Goal: Contribute content

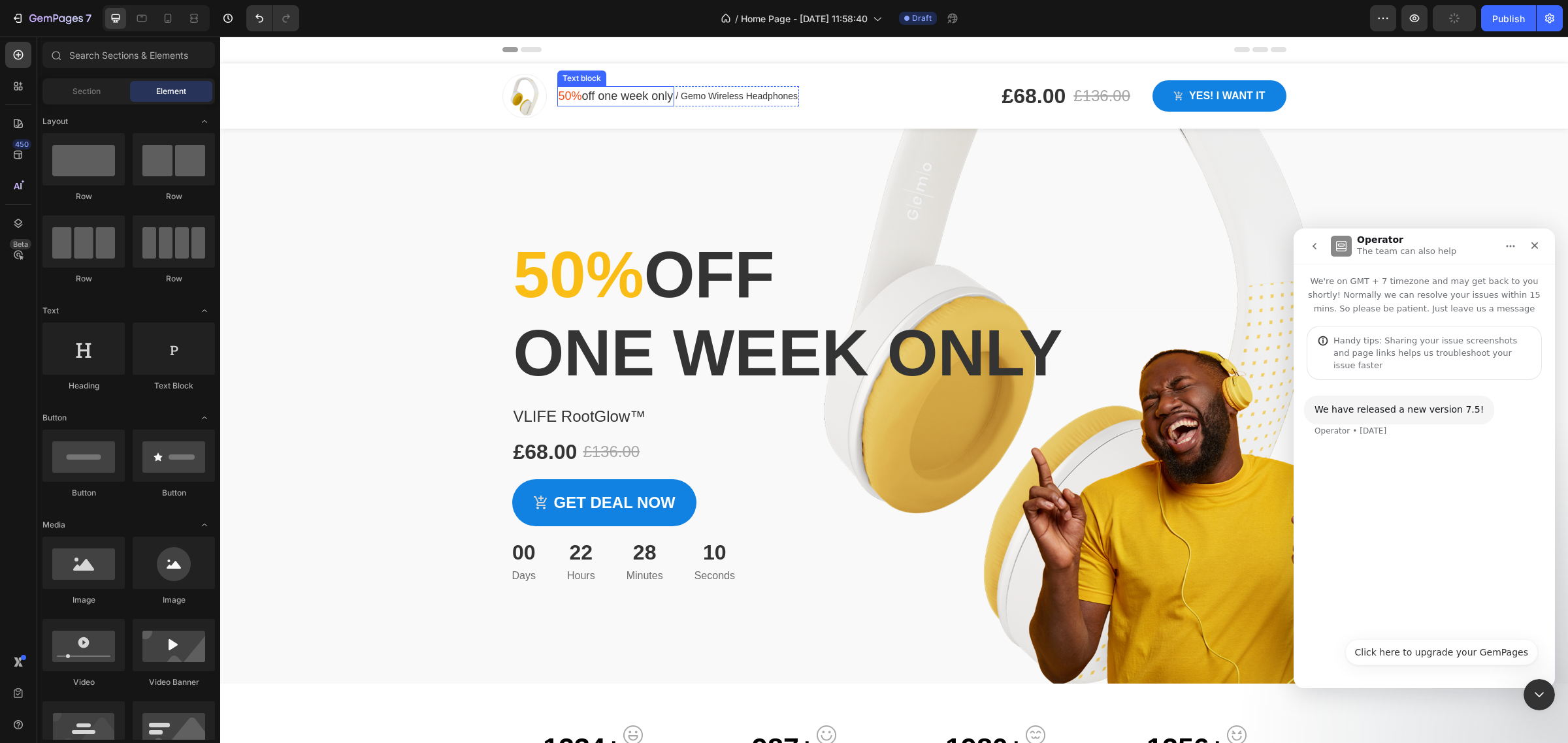
click at [578, 94] on p "50% off one week only" at bounding box center [616, 96] width 115 height 18
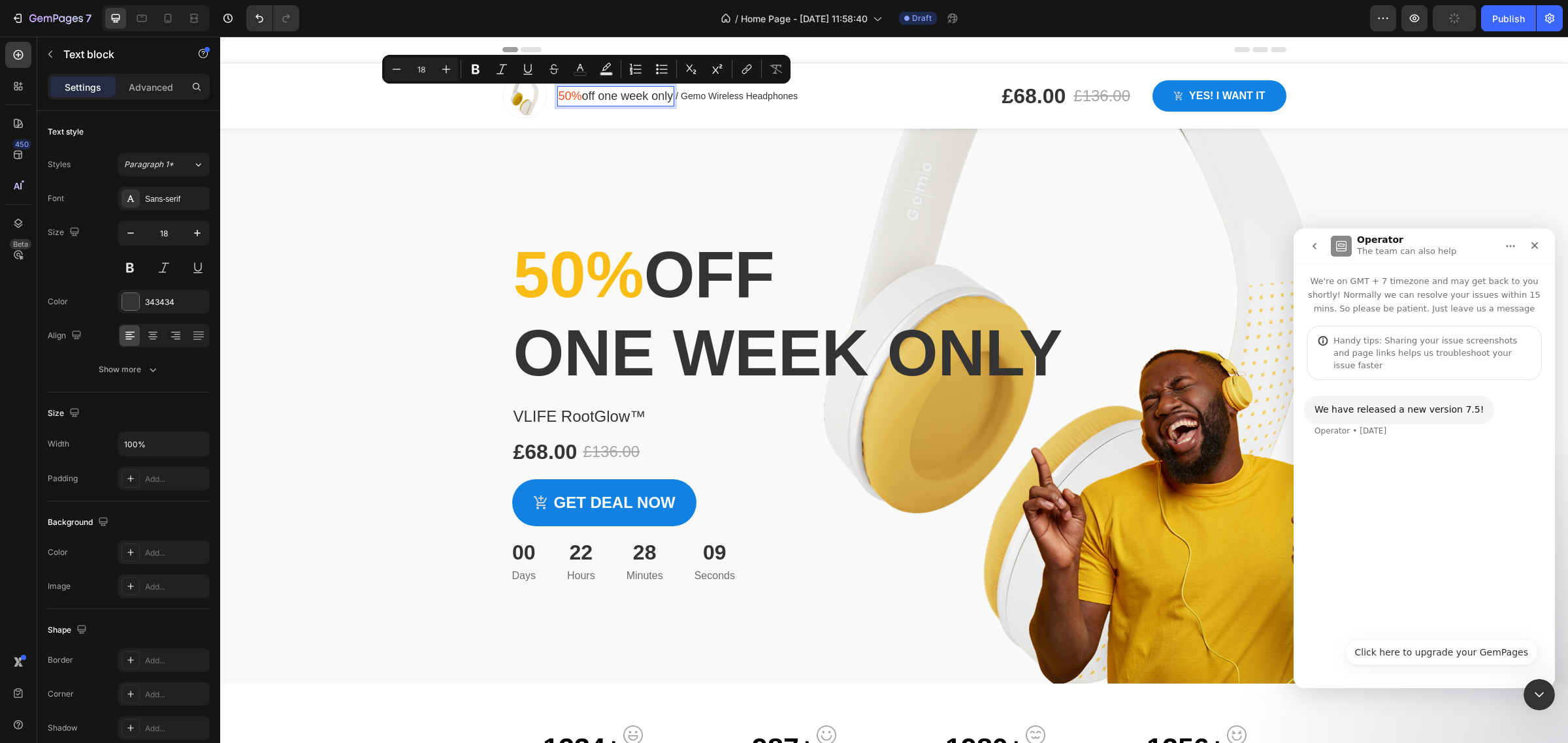
click at [577, 95] on p "50% off one week only" at bounding box center [616, 96] width 115 height 18
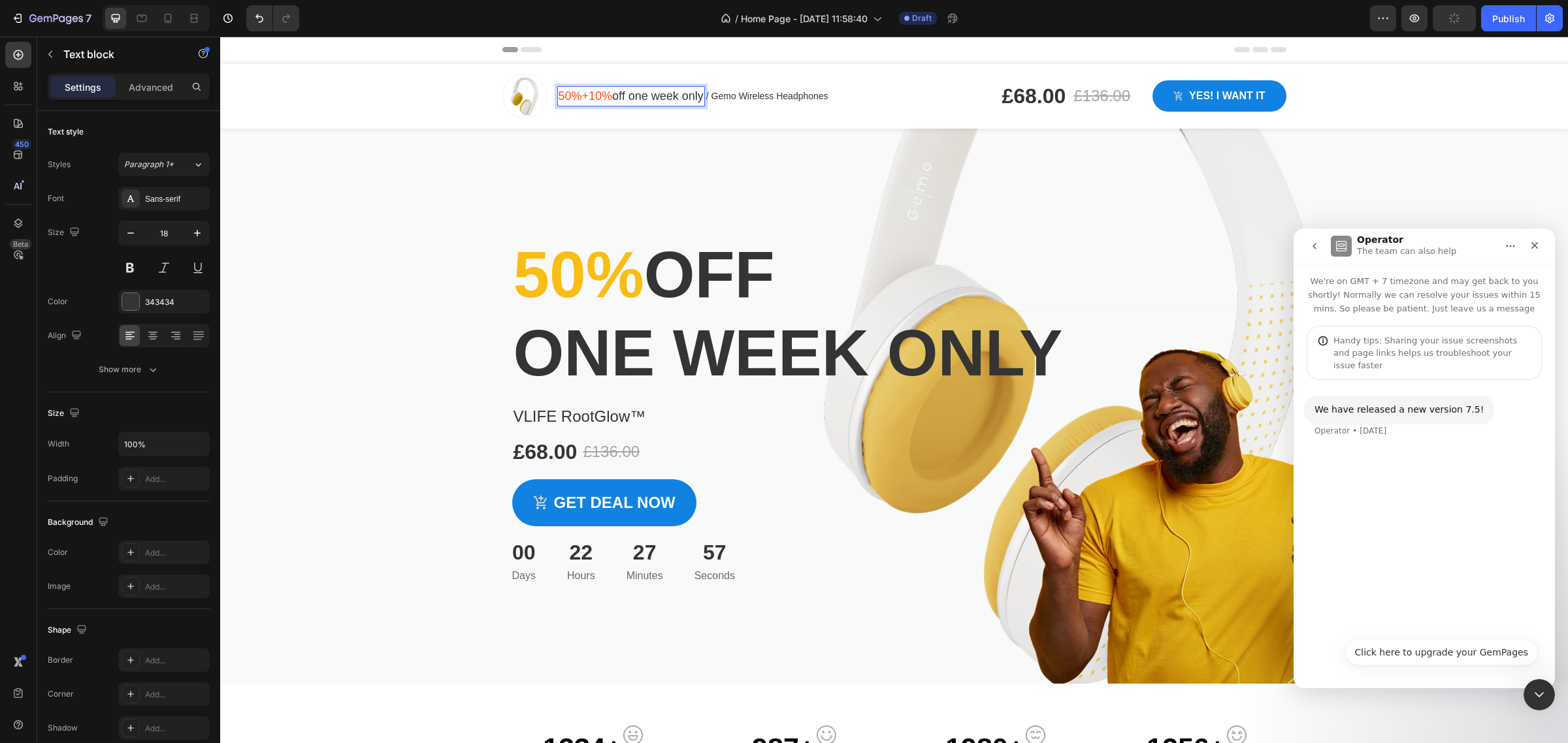
click at [667, 99] on p "50%+10% off one week only" at bounding box center [631, 96] width 145 height 18
click at [735, 99] on p "/ Gemo Wireless Headphones" at bounding box center [767, 96] width 122 height 13
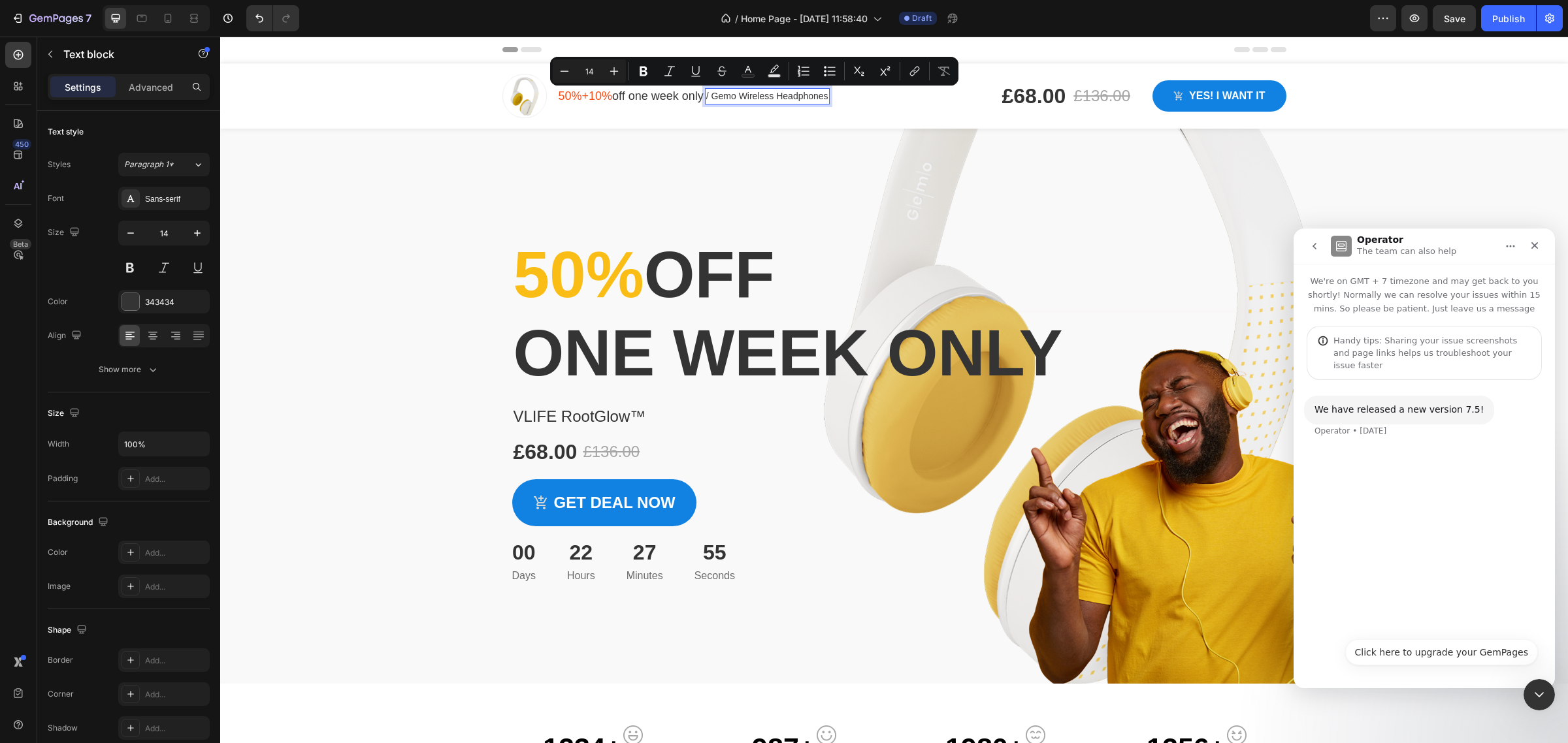
click at [709, 98] on p "/ Gemo Wireless Headphones" at bounding box center [767, 96] width 122 height 13
drag, startPoint x: 740, startPoint y: 98, endPoint x: 825, endPoint y: 101, distance: 85.1
click at [825, 101] on div "/ Gemo Wireless Headphones" at bounding box center [768, 96] width 125 height 16
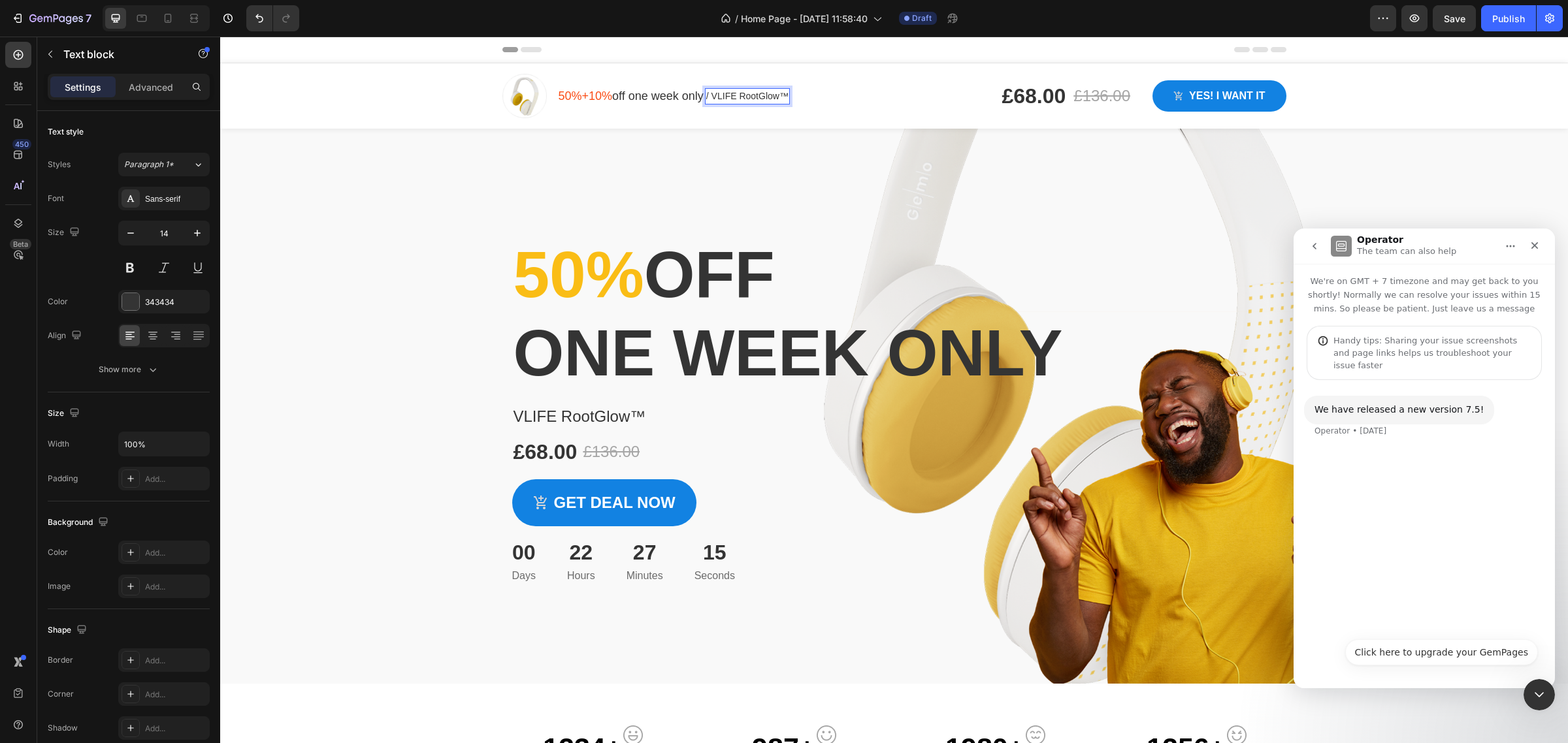
click at [717, 94] on p "/ VLIFE RootGlow™" at bounding box center [747, 96] width 83 height 13
drag, startPoint x: 709, startPoint y: 94, endPoint x: 797, endPoint y: 94, distance: 88.0
click at [797, 94] on div "Image 50%+10% off one week only Text block / VLIFE RootGlow™ Text block 0 Row R…" at bounding box center [697, 96] width 389 height 45
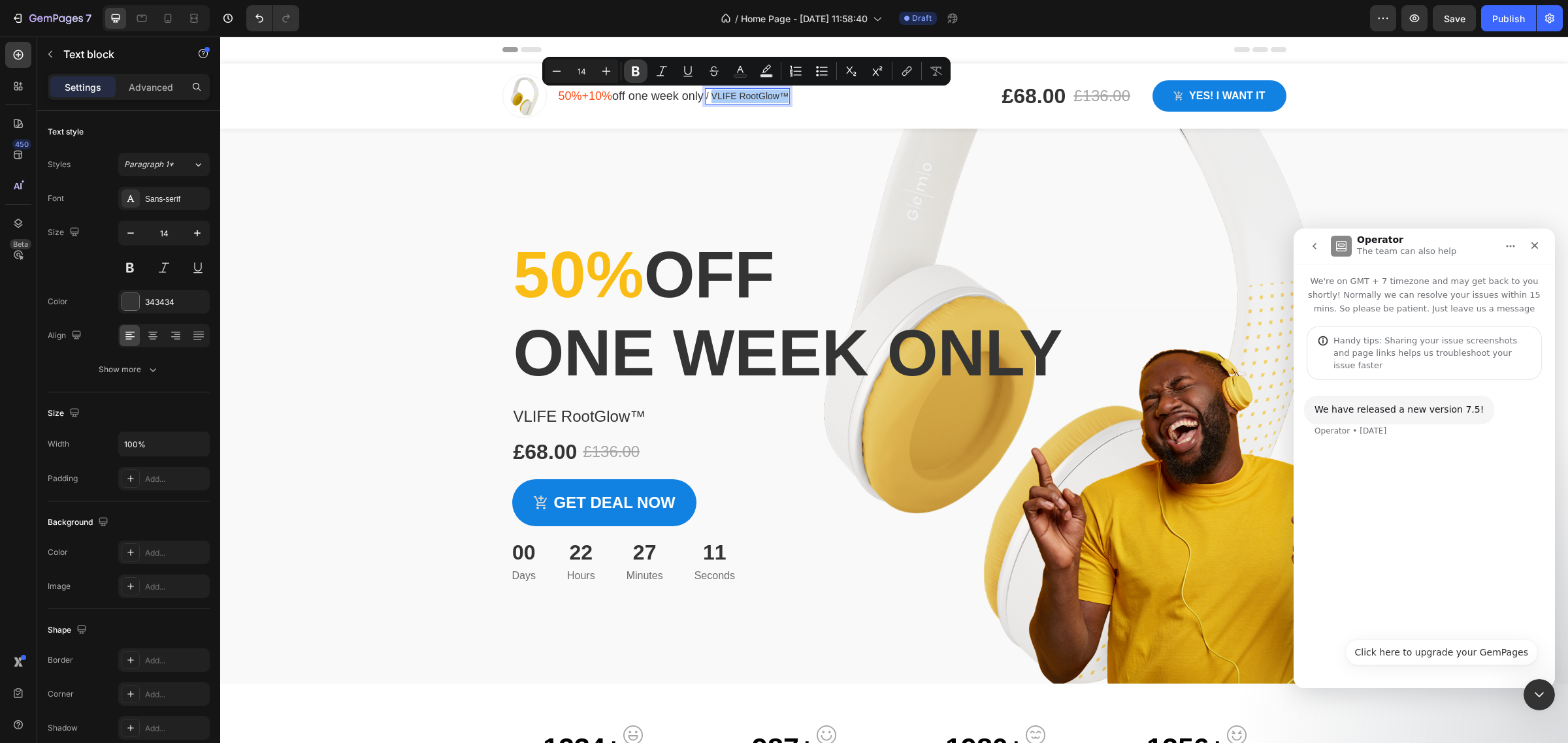
click at [637, 75] on icon "Editor contextual toolbar" at bounding box center [635, 72] width 8 height 10
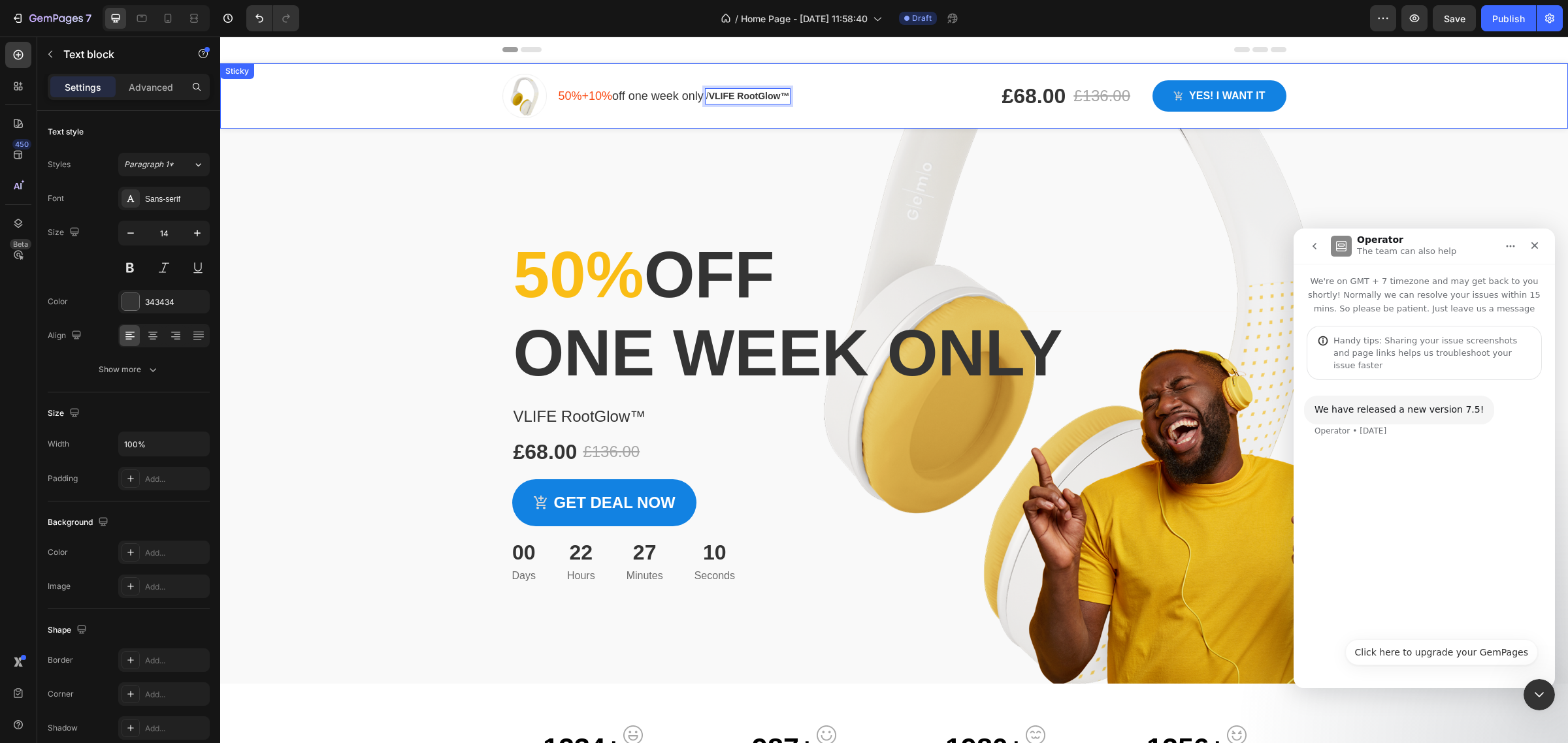
click at [427, 96] on div "Image 50%+10% off one week only Text block / VLIFE RootGlow™ Text block 0 Row R…" at bounding box center [894, 95] width 1348 height 65
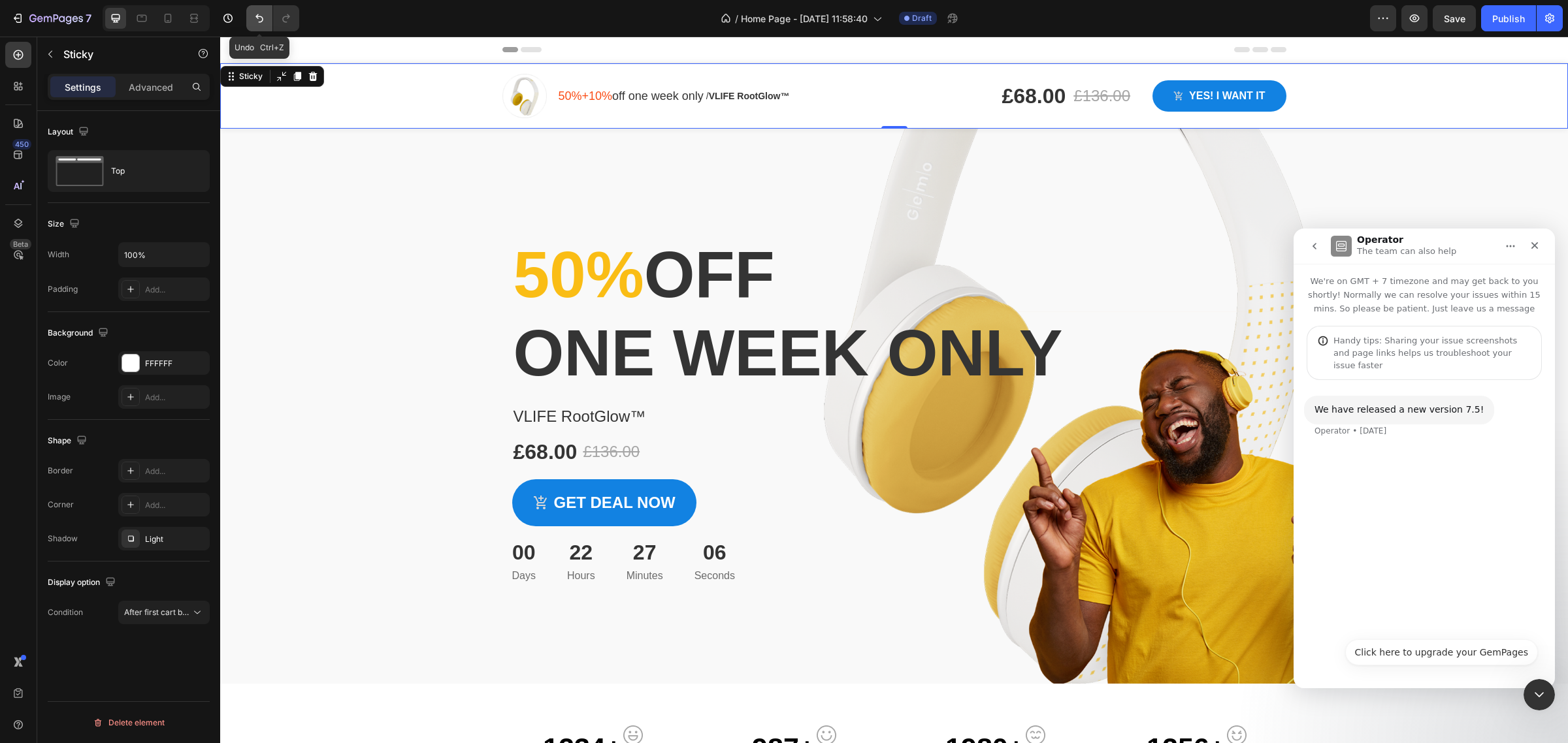
click at [256, 19] on icon "Undo/Redo" at bounding box center [259, 18] width 13 height 13
click at [291, 19] on icon "Undo/Redo" at bounding box center [286, 18] width 13 height 13
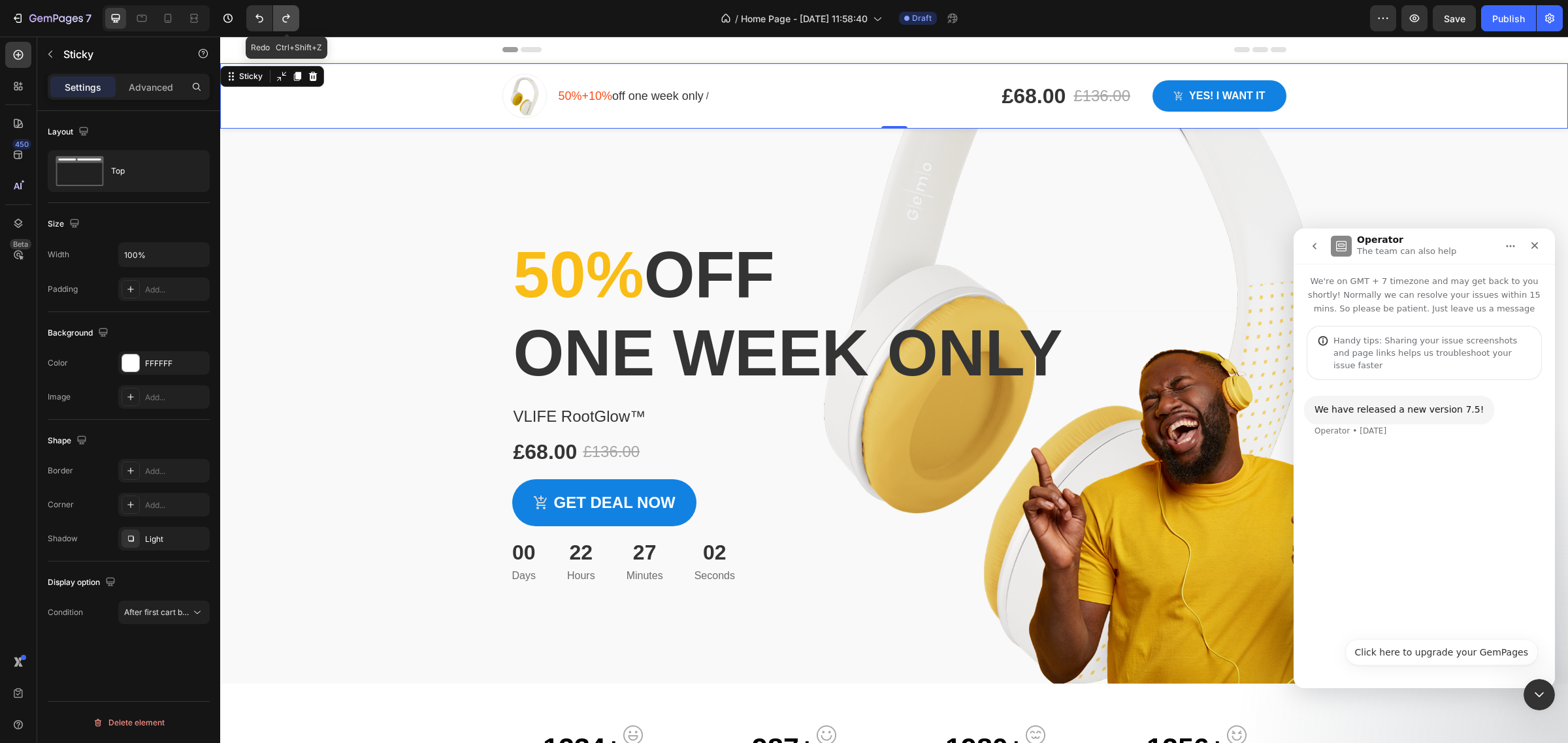
click at [291, 19] on icon "Undo/Redo" at bounding box center [286, 18] width 13 height 13
click at [515, 100] on img at bounding box center [525, 96] width 45 height 45
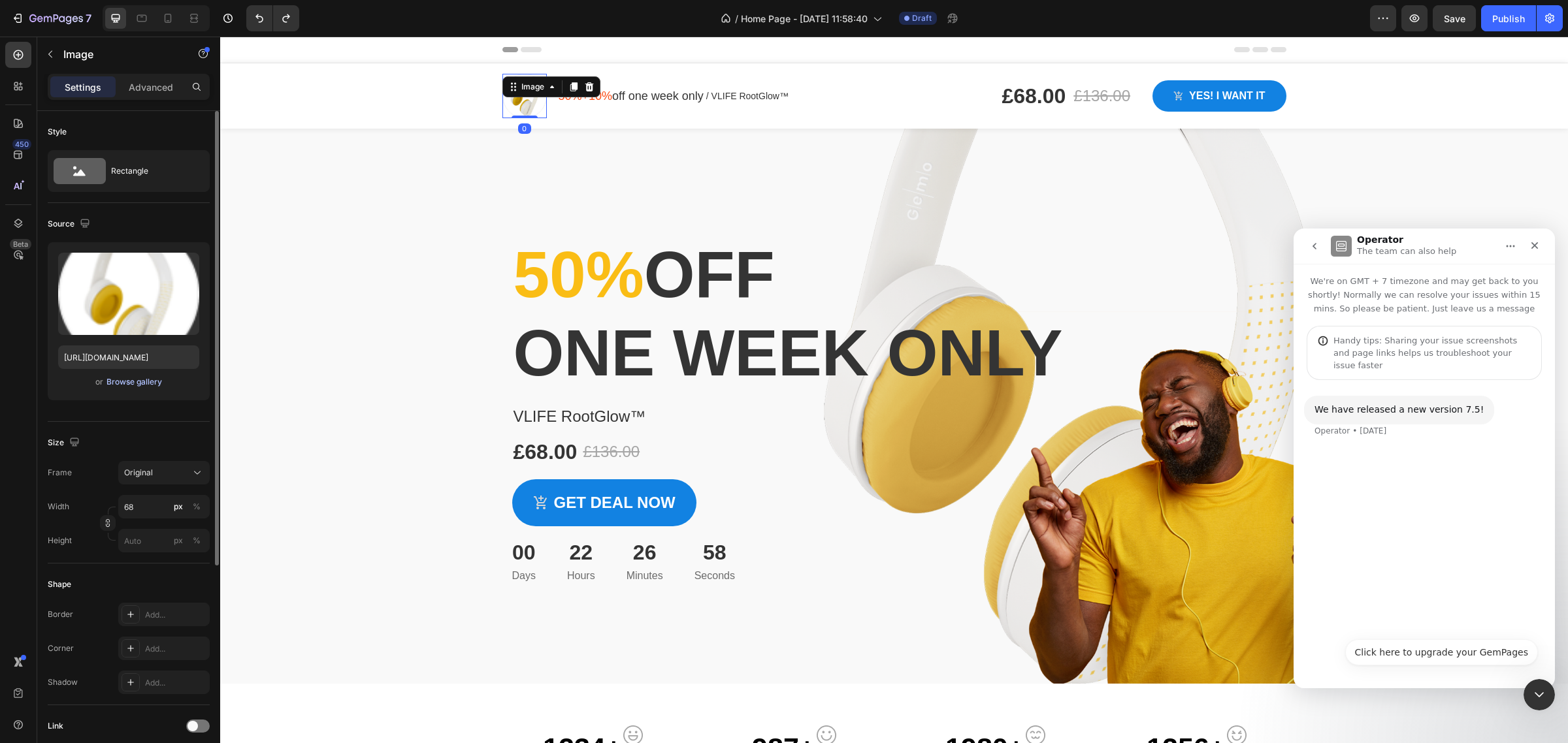
click at [129, 385] on div "Browse gallery" at bounding box center [134, 382] width 56 height 12
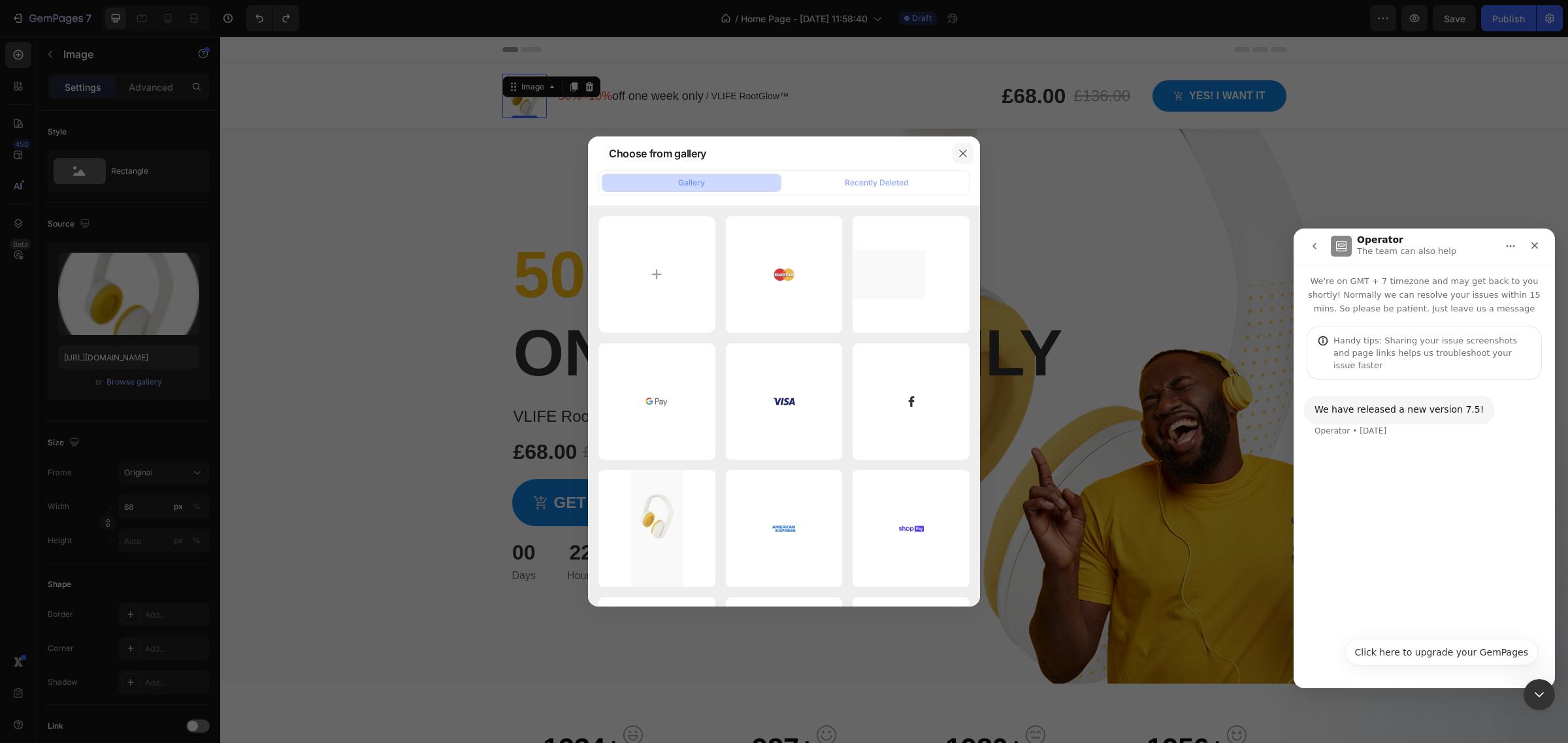
click at [958, 154] on icon "button" at bounding box center [963, 153] width 10 height 10
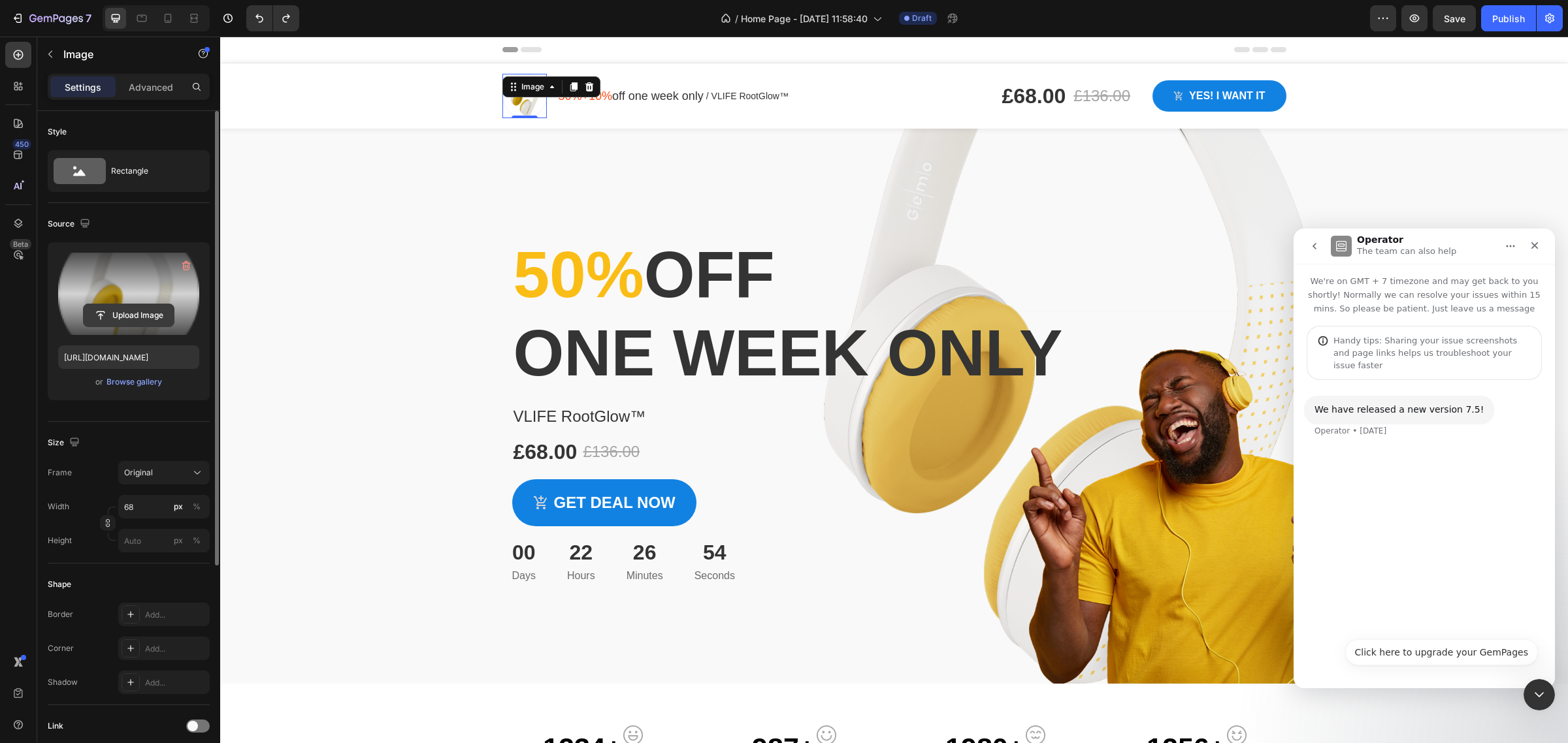
click at [135, 317] on input "file" at bounding box center [128, 315] width 90 height 22
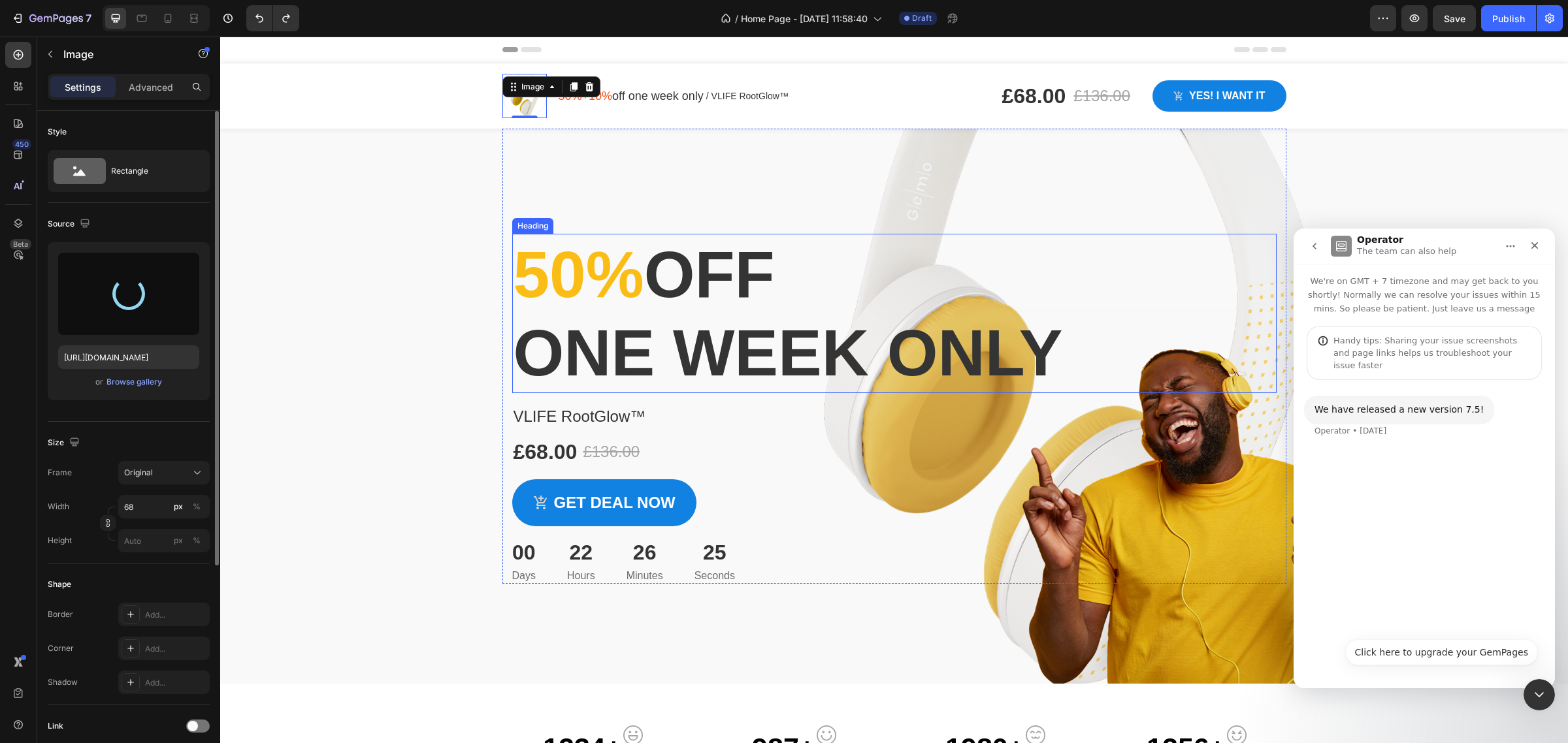
type input "[URL][DOMAIN_NAME]"
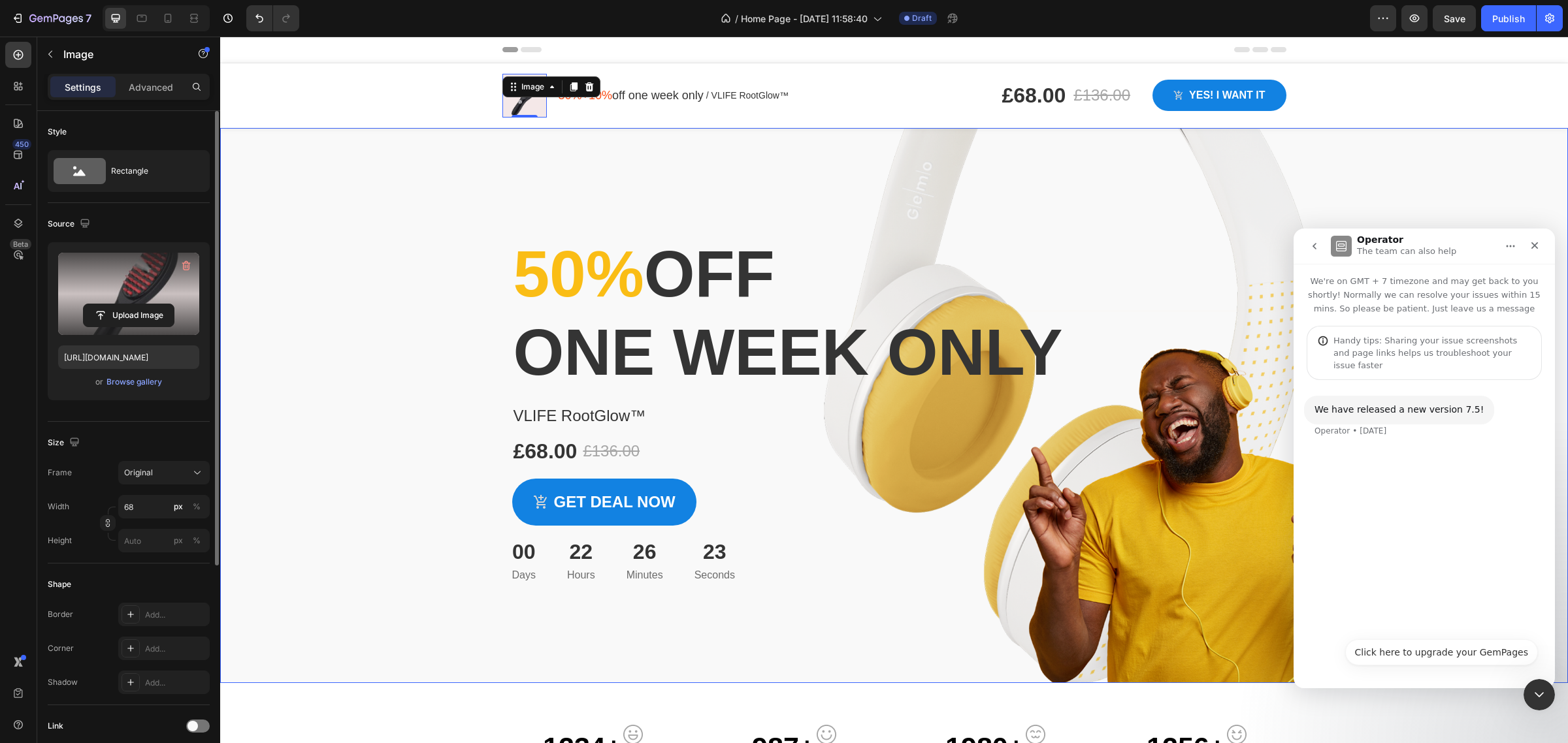
click at [428, 89] on div "Image 0 50%+10% off one week only Text block / VLIFE RootGlow™ Text block Row R…" at bounding box center [894, 95] width 1348 height 65
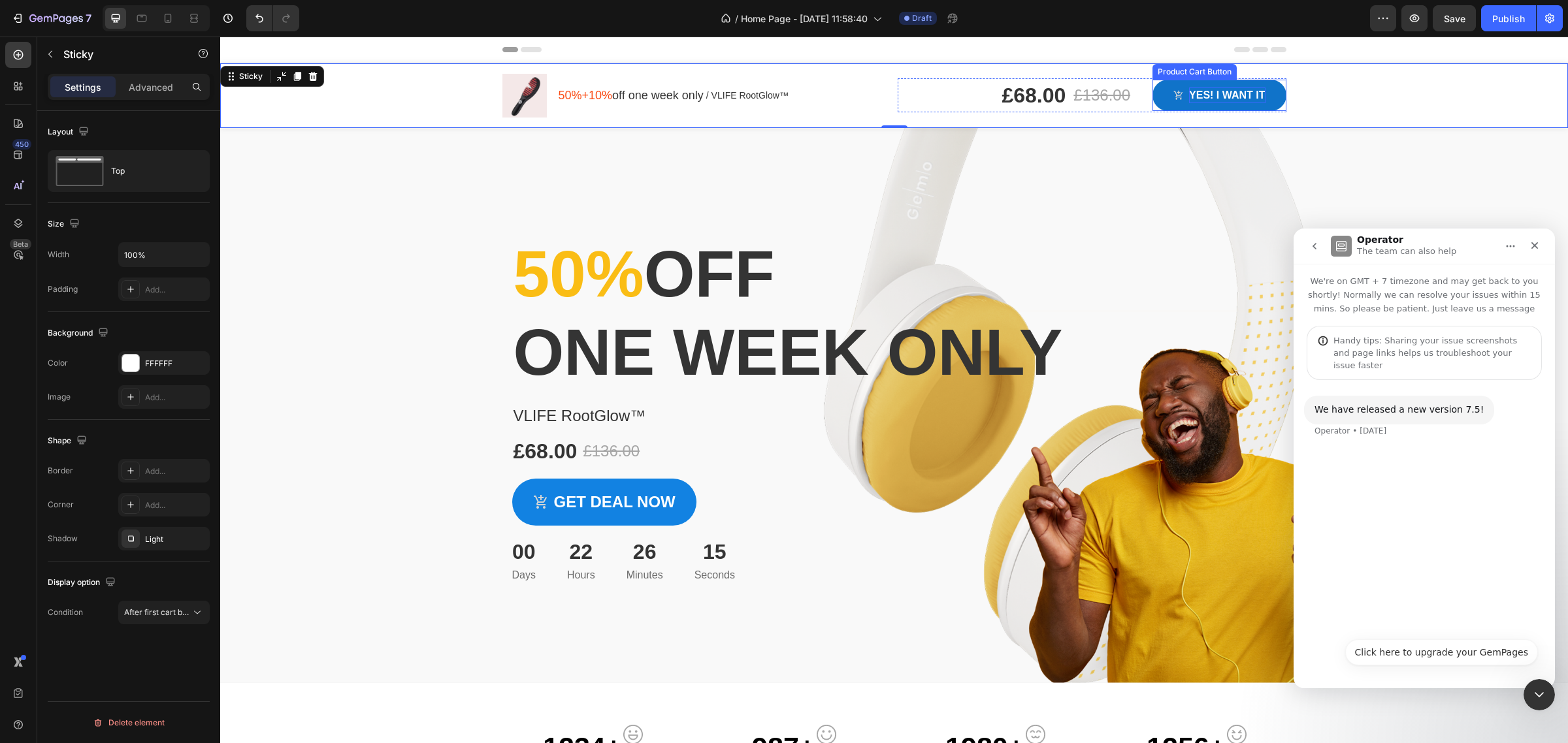
click at [1194, 96] on div "Yes! i want it" at bounding box center [1227, 95] width 76 height 16
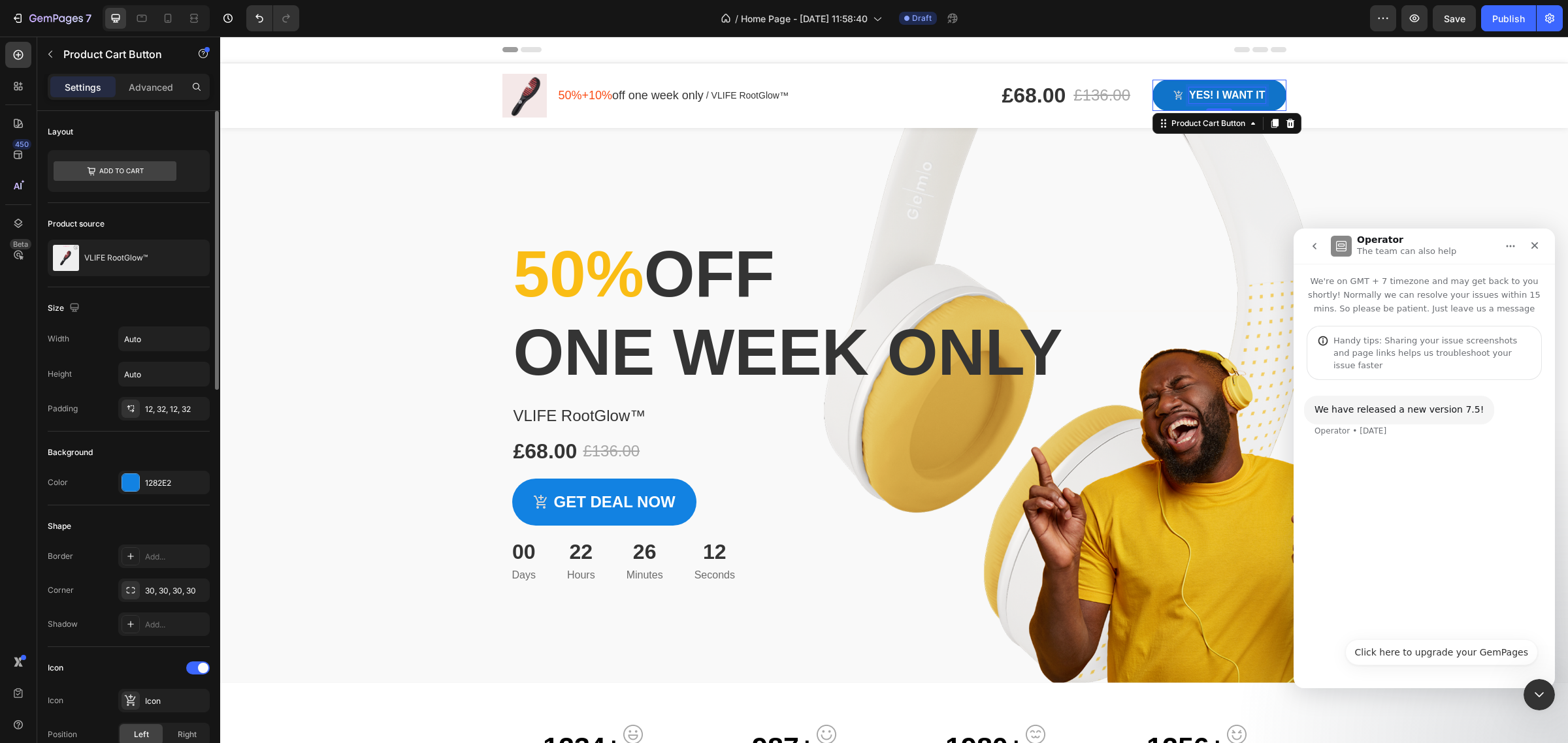
click at [1194, 96] on div "Yes! i want it" at bounding box center [1227, 95] width 76 height 16
click at [1194, 96] on p "Yes! i want it" at bounding box center [1227, 95] width 76 height 16
click at [1219, 96] on p "Yes! i want it" at bounding box center [1227, 95] width 76 height 16
drag, startPoint x: 1265, startPoint y: 96, endPoint x: 1193, endPoint y: 96, distance: 72.0
click at [1193, 96] on button "Yes! i want it" at bounding box center [1219, 94] width 133 height 31
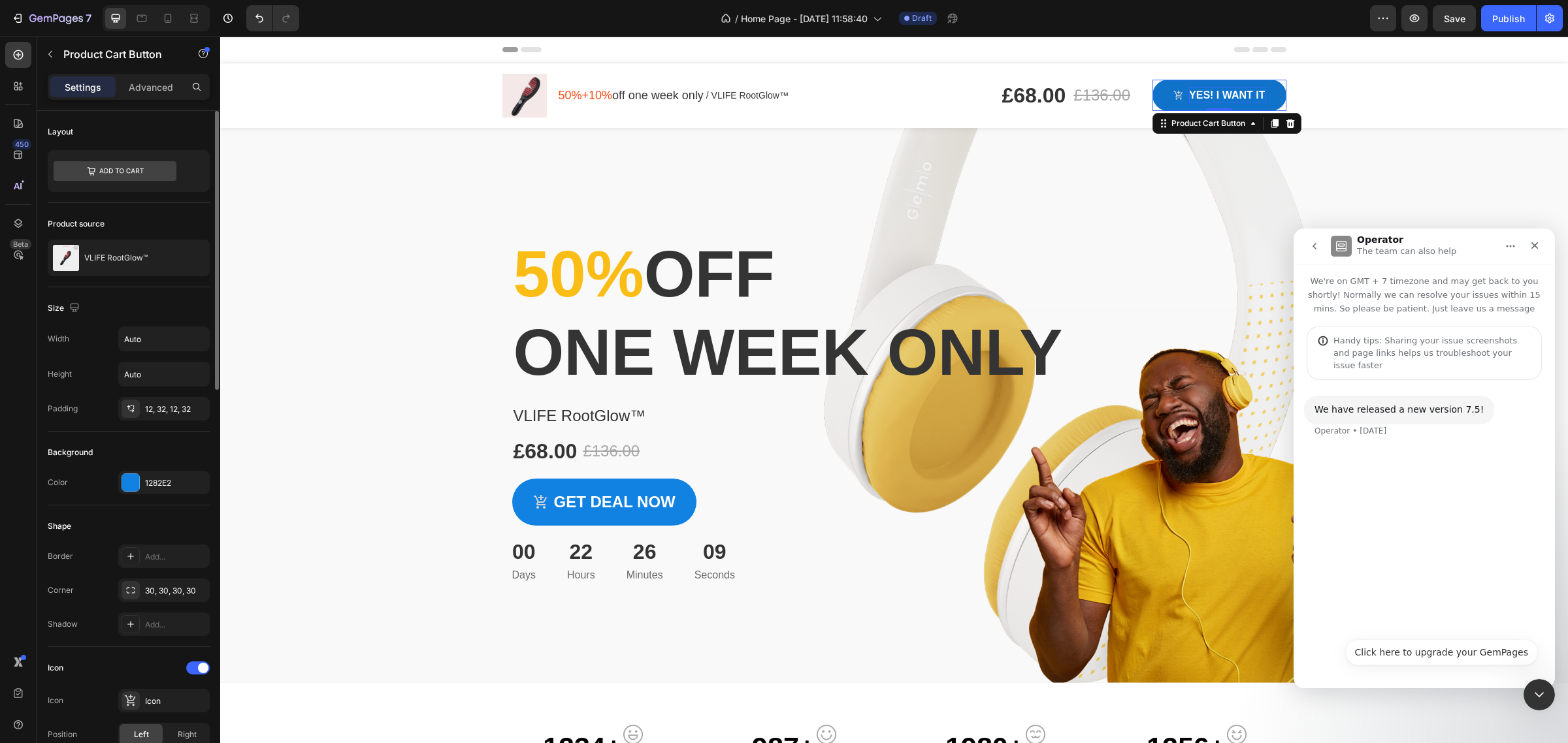
click at [1189, 92] on p "Yes! i want it" at bounding box center [1227, 95] width 76 height 16
click at [1195, 93] on p "Yes! i want it" at bounding box center [1227, 95] width 76 height 16
drag, startPoint x: 1184, startPoint y: 93, endPoint x: 1262, endPoint y: 93, distance: 78.0
click at [1262, 93] on button "Yes! i want it" at bounding box center [1219, 94] width 133 height 31
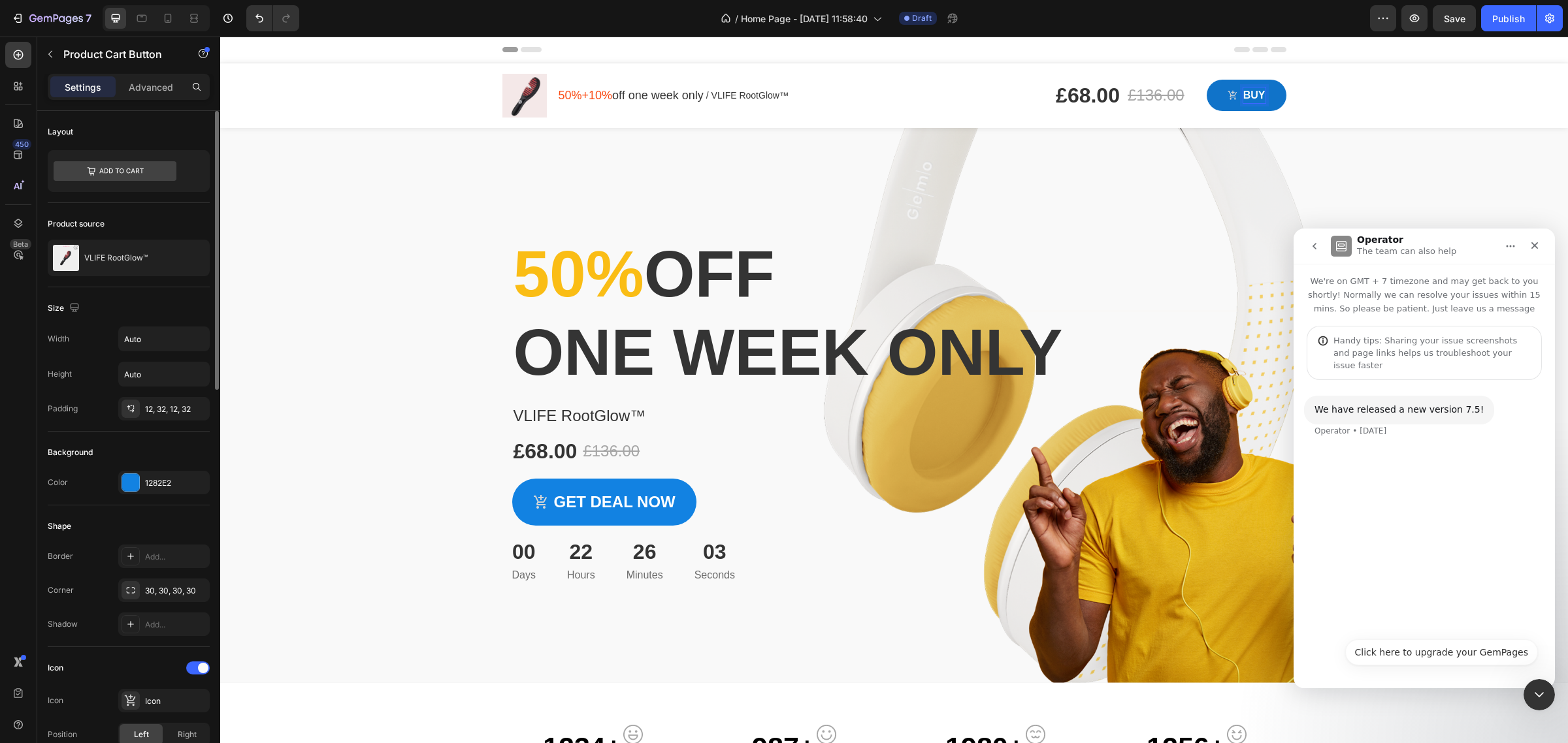
click at [1207, 79] on button "BUY" at bounding box center [1247, 94] width 79 height 31
click at [1269, 91] on button "BUY nOW" at bounding box center [1232, 94] width 108 height 31
click at [155, 476] on div "1282E2" at bounding box center [164, 482] width 91 height 24
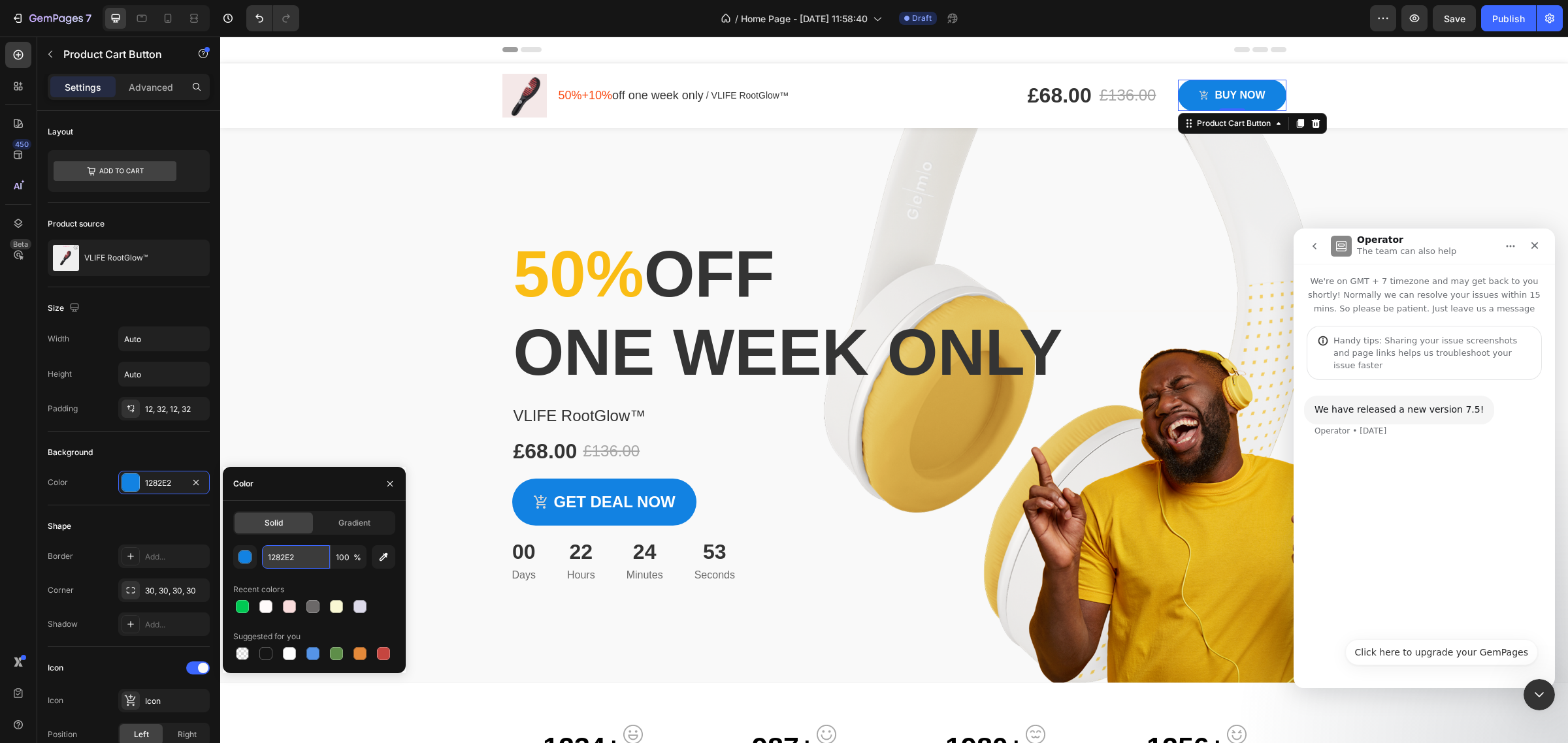
paste input "F9DCDC"
type input "F9DCDC"
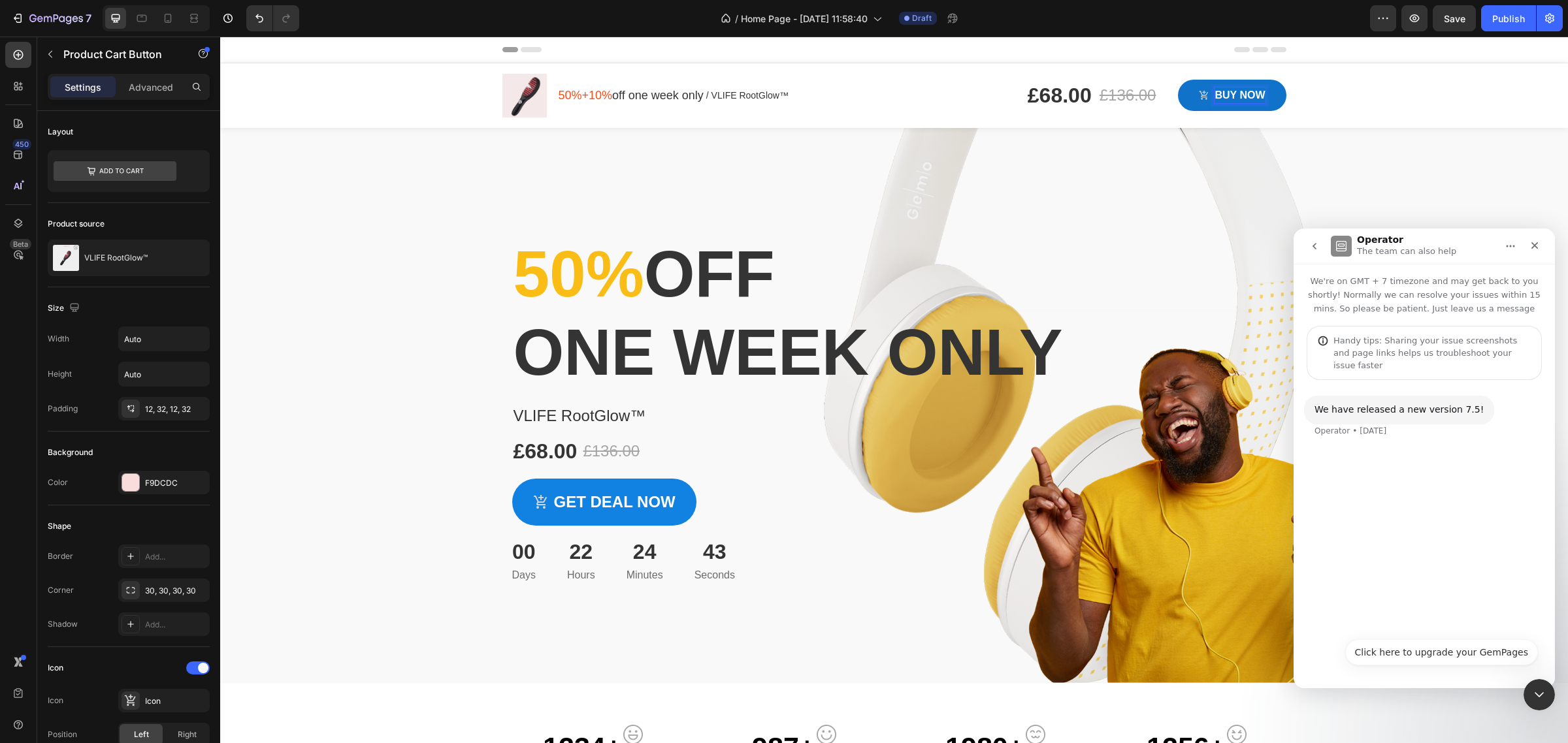
click at [1226, 98] on p "BUY nOW" at bounding box center [1240, 95] width 51 height 16
click at [1189, 103] on button "BUY nOW" at bounding box center [1232, 94] width 108 height 31
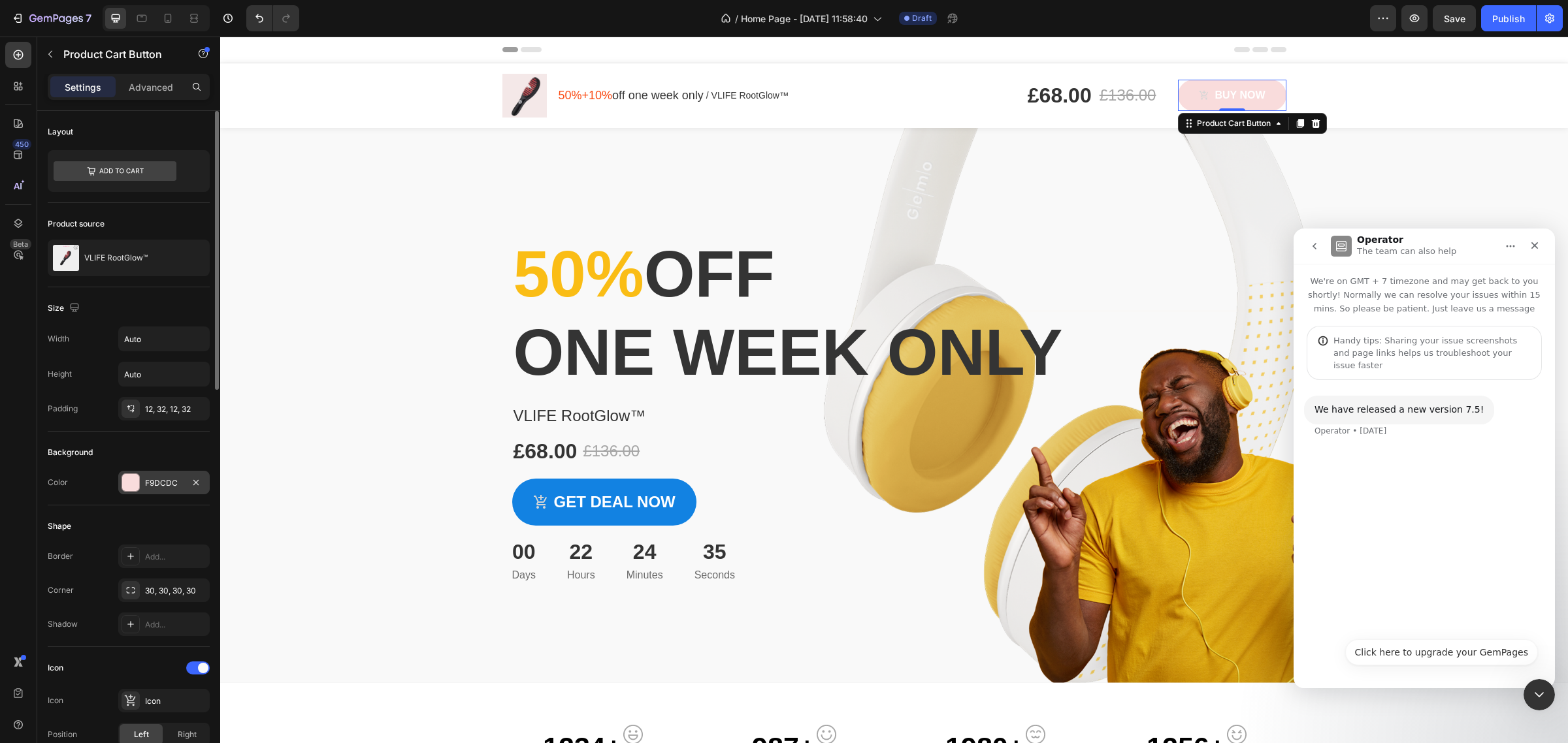
click at [159, 487] on div "F9DCDC" at bounding box center [164, 483] width 38 height 12
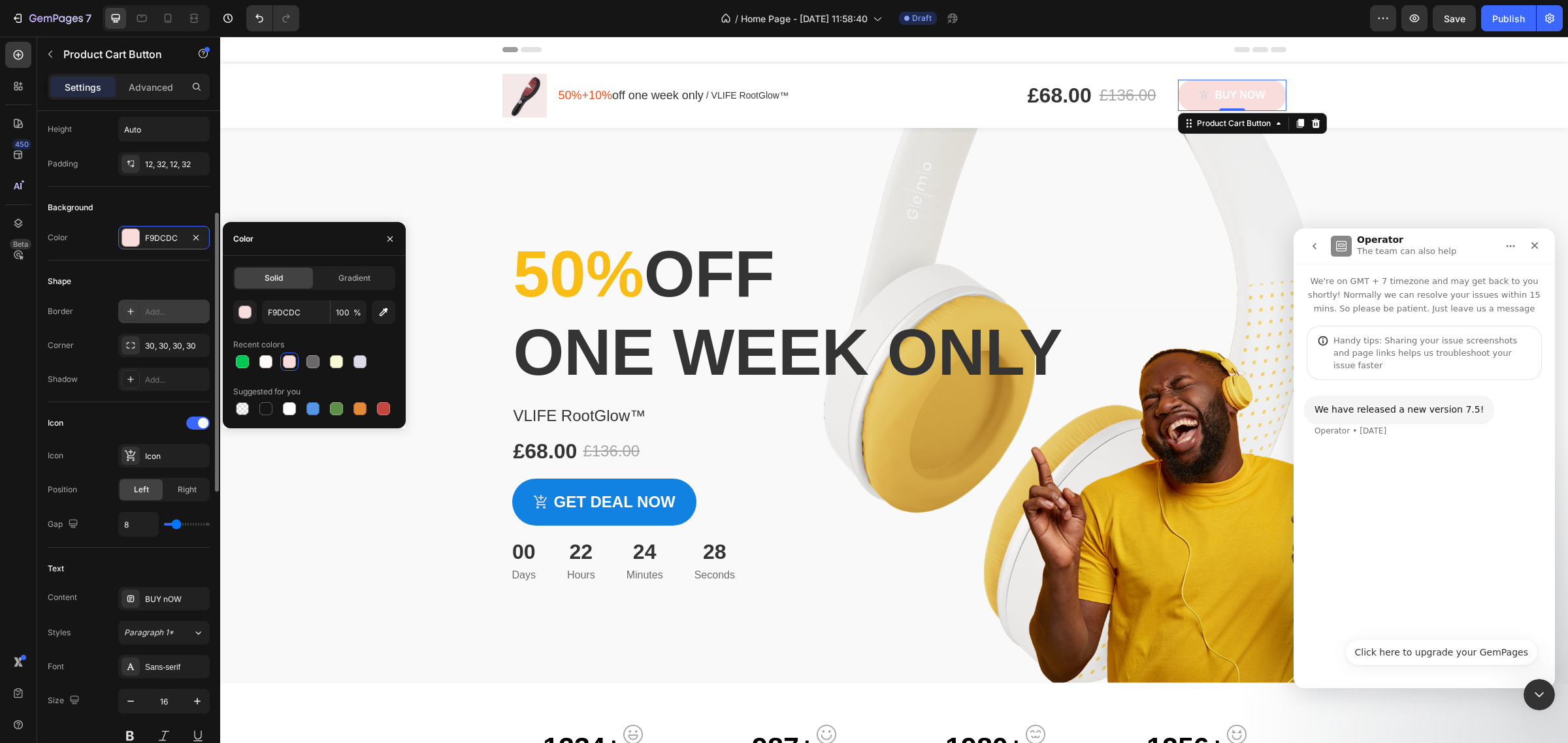
scroll to position [326, 0]
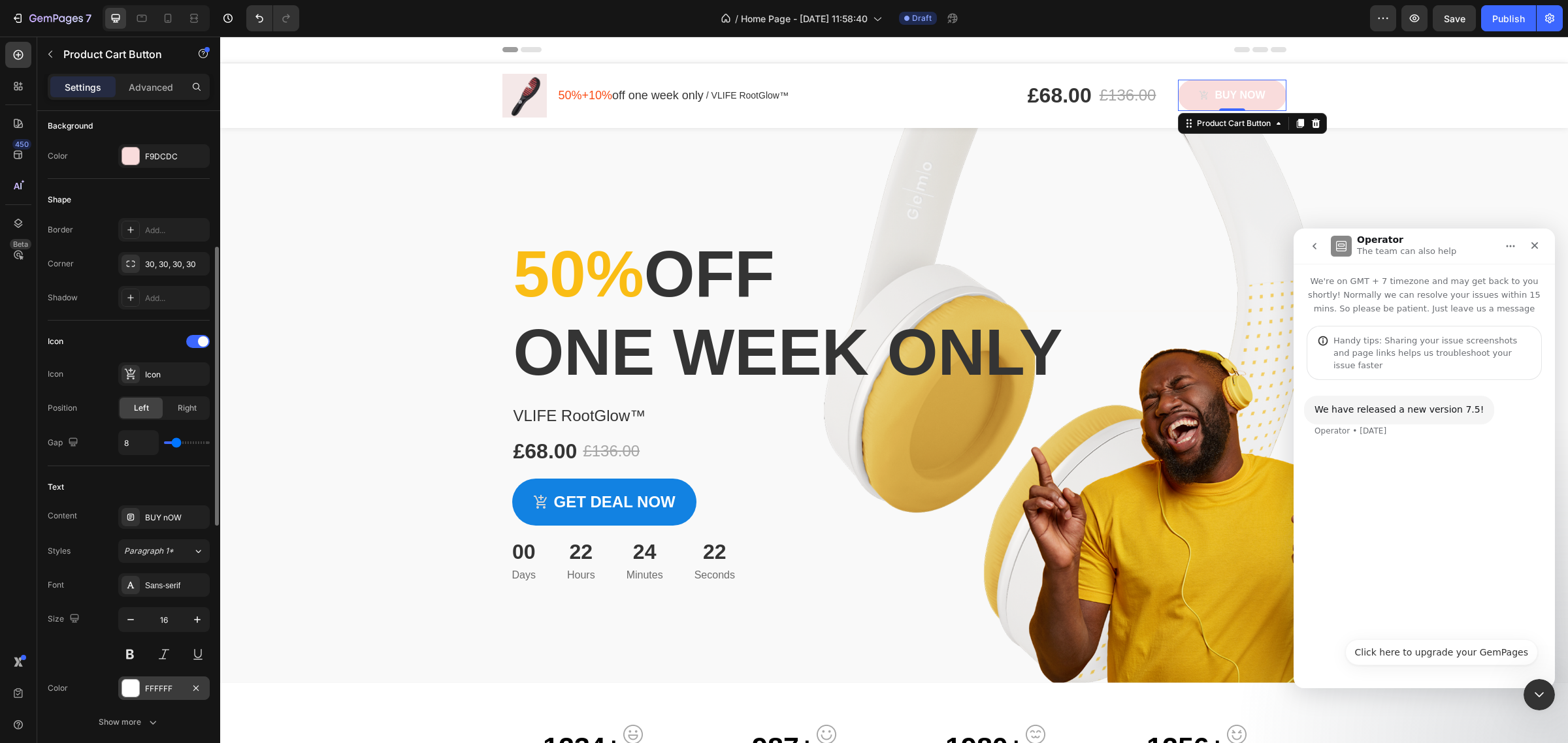
click at [143, 688] on div "FFFFFF" at bounding box center [164, 688] width 91 height 24
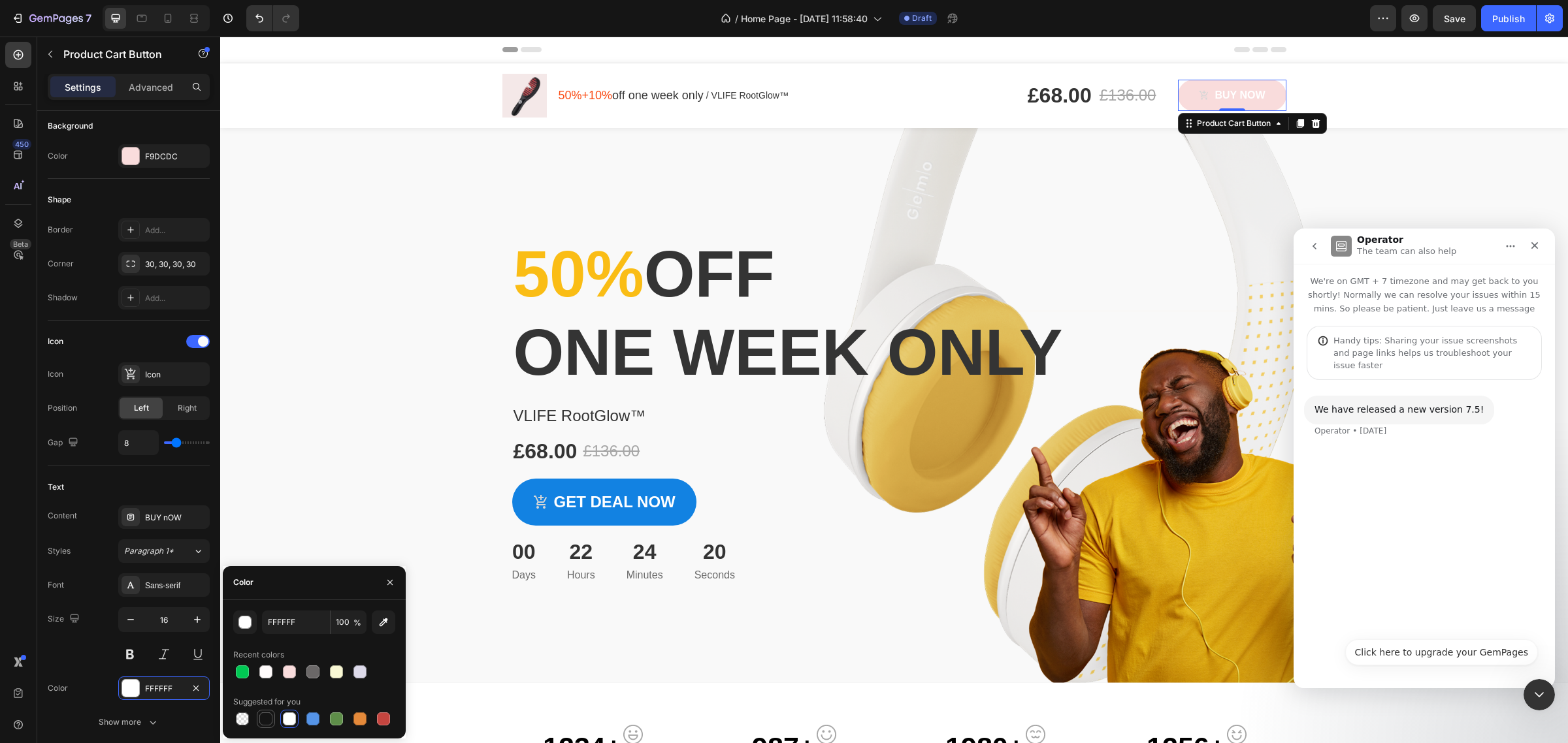
click at [269, 722] on div at bounding box center [266, 719] width 13 height 13
type input "151515"
click at [1199, 92] on icon "BUY nOW" at bounding box center [1204, 95] width 8 height 9
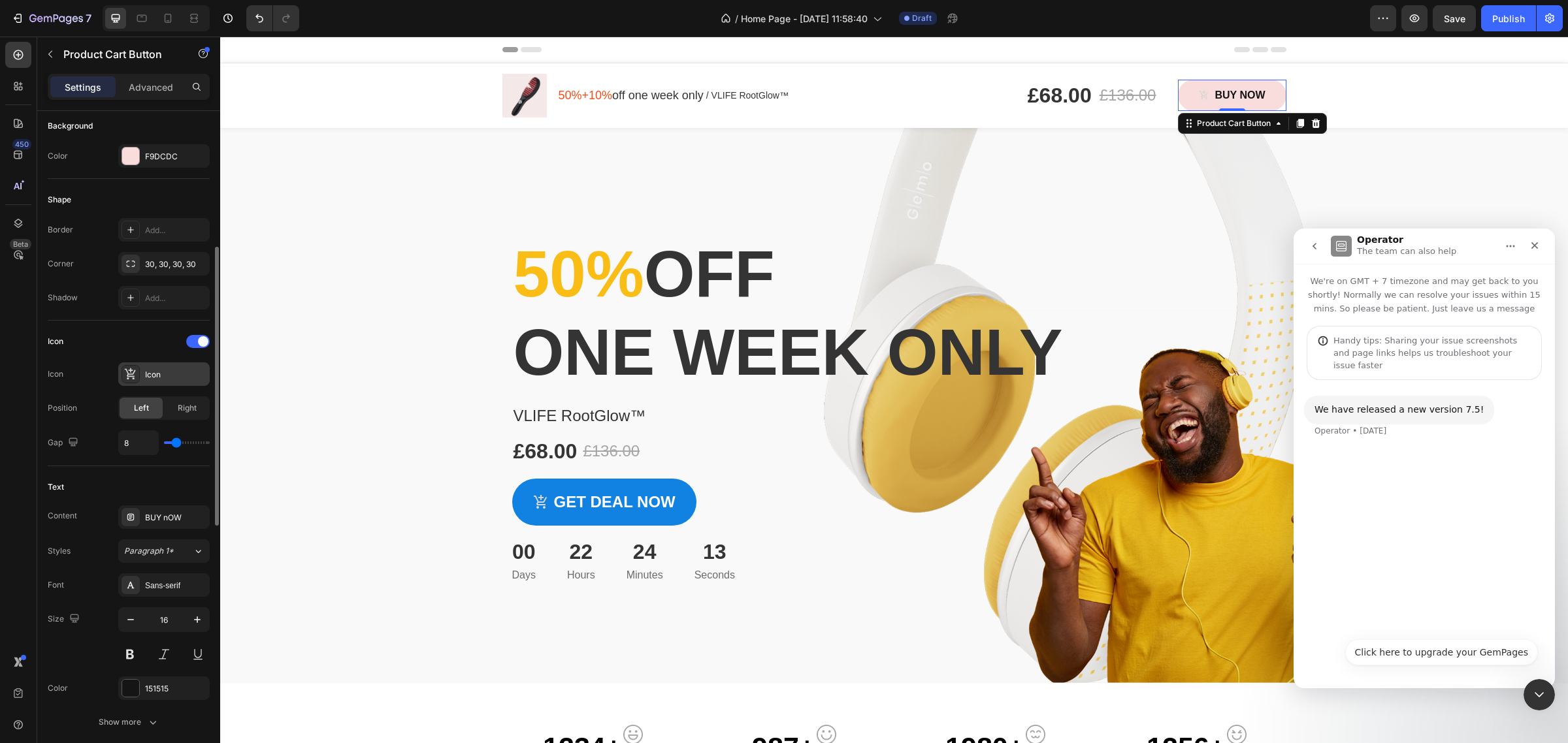
click at [190, 383] on div "Icon" at bounding box center [164, 374] width 91 height 24
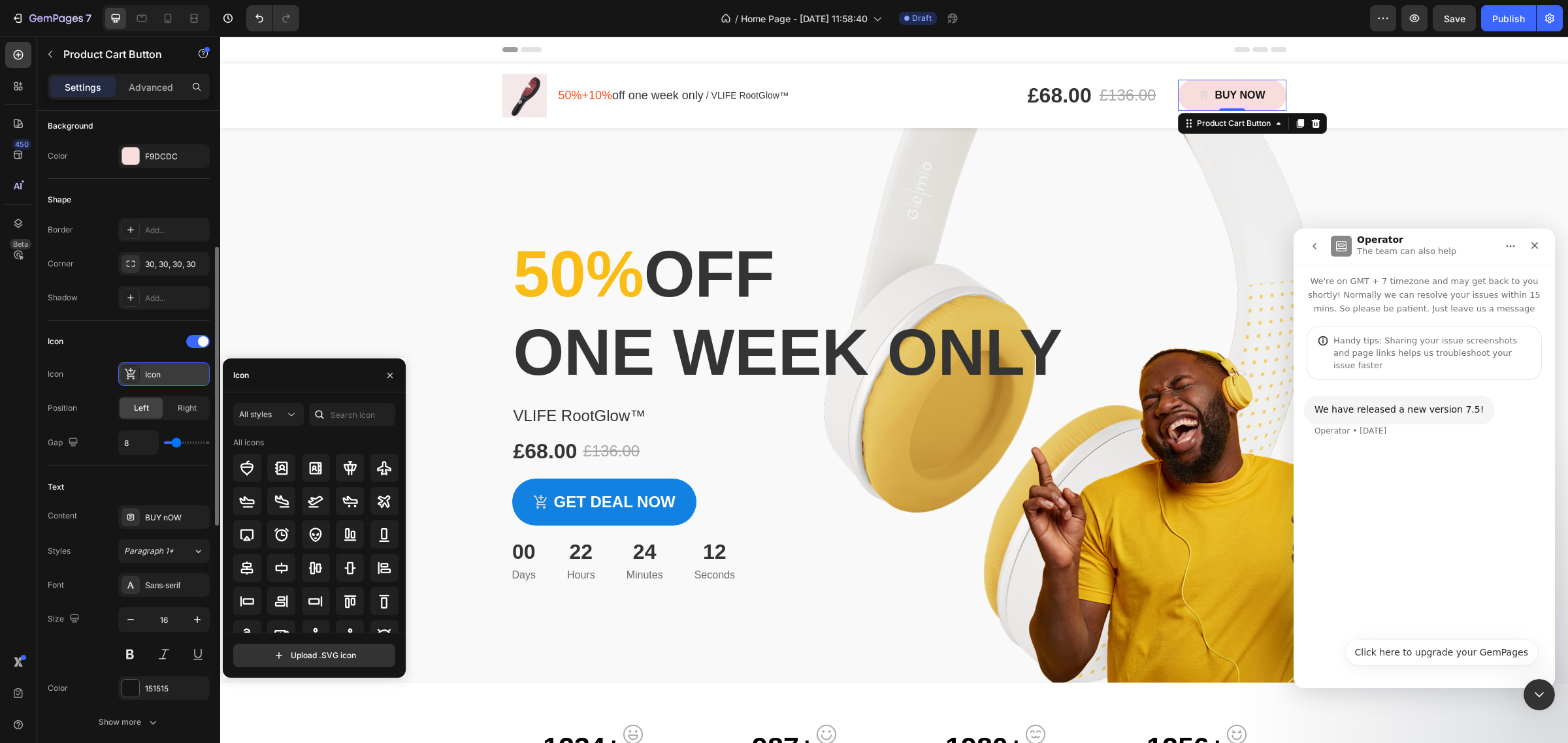
click at [190, 383] on div "Icon" at bounding box center [164, 374] width 91 height 24
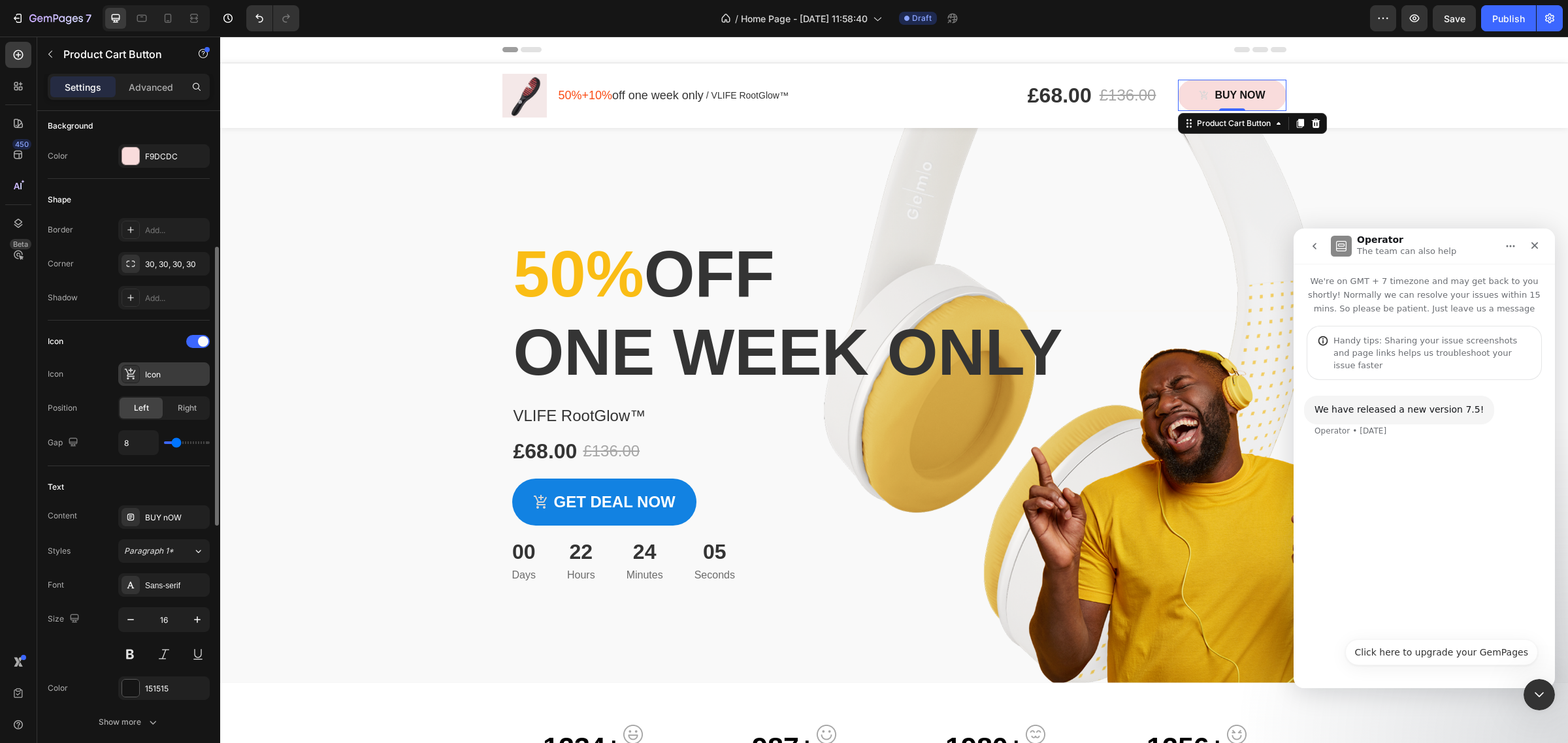
click at [190, 375] on div "Icon" at bounding box center [175, 375] width 62 height 12
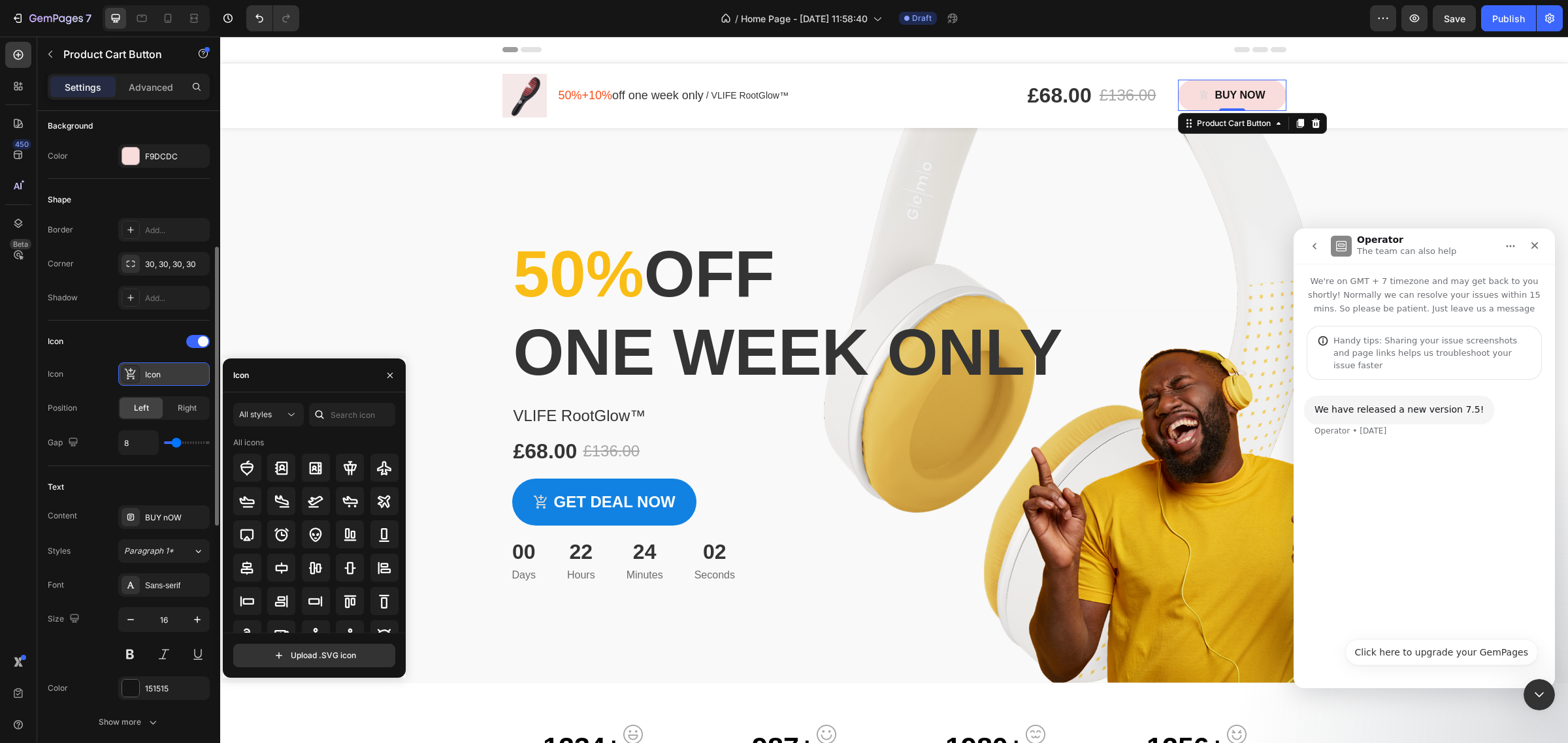
click at [190, 375] on div "Icon" at bounding box center [175, 375] width 62 height 12
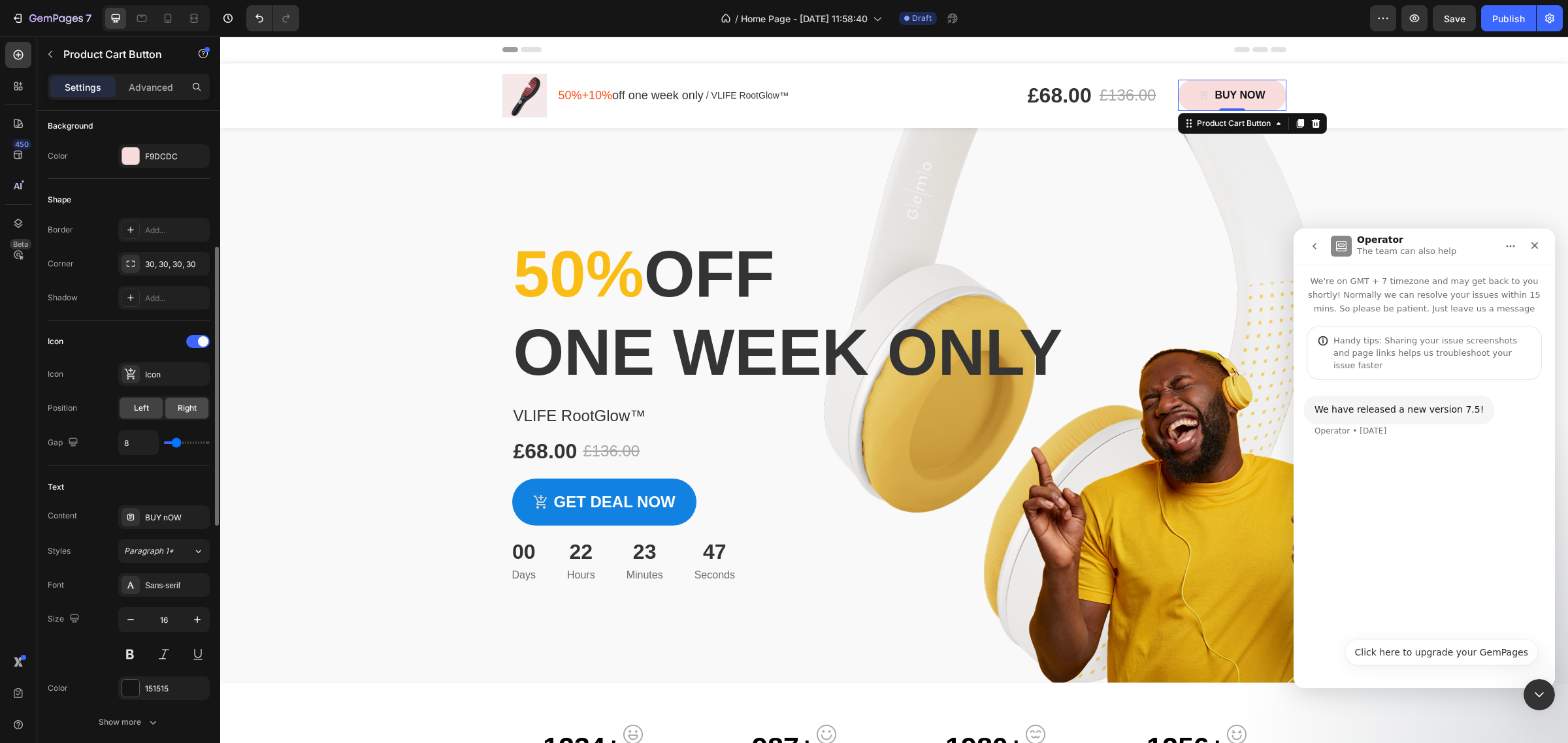
click at [180, 410] on span "Right" at bounding box center [187, 408] width 19 height 12
click at [157, 407] on div "Left" at bounding box center [141, 408] width 43 height 21
click at [191, 518] on div "BUY nOW" at bounding box center [175, 518] width 62 height 12
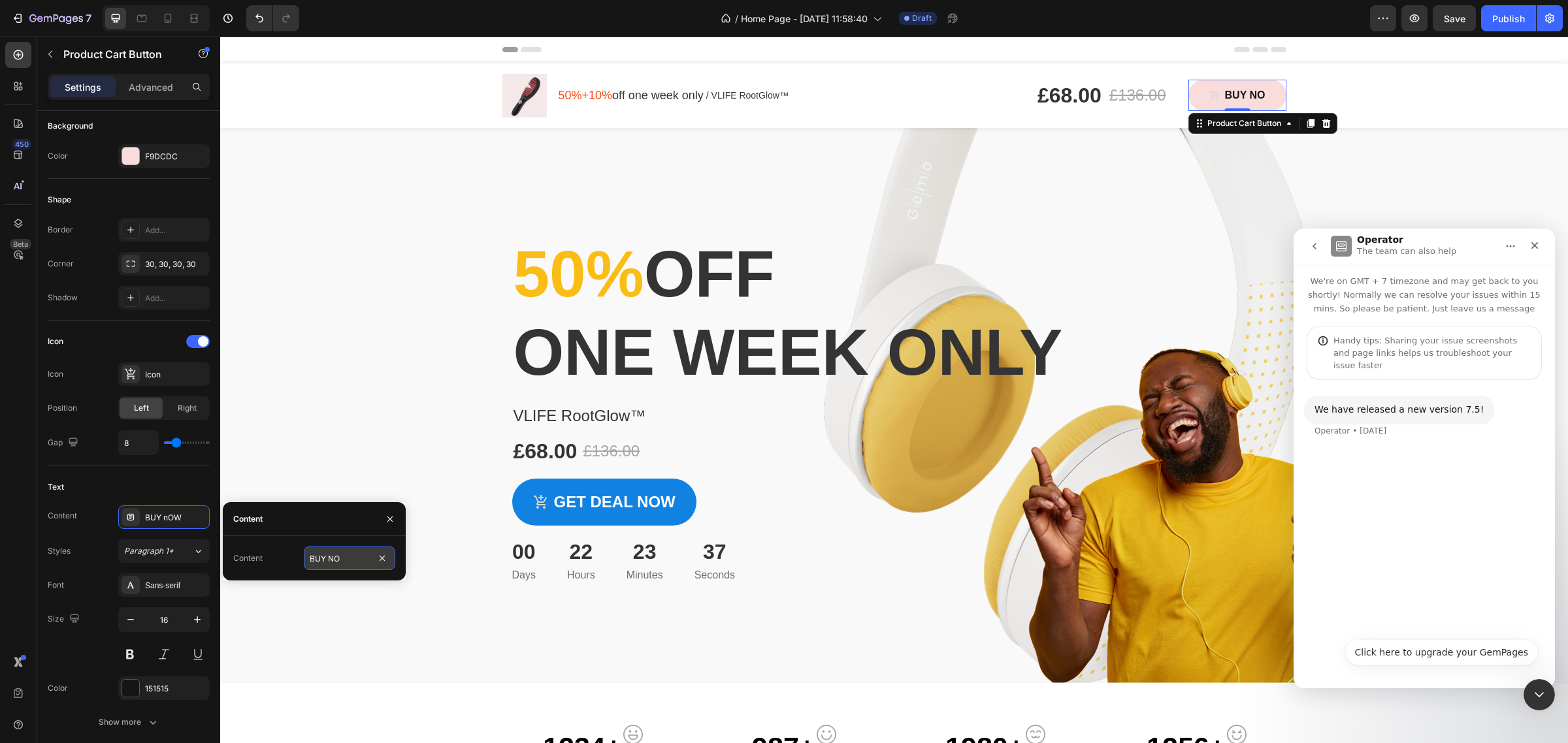
type input "BUY NOW"
click at [328, 397] on div "Overlay" at bounding box center [894, 406] width 1348 height 555
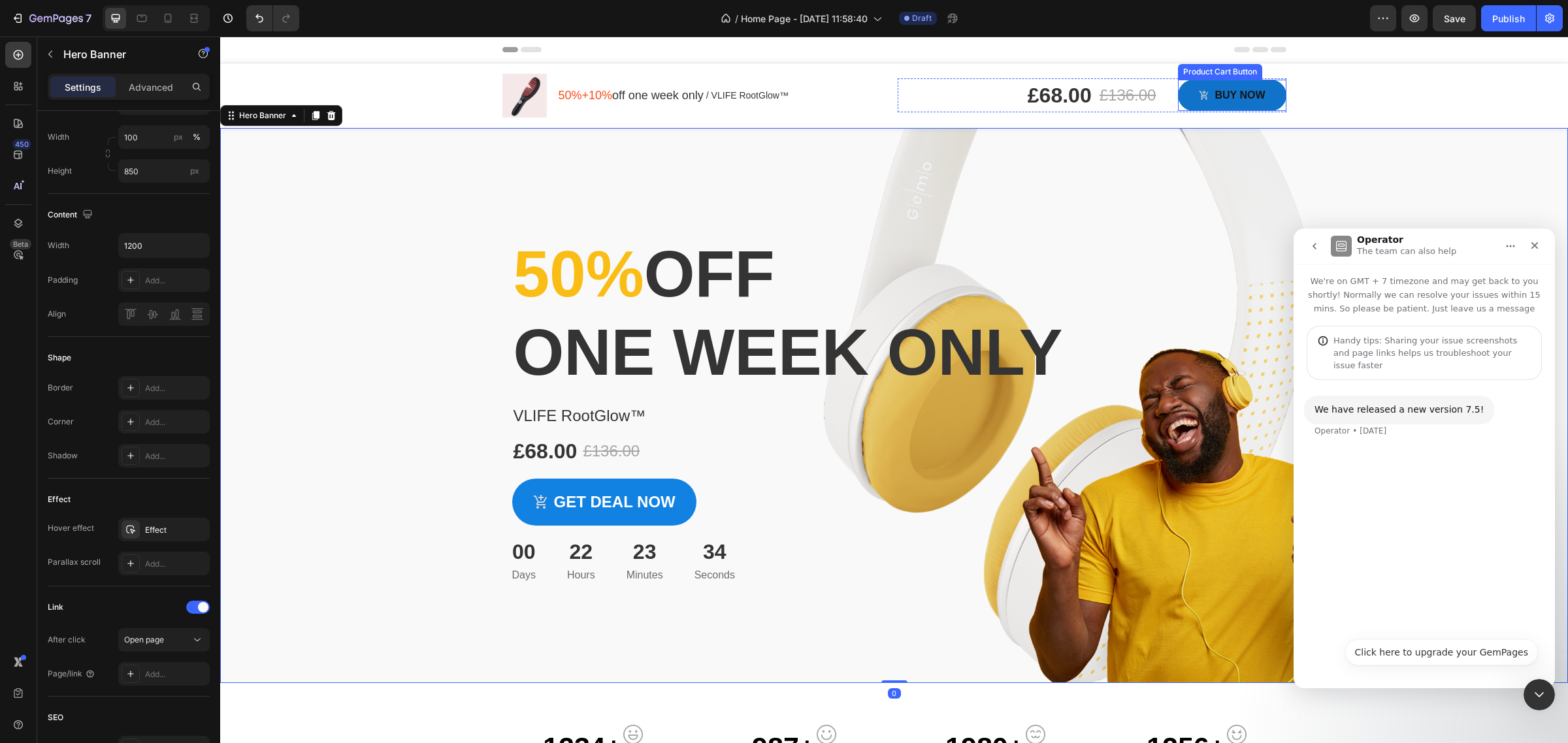
scroll to position [0, 0]
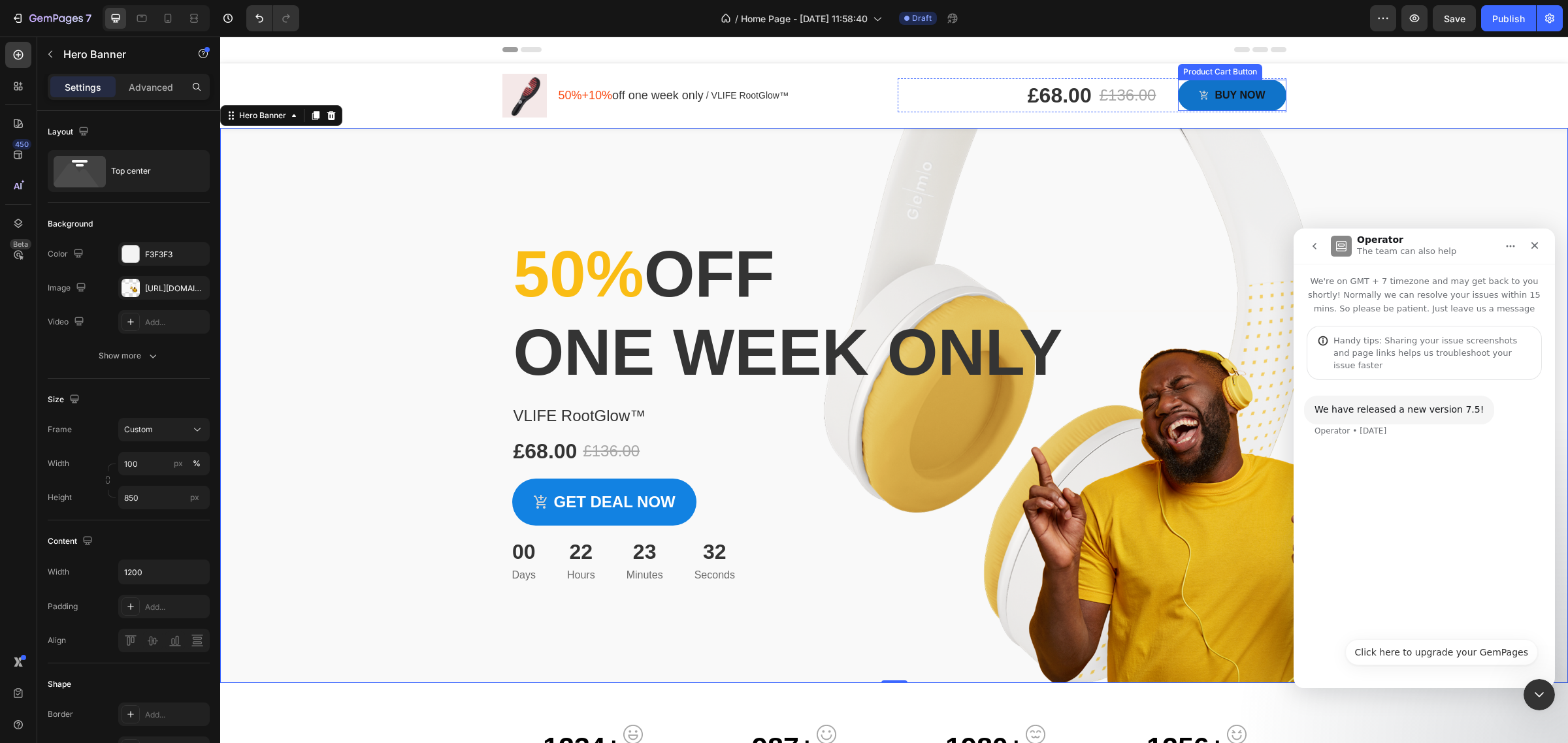
click at [1207, 94] on div "BUY NOW" at bounding box center [1231, 95] width 66 height 16
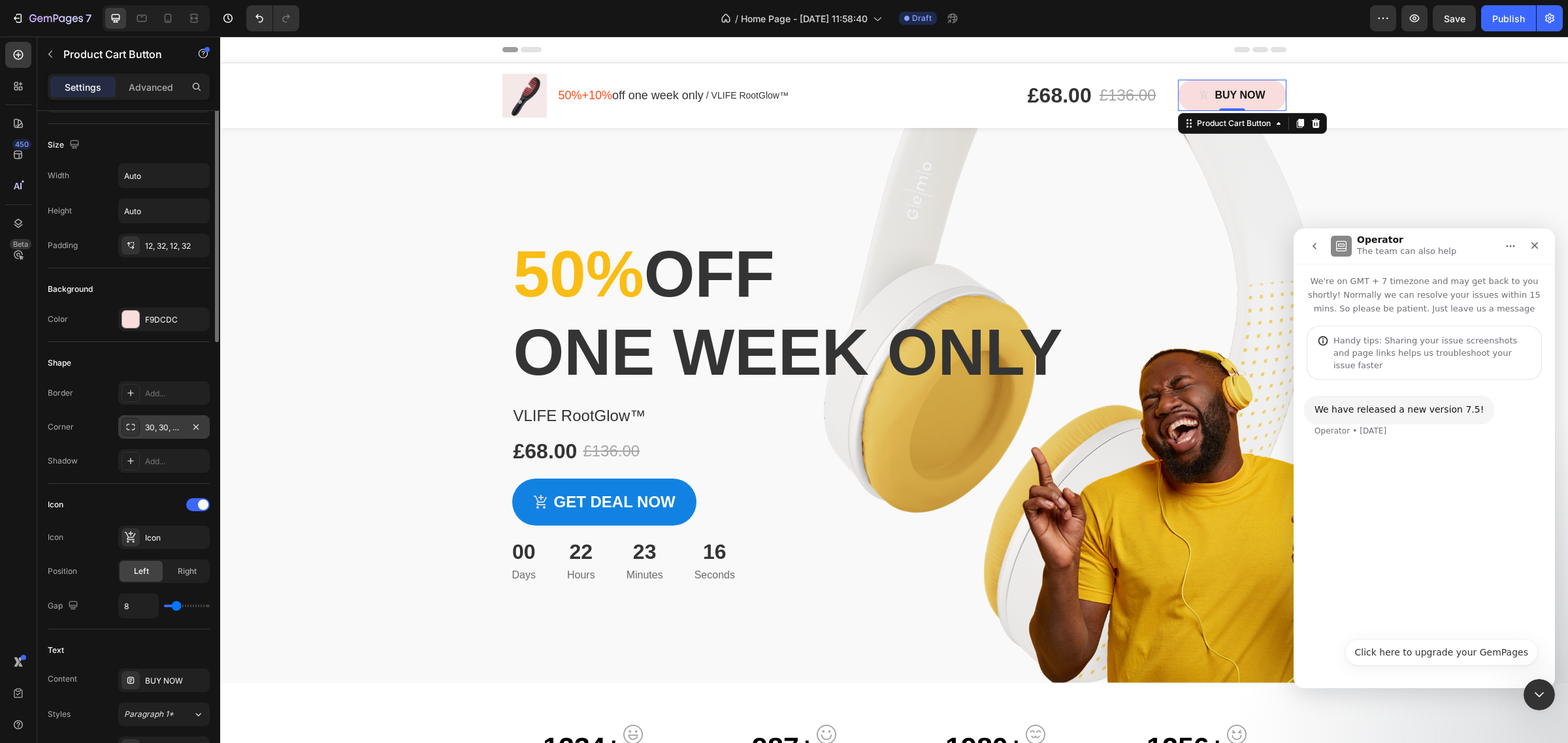
scroll to position [82, 0]
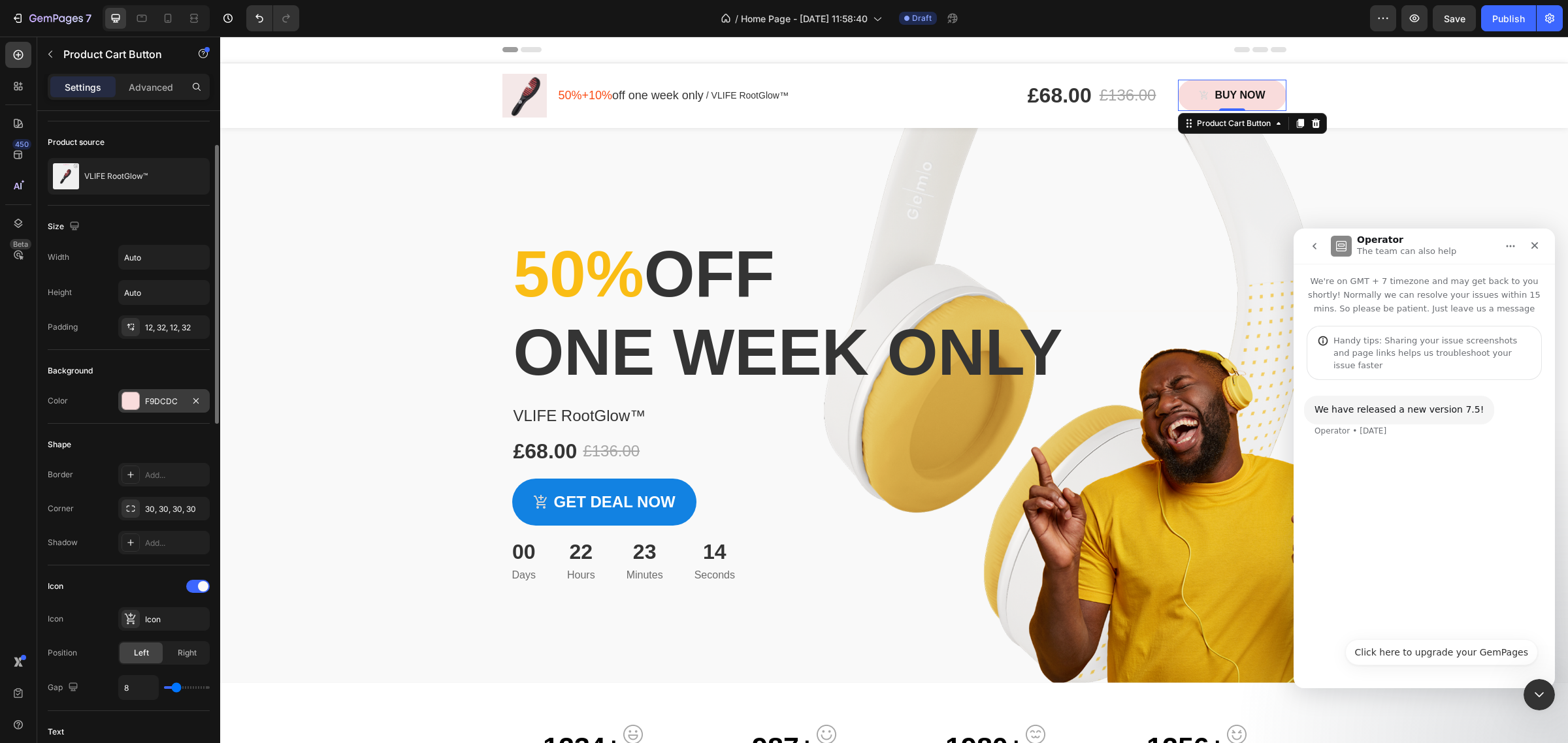
click at [178, 406] on div "F9DCDC" at bounding box center [164, 401] width 38 height 12
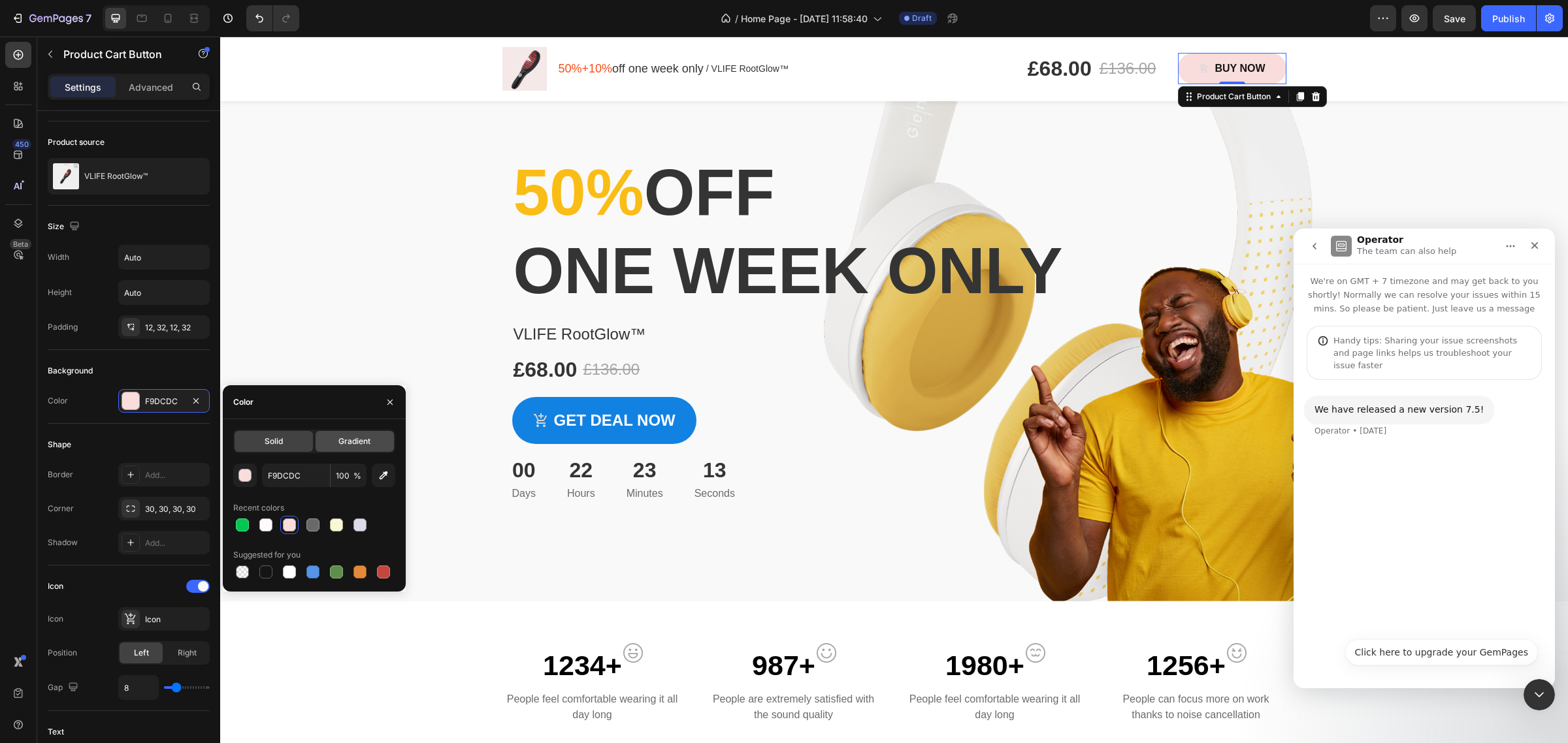
click at [326, 444] on div "Gradient" at bounding box center [354, 441] width 78 height 21
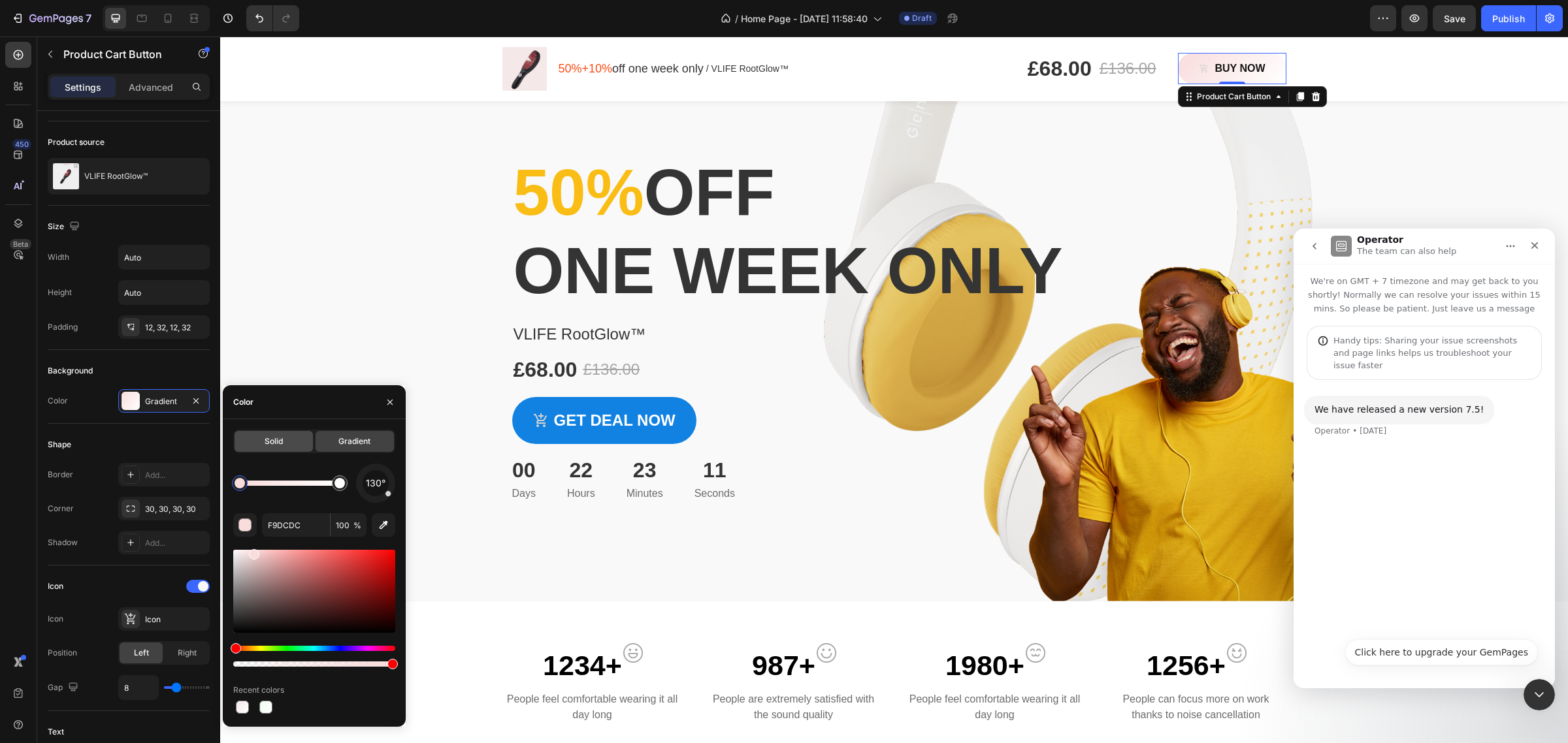
click at [276, 444] on span "Solid" at bounding box center [274, 442] width 19 height 12
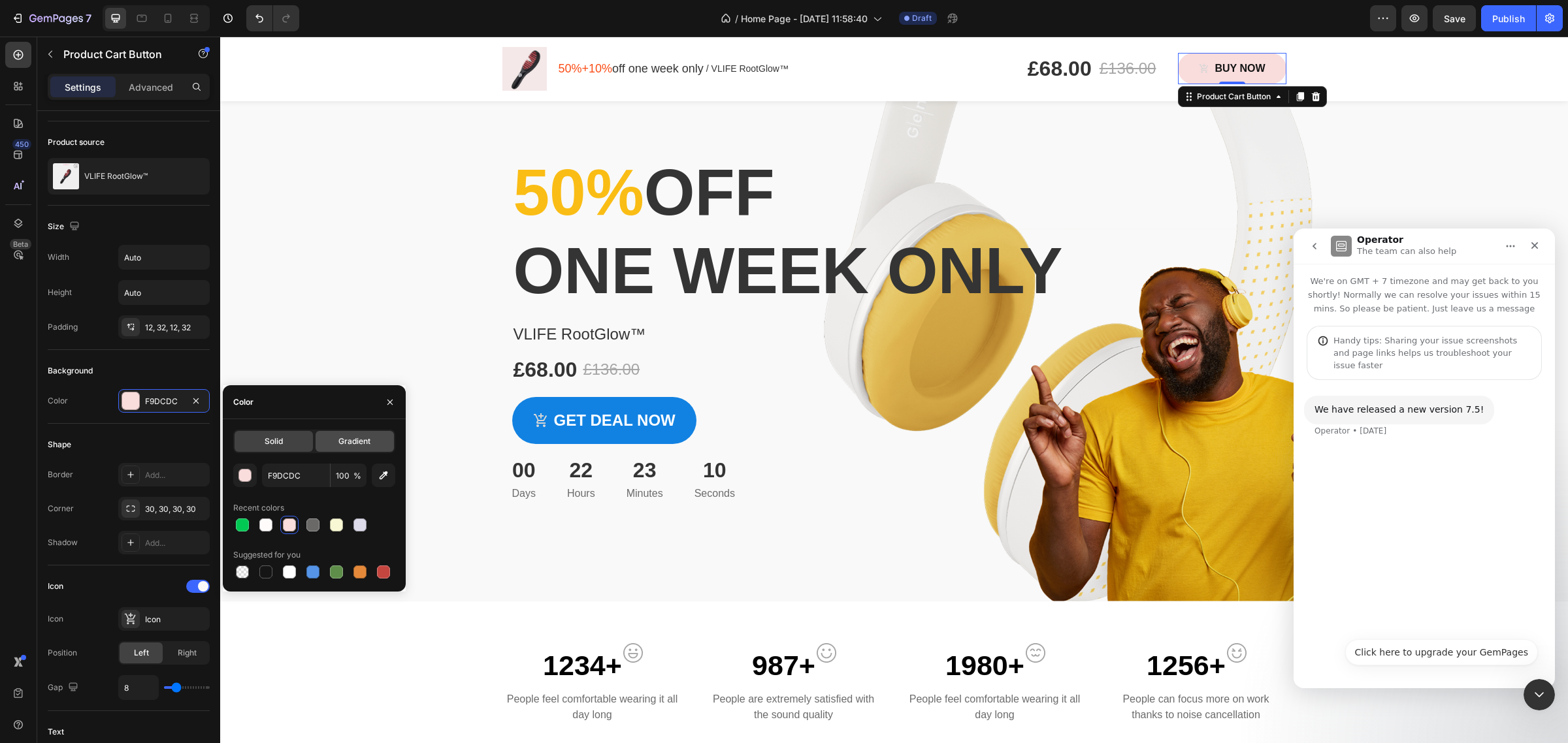
click at [338, 444] on span "Gradient" at bounding box center [354, 442] width 32 height 12
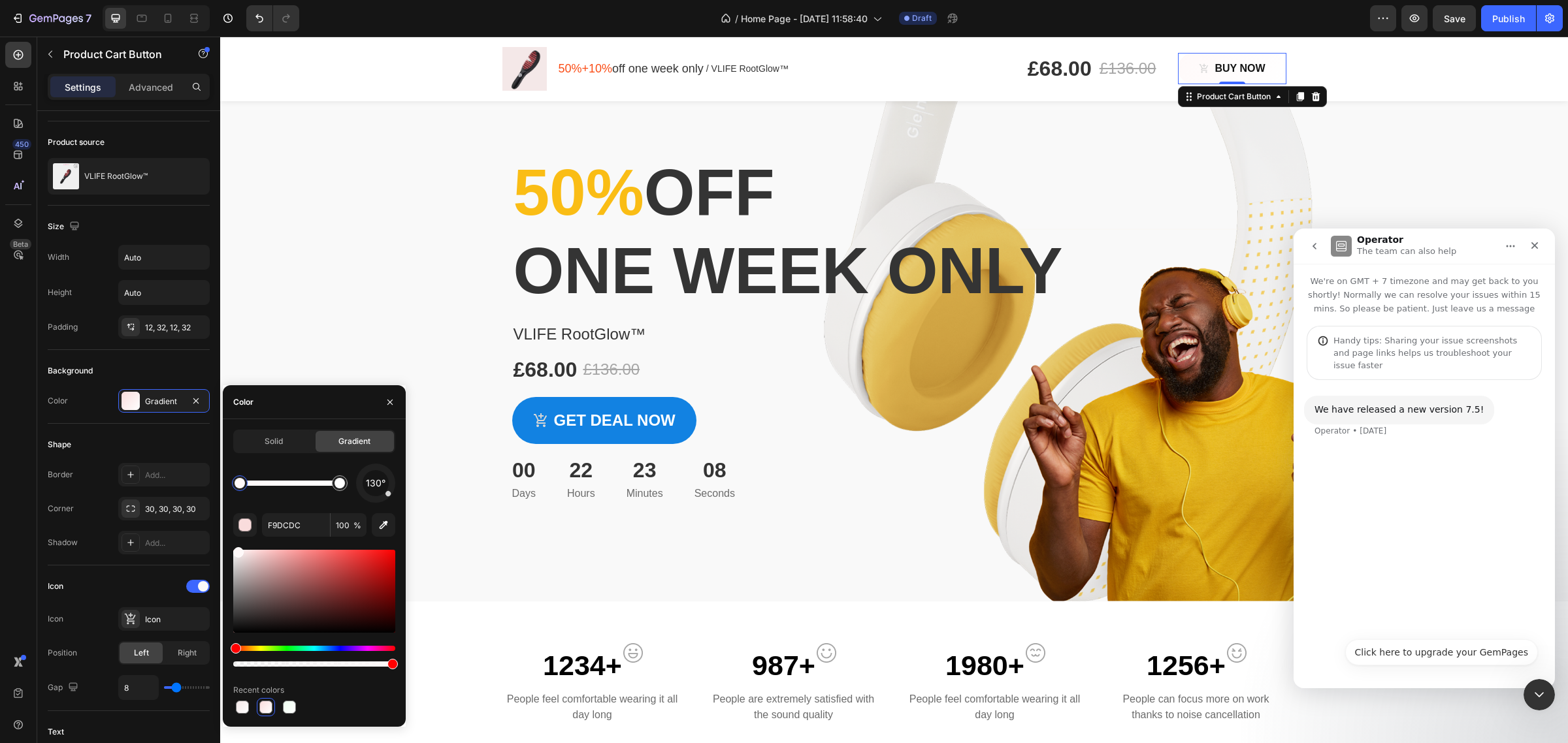
drag, startPoint x: 255, startPoint y: 556, endPoint x: 237, endPoint y: 549, distance: 19.3
click at [237, 549] on div at bounding box center [239, 552] width 10 height 10
drag, startPoint x: 239, startPoint y: 553, endPoint x: 277, endPoint y: 553, distance: 38.0
drag, startPoint x: 284, startPoint y: 553, endPoint x: 305, endPoint y: 553, distance: 21.0
click at [305, 553] on div at bounding box center [315, 591] width 162 height 83
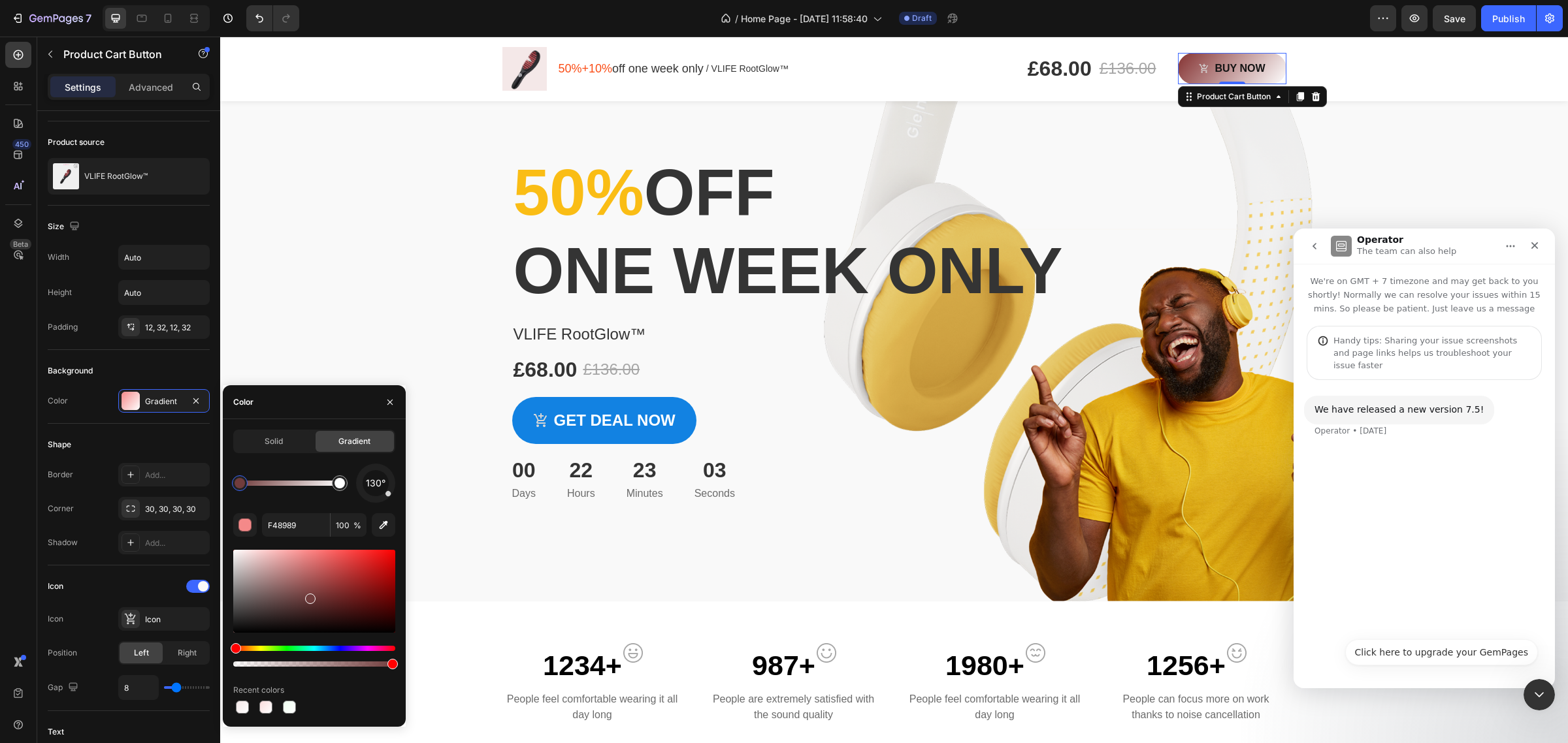
type input "8C2E2E"
drag, startPoint x: 305, startPoint y: 553, endPoint x: 354, endPoint y: 551, distance: 49.0
click at [288, 442] on div "Solid" at bounding box center [273, 441] width 78 height 21
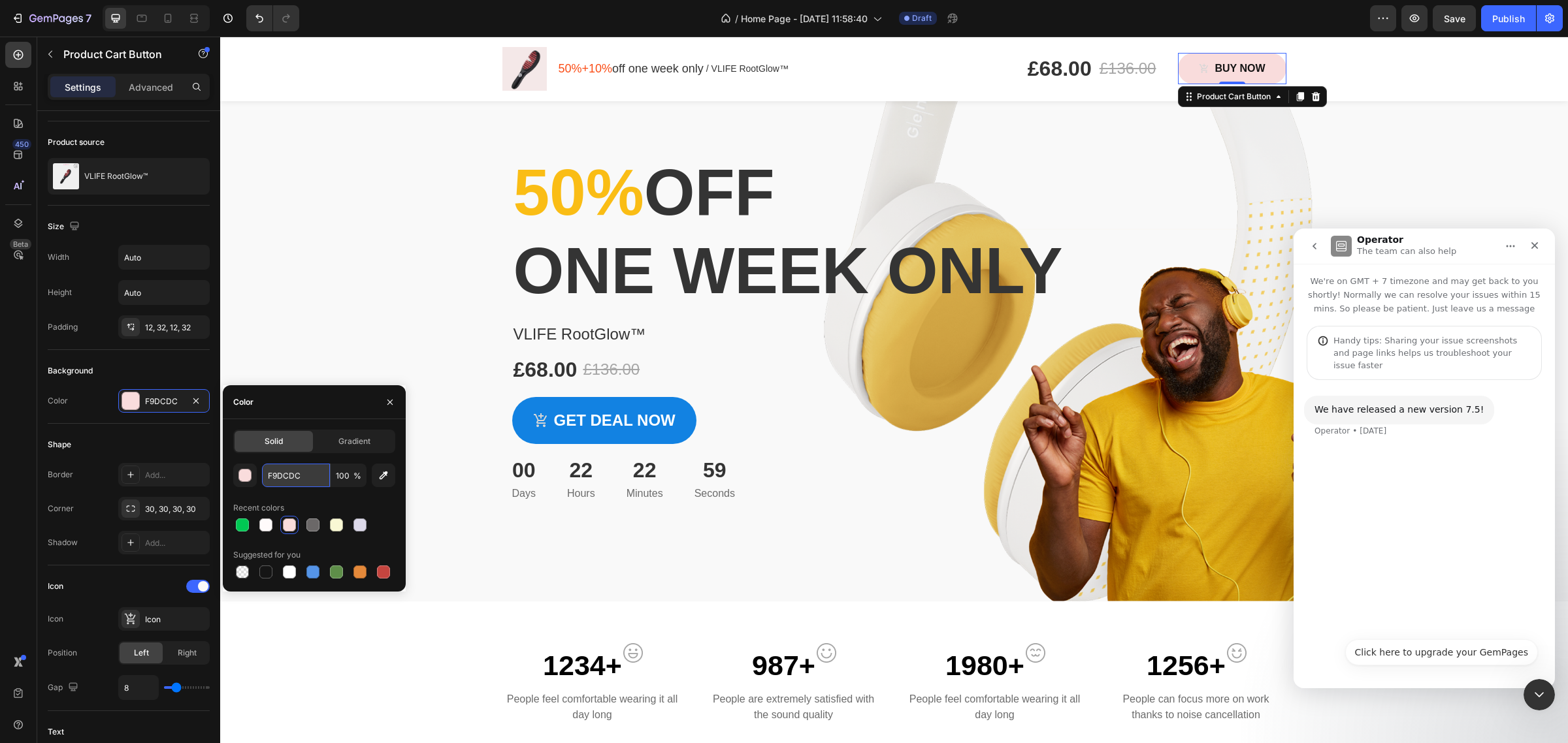
click at [297, 483] on input "F9DCDC" at bounding box center [296, 476] width 68 height 24
click at [251, 480] on div "button" at bounding box center [245, 475] width 13 height 13
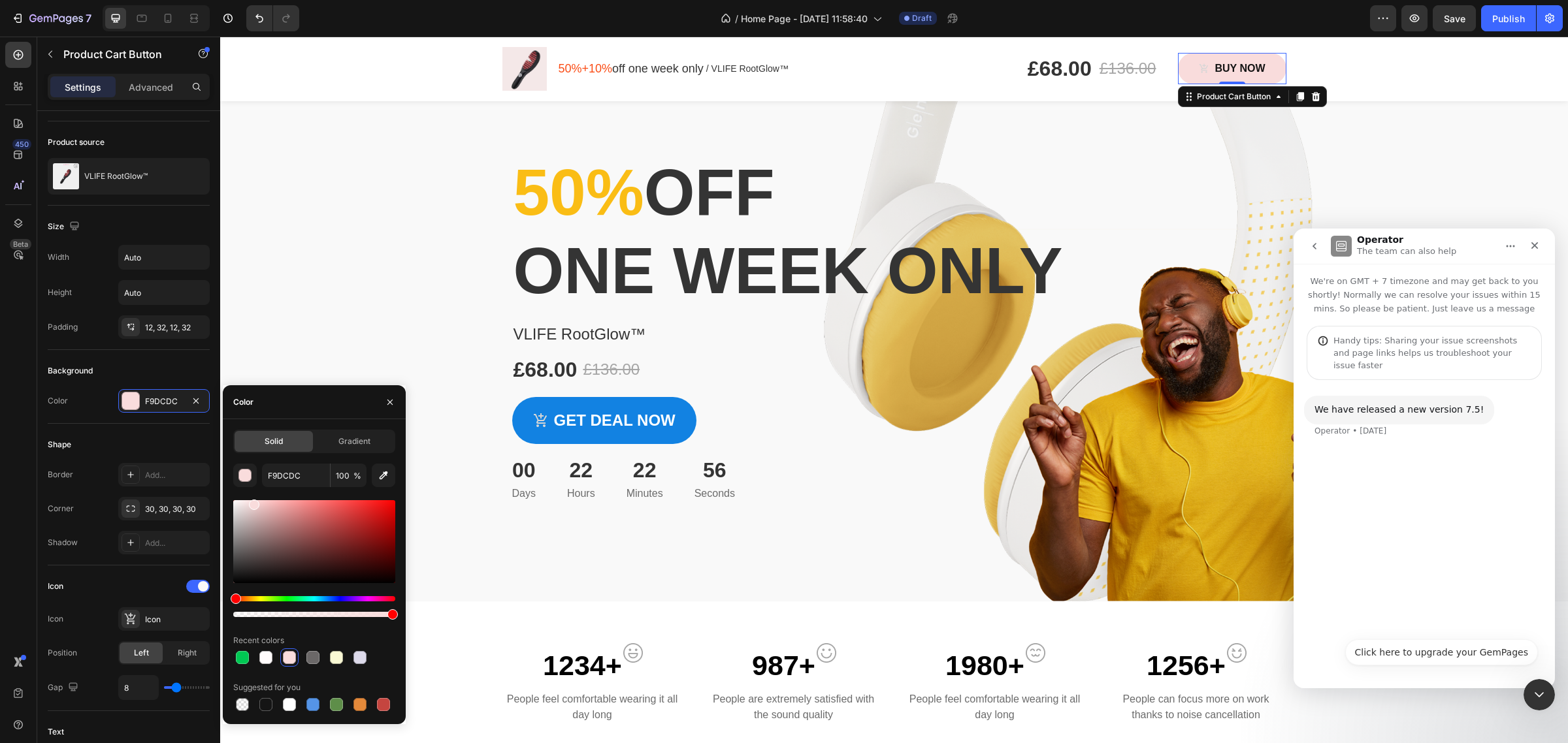
click at [268, 504] on div at bounding box center [315, 541] width 162 height 83
drag, startPoint x: 269, startPoint y: 505, endPoint x: 269, endPoint y: 494, distance: 11.0
click at [269, 494] on div "F2BFBF 100 % Recent colors Suggested for you" at bounding box center [315, 589] width 162 height 250
type input "FFC6C6"
click at [262, 506] on div at bounding box center [267, 509] width 10 height 10
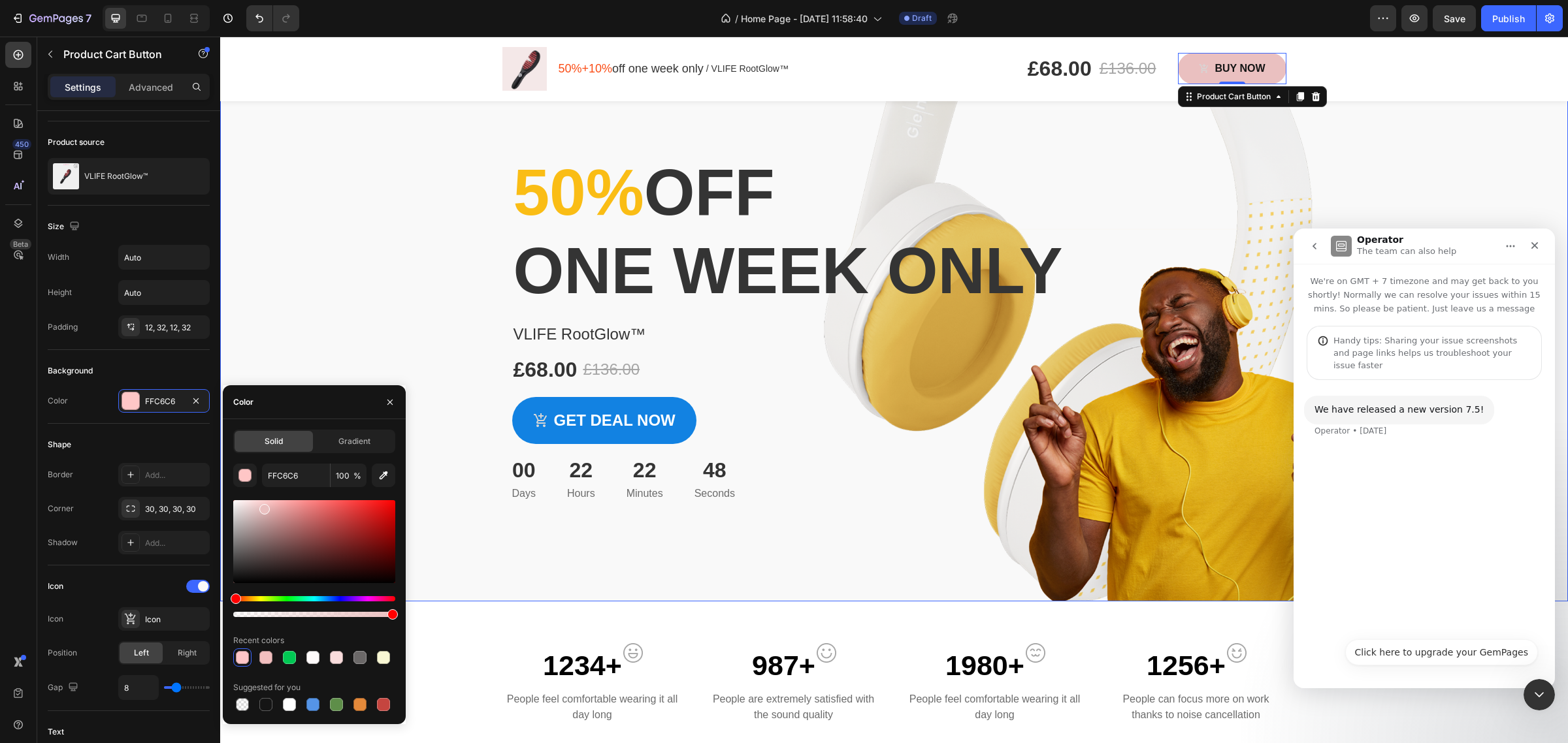
click at [322, 299] on div "Overlay" at bounding box center [894, 324] width 1348 height 555
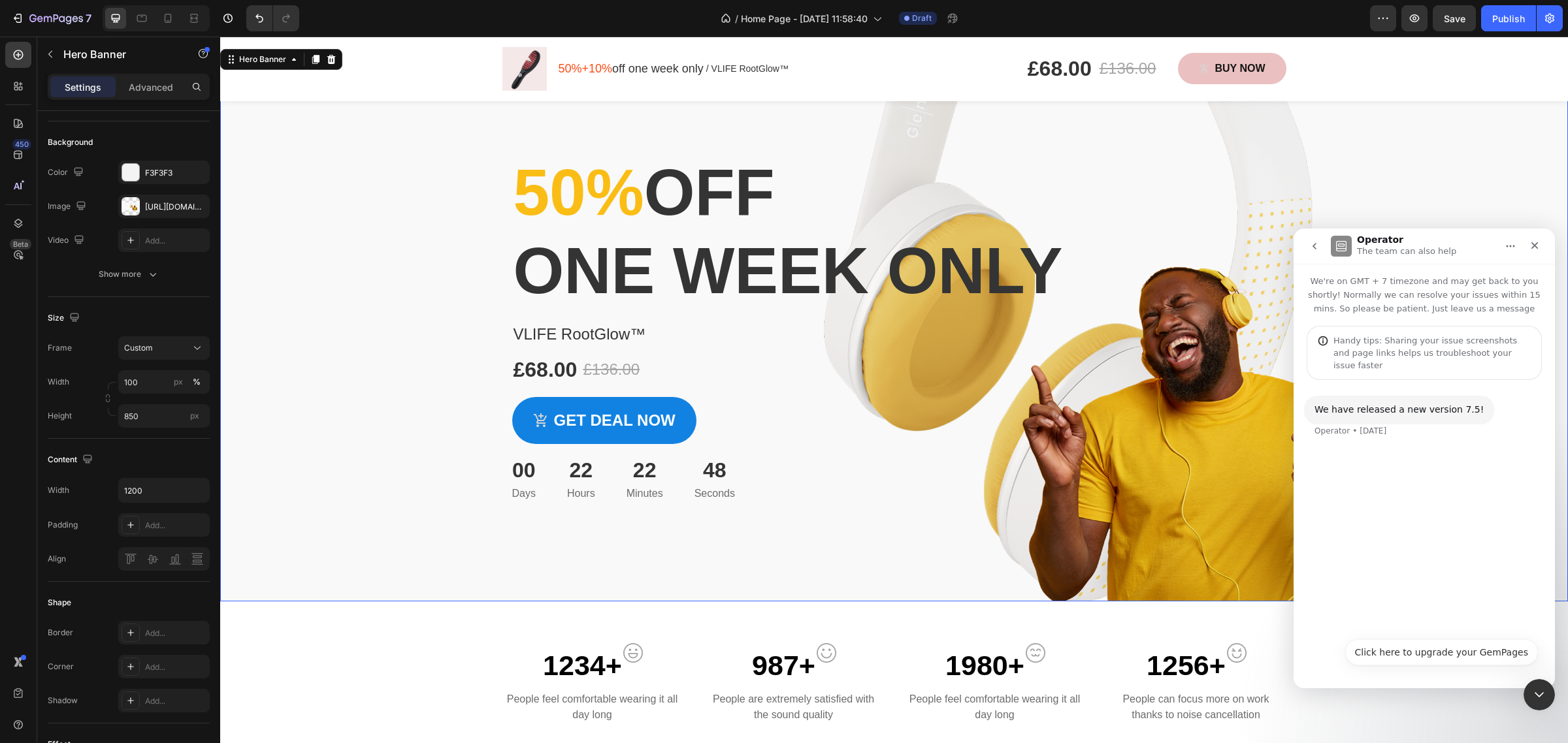
scroll to position [0, 0]
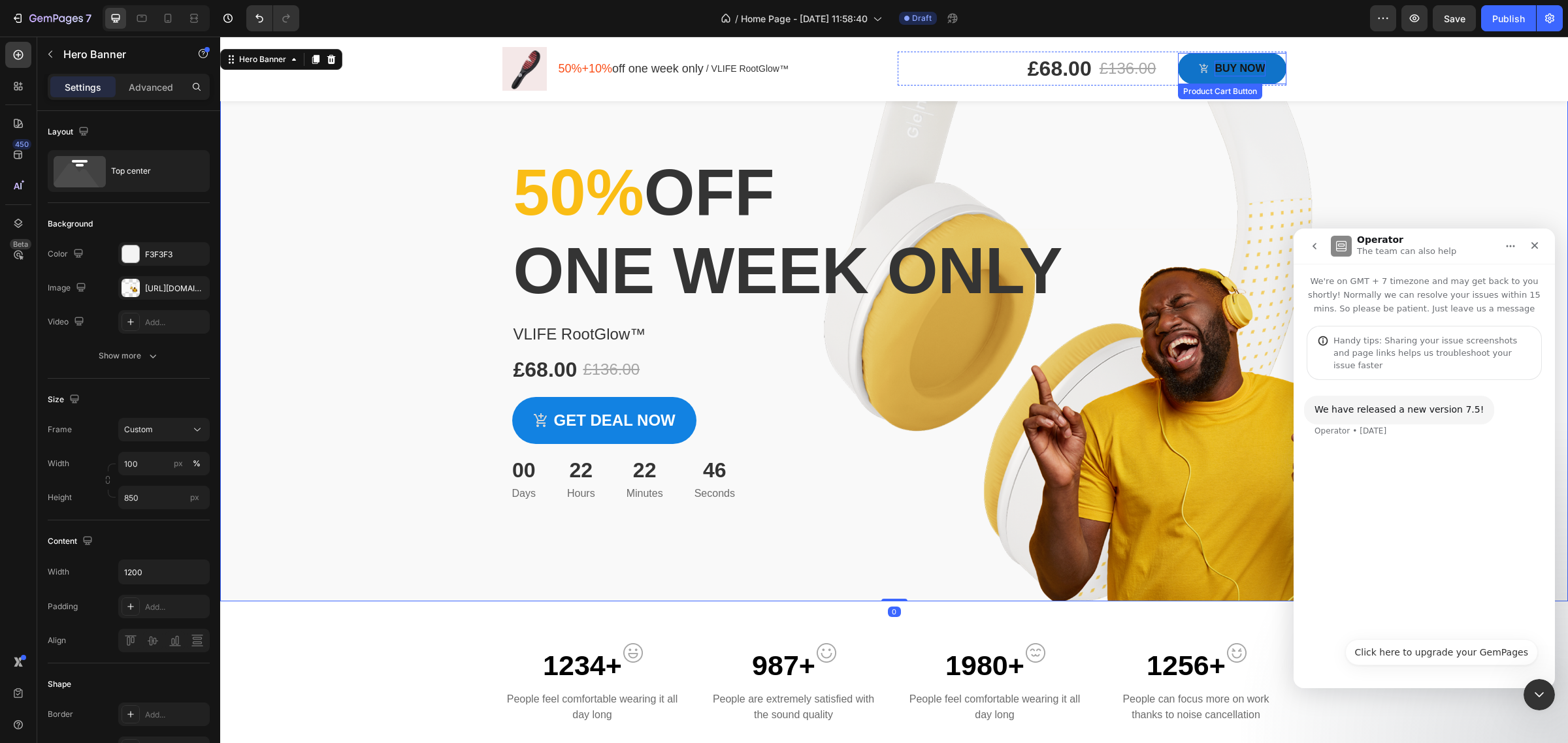
click at [1215, 71] on div "BUY NOW" at bounding box center [1240, 68] width 51 height 16
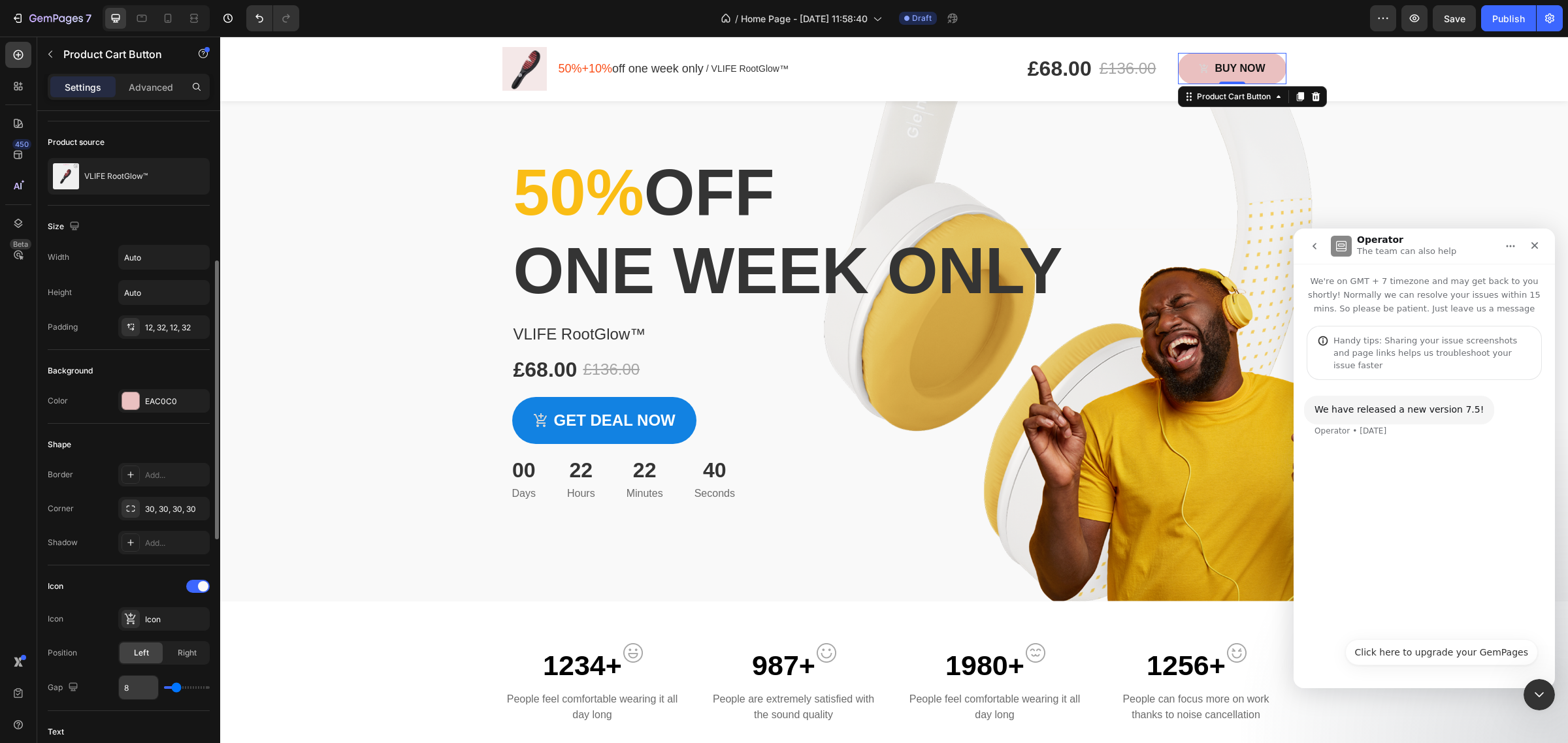
scroll to position [164, 0]
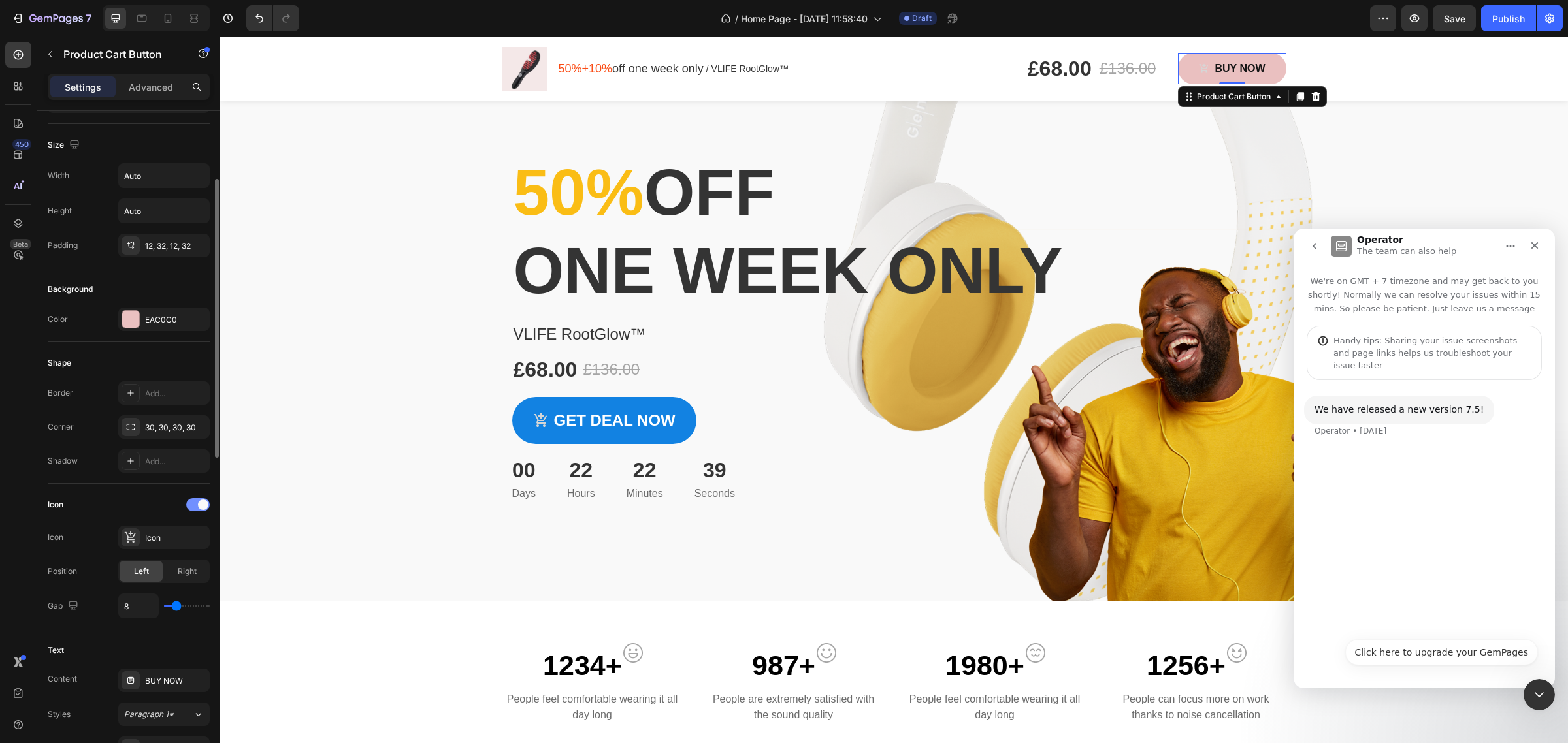
click at [200, 509] on span at bounding box center [203, 505] width 10 height 10
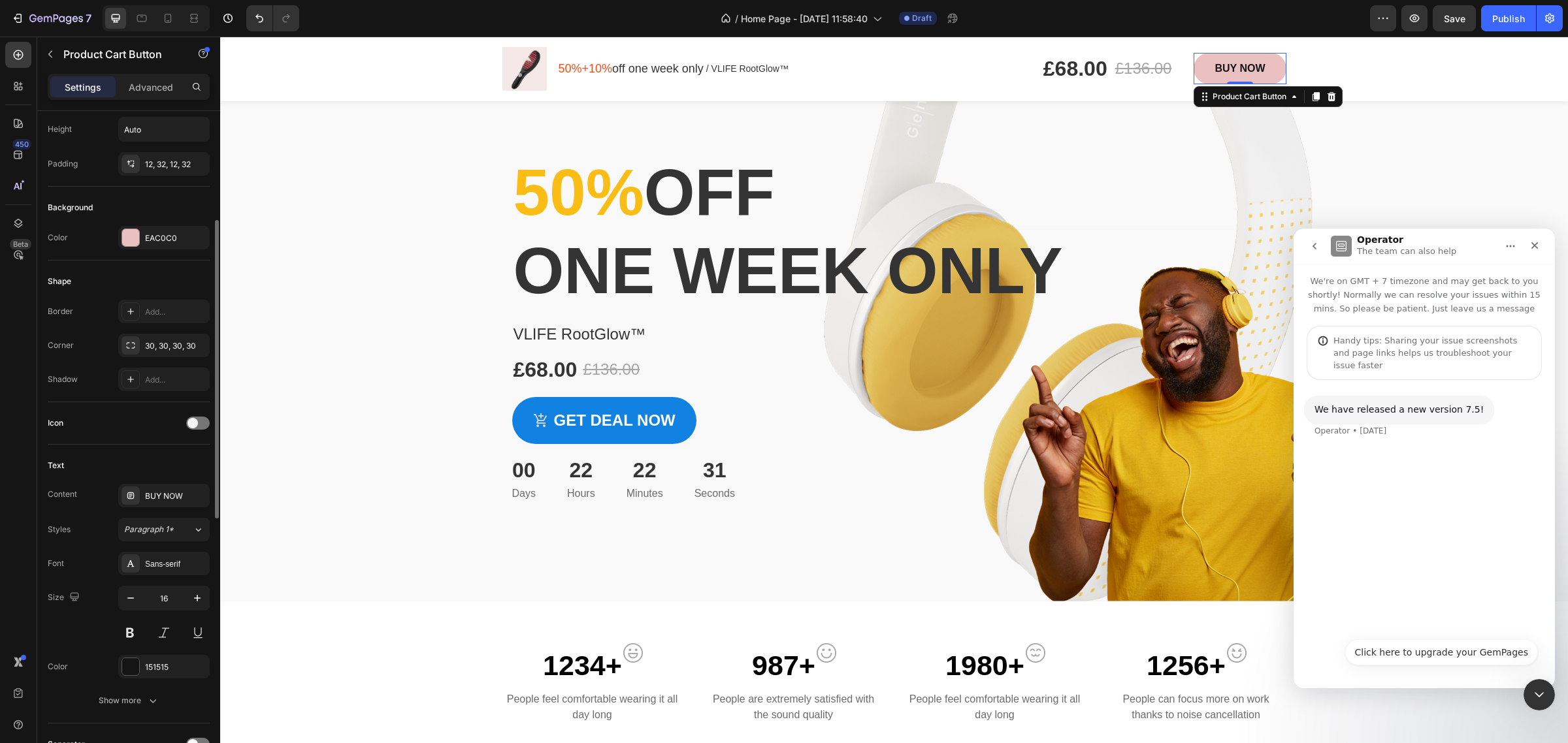
scroll to position [326, 0]
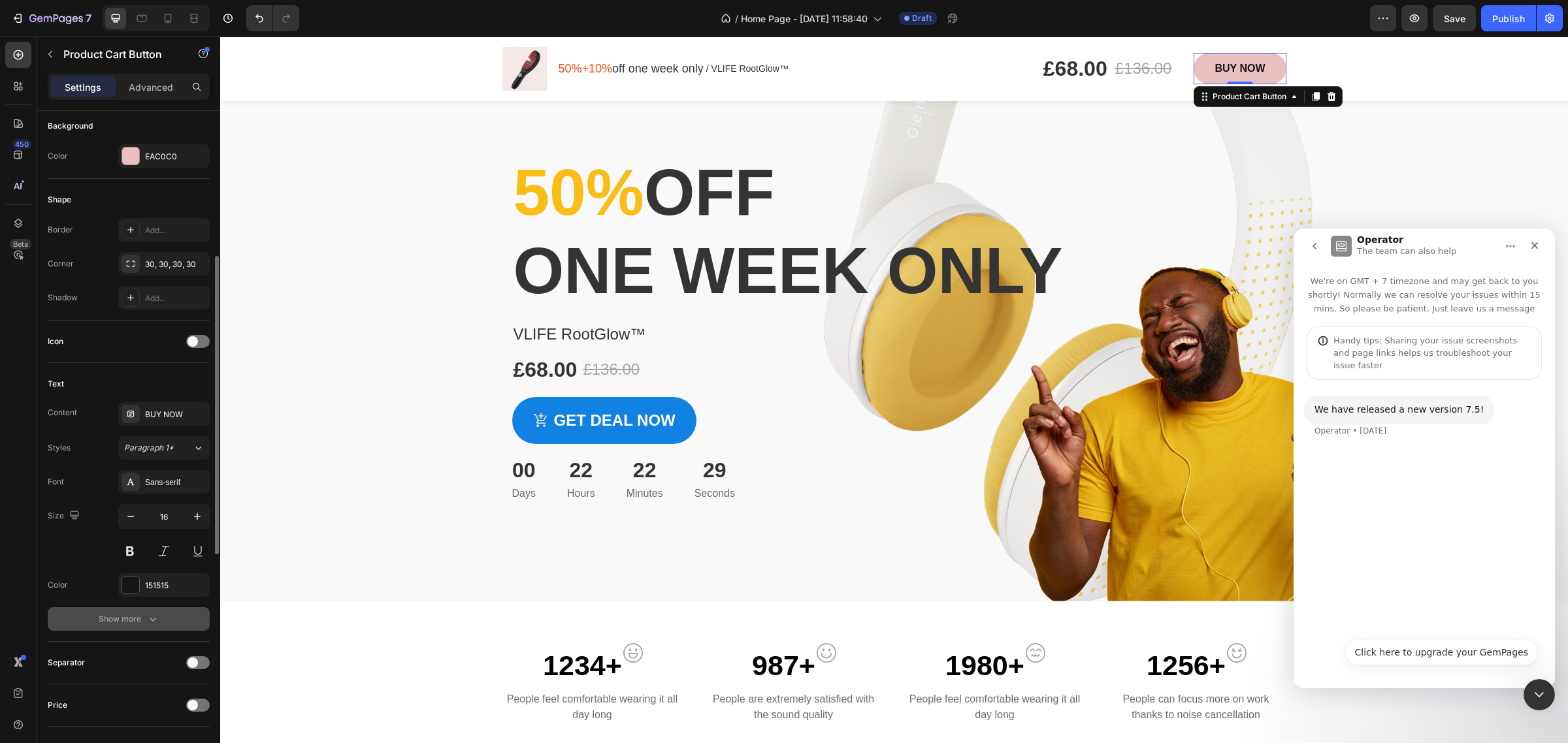
click at [144, 622] on div "Show more" at bounding box center [129, 619] width 61 height 13
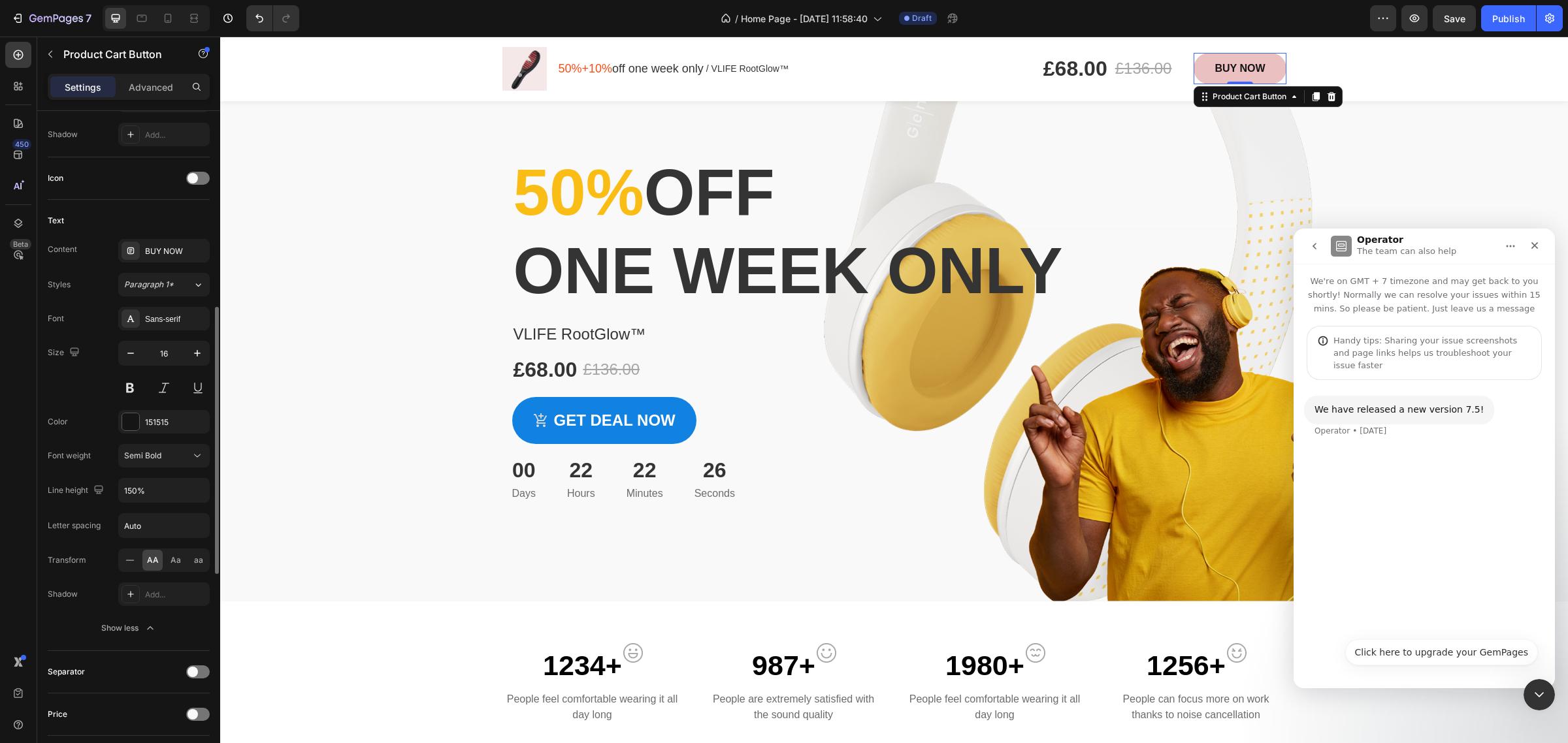
scroll to position [572, 0]
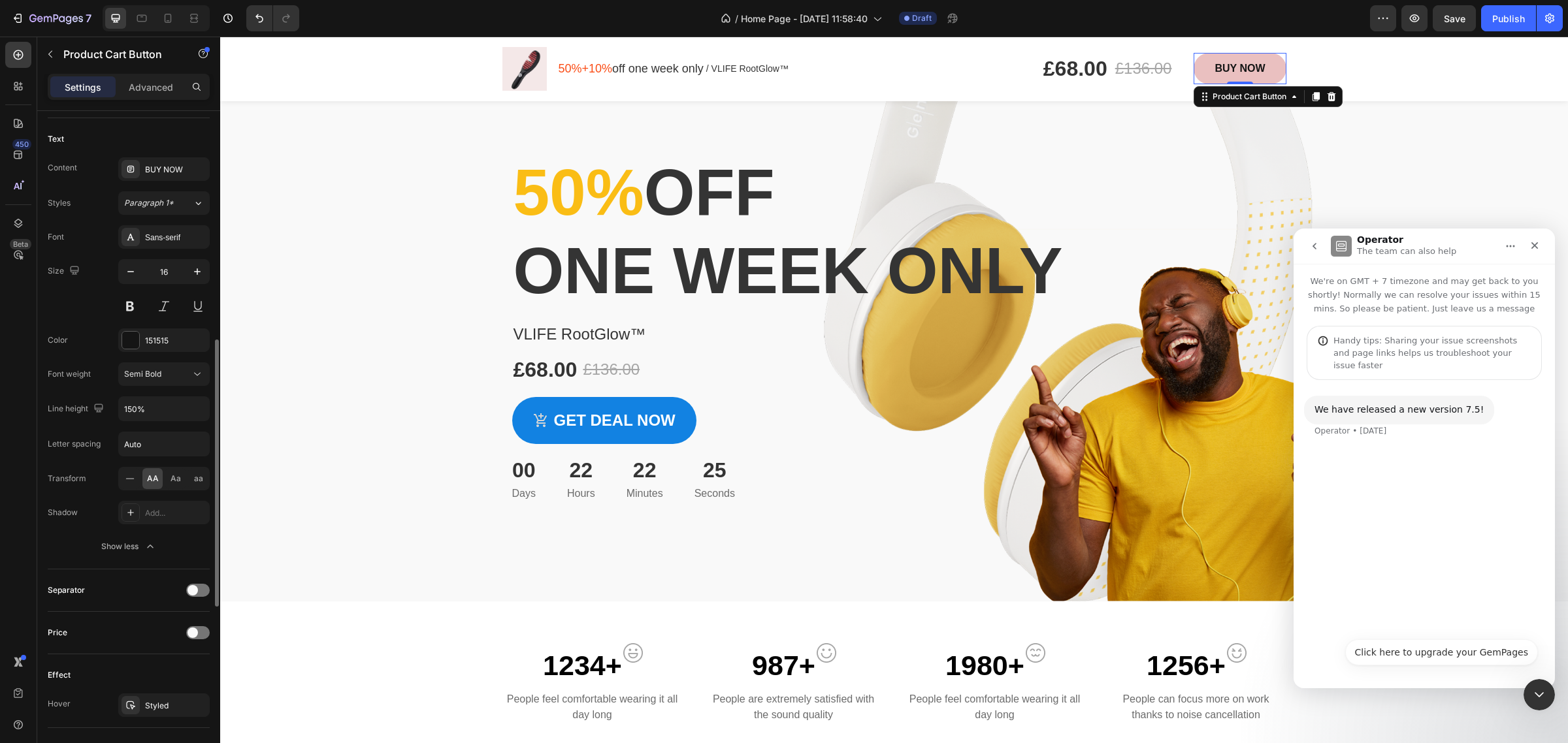
click at [164, 593] on div "Separator" at bounding box center [129, 590] width 162 height 21
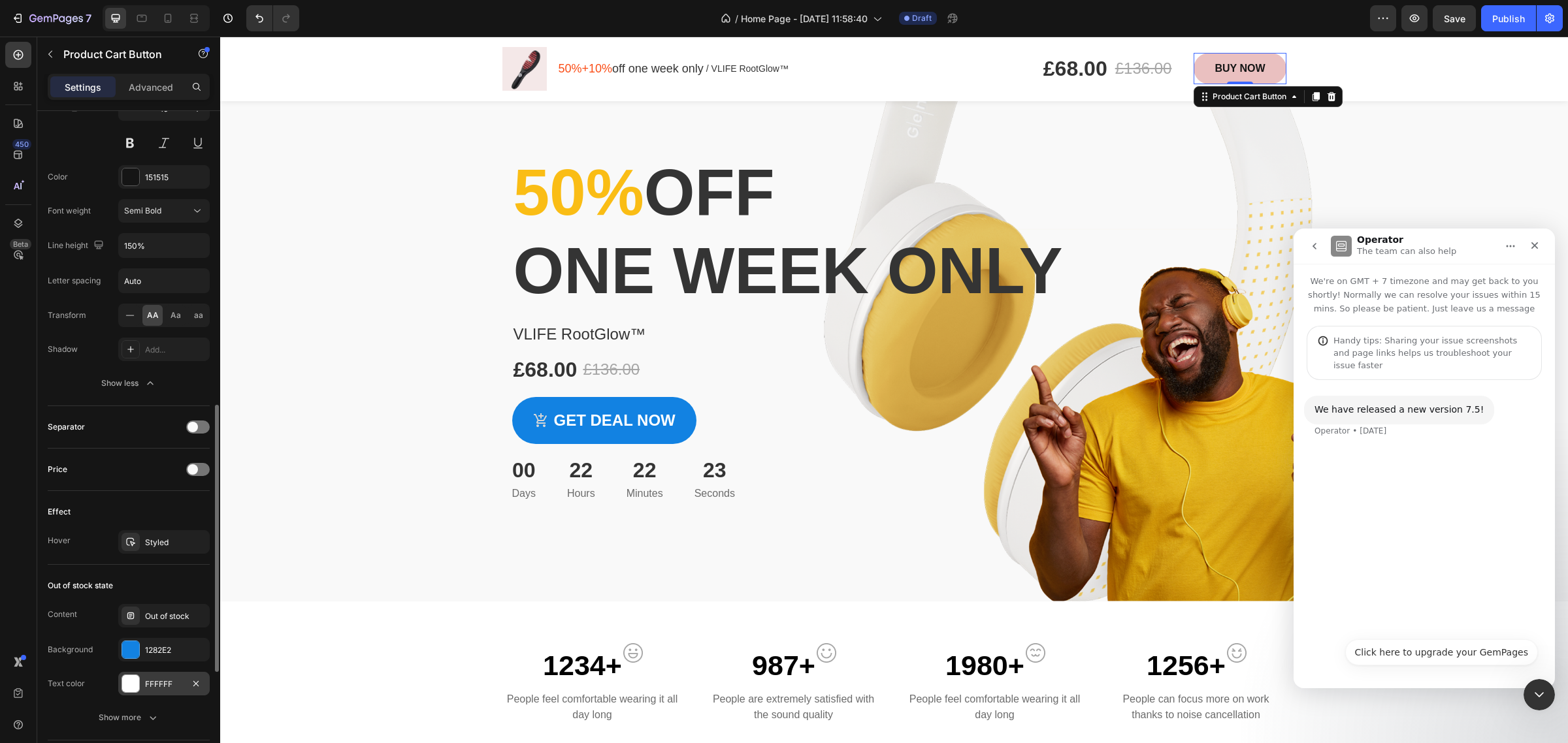
scroll to position [816, 0]
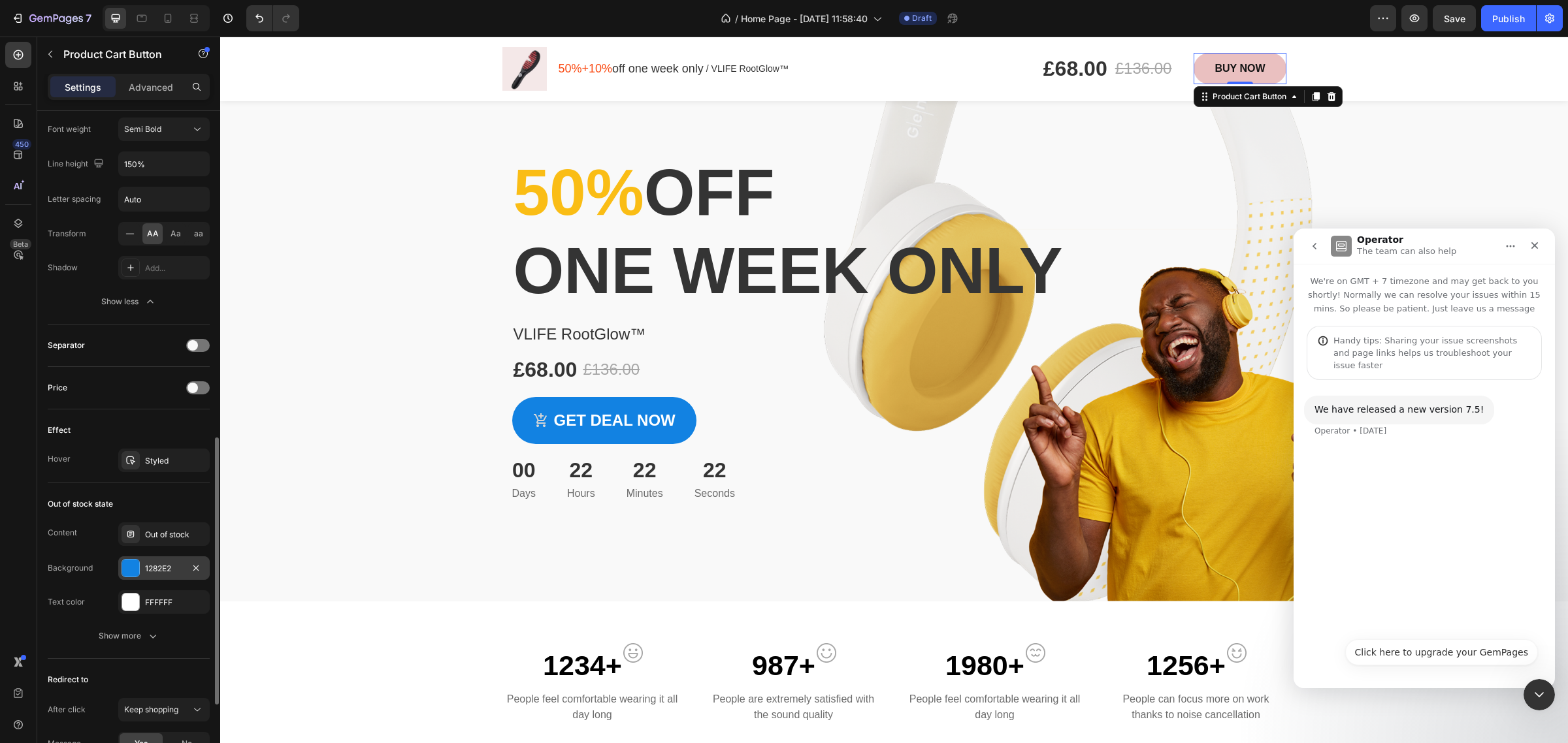
click at [154, 563] on div "1282E2" at bounding box center [164, 568] width 91 height 24
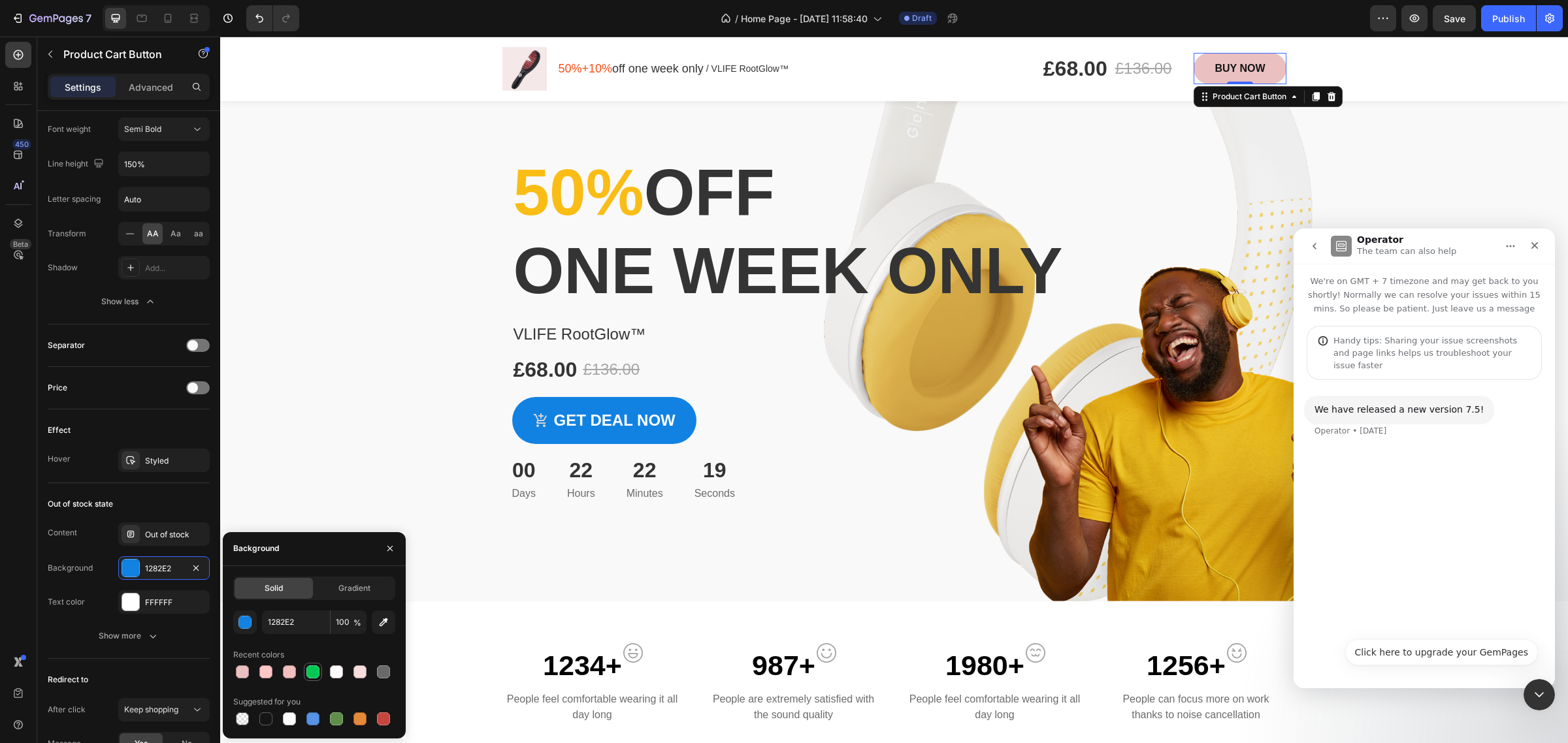
click at [311, 673] on div at bounding box center [312, 671] width 13 height 13
click at [250, 618] on div "button" at bounding box center [245, 622] width 13 height 13
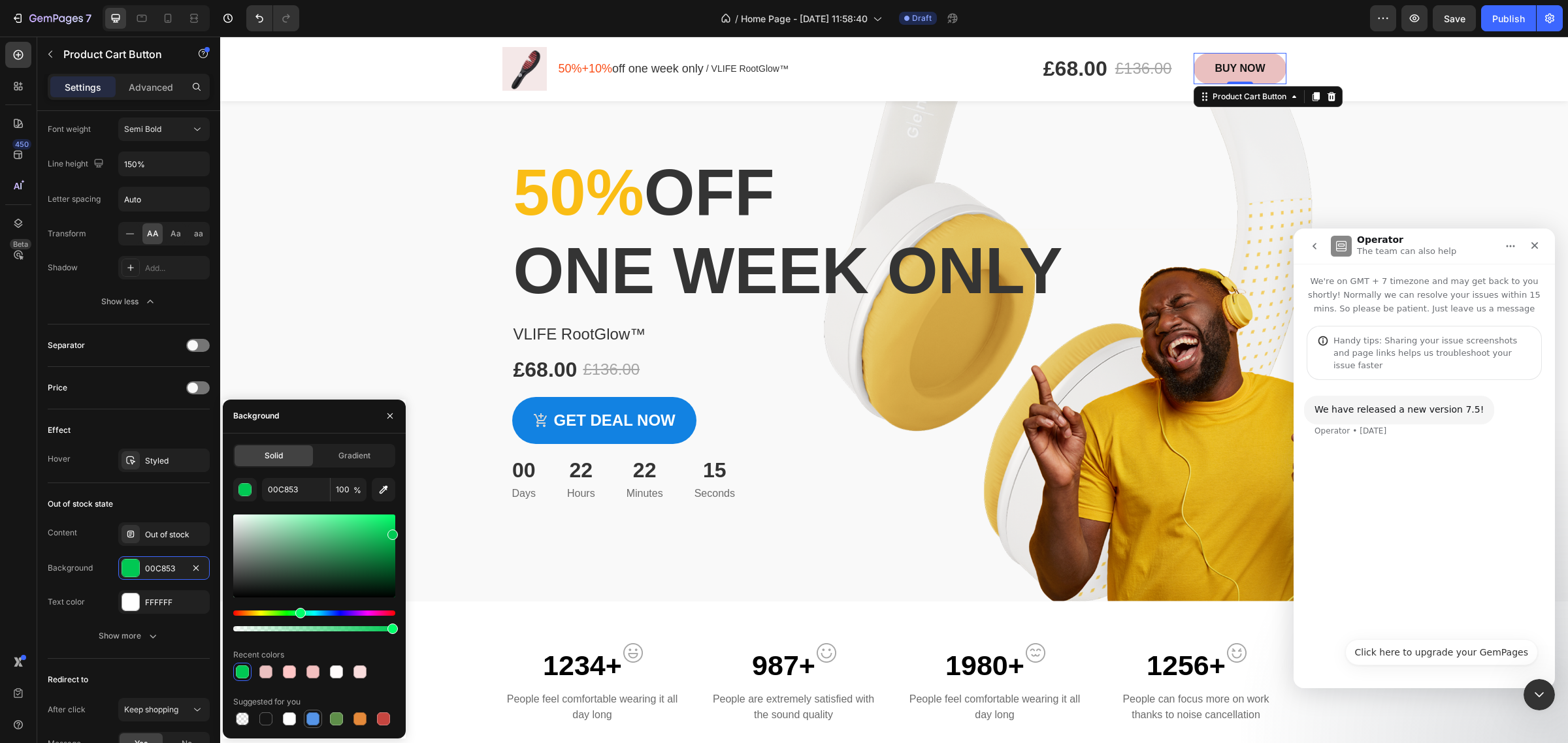
click at [317, 716] on div at bounding box center [312, 719] width 13 height 13
type input "5594E7"
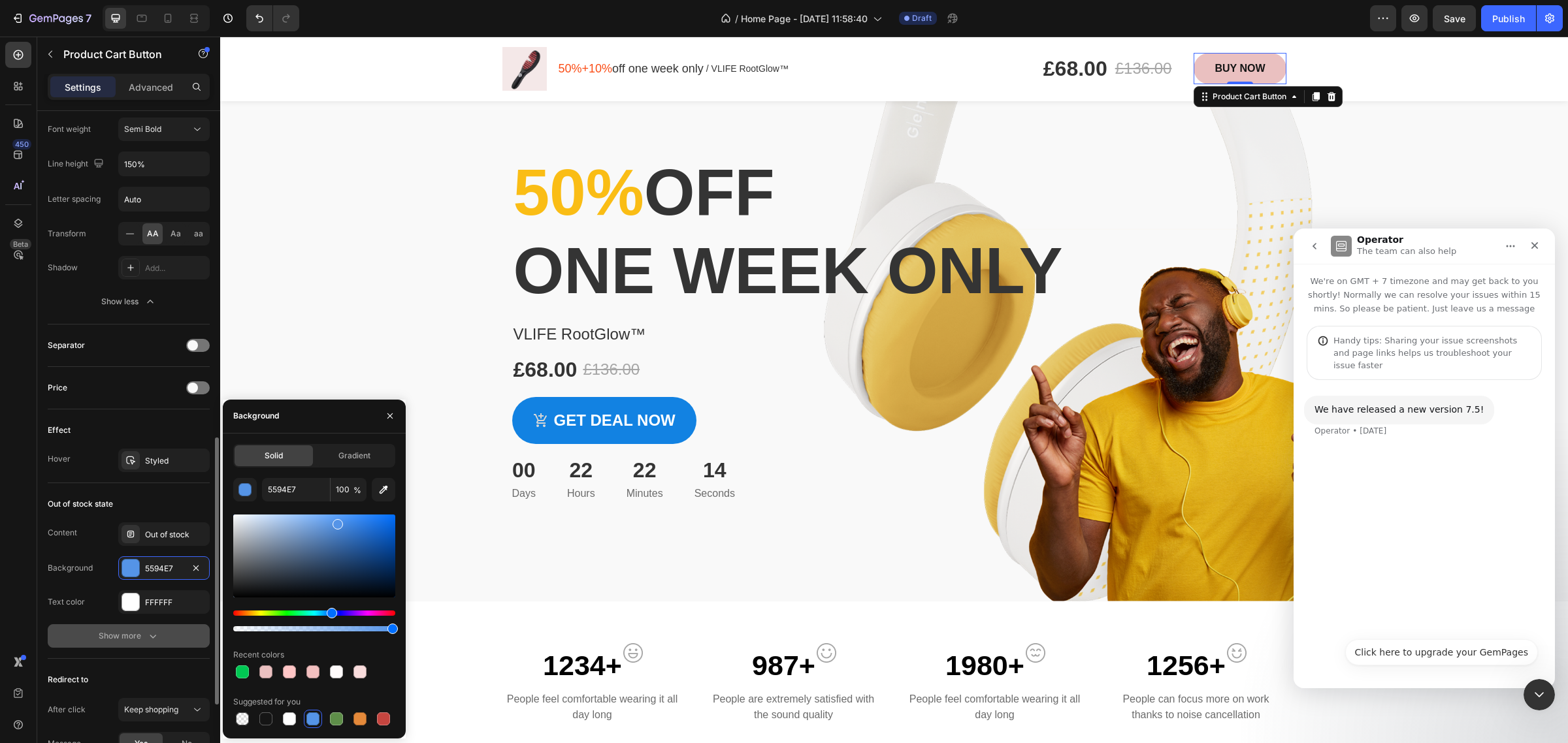
click at [129, 639] on div "Show more" at bounding box center [129, 636] width 61 height 13
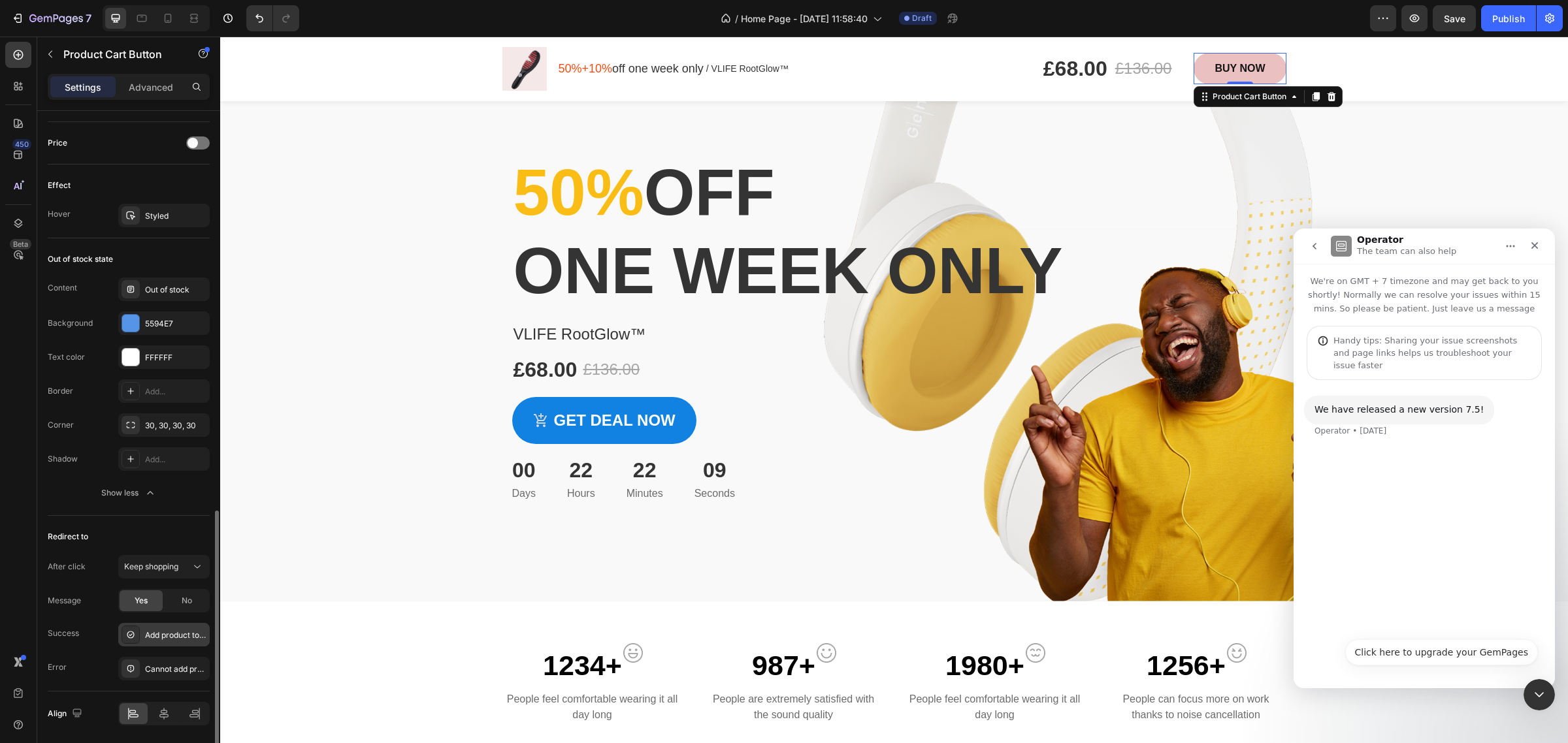
scroll to position [1109, 0]
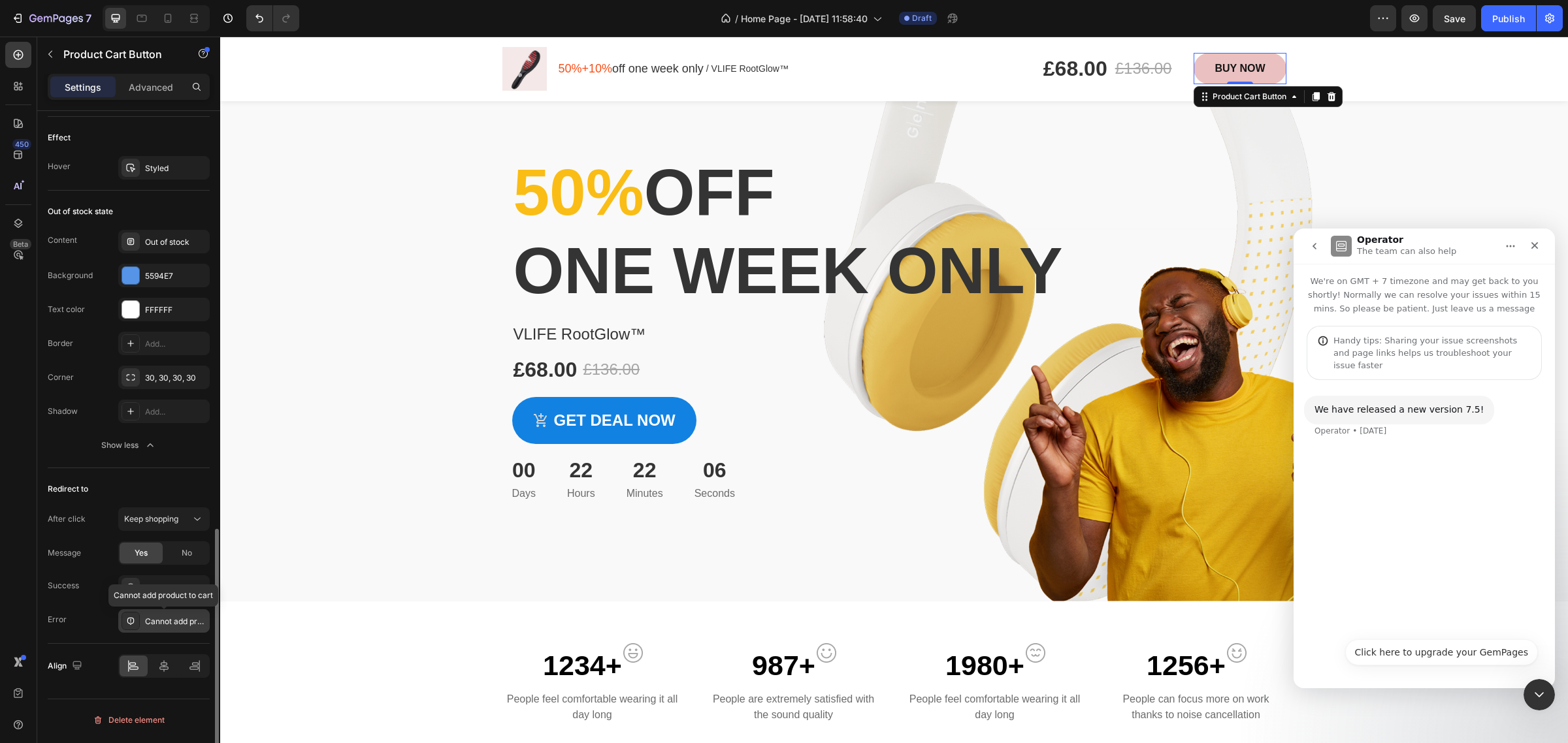
click at [164, 624] on div "Cannot add product to cart" at bounding box center [175, 622] width 62 height 12
click at [94, 617] on div "Error Cannot add product to cart" at bounding box center [129, 622] width 162 height 24
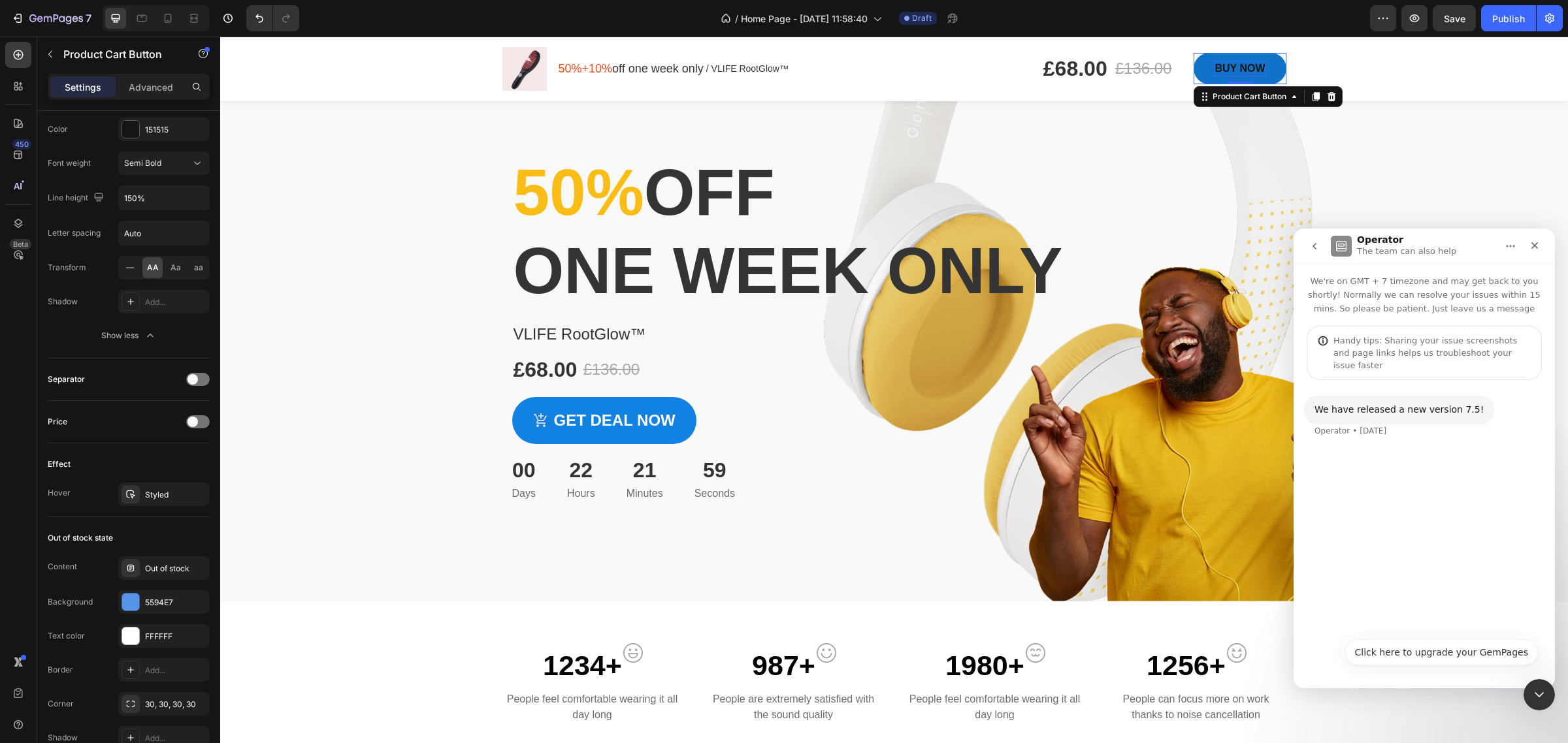
click at [1237, 62] on div "BUY NOW" at bounding box center [1240, 68] width 51 height 16
click at [1265, 67] on button "BUY NOW" at bounding box center [1239, 68] width 92 height 31
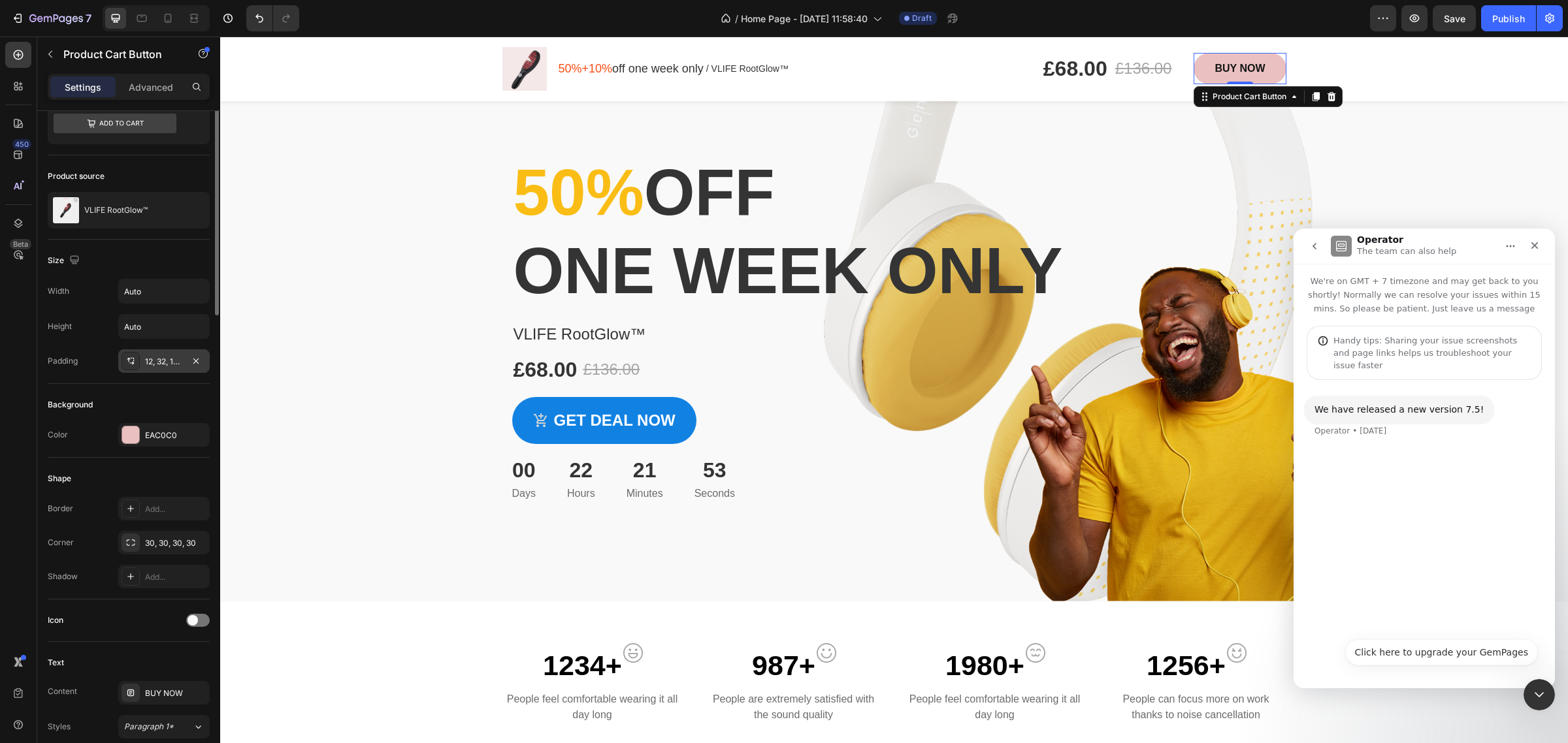
scroll to position [0, 0]
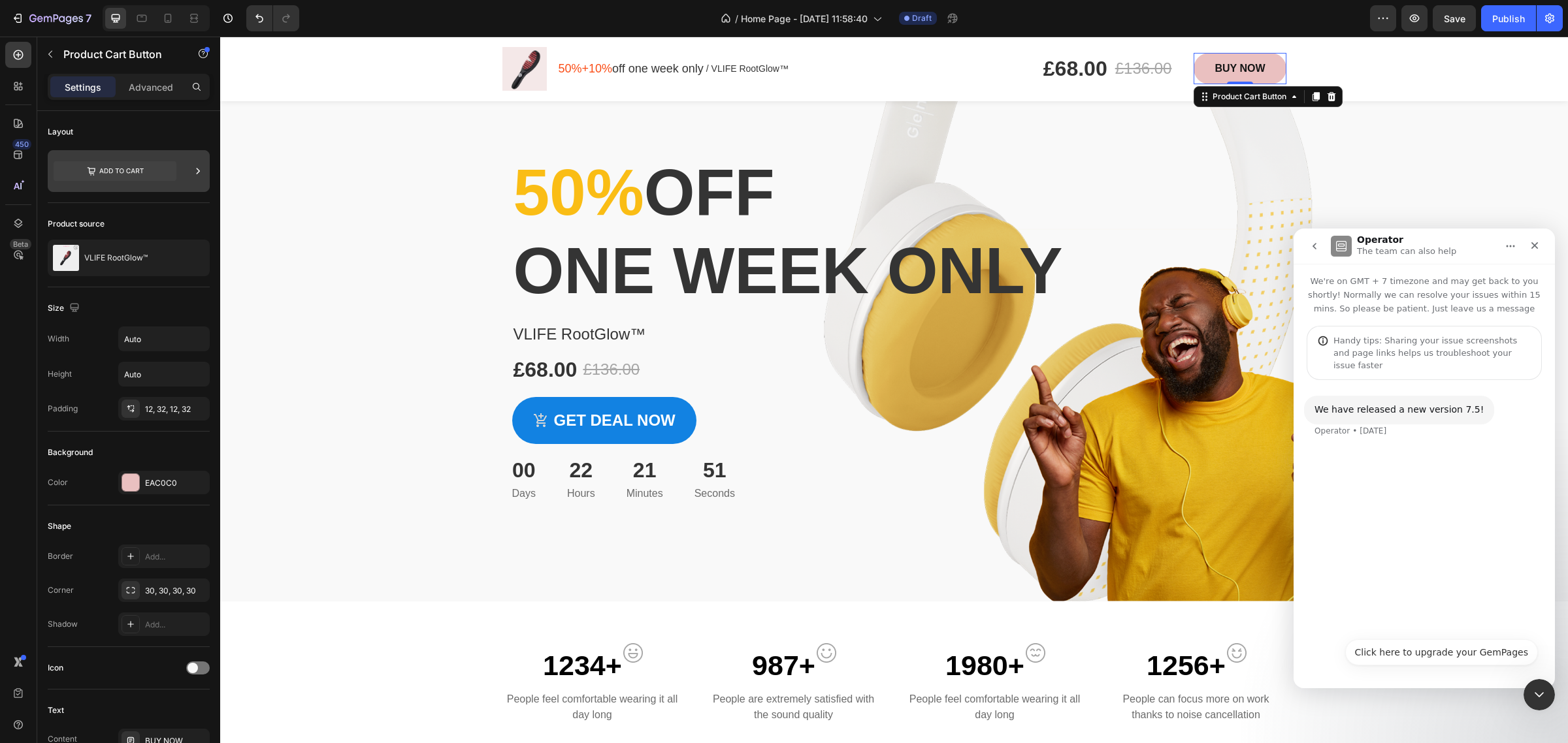
click at [152, 168] on icon at bounding box center [116, 170] width 123 height 19
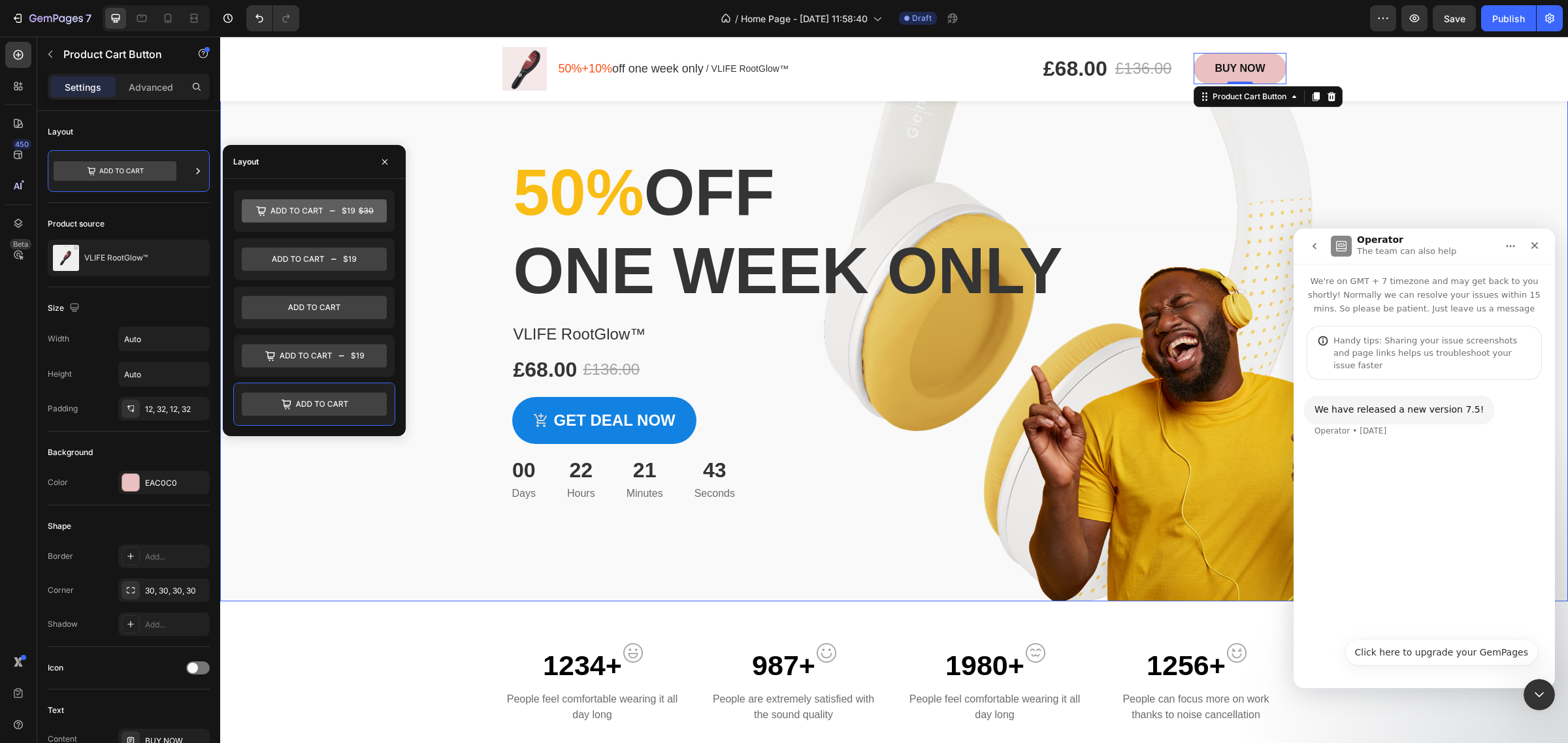
click at [345, 462] on div "Overlay" at bounding box center [894, 324] width 1348 height 555
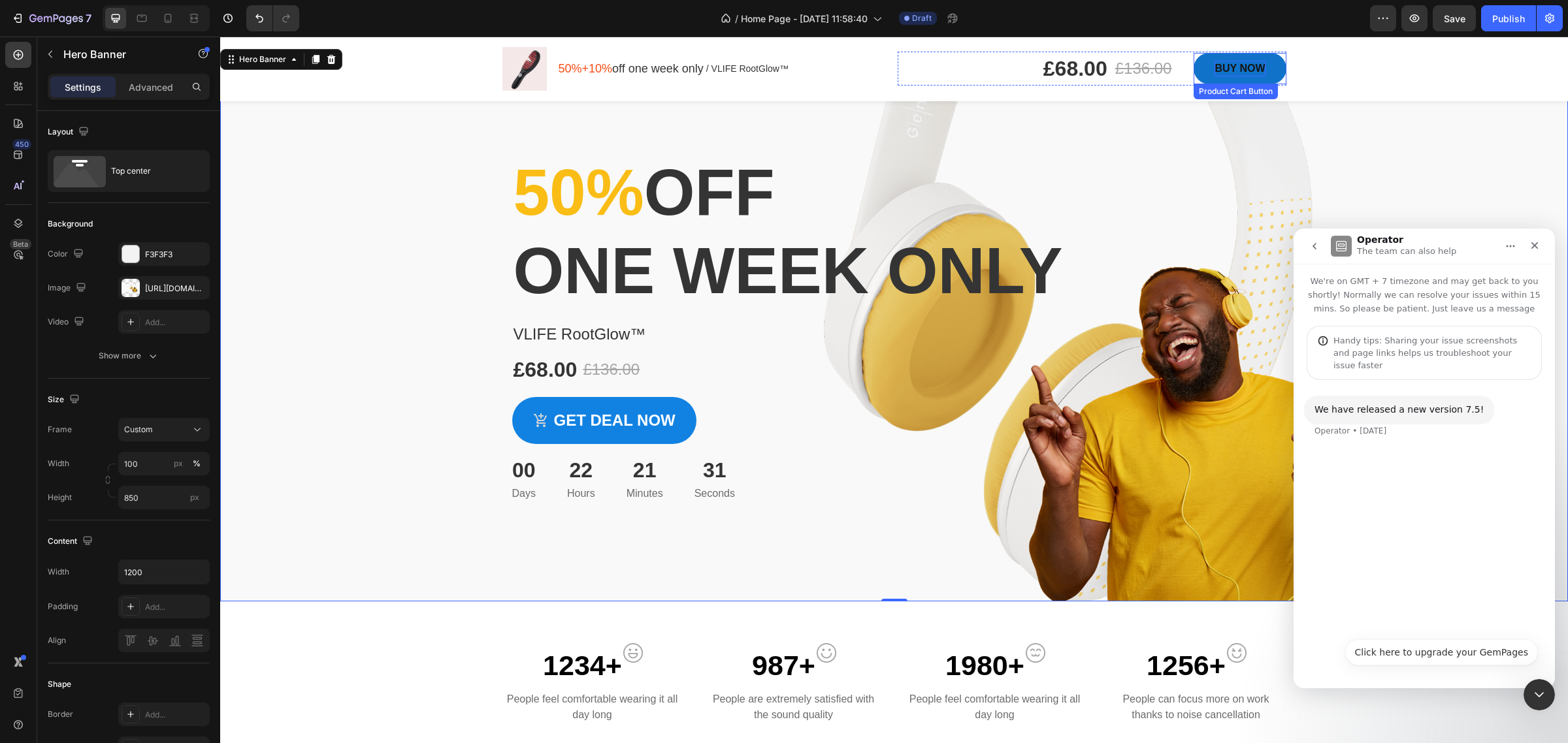
click at [1242, 72] on p "BUY NOW" at bounding box center [1240, 68] width 51 height 16
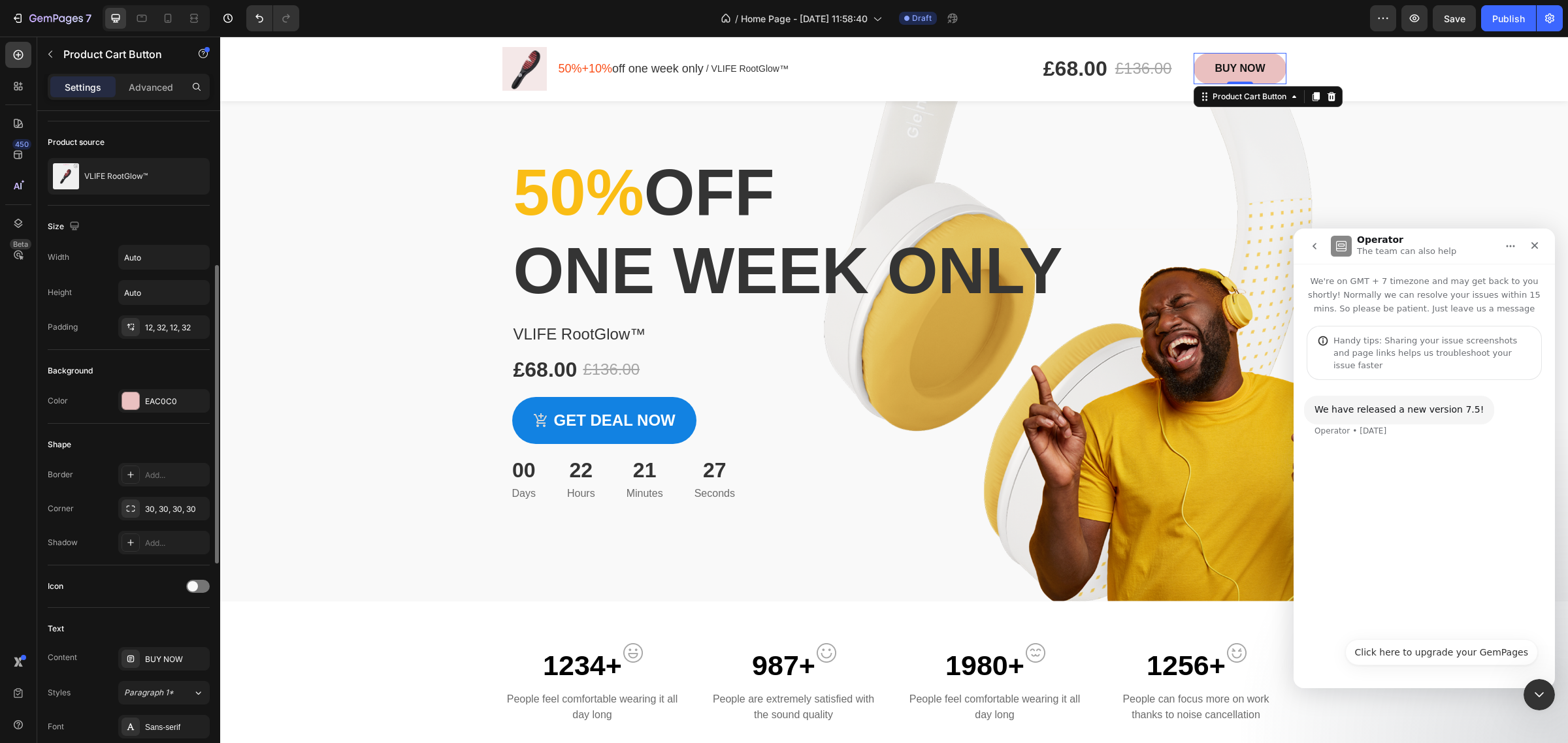
scroll to position [164, 0]
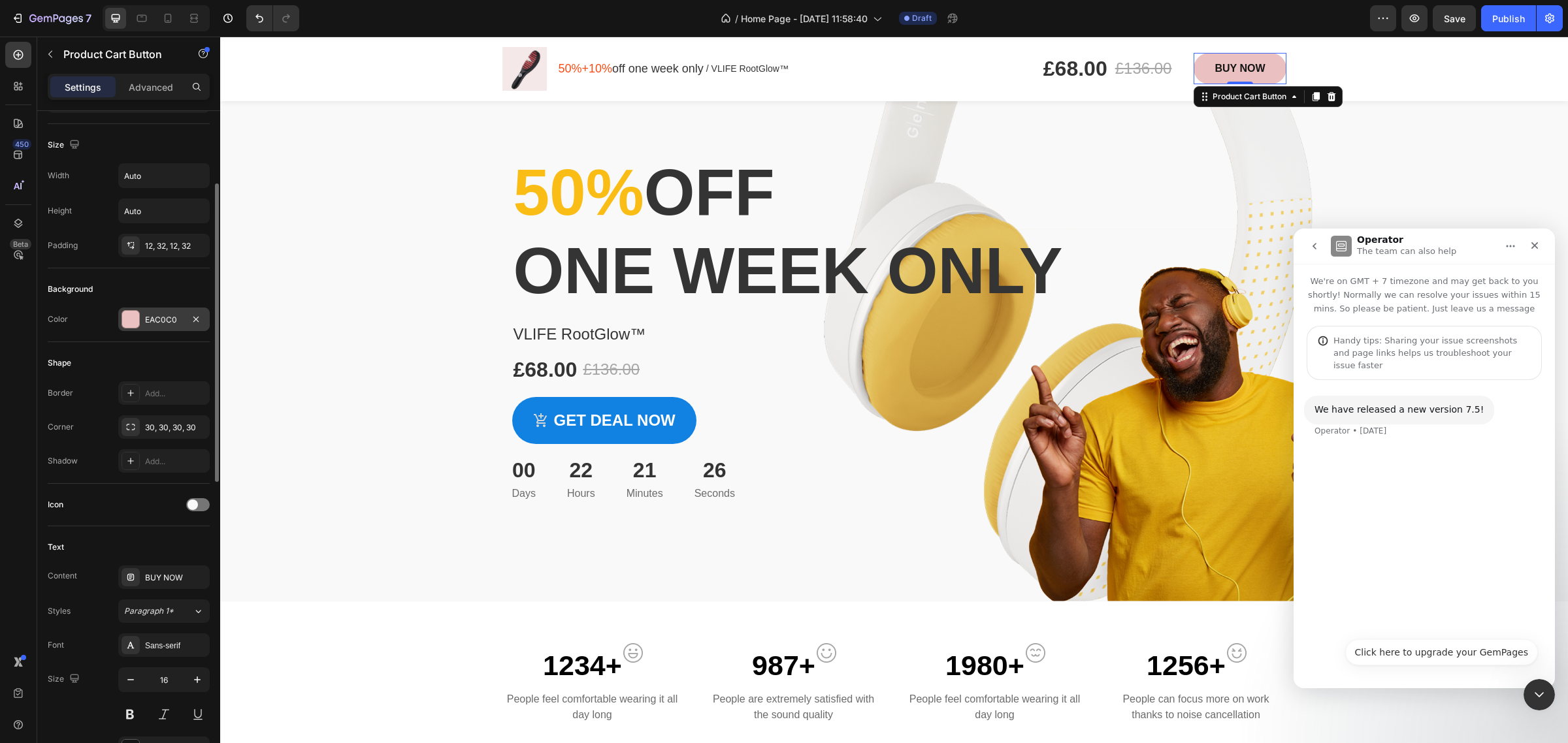
click at [181, 321] on div "EAC0C0" at bounding box center [164, 320] width 38 height 12
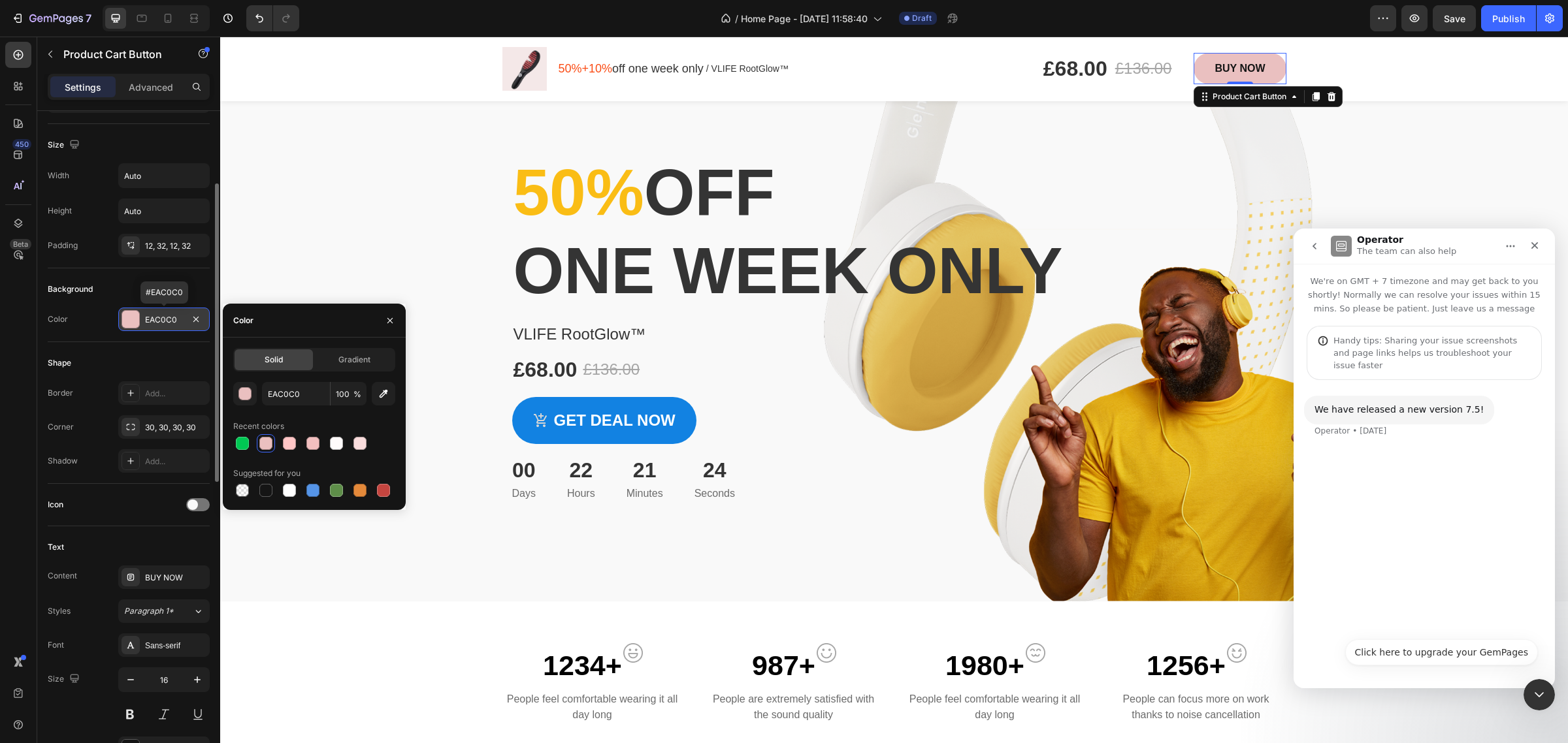
click at [181, 321] on div "EAC0C0" at bounding box center [164, 320] width 38 height 12
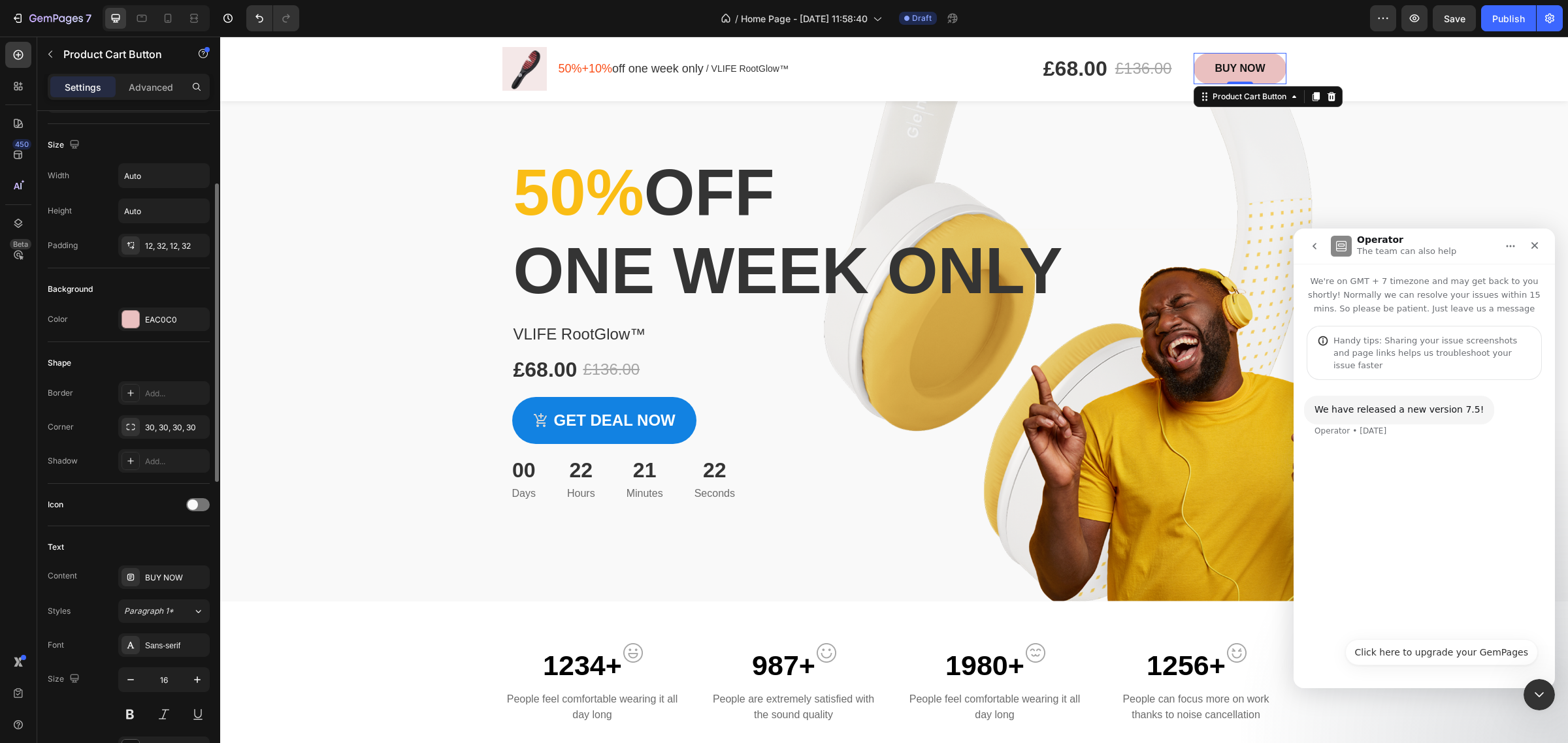
click at [165, 358] on div "Shape" at bounding box center [129, 363] width 162 height 21
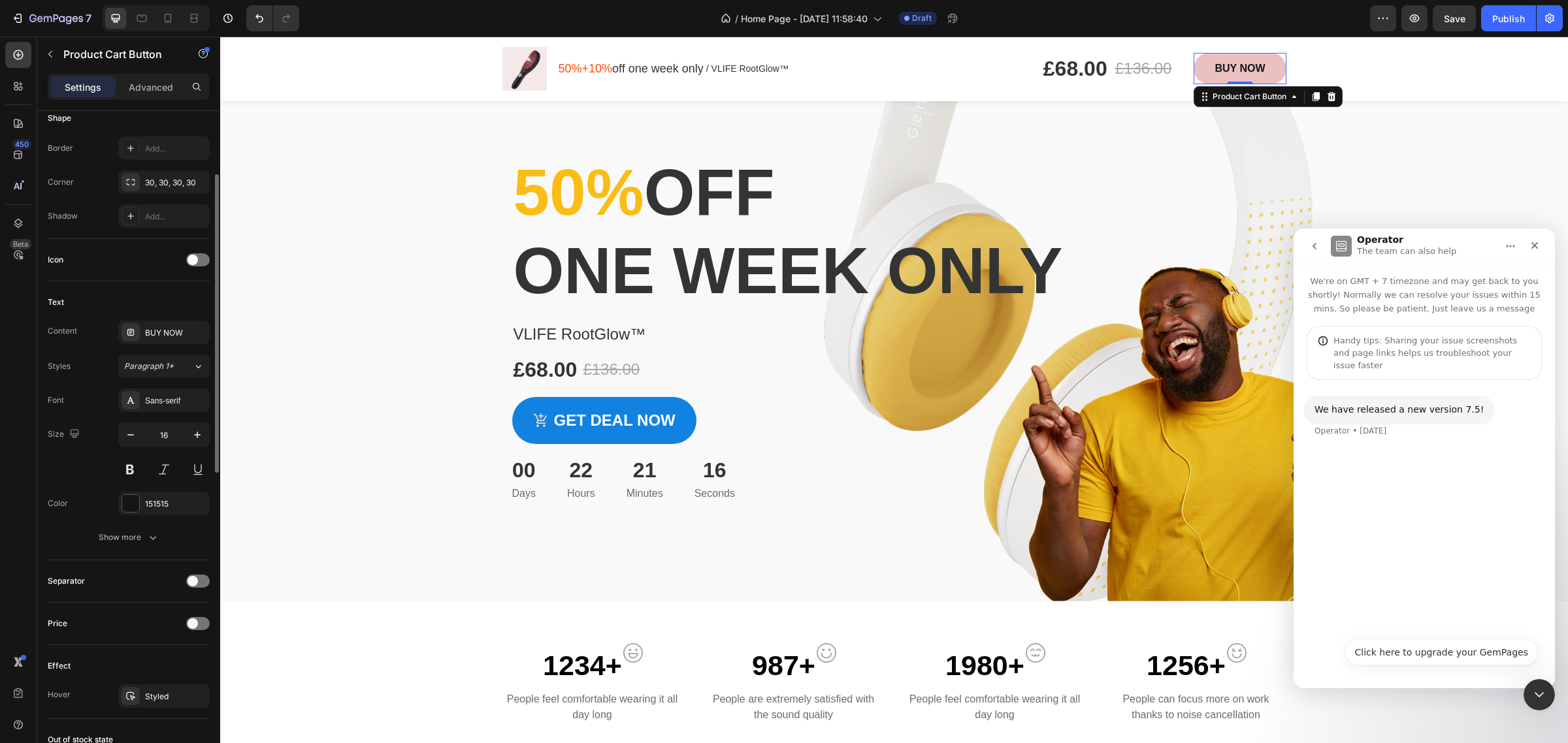
scroll to position [490, 0]
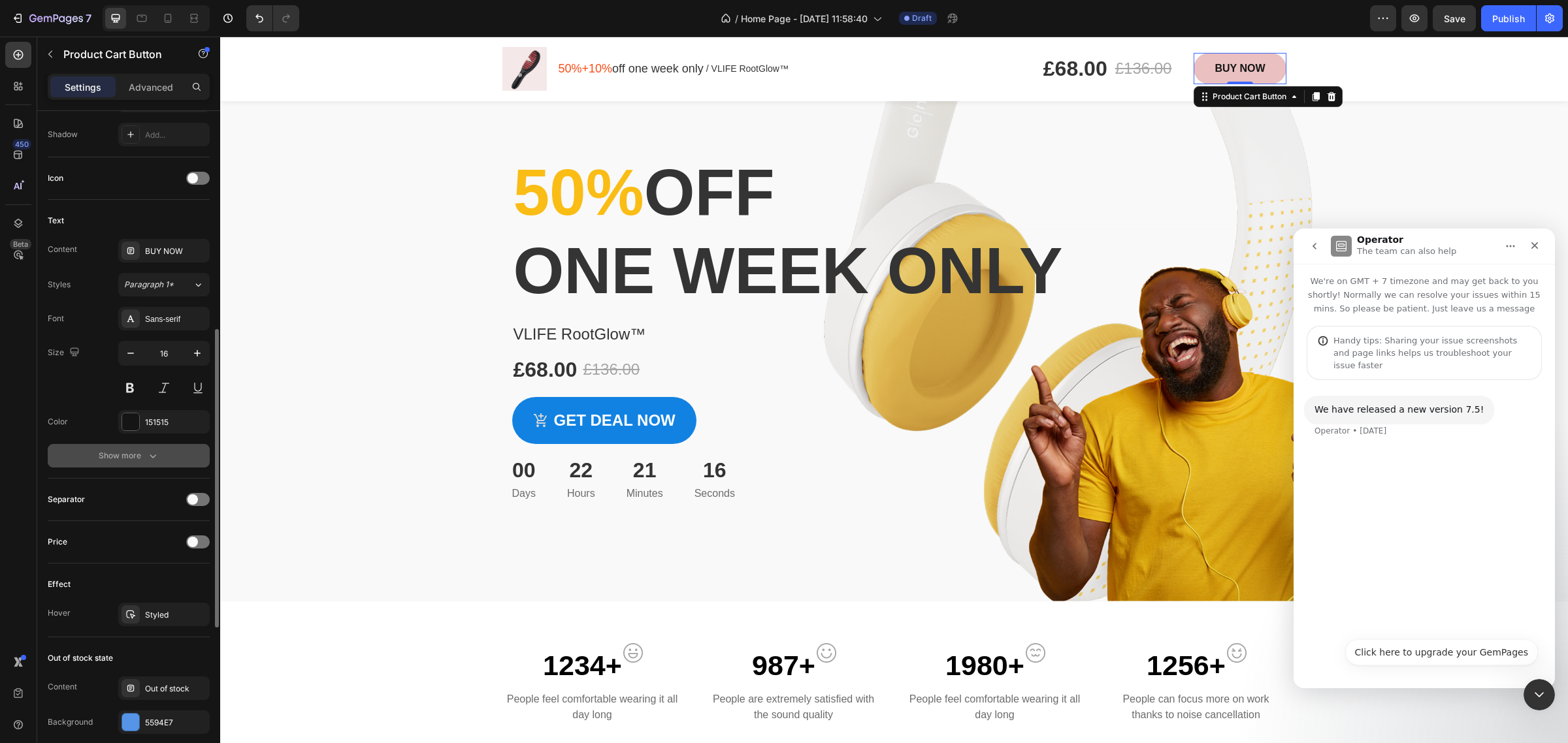
click at [148, 451] on icon "button" at bounding box center [153, 455] width 13 height 13
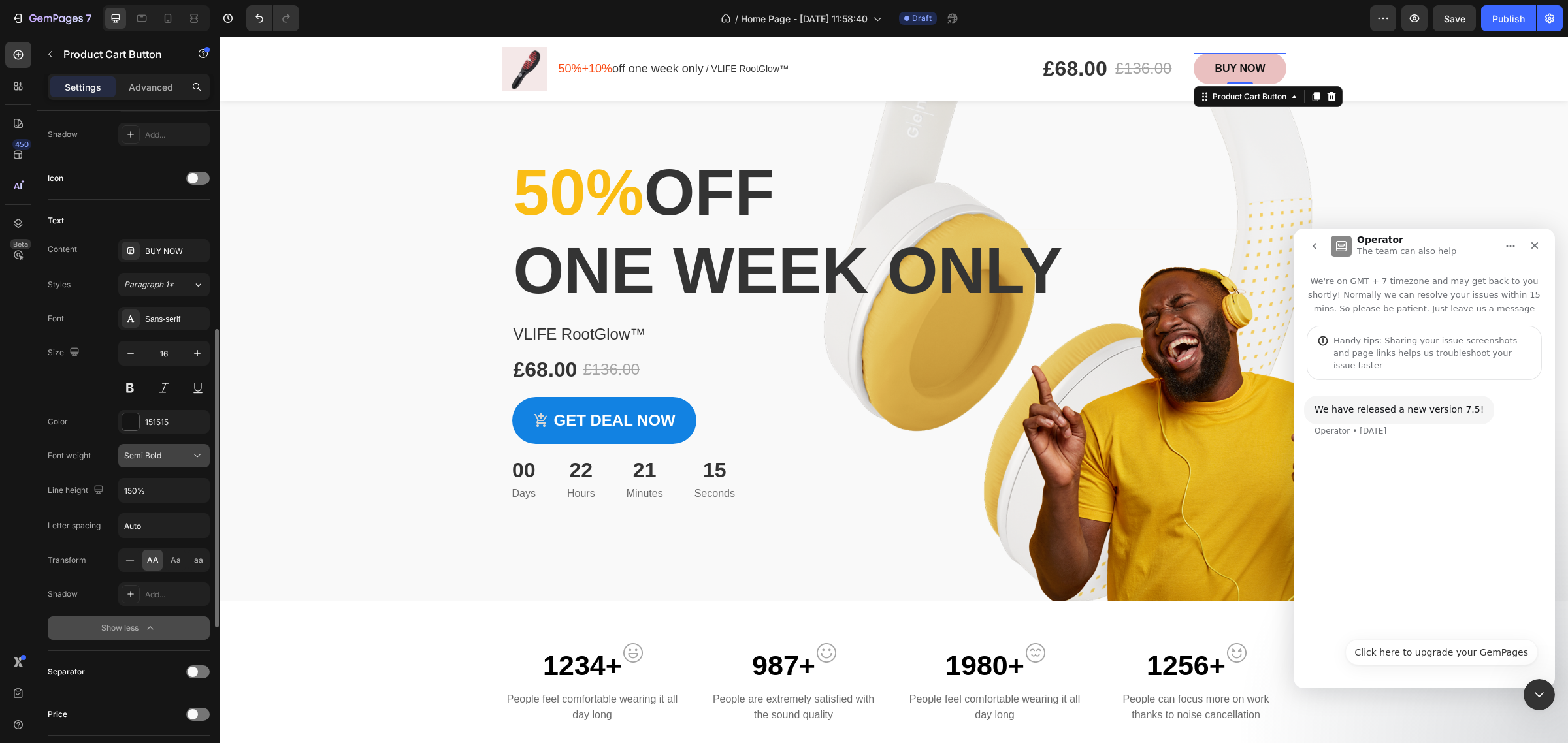
click at [168, 460] on div "Semi Bold" at bounding box center [157, 456] width 67 height 12
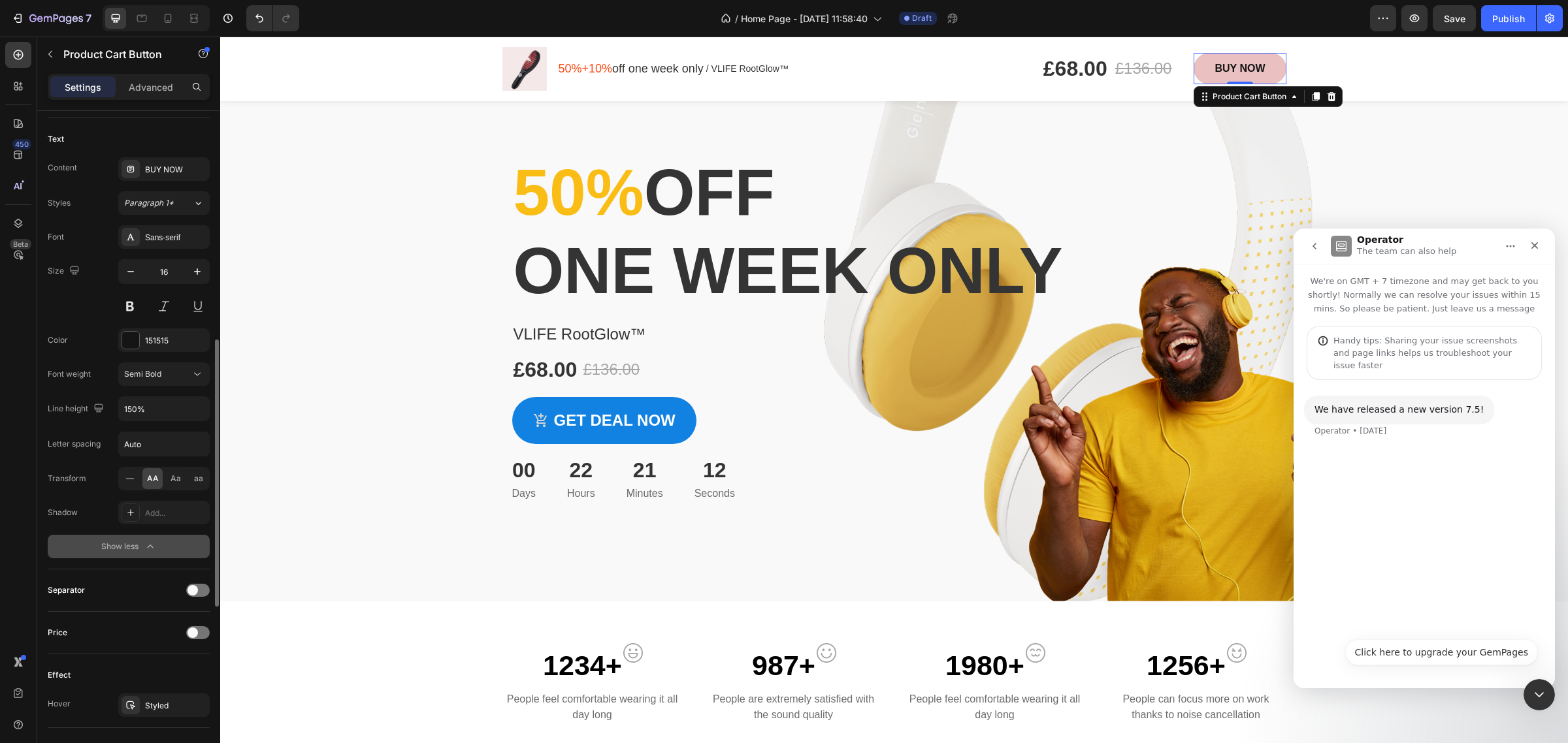
click at [154, 549] on icon "button" at bounding box center [149, 546] width 13 height 13
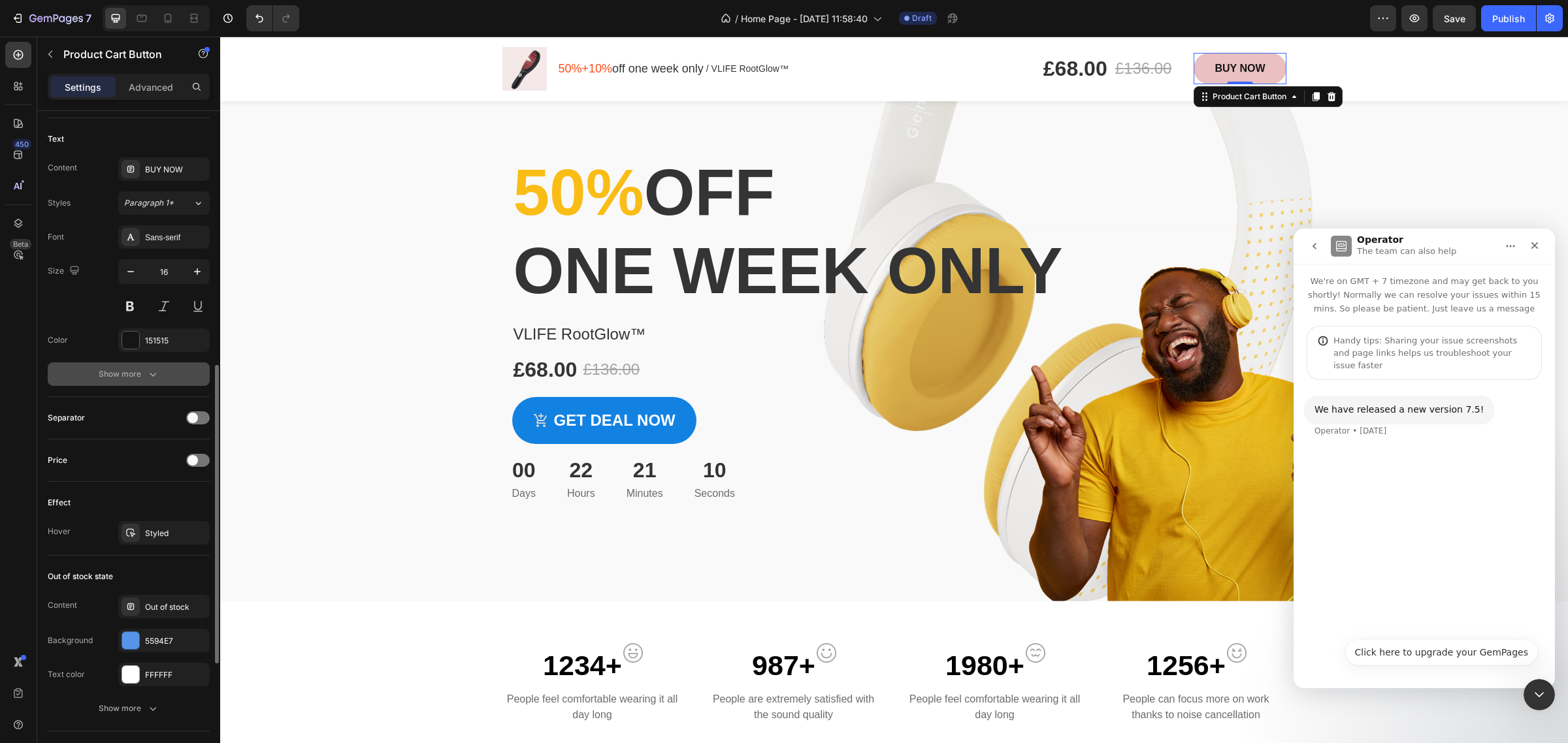
scroll to position [654, 0]
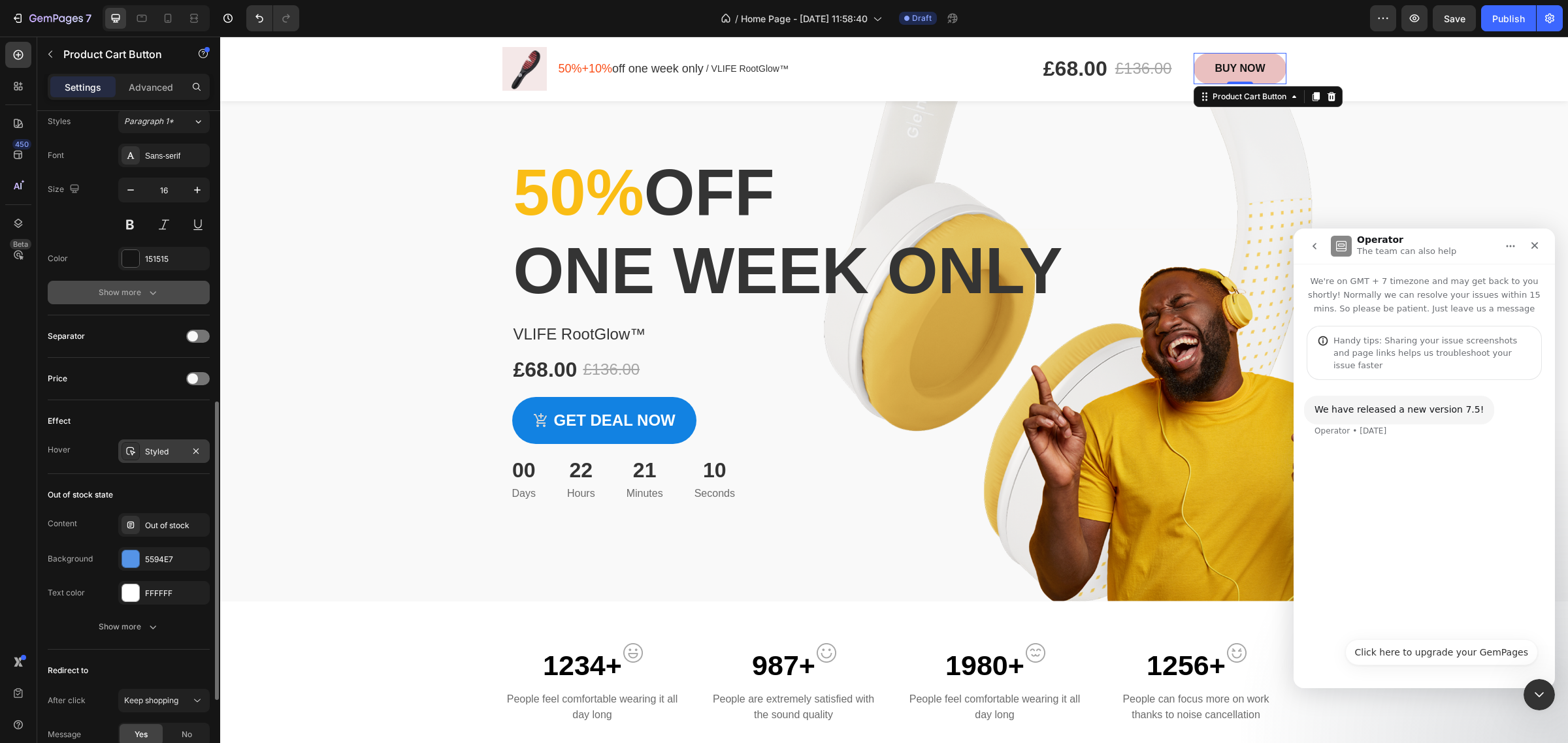
click at [154, 453] on div "Styled" at bounding box center [164, 452] width 38 height 12
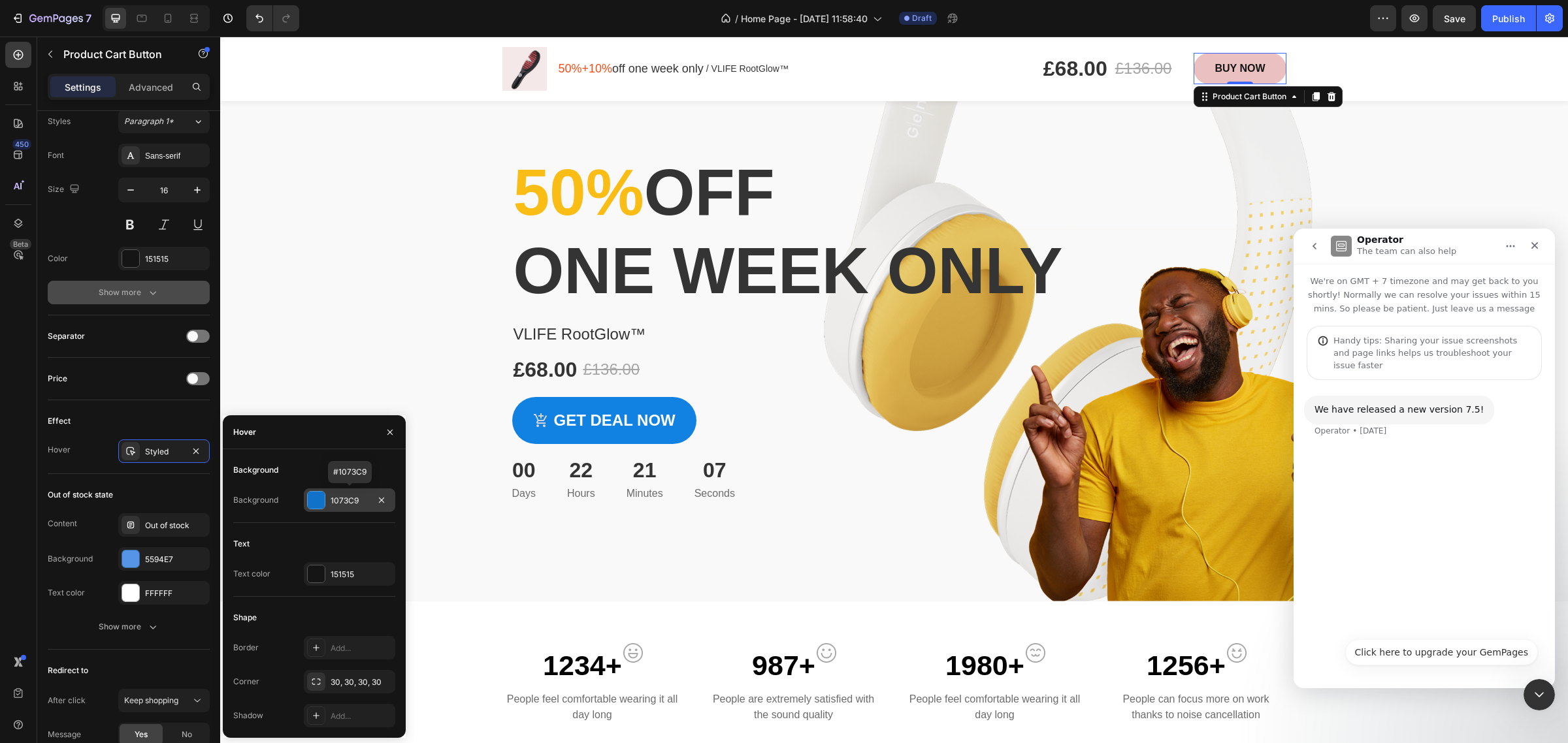
click at [317, 498] on div at bounding box center [316, 500] width 17 height 17
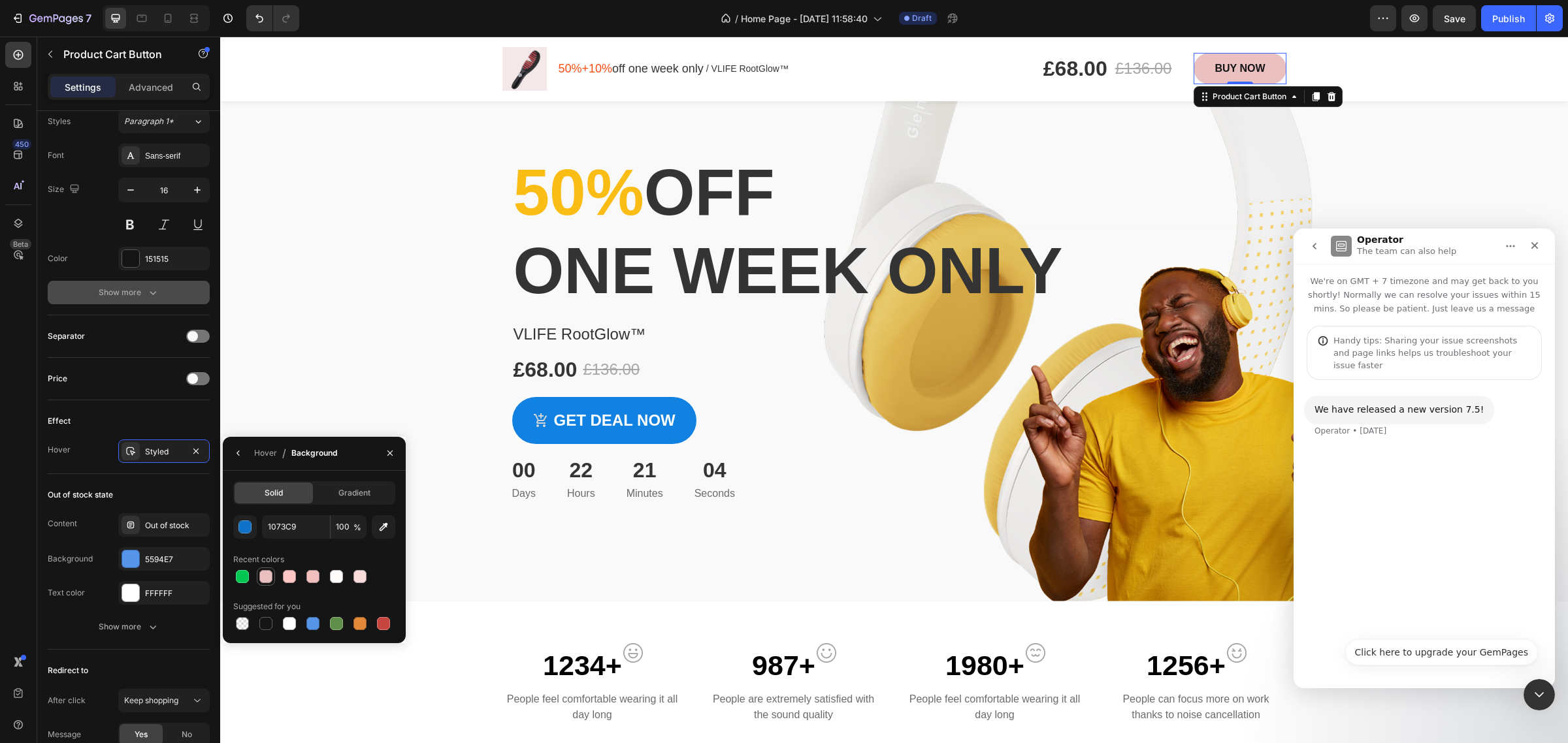
click at [272, 575] on div at bounding box center [266, 576] width 13 height 13
click at [242, 573] on div at bounding box center [242, 576] width 13 height 13
click at [314, 581] on div at bounding box center [312, 576] width 13 height 13
drag, startPoint x: 353, startPoint y: 575, endPoint x: 483, endPoint y: 328, distance: 279.1
click at [353, 575] on div at bounding box center [359, 576] width 13 height 13
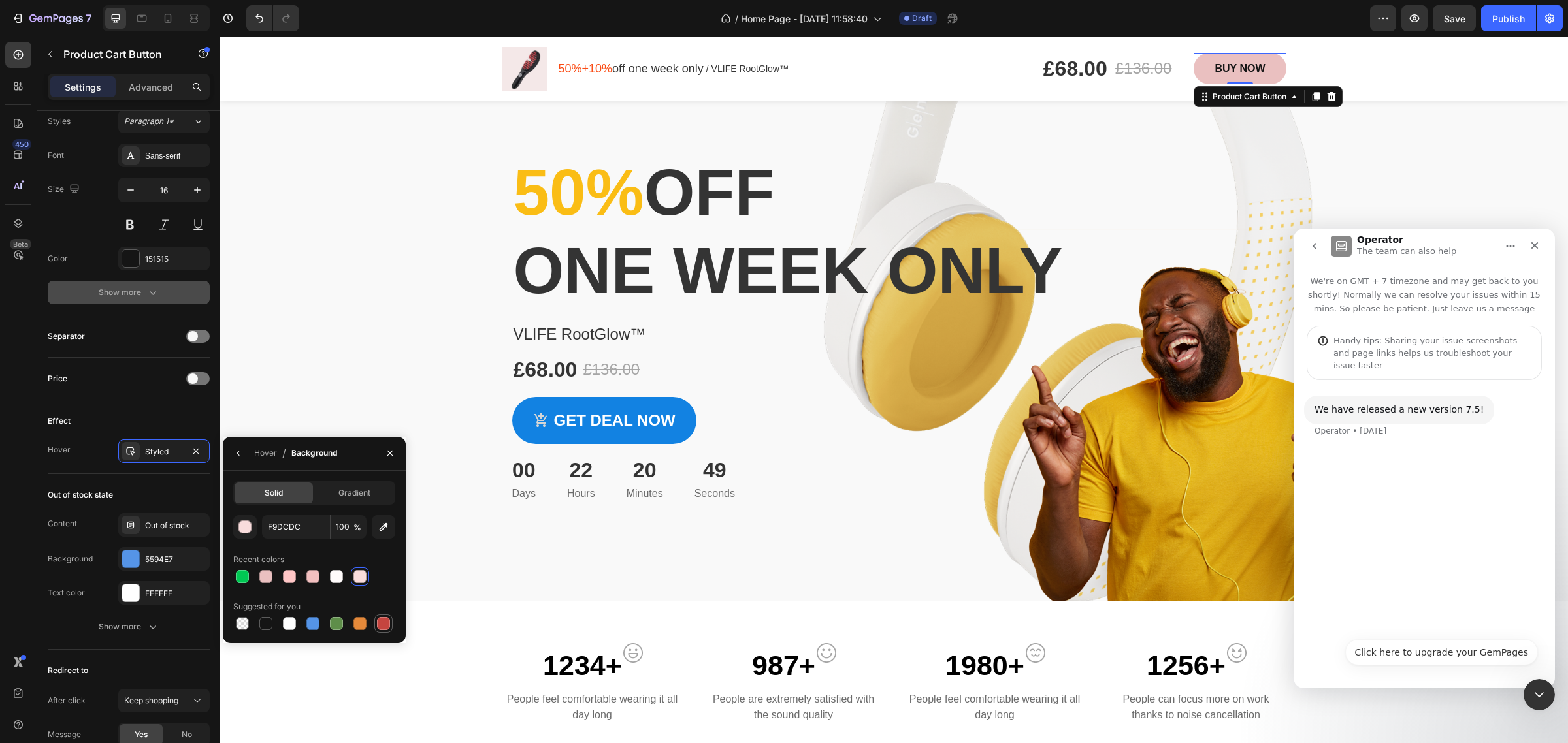
click at [378, 622] on div at bounding box center [383, 623] width 13 height 13
click at [0, 0] on input "C5453F" at bounding box center [0, 0] width 0 height 0
click at [249, 528] on div "button" at bounding box center [245, 527] width 13 height 13
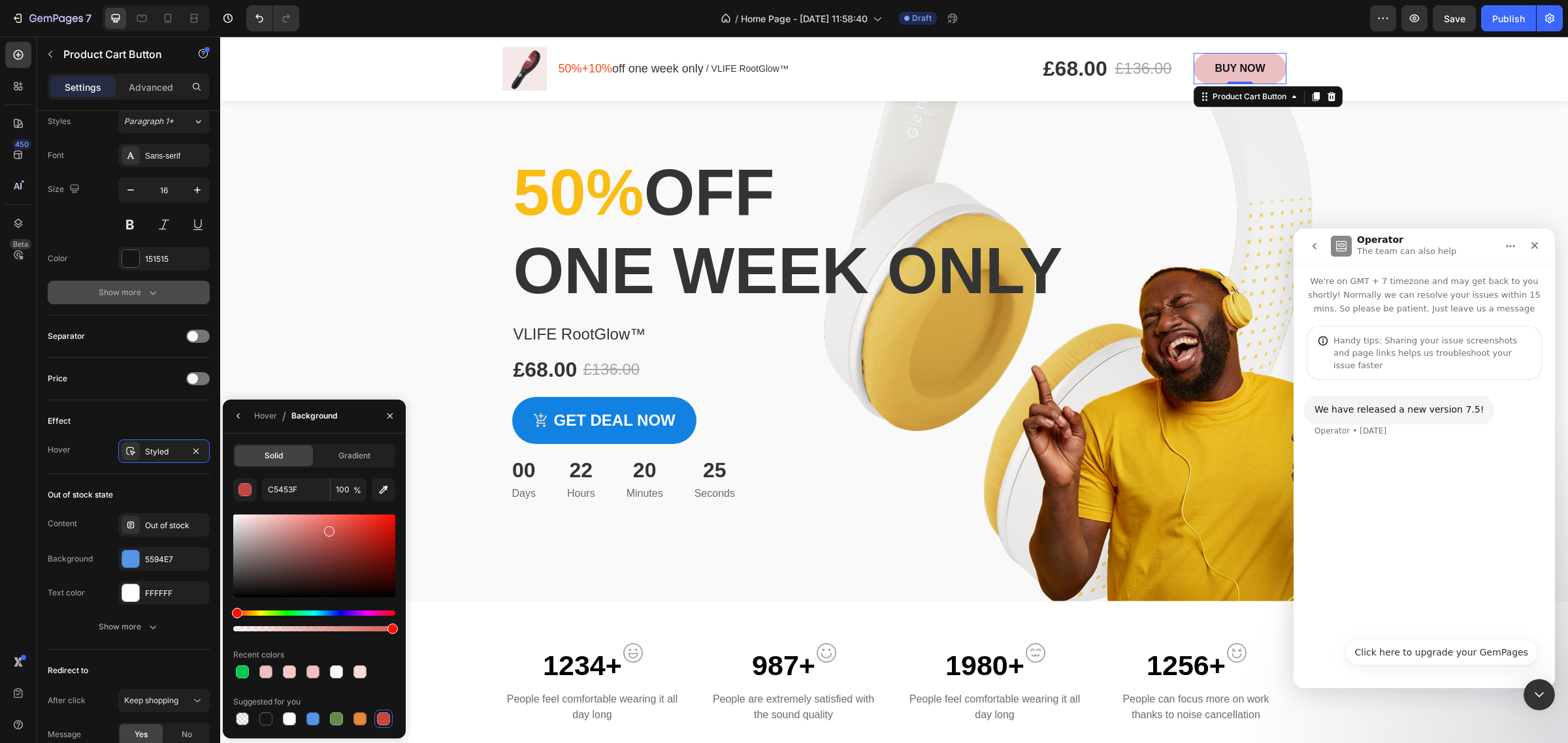
drag, startPoint x: 338, startPoint y: 536, endPoint x: 329, endPoint y: 529, distance: 11.4
click at [329, 529] on div at bounding box center [315, 556] width 162 height 83
click at [310, 521] on div at bounding box center [315, 556] width 162 height 83
click at [300, 520] on div at bounding box center [315, 556] width 162 height 83
type input "ED908B"
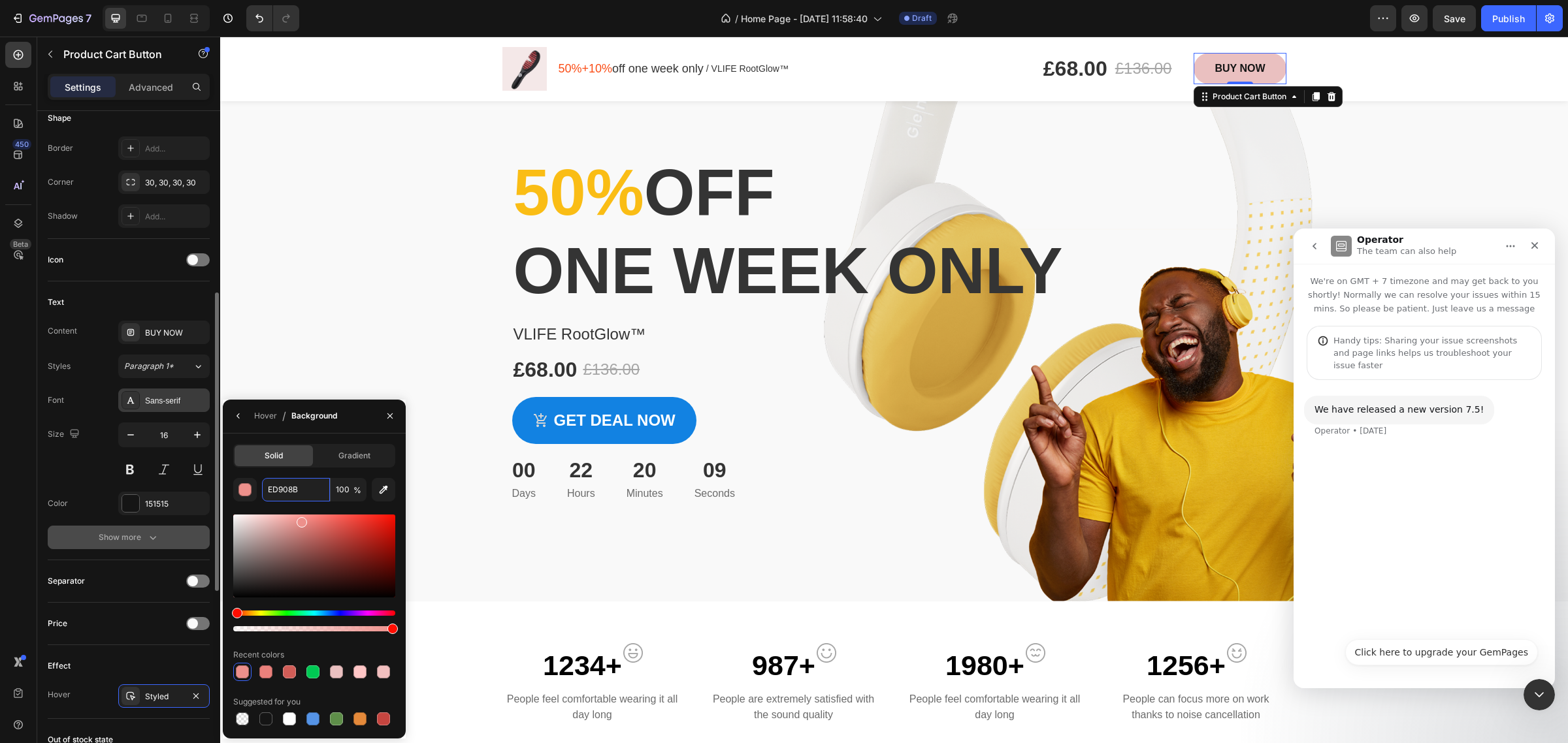
scroll to position [245, 0]
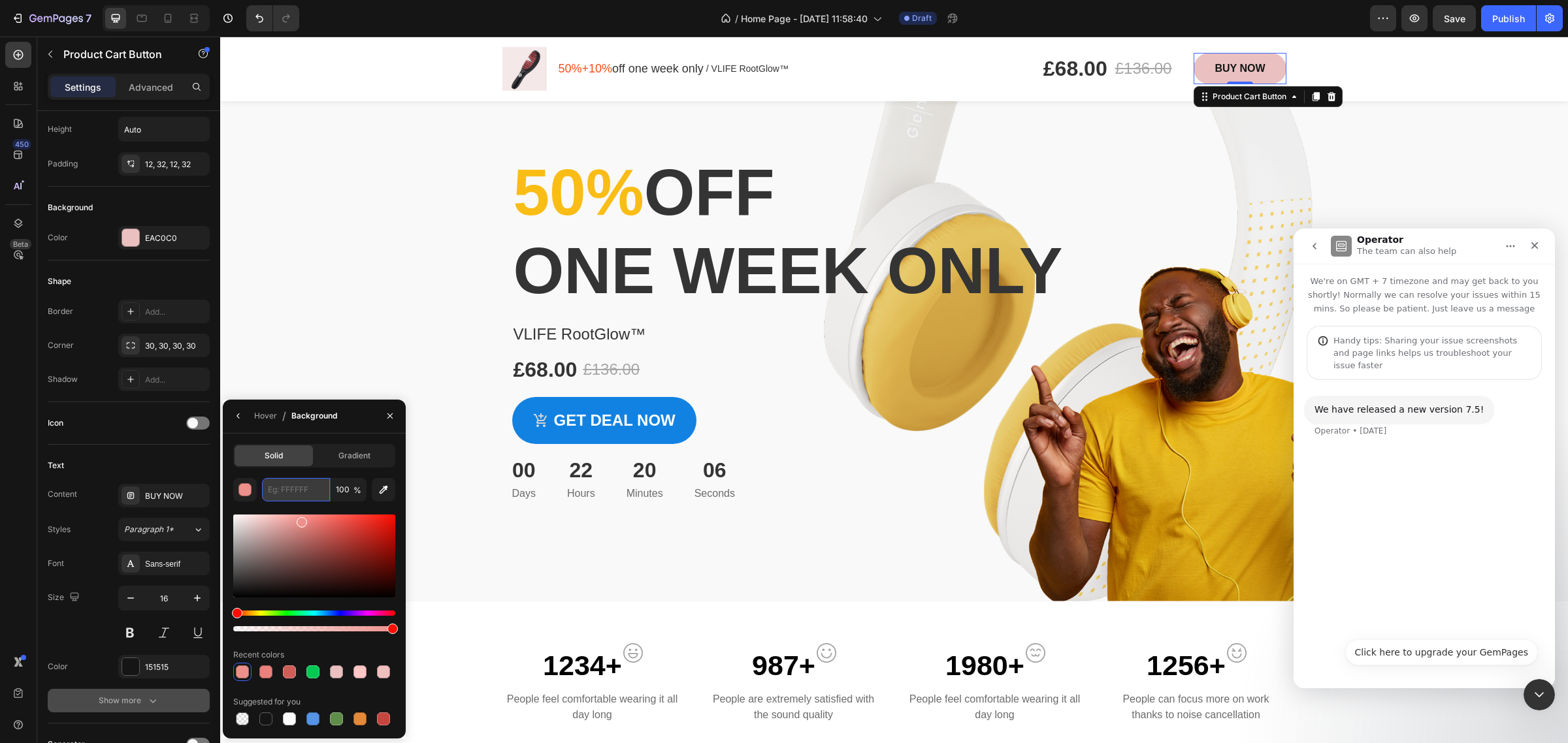
click at [0, 0] on input "text" at bounding box center [0, 0] width 0 height 0
click at [245, 491] on div "button" at bounding box center [245, 490] width 13 height 13
type input "EAC0C0"
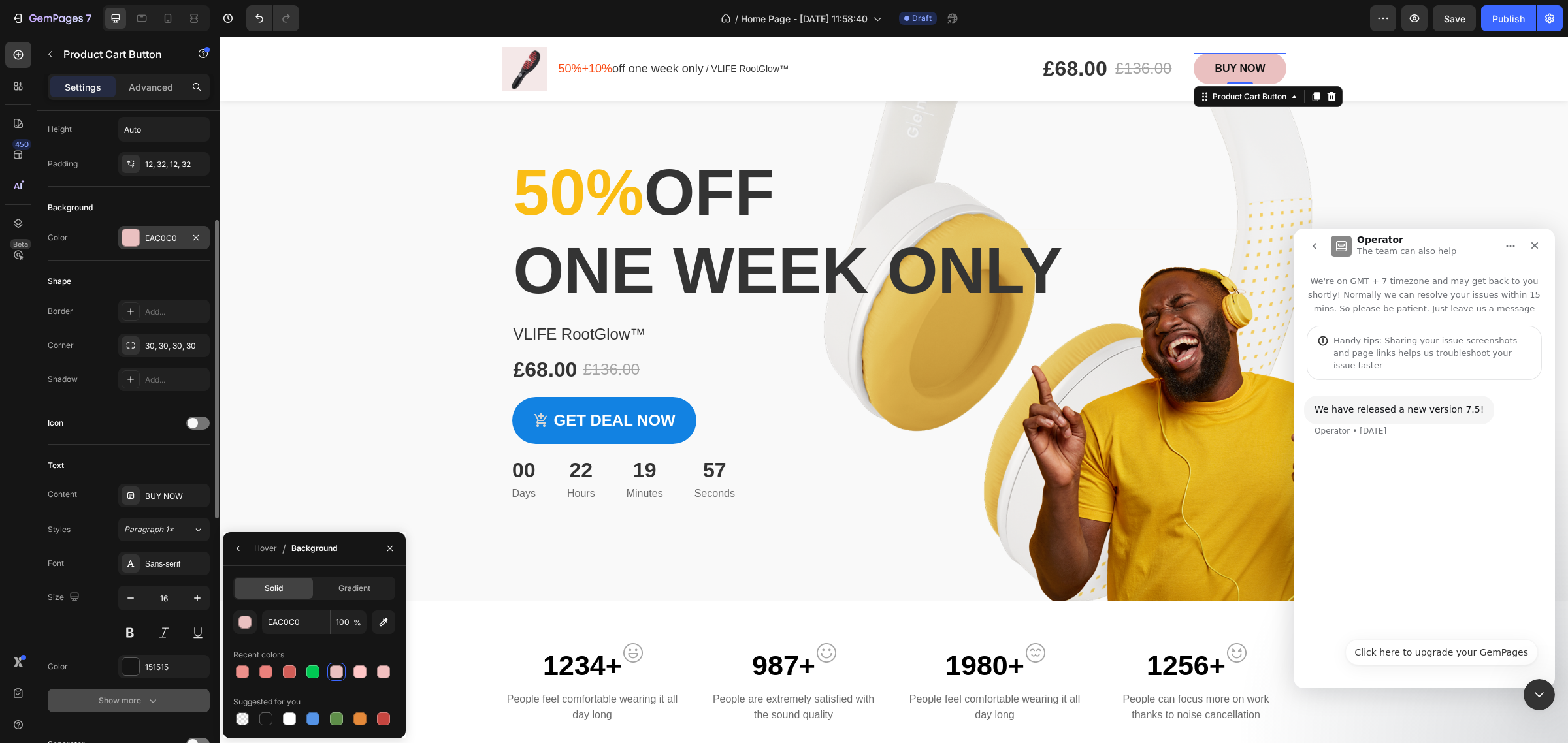
click at [154, 242] on div "EAC0C0" at bounding box center [164, 239] width 38 height 12
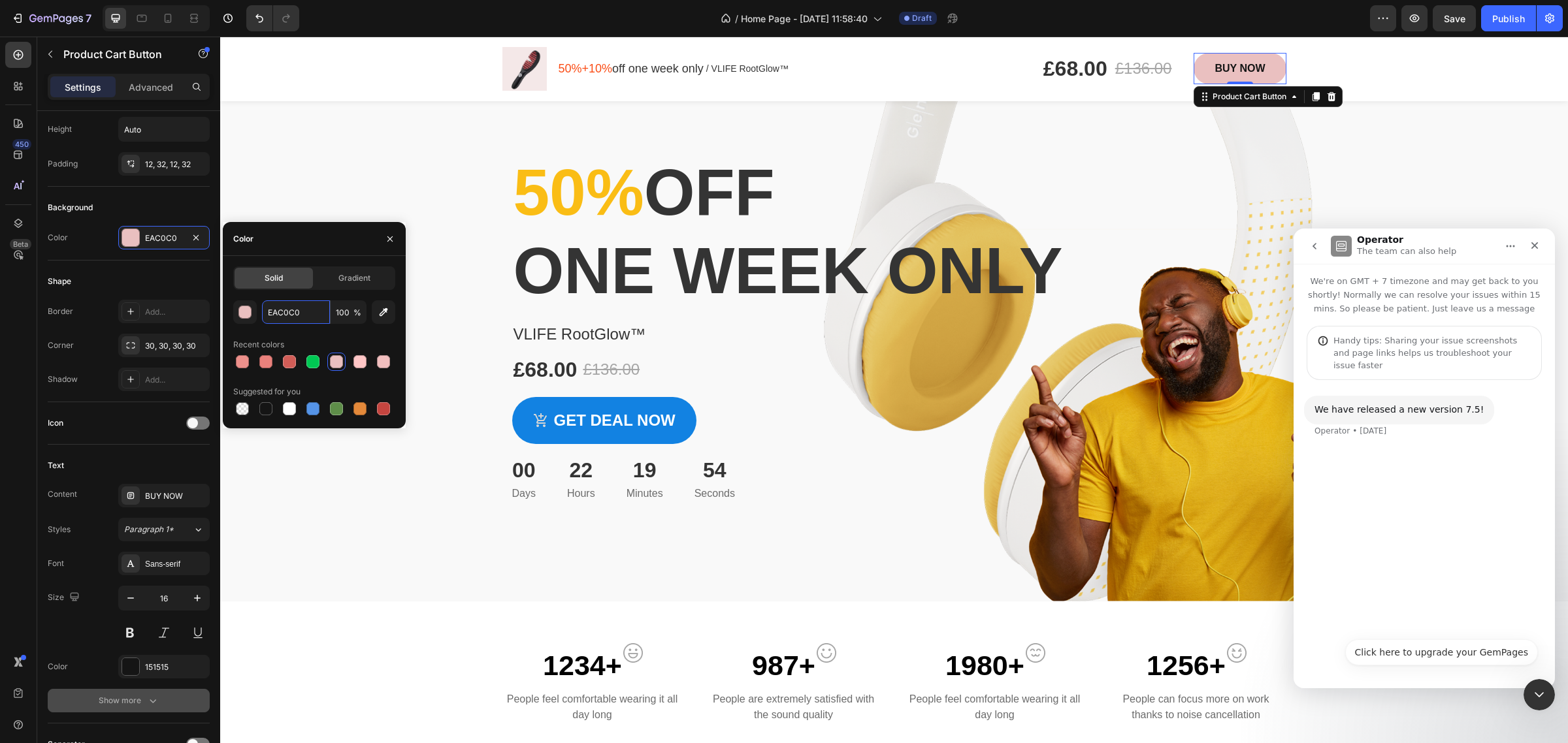
paste input "D908B"
type input "ED908B"
click at [342, 203] on div "Overlay" at bounding box center [894, 324] width 1348 height 555
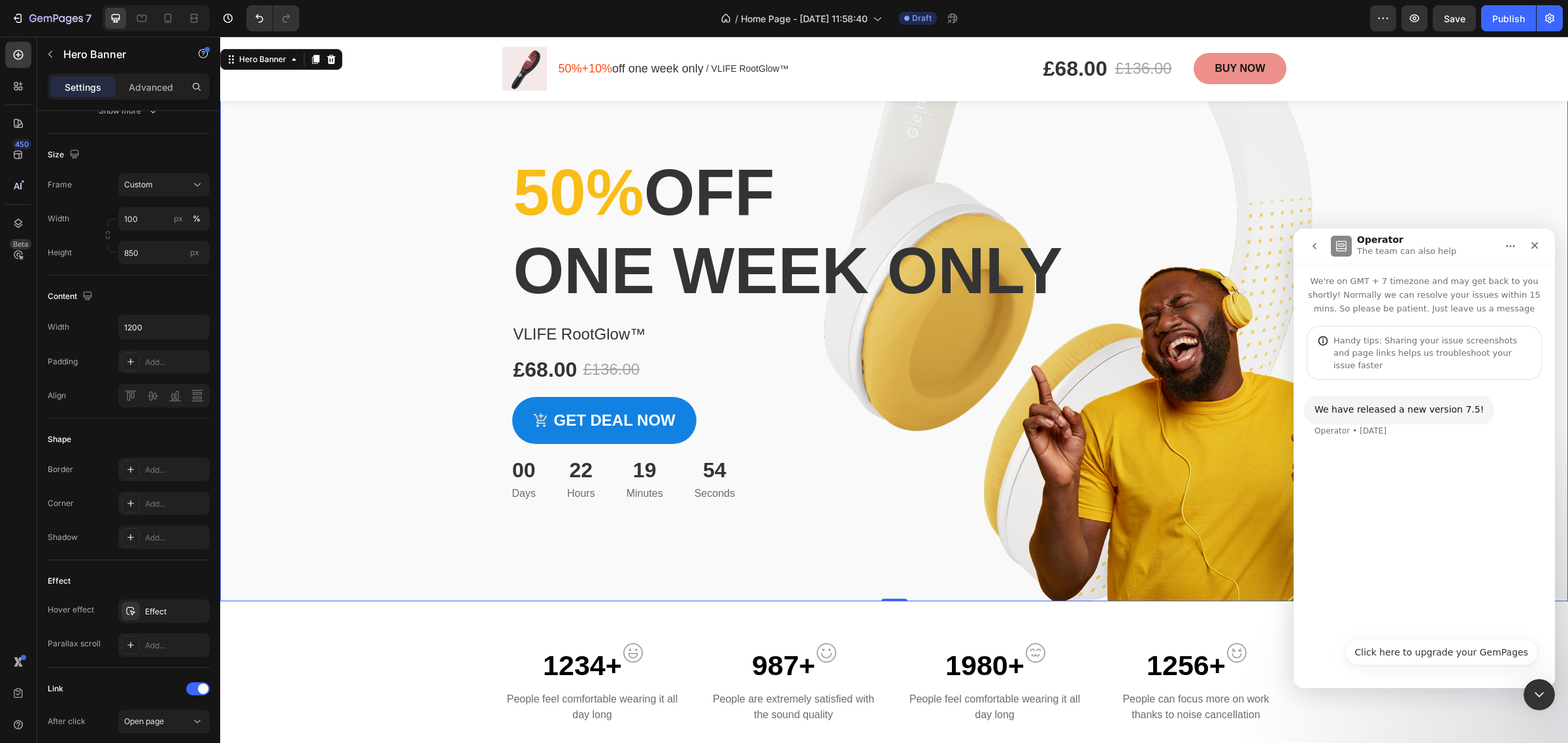
scroll to position [0, 0]
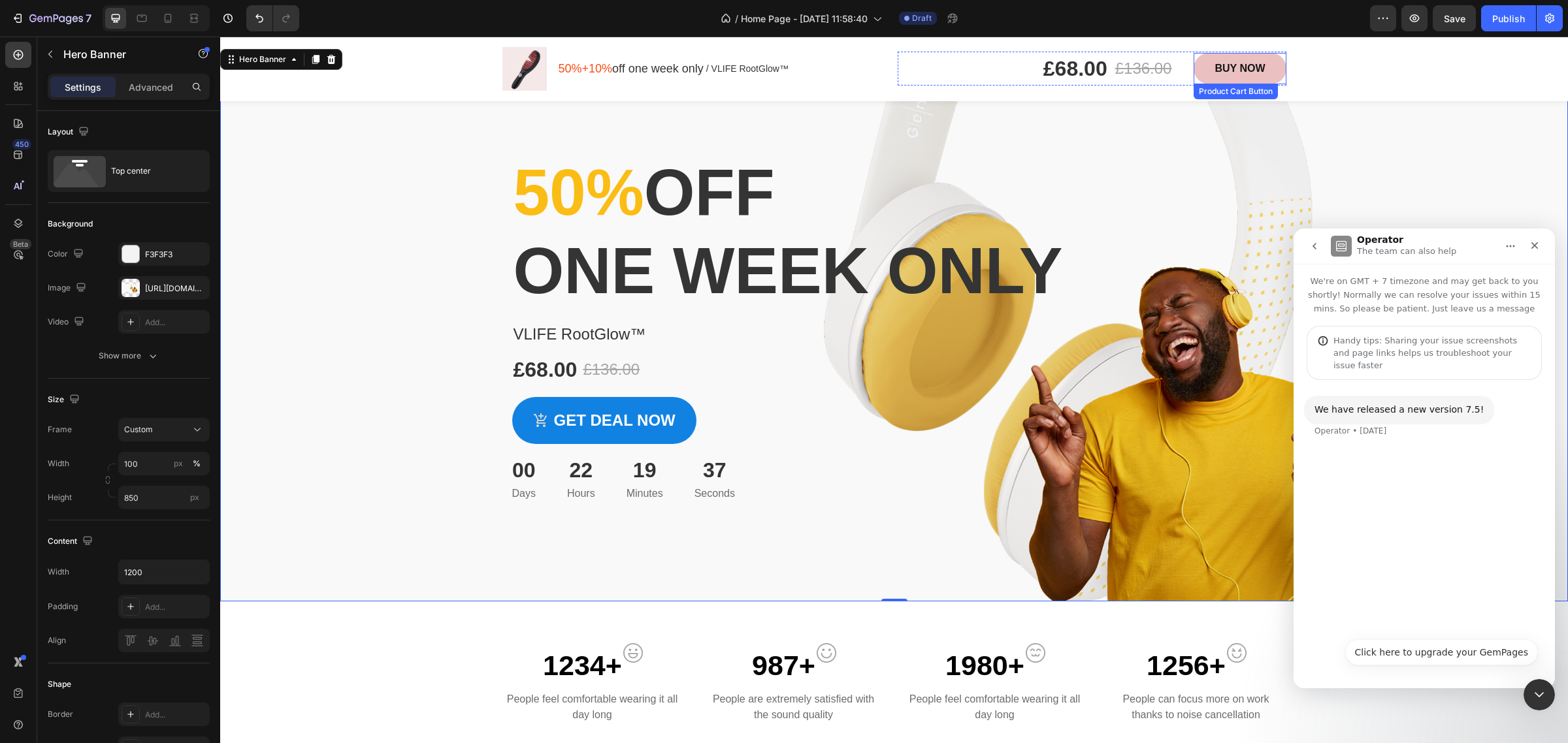
click at [1236, 77] on button "BUY NOW" at bounding box center [1239, 68] width 92 height 31
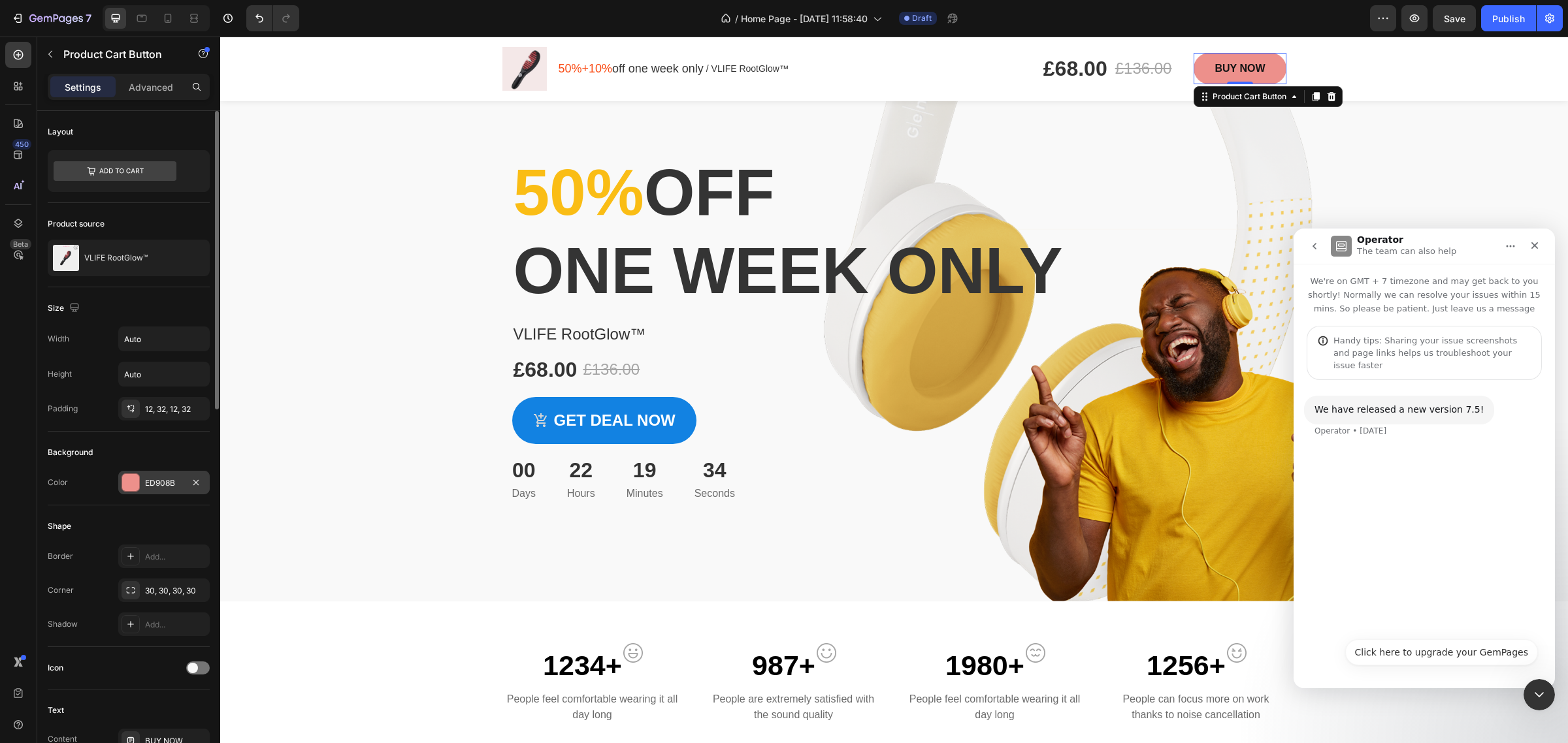
click at [174, 482] on div "ED908B" at bounding box center [164, 483] width 38 height 12
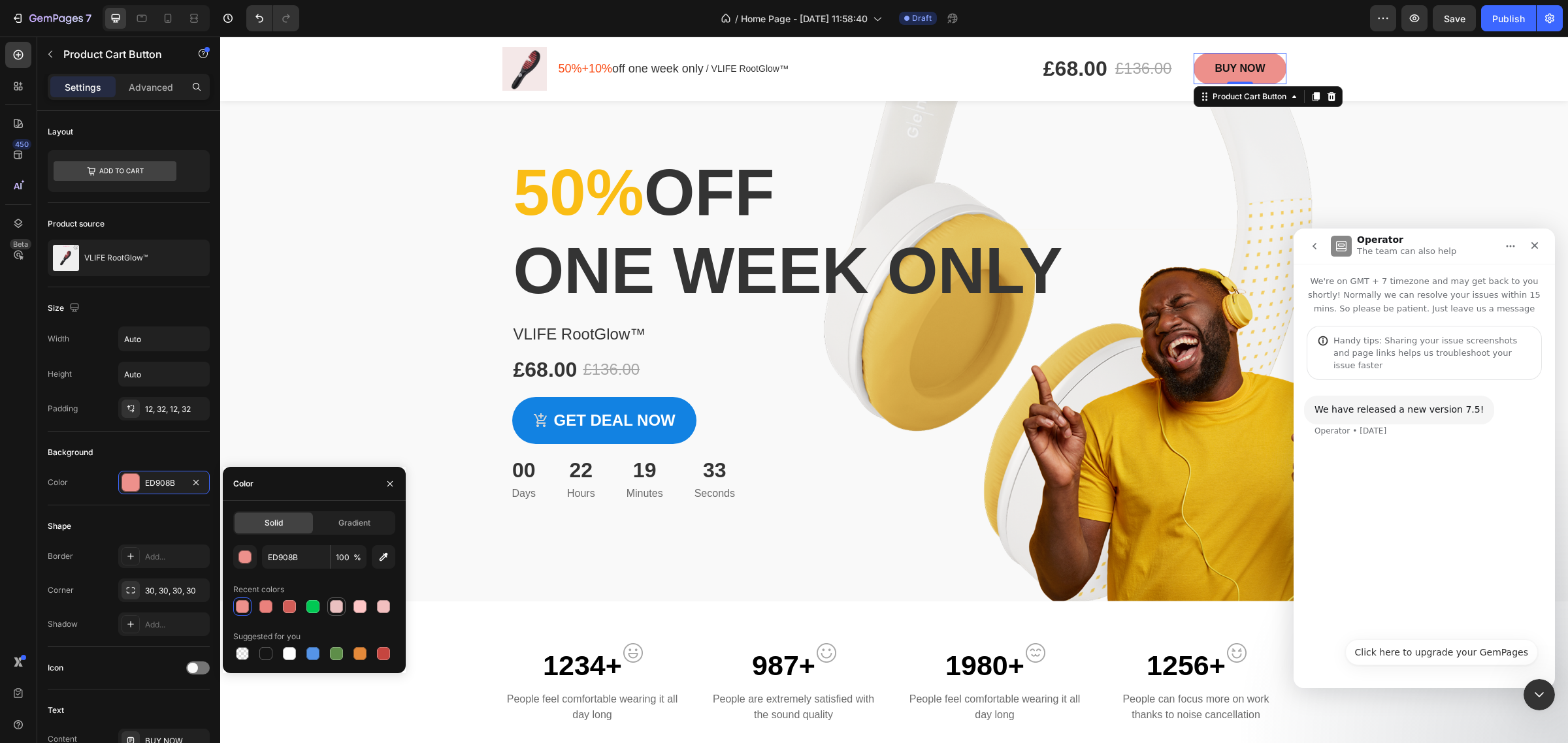
click at [342, 606] on div at bounding box center [336, 606] width 13 height 13
type input "EAC0C0"
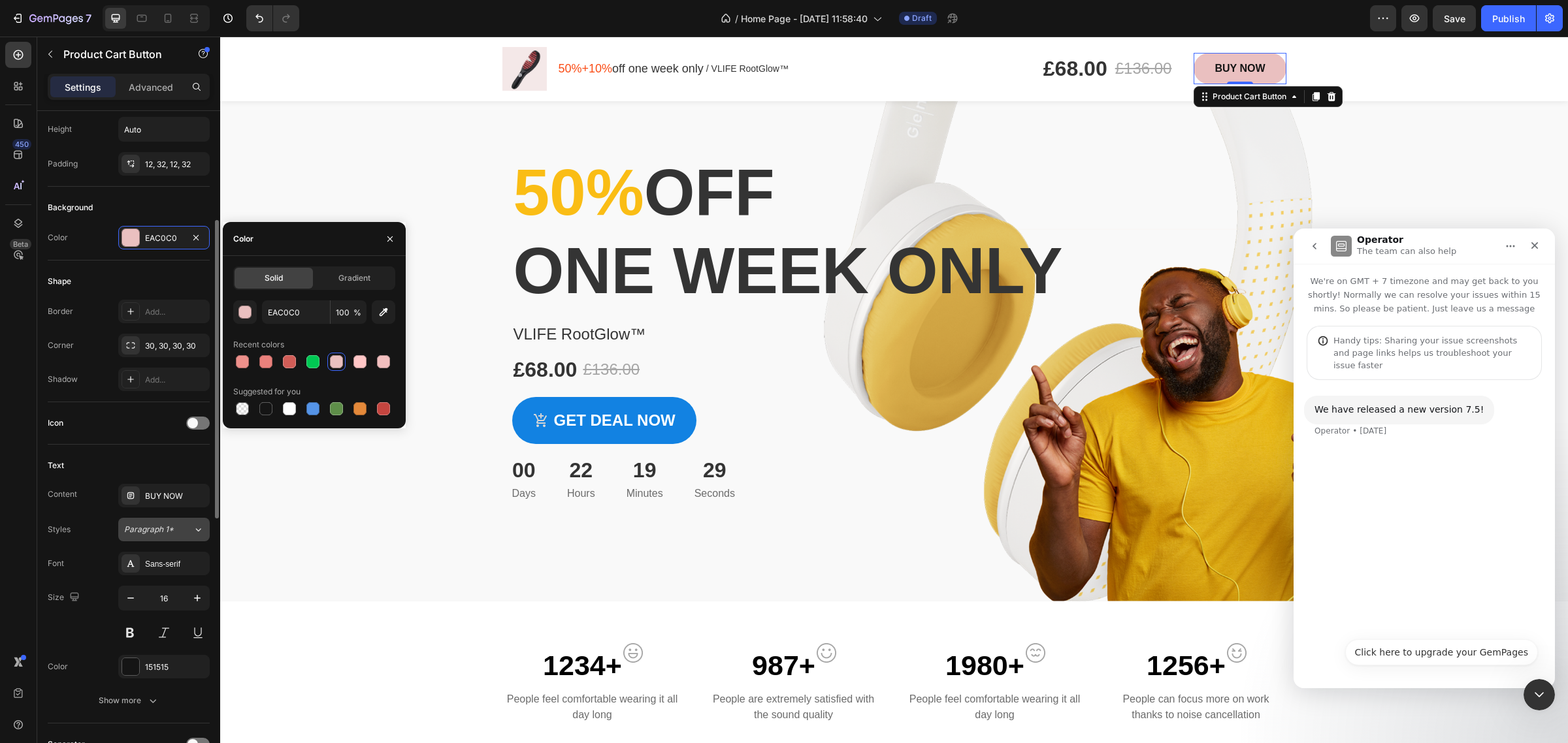
scroll to position [326, 0]
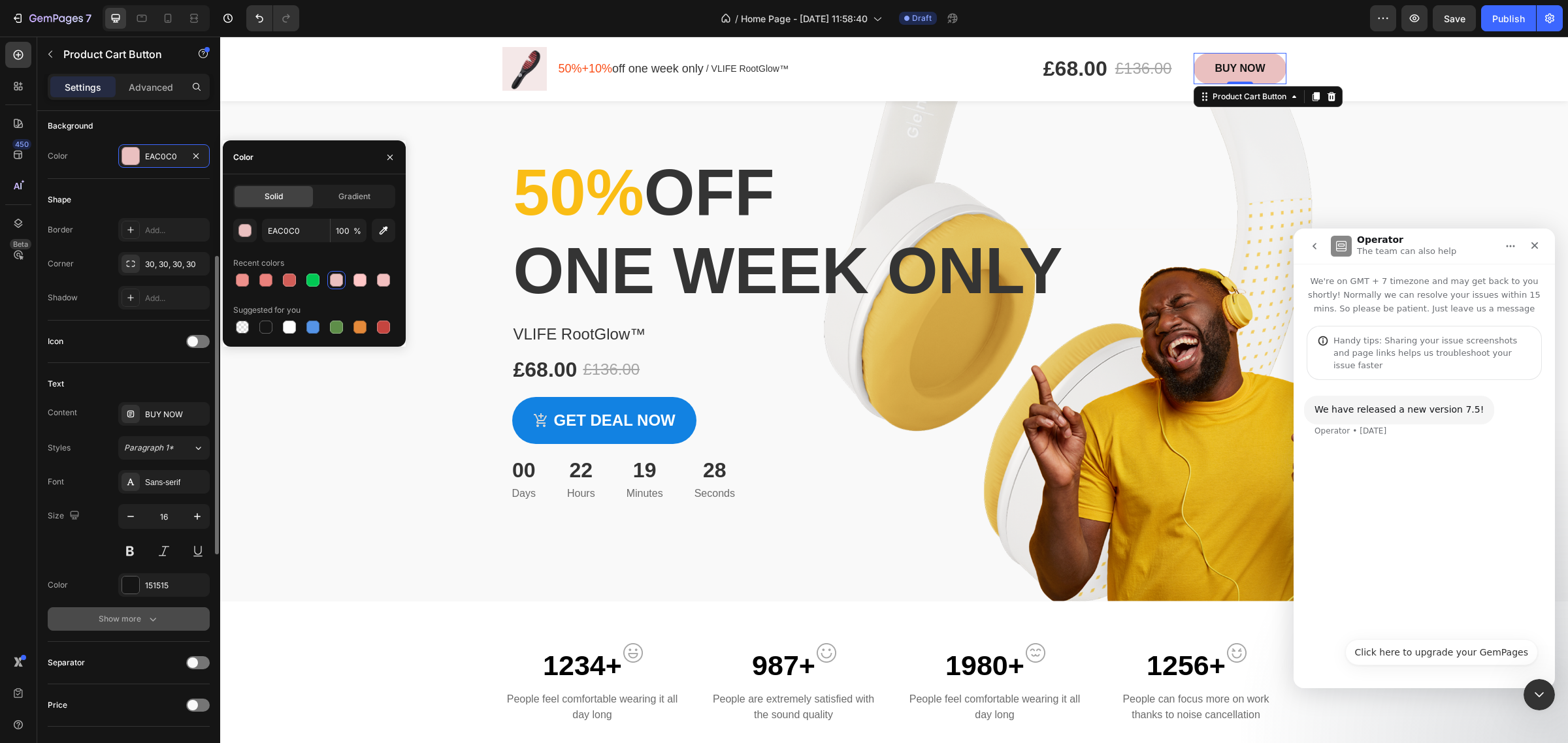
click at [149, 616] on icon "button" at bounding box center [153, 619] width 13 height 13
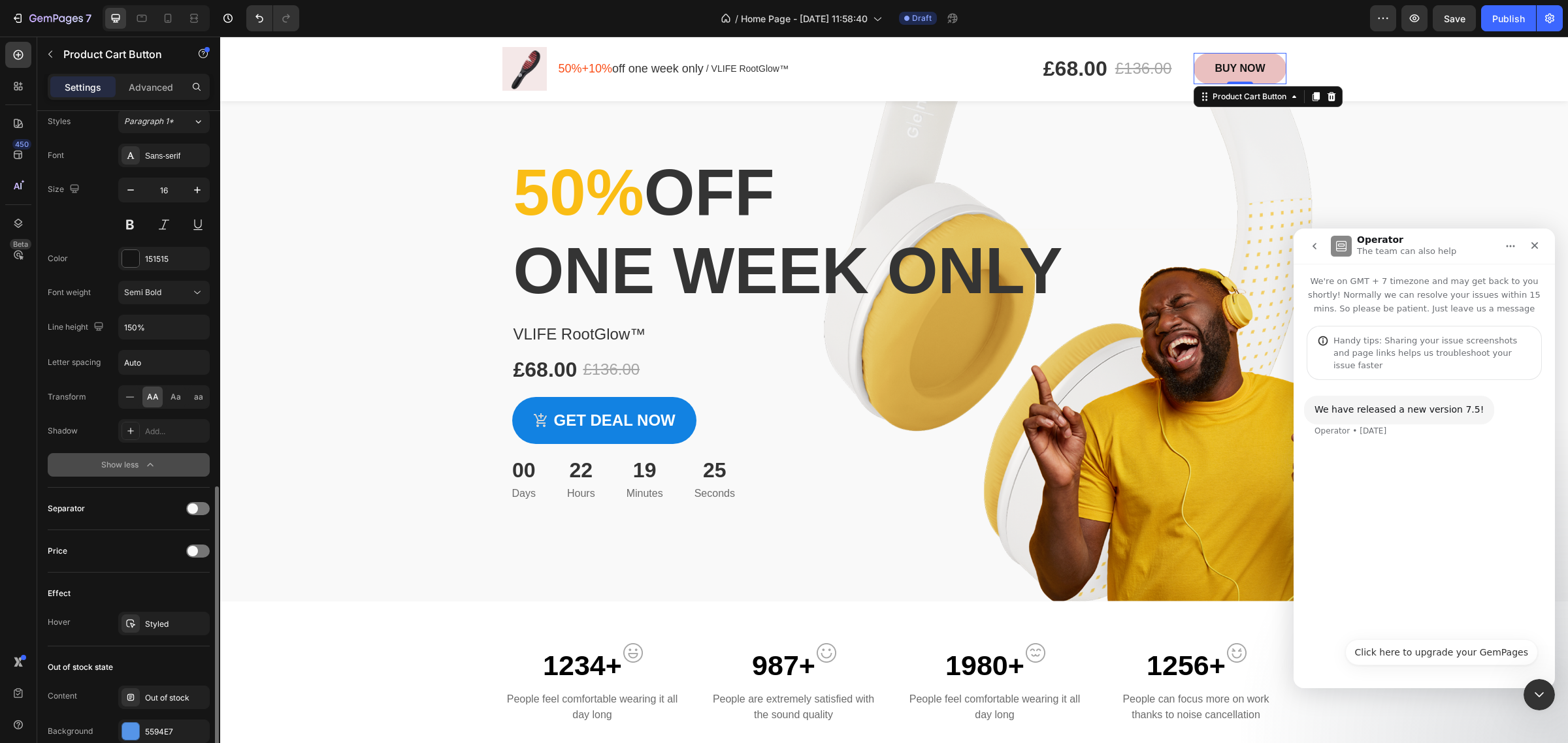
scroll to position [735, 0]
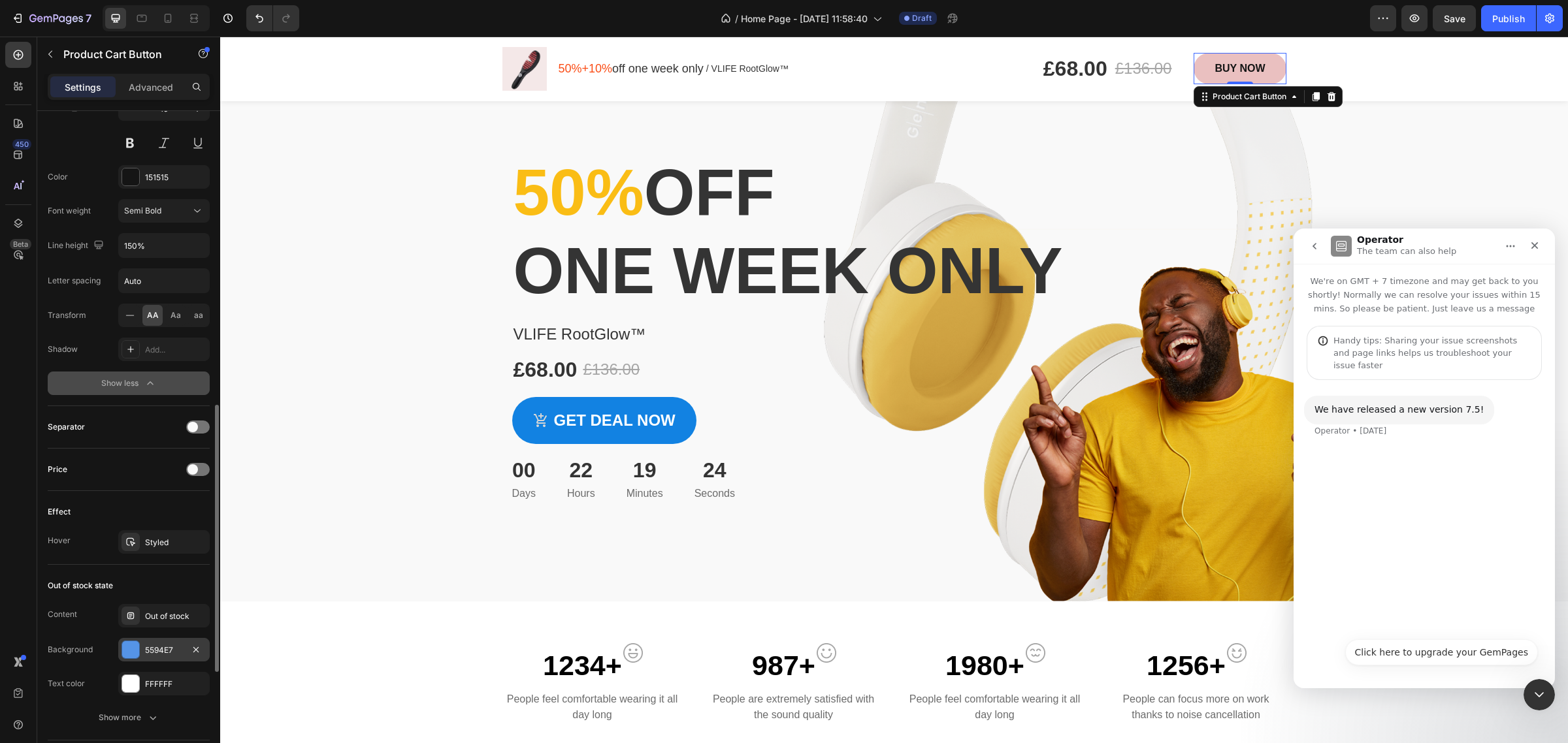
click at [148, 654] on div "5594E7" at bounding box center [164, 650] width 38 height 12
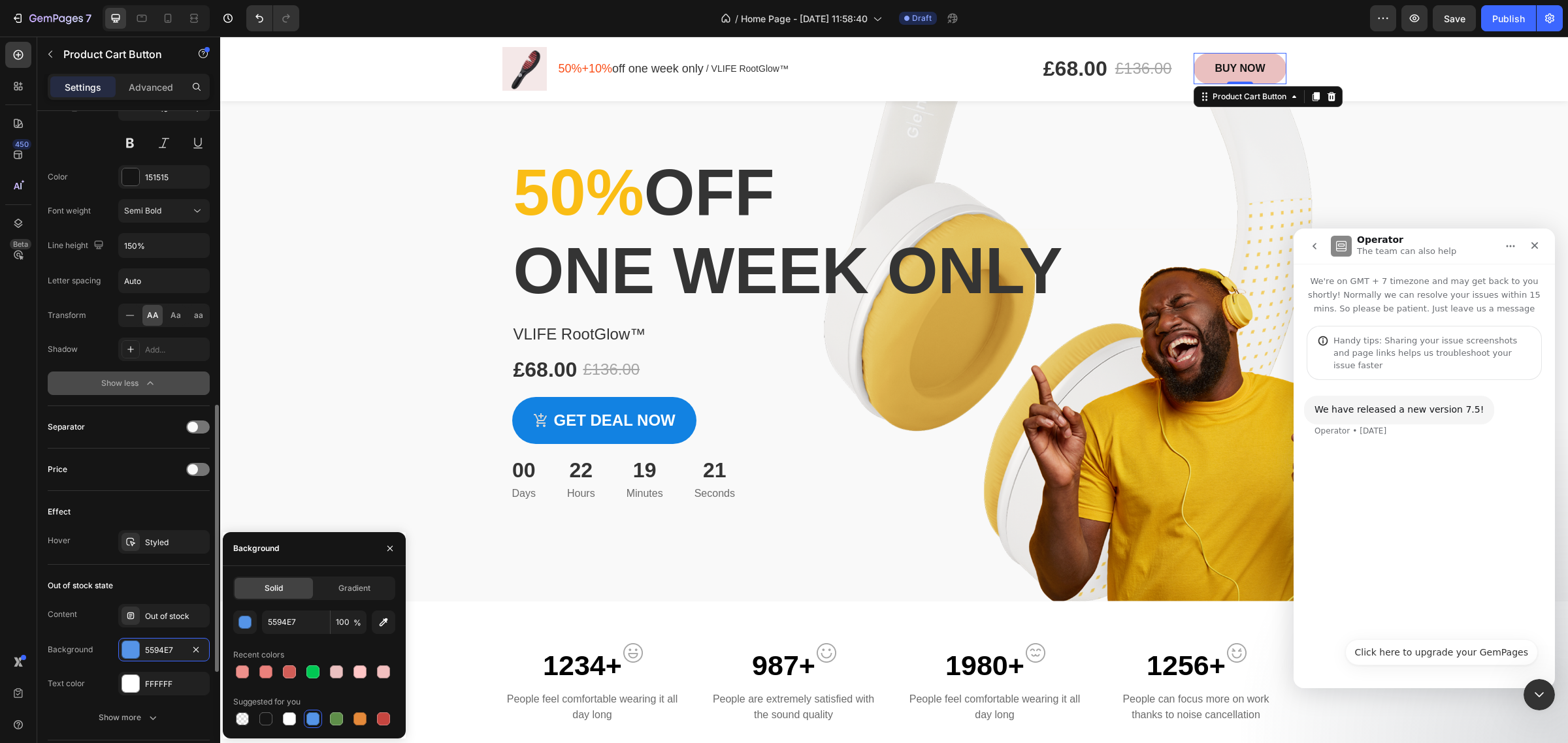
scroll to position [654, 0]
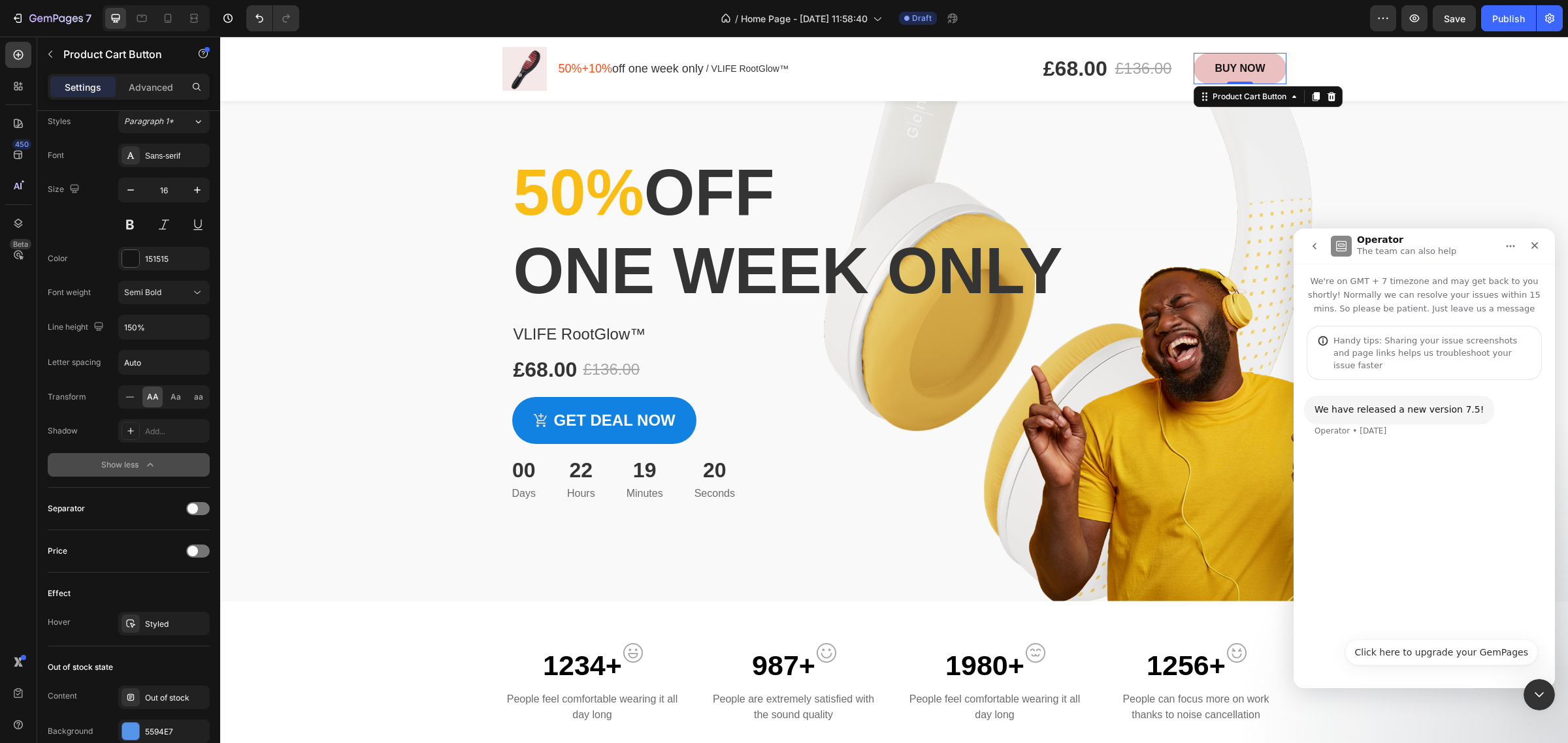
click at [167, 459] on button "Show less" at bounding box center [129, 466] width 162 height 24
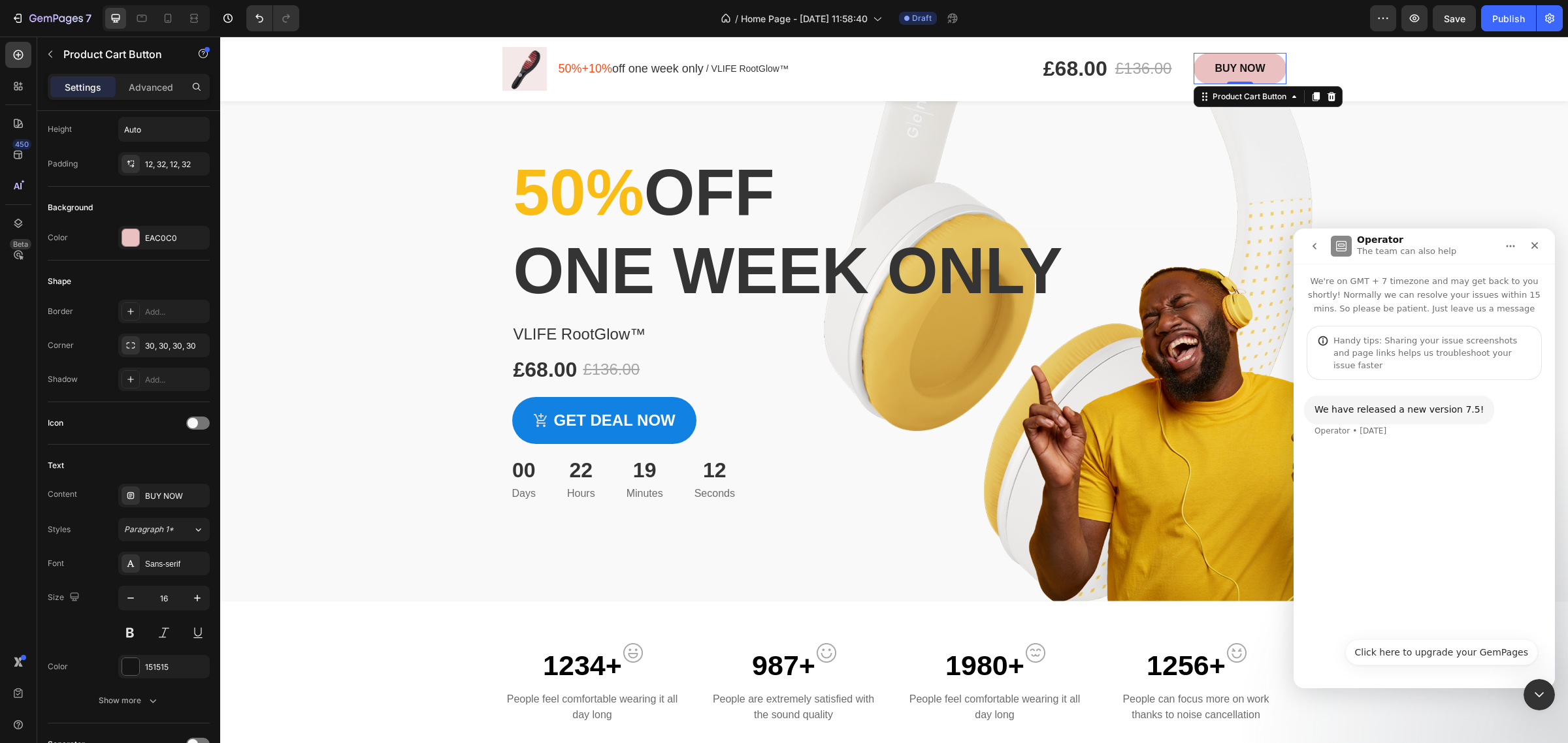
scroll to position [326, 0]
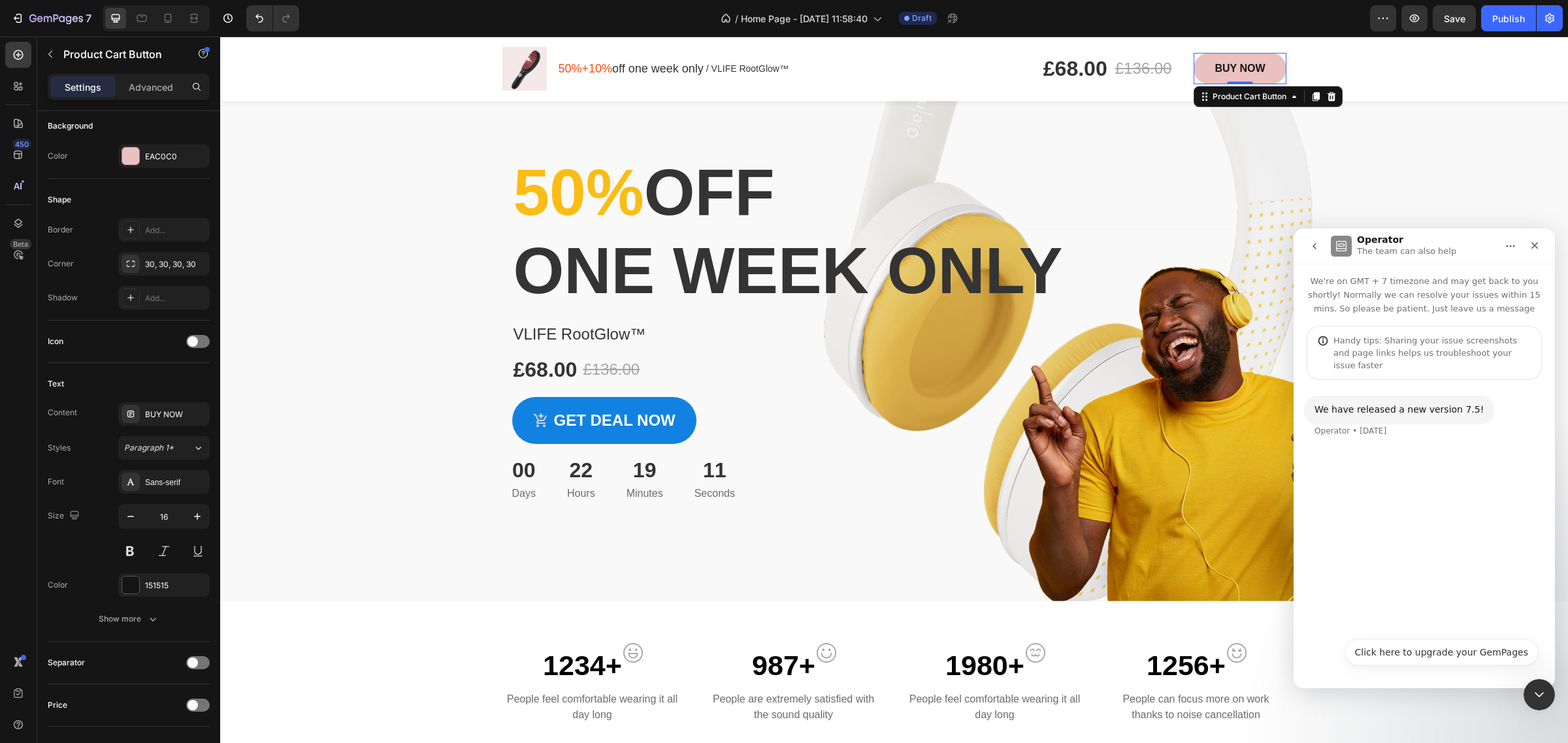
click at [147, 616] on icon "button" at bounding box center [153, 619] width 13 height 13
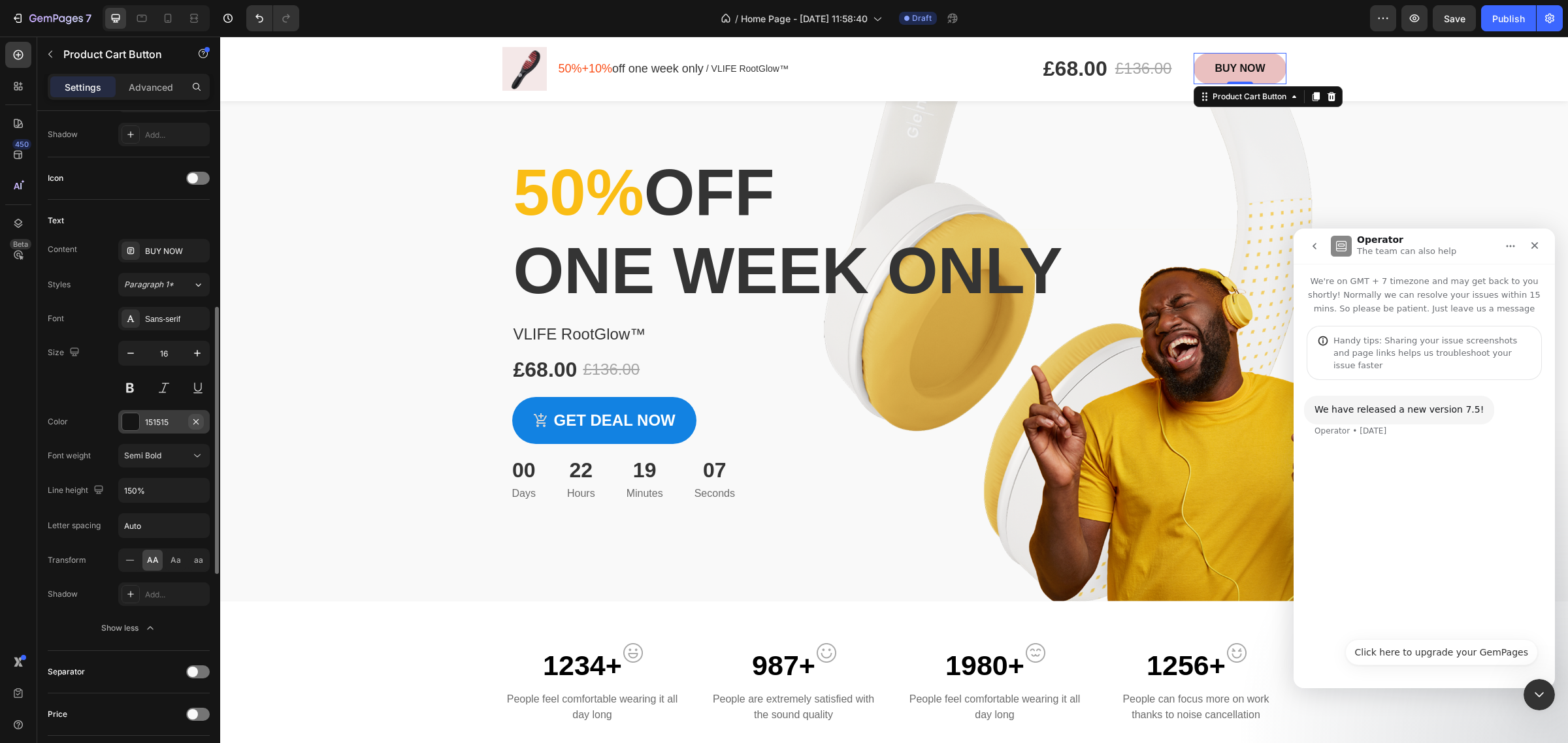
click at [188, 420] on button "button" at bounding box center [196, 422] width 16 height 16
click at [263, 19] on icon "Undo/Redo" at bounding box center [259, 18] width 13 height 13
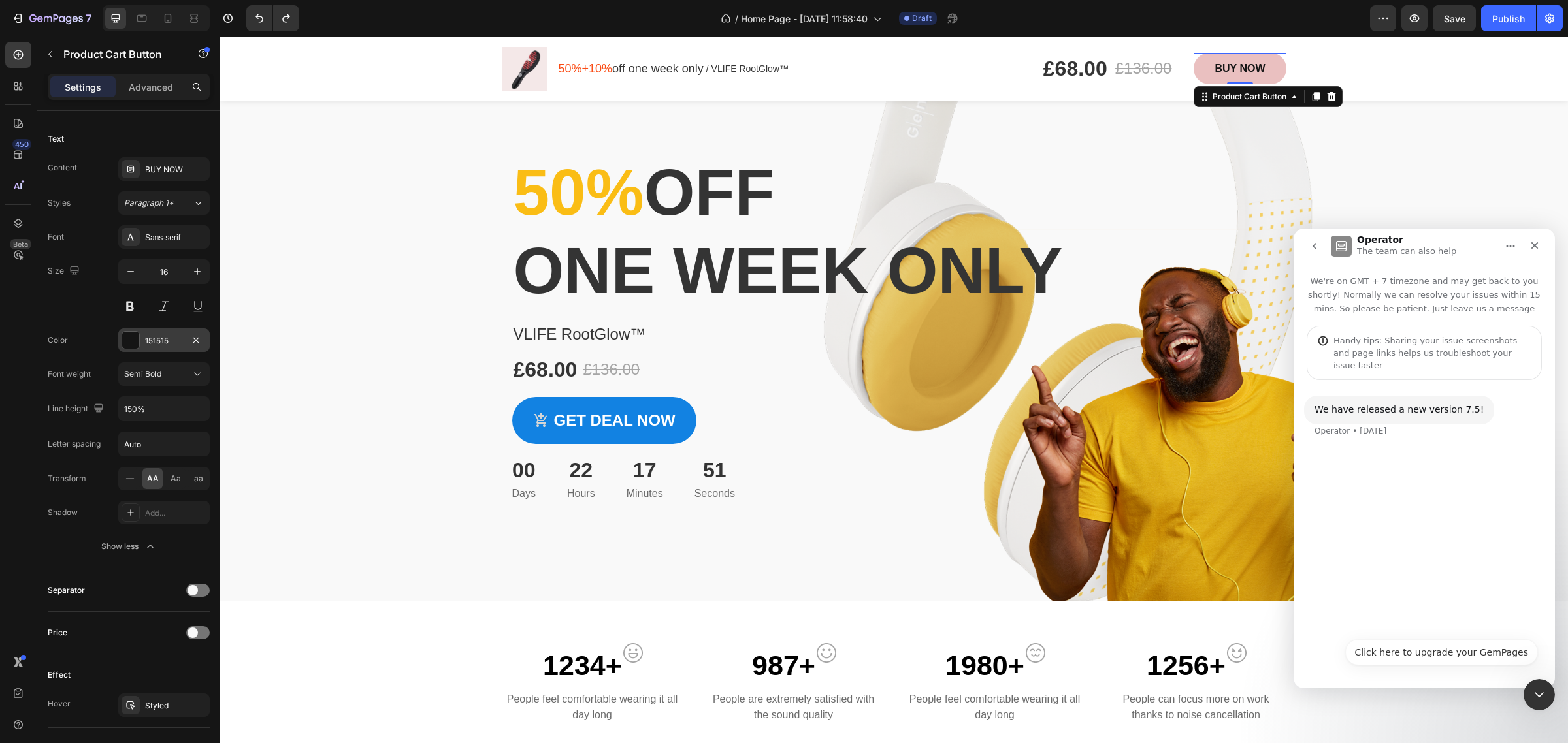
click at [148, 549] on icon "button" at bounding box center [149, 546] width 13 height 13
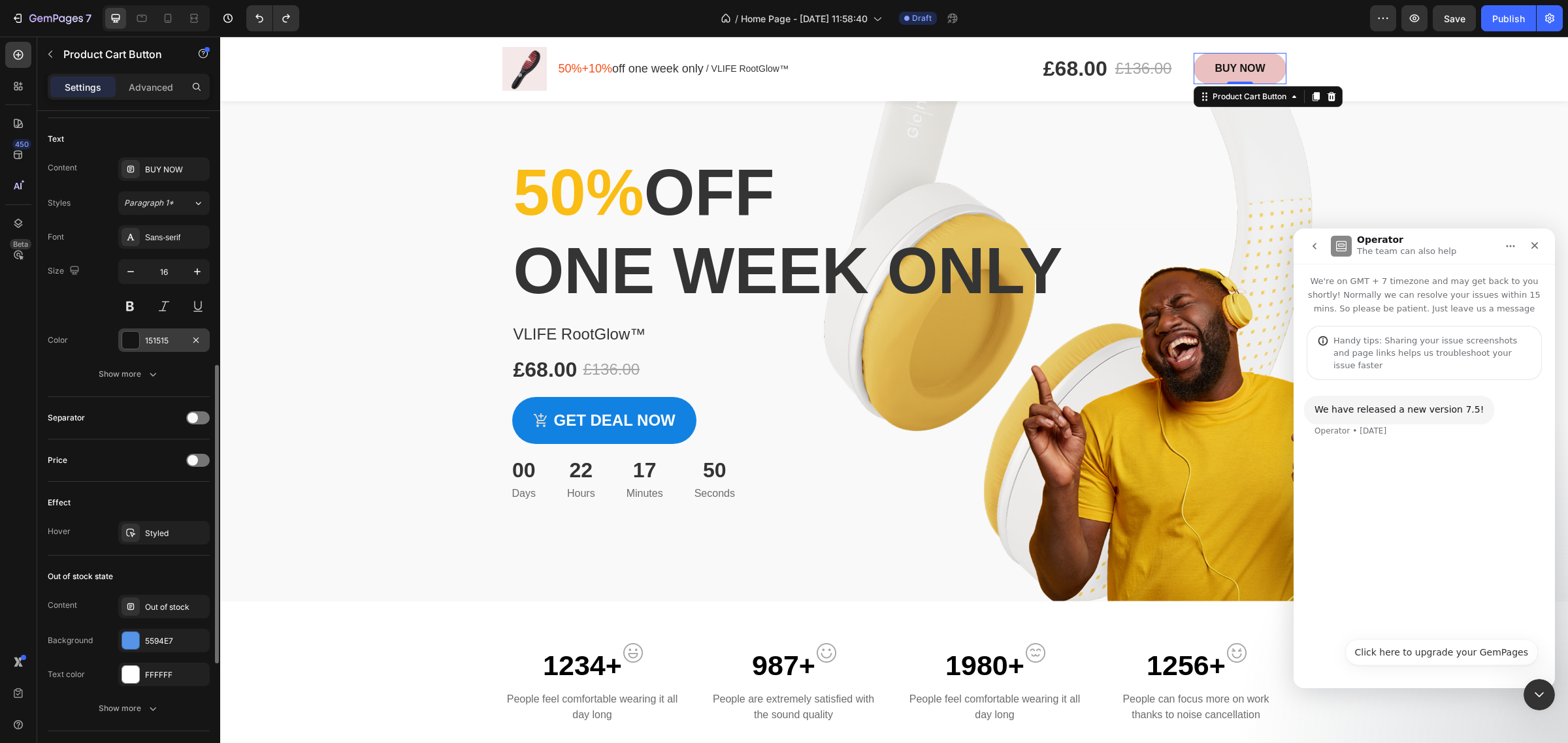
scroll to position [735, 0]
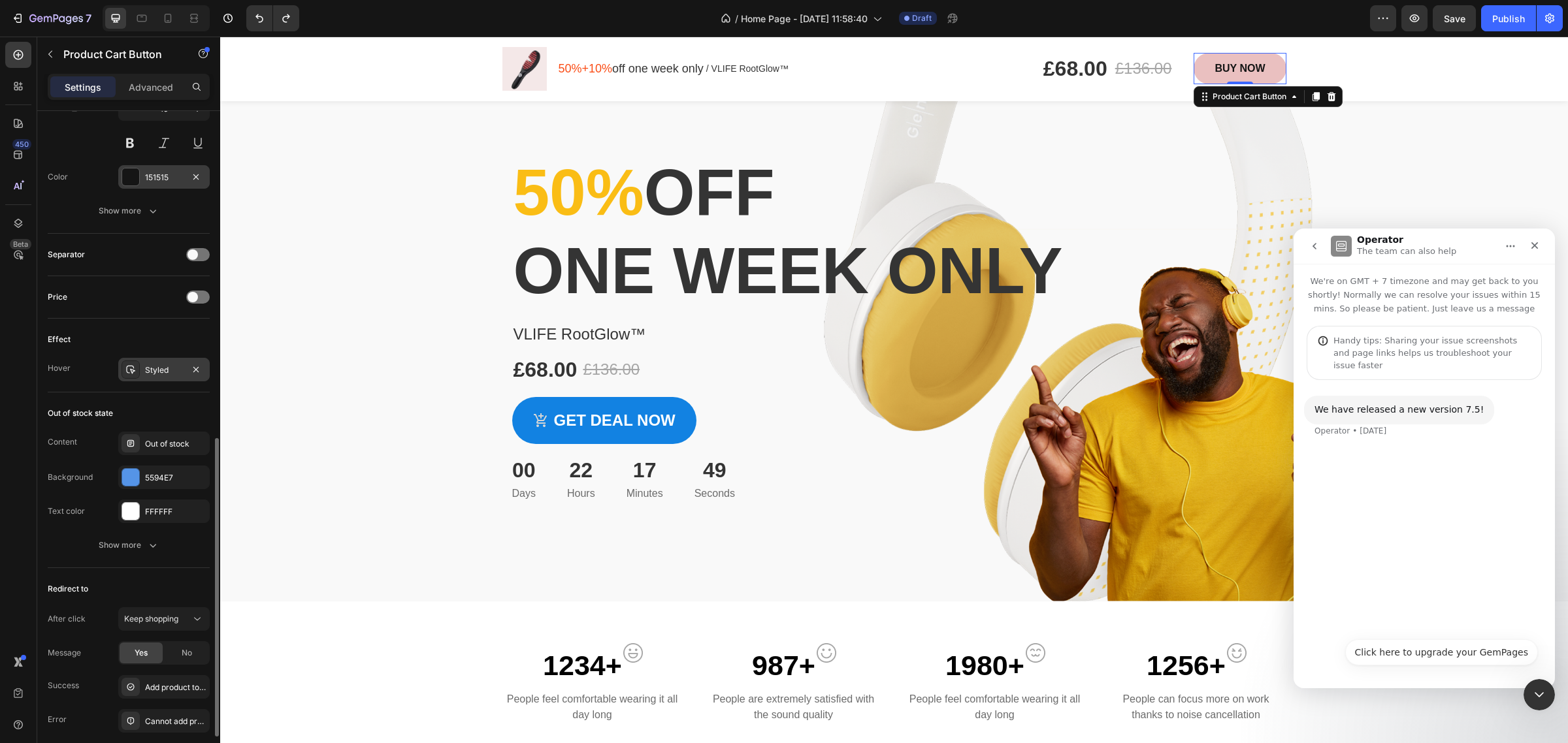
click at [167, 363] on div "Styled" at bounding box center [164, 369] width 91 height 24
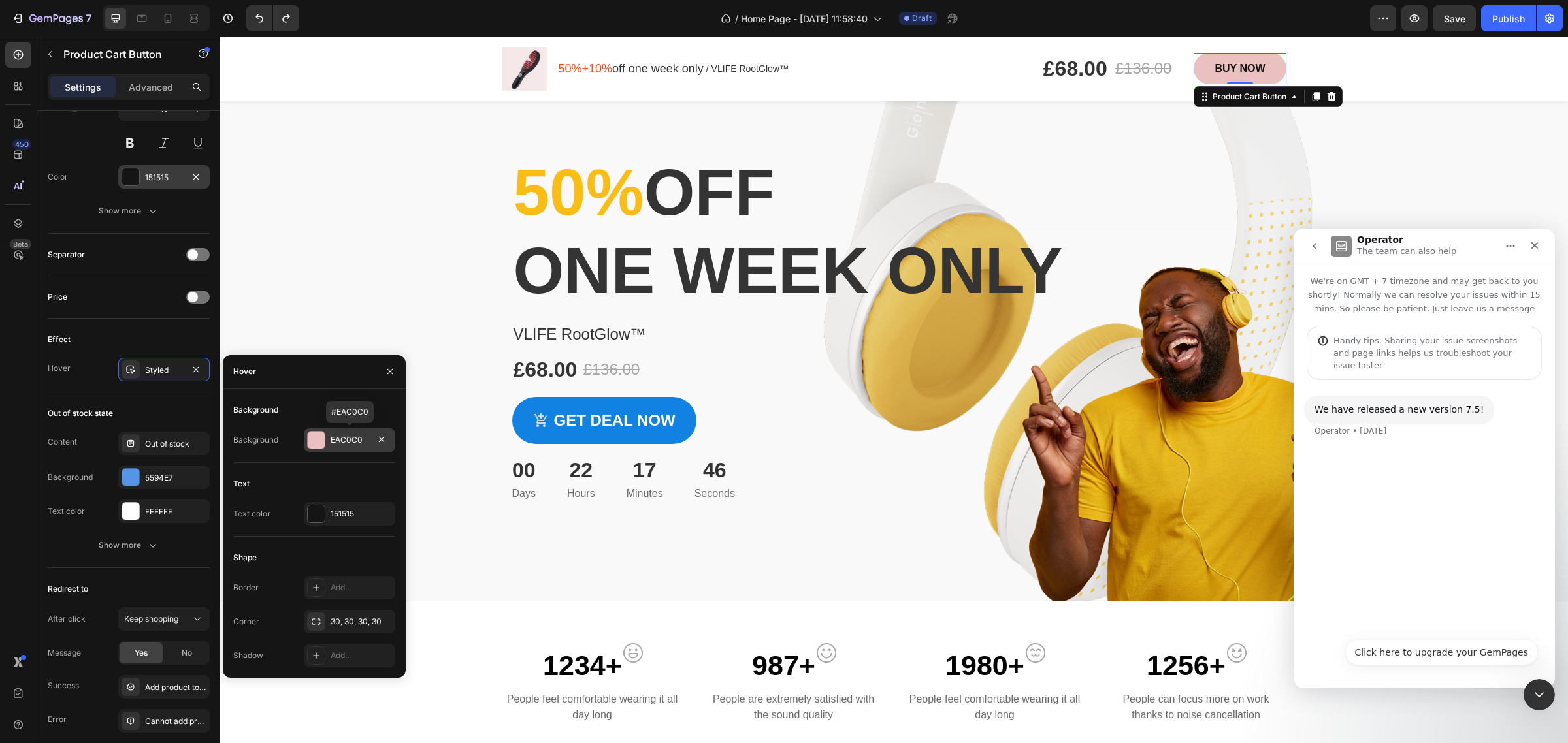
click at [321, 441] on div at bounding box center [316, 440] width 17 height 17
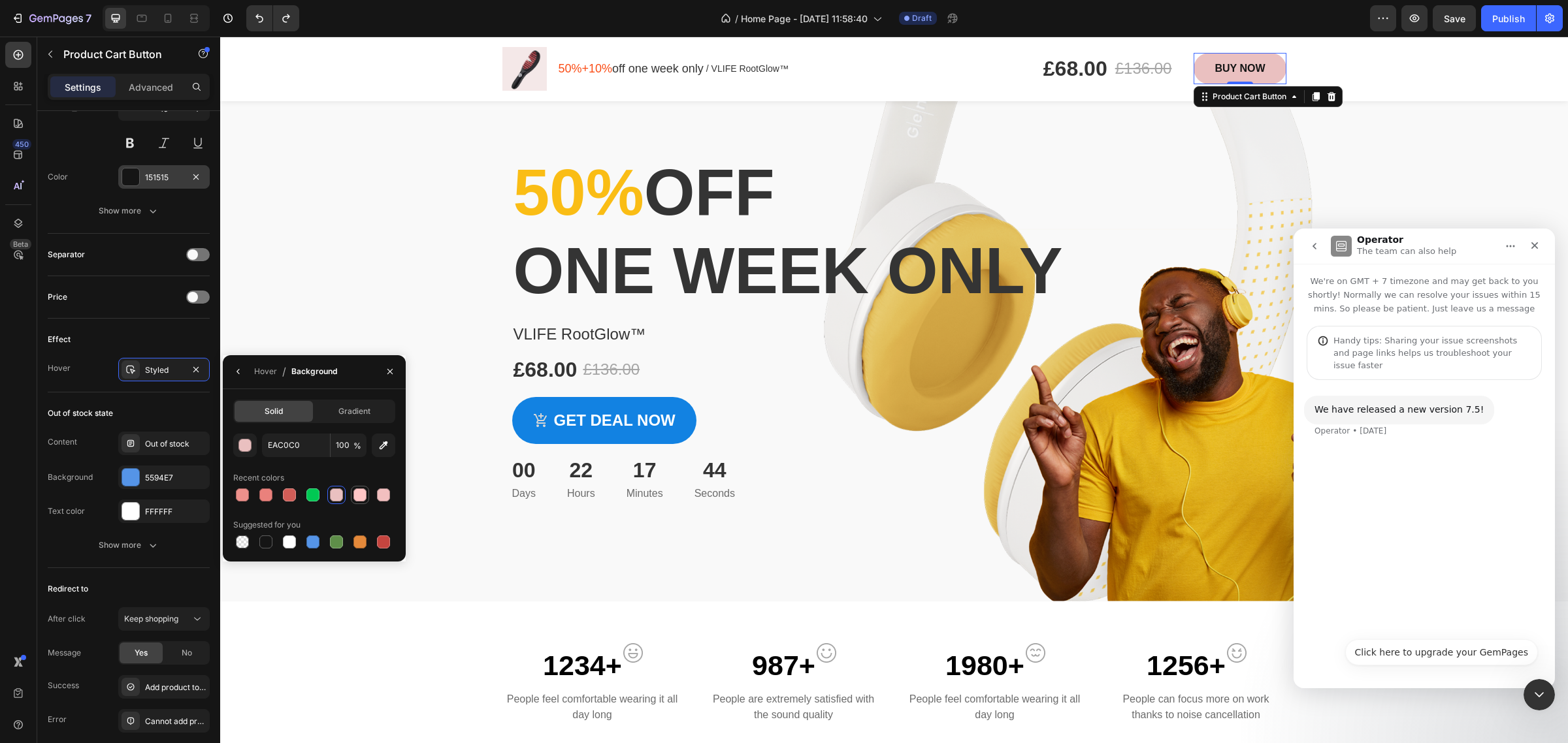
click at [361, 498] on div at bounding box center [359, 494] width 13 height 13
click at [269, 493] on div at bounding box center [266, 494] width 13 height 13
drag, startPoint x: 243, startPoint y: 497, endPoint x: 510, endPoint y: 250, distance: 363.7
click at [243, 497] on div at bounding box center [242, 494] width 13 height 13
type input "ED908B"
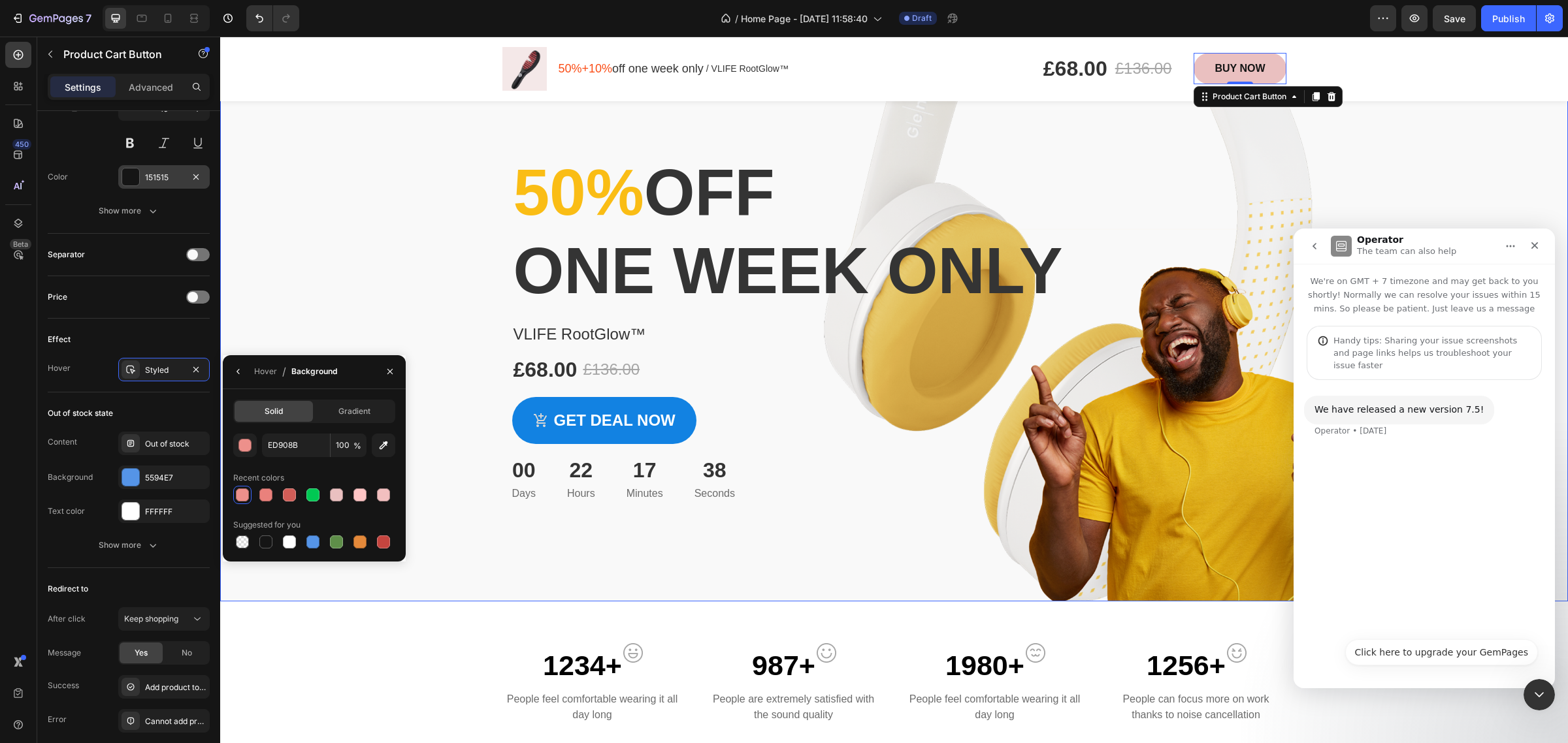
click at [371, 254] on div "Overlay" at bounding box center [894, 324] width 1348 height 555
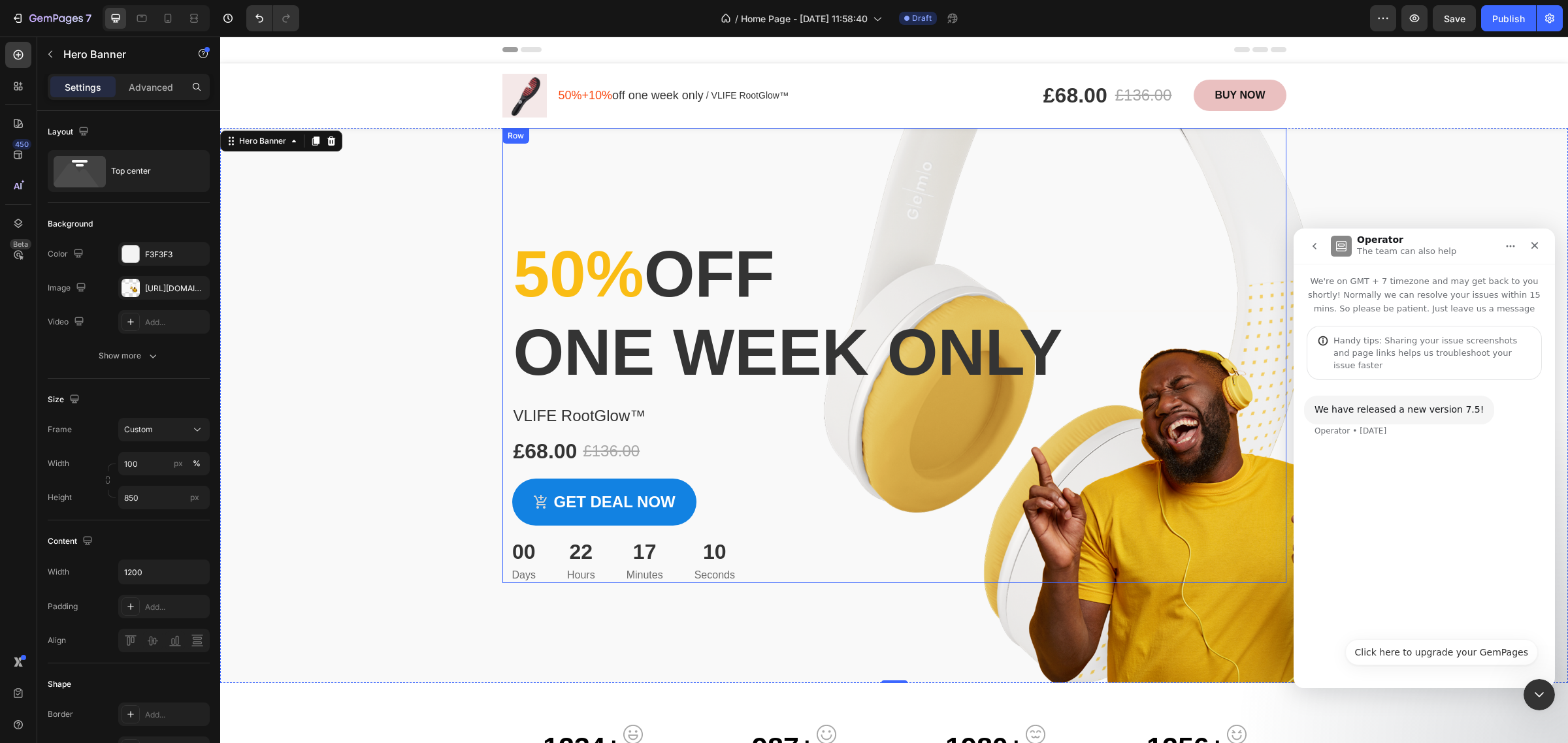
scroll to position [82, 0]
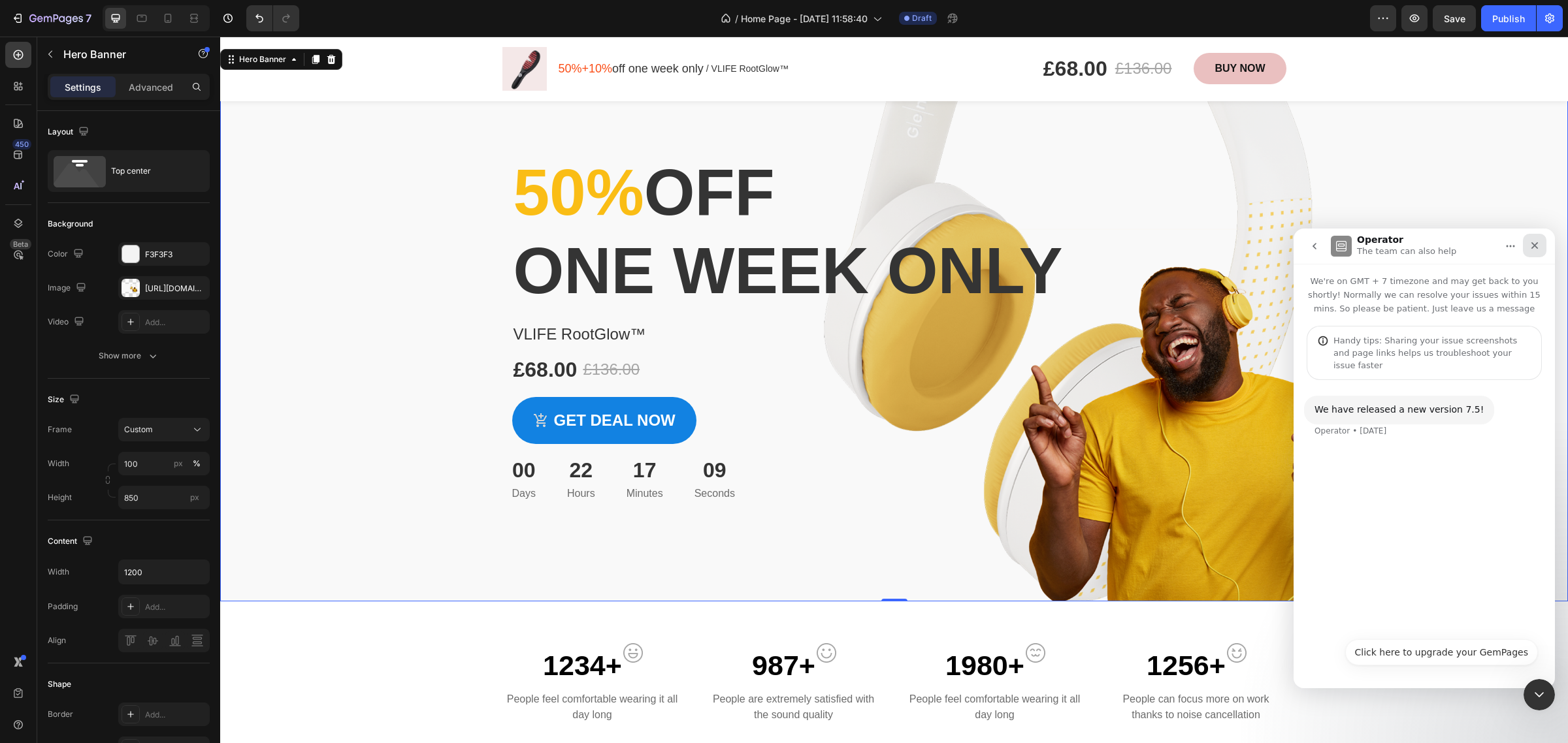
click at [1534, 251] on div "Close" at bounding box center [1535, 245] width 24 height 24
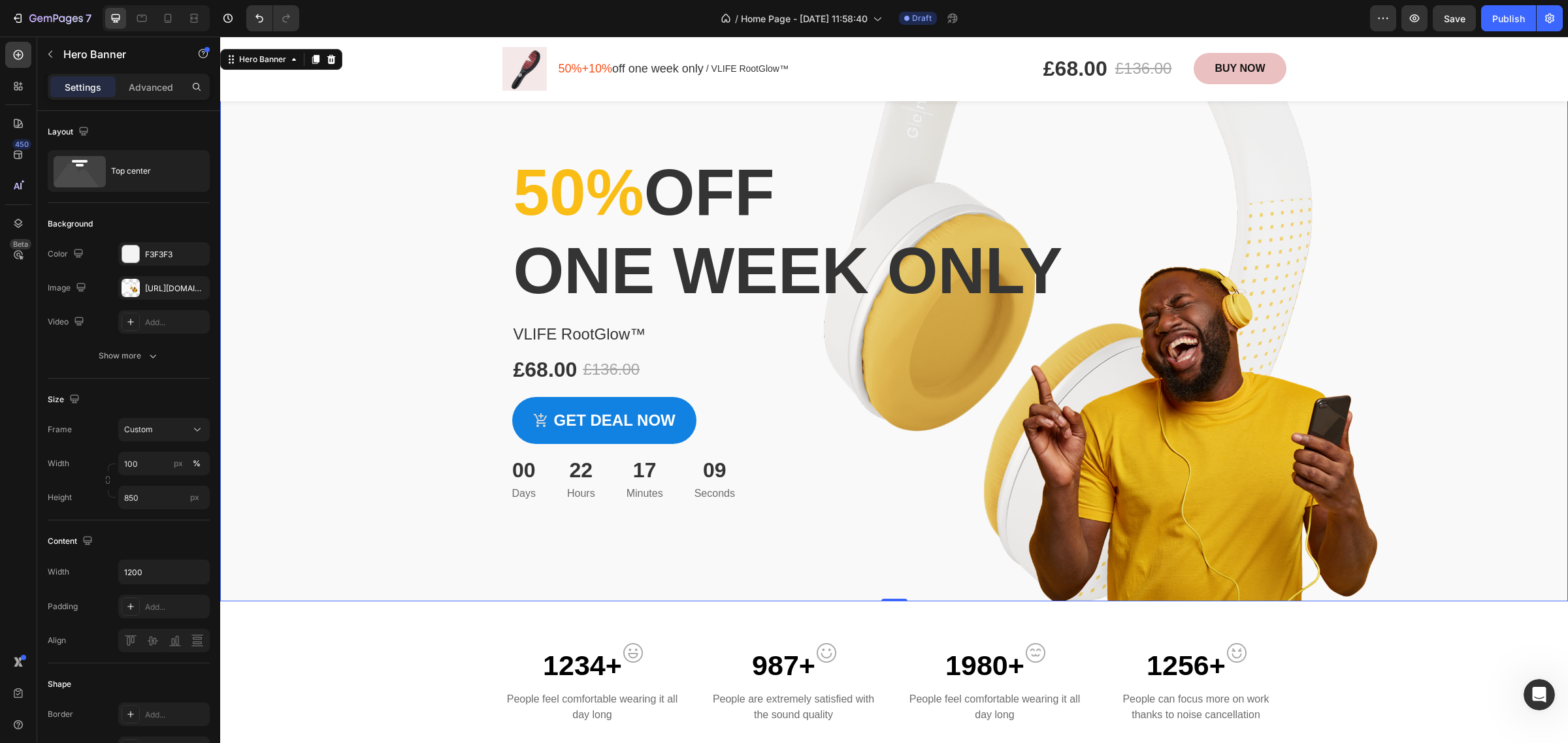
scroll to position [0, 0]
click at [758, 72] on p "/ VLIFE RootGlow™" at bounding box center [747, 69] width 83 height 13
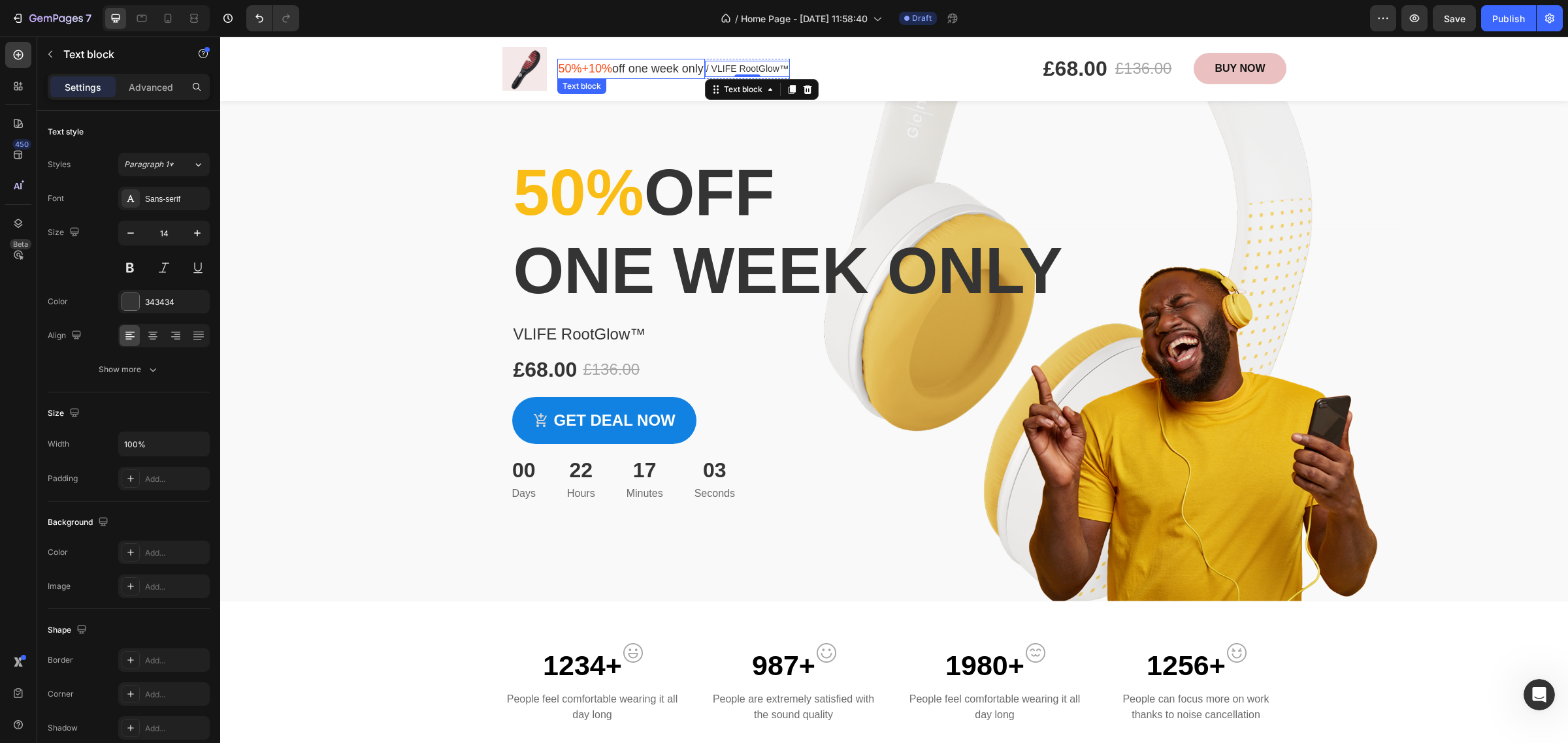
click at [639, 71] on p "50%+10% off one week only" at bounding box center [631, 68] width 145 height 18
click at [354, 250] on div "Overlay" at bounding box center [894, 324] width 1348 height 555
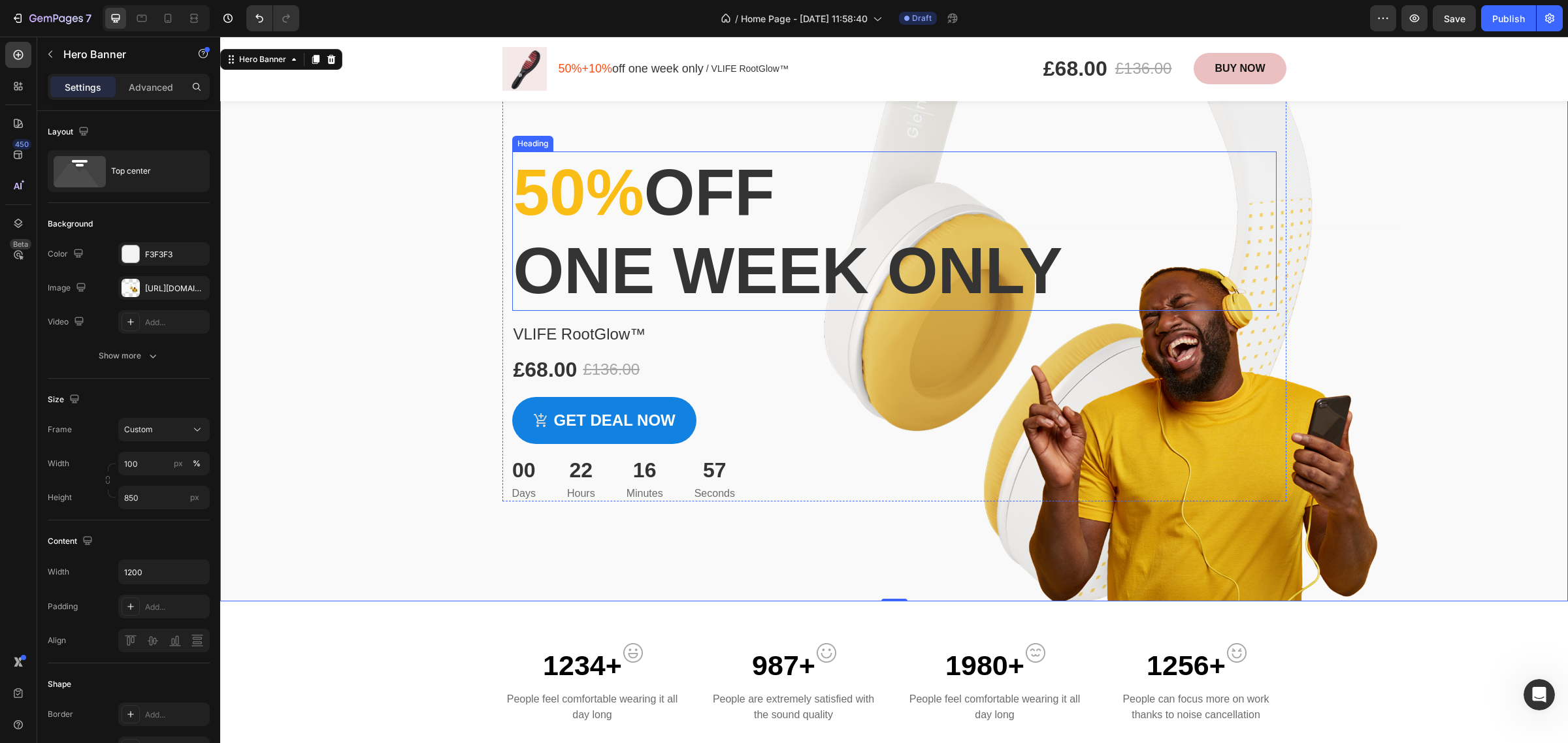
click at [660, 195] on p "50% off one week only" at bounding box center [894, 231] width 762 height 157
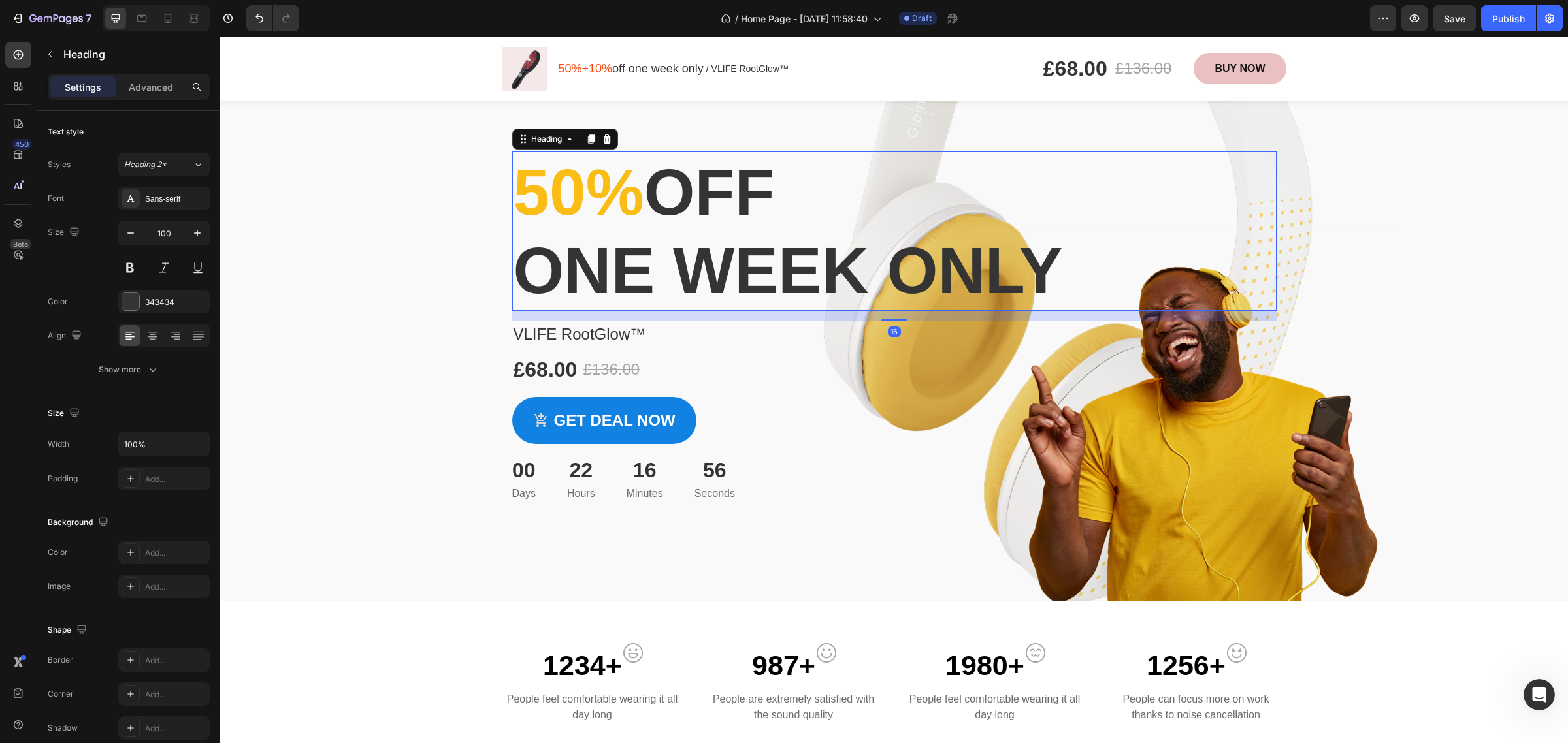
click at [670, 201] on p "50% off one week only" at bounding box center [894, 231] width 762 height 157
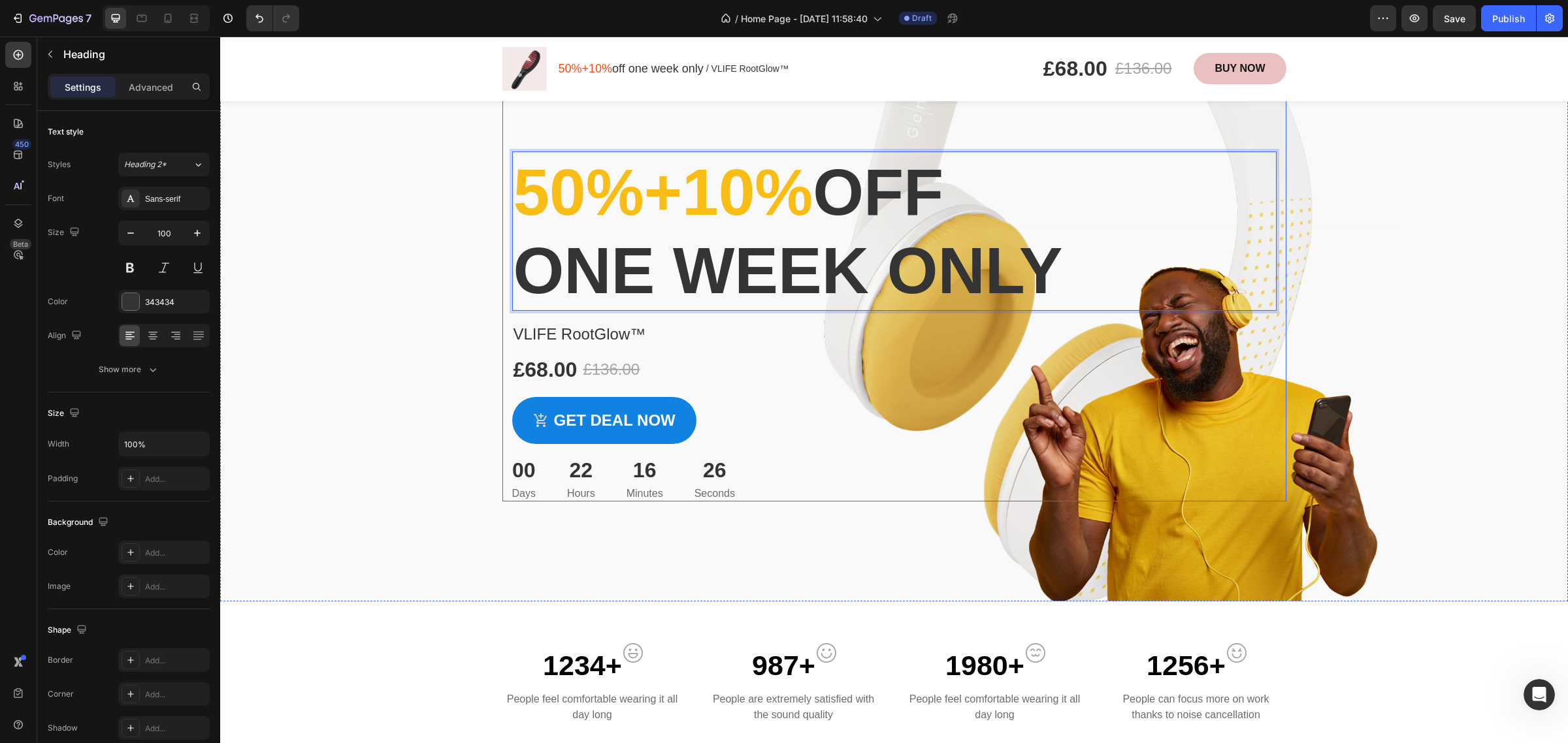
click at [905, 127] on div "50%+10% off one week only Heading 16 VLIFE RootGlow™ Product Title £68.00 Produ…" at bounding box center [894, 274] width 784 height 455
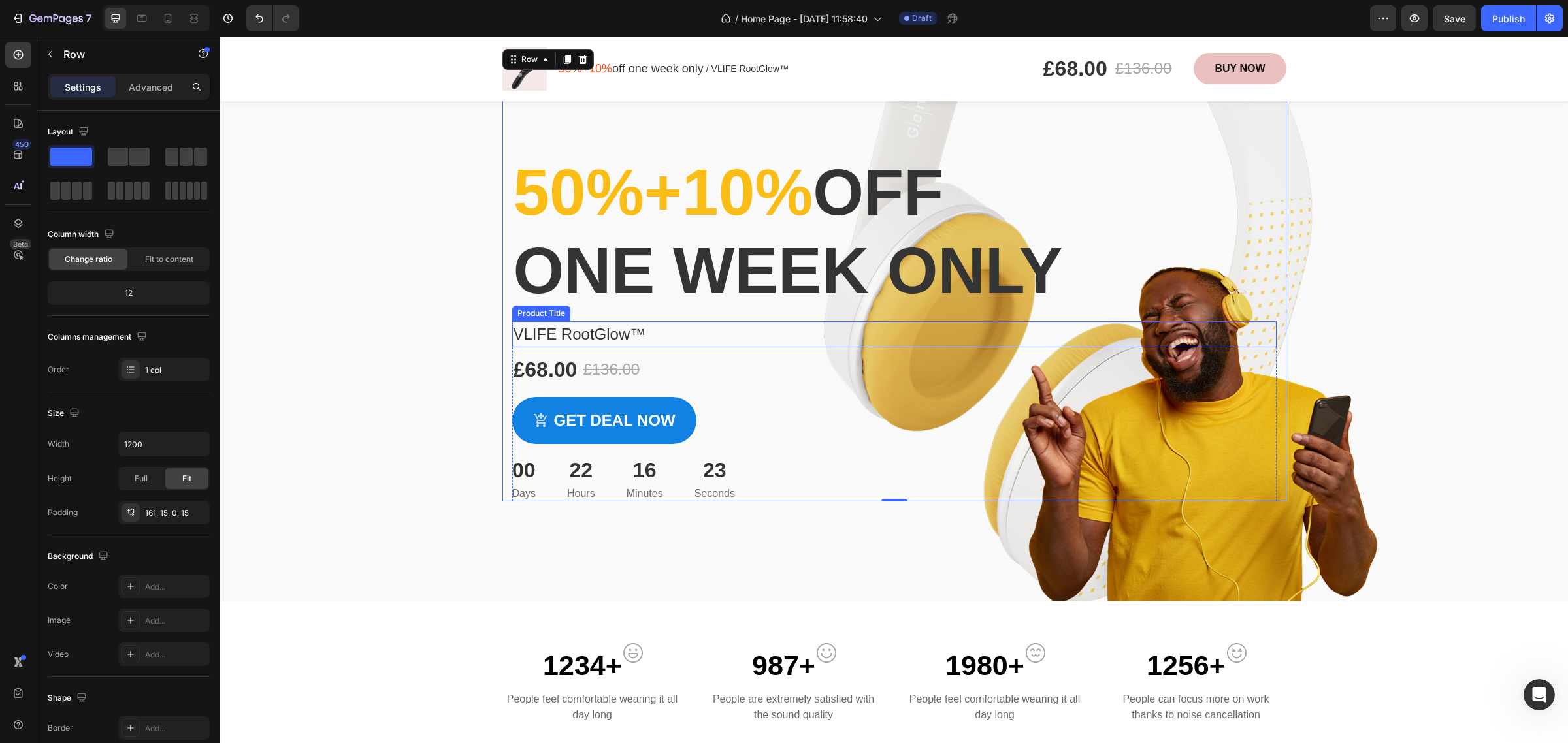
click at [619, 335] on h1 "VLIFE RootGlow™" at bounding box center [894, 334] width 764 height 26
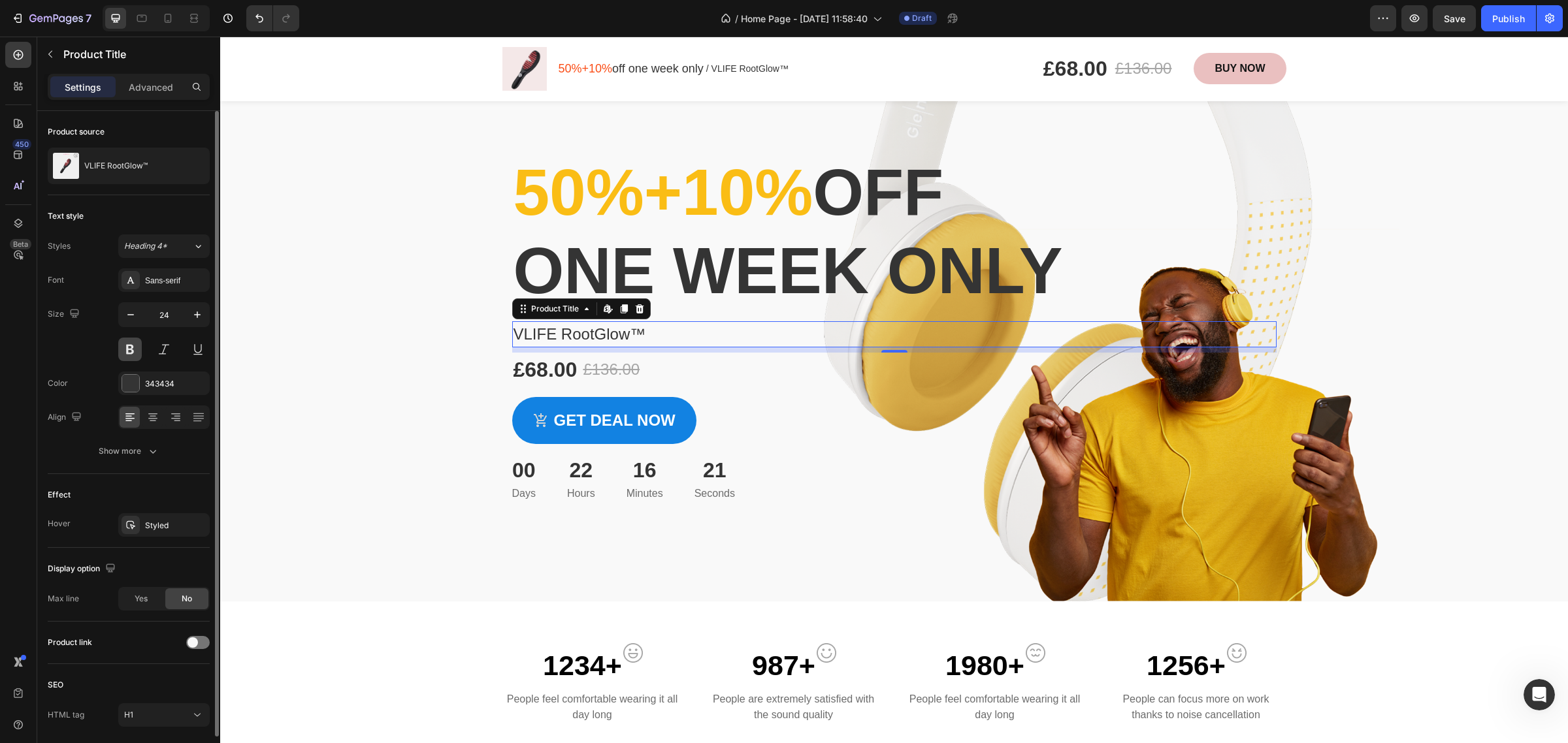
click at [135, 350] on button at bounding box center [130, 349] width 24 height 24
click at [1256, 550] on div "Overlay" at bounding box center [894, 324] width 1348 height 555
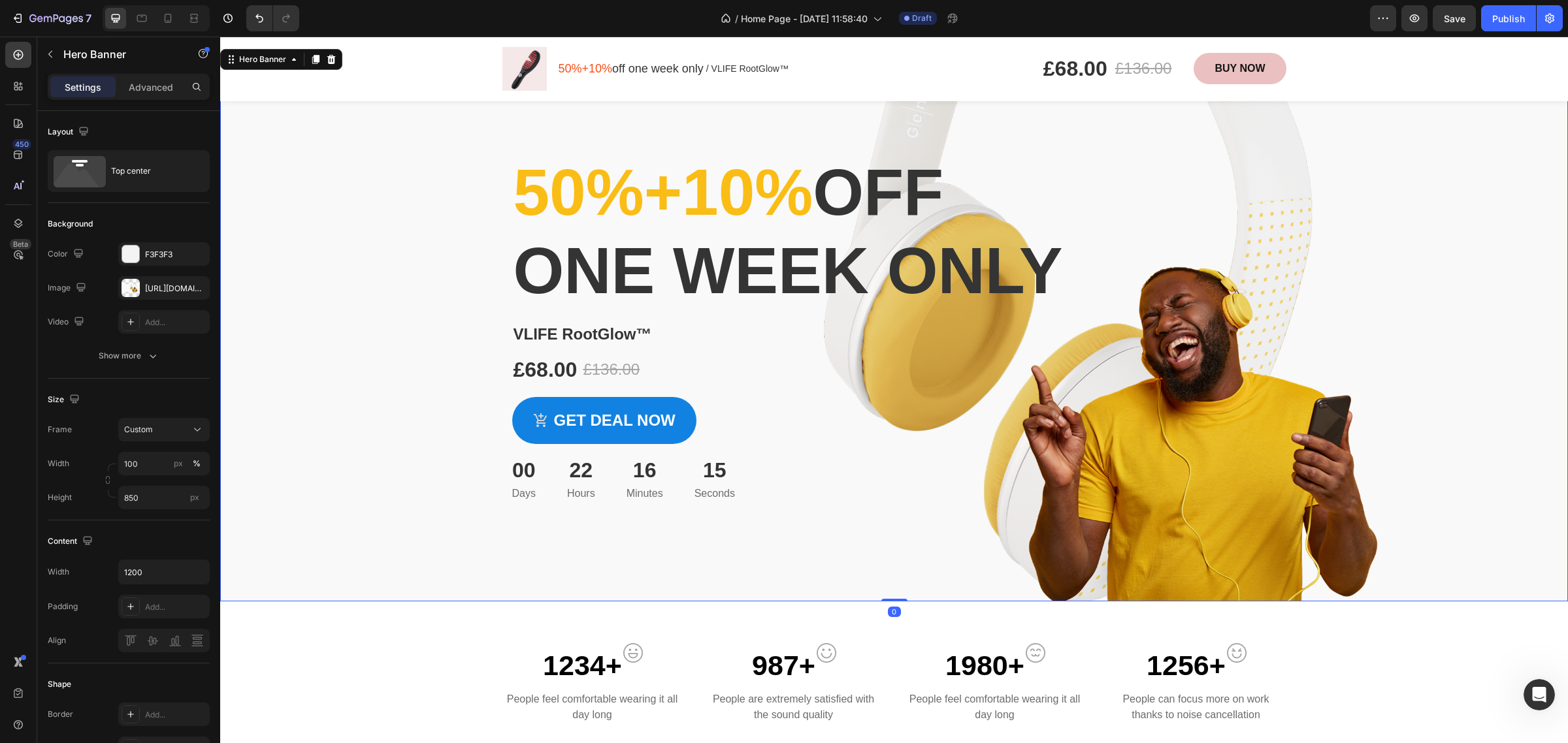
click at [356, 171] on div "Overlay" at bounding box center [894, 324] width 1348 height 555
click at [1360, 165] on div "Overlay" at bounding box center [894, 324] width 1348 height 555
click at [1193, 143] on div "⁠⁠⁠⁠⁠⁠⁠ 50%+10% off one week only Heading VLIFE RootGlow™ Product Title £68.00 …" at bounding box center [894, 274] width 784 height 455
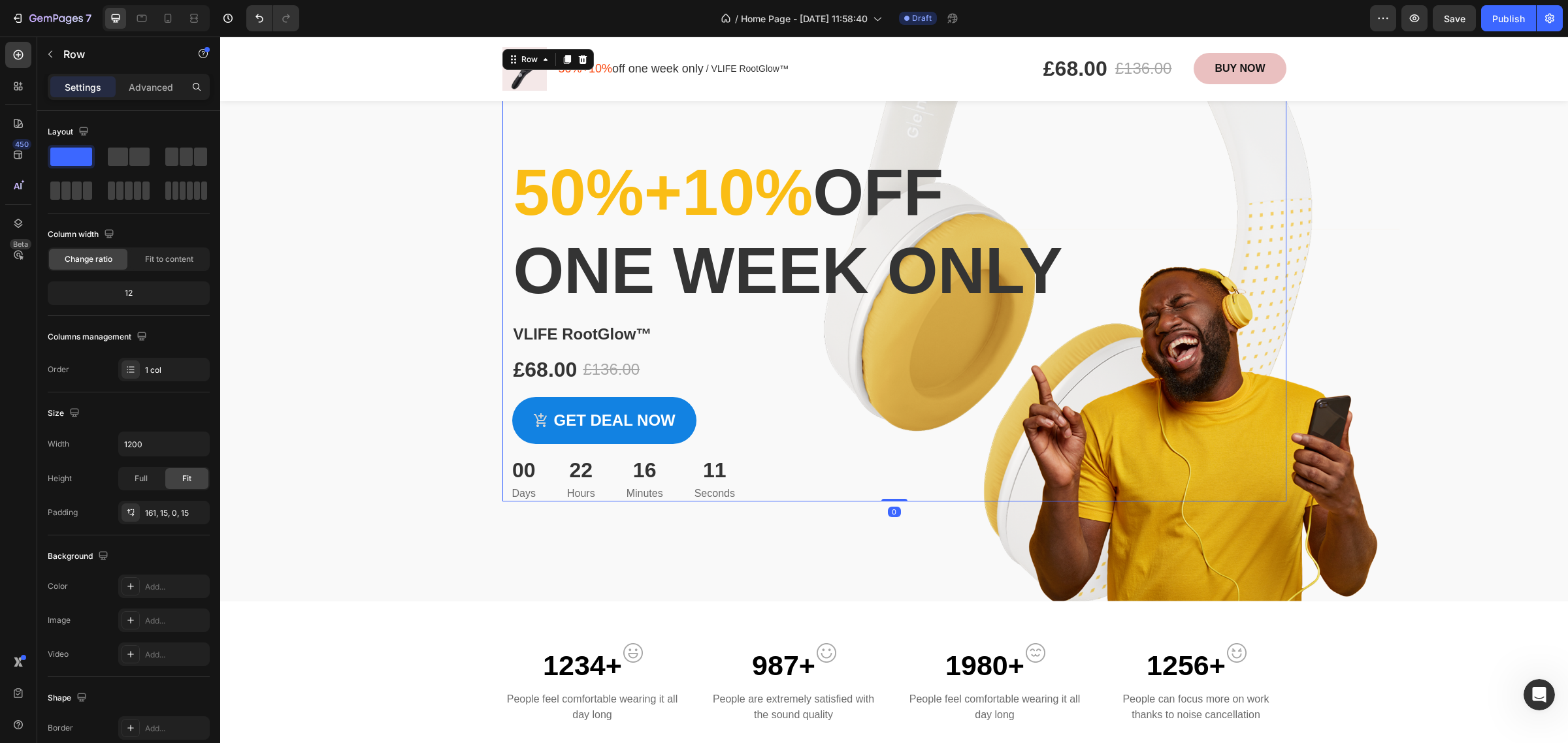
click at [1437, 152] on div "Overlay" at bounding box center [894, 324] width 1348 height 555
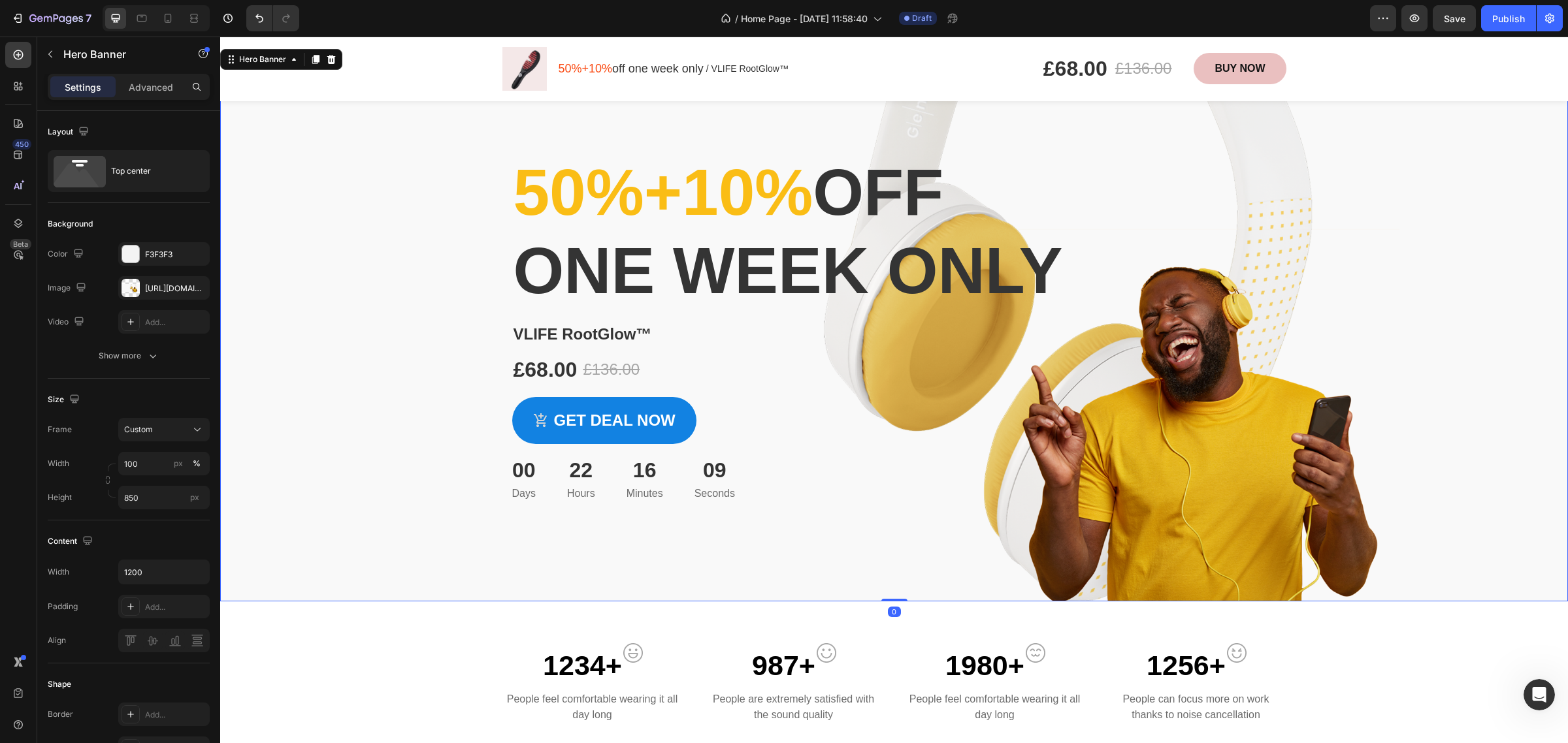
click at [425, 207] on div "Overlay" at bounding box center [894, 324] width 1348 height 555
click at [708, 252] on p "⁠⁠⁠⁠⁠⁠⁠ 50%+10% off one week only" at bounding box center [894, 231] width 762 height 157
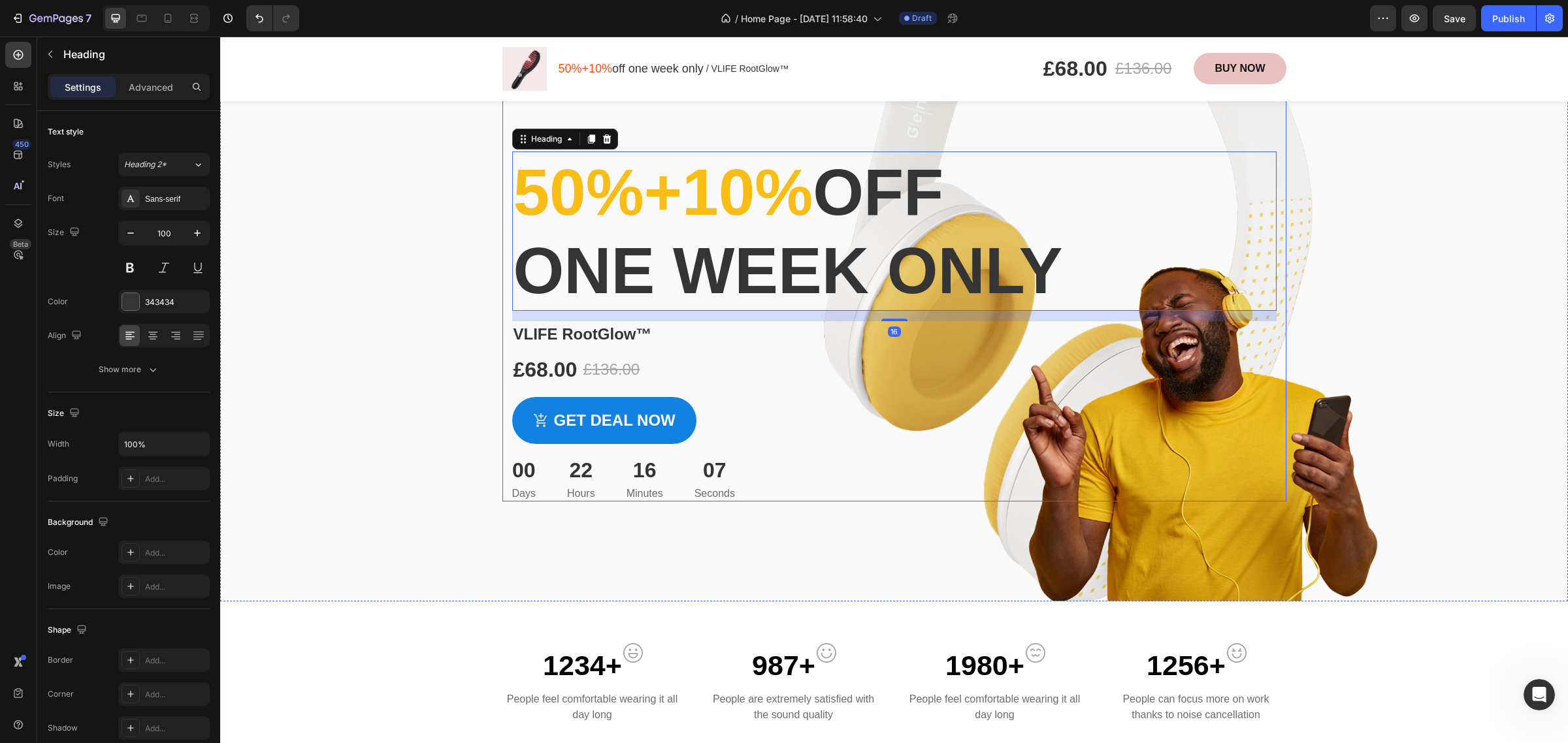
click at [1146, 137] on div "⁠⁠⁠⁠⁠⁠⁠ 50%+10% off one week only Heading 16 VLIFE RootGlow™ Product Title £68.…" at bounding box center [894, 274] width 784 height 455
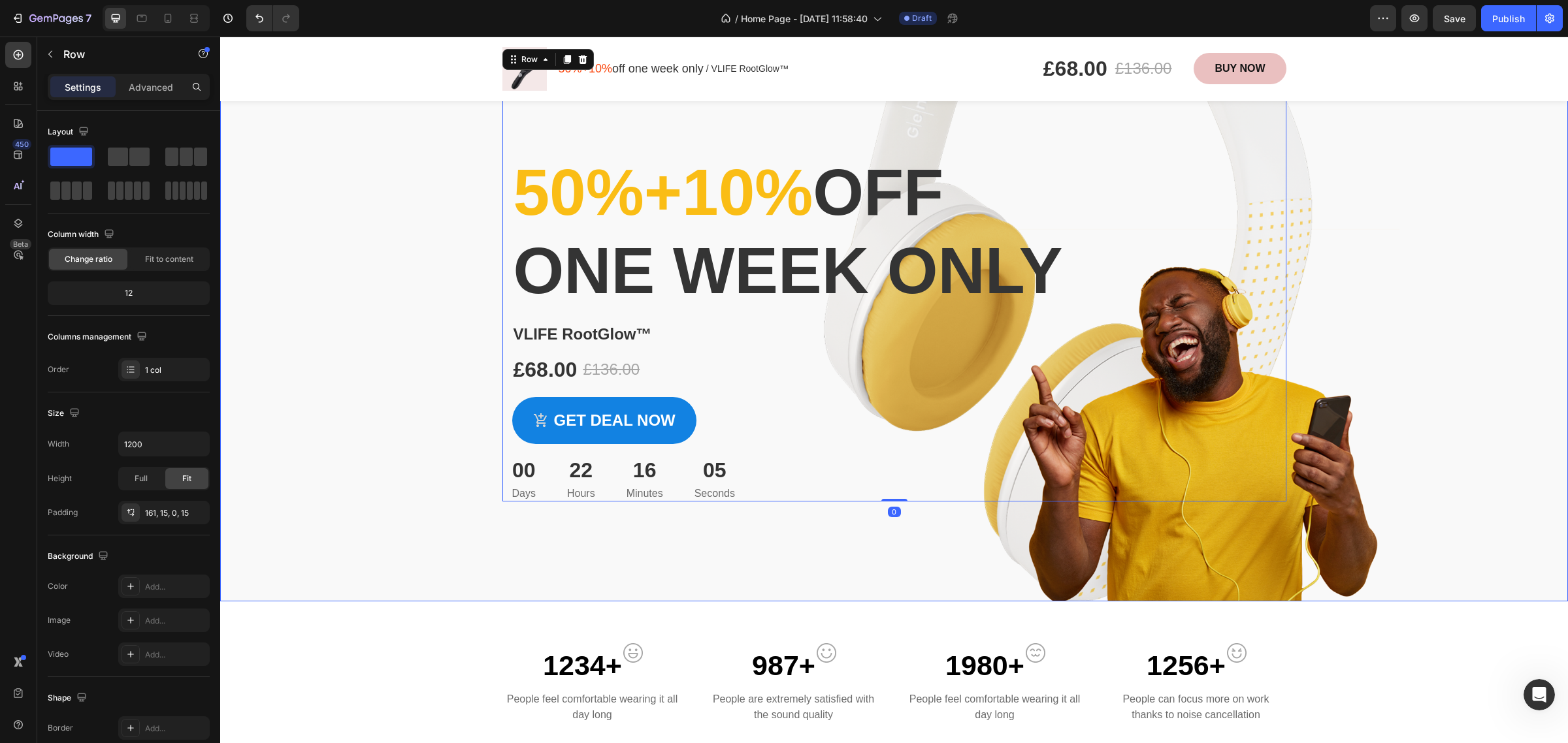
click at [1256, 537] on div "Overlay" at bounding box center [894, 324] width 1348 height 555
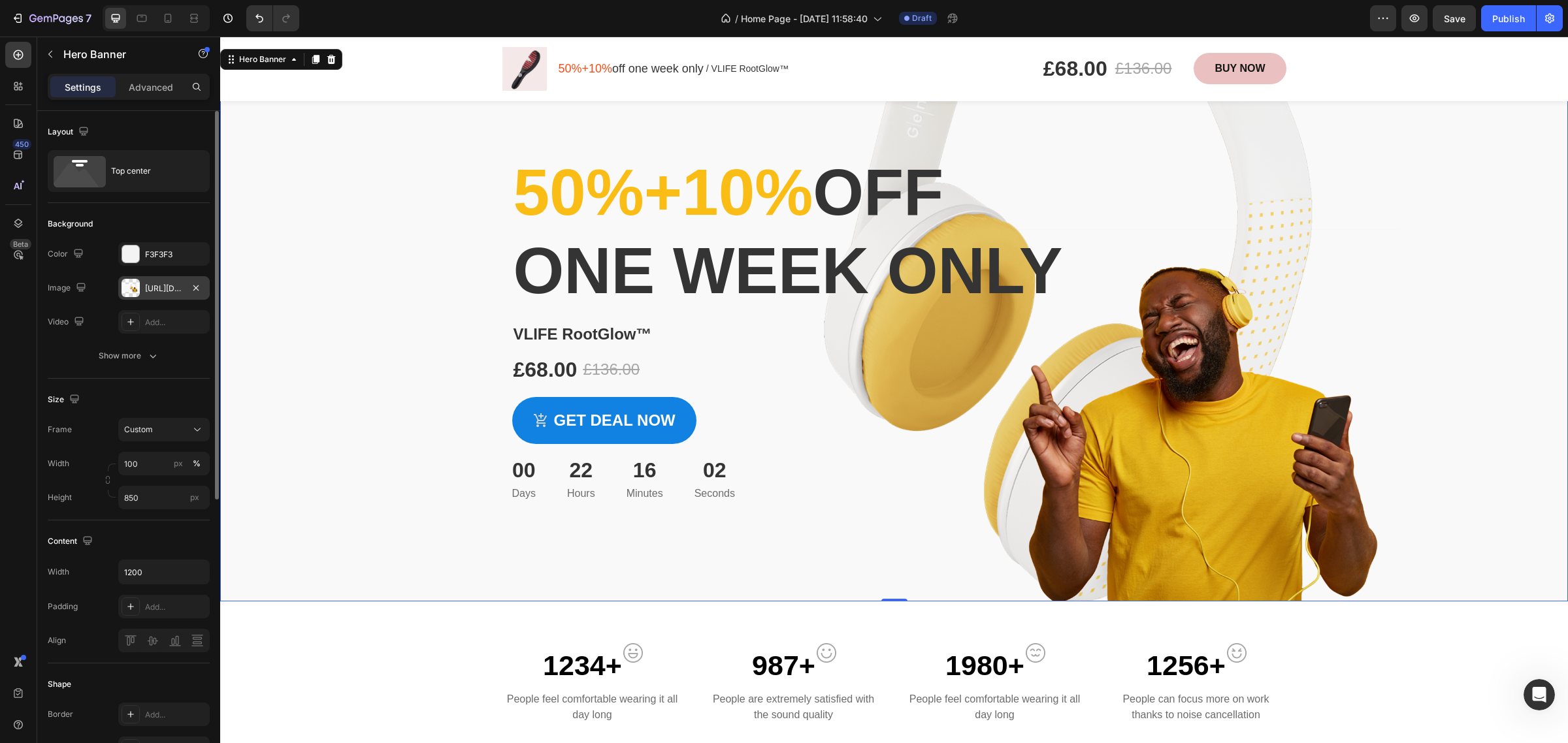
click at [170, 294] on div "[URL][DOMAIN_NAME]" at bounding box center [164, 288] width 91 height 24
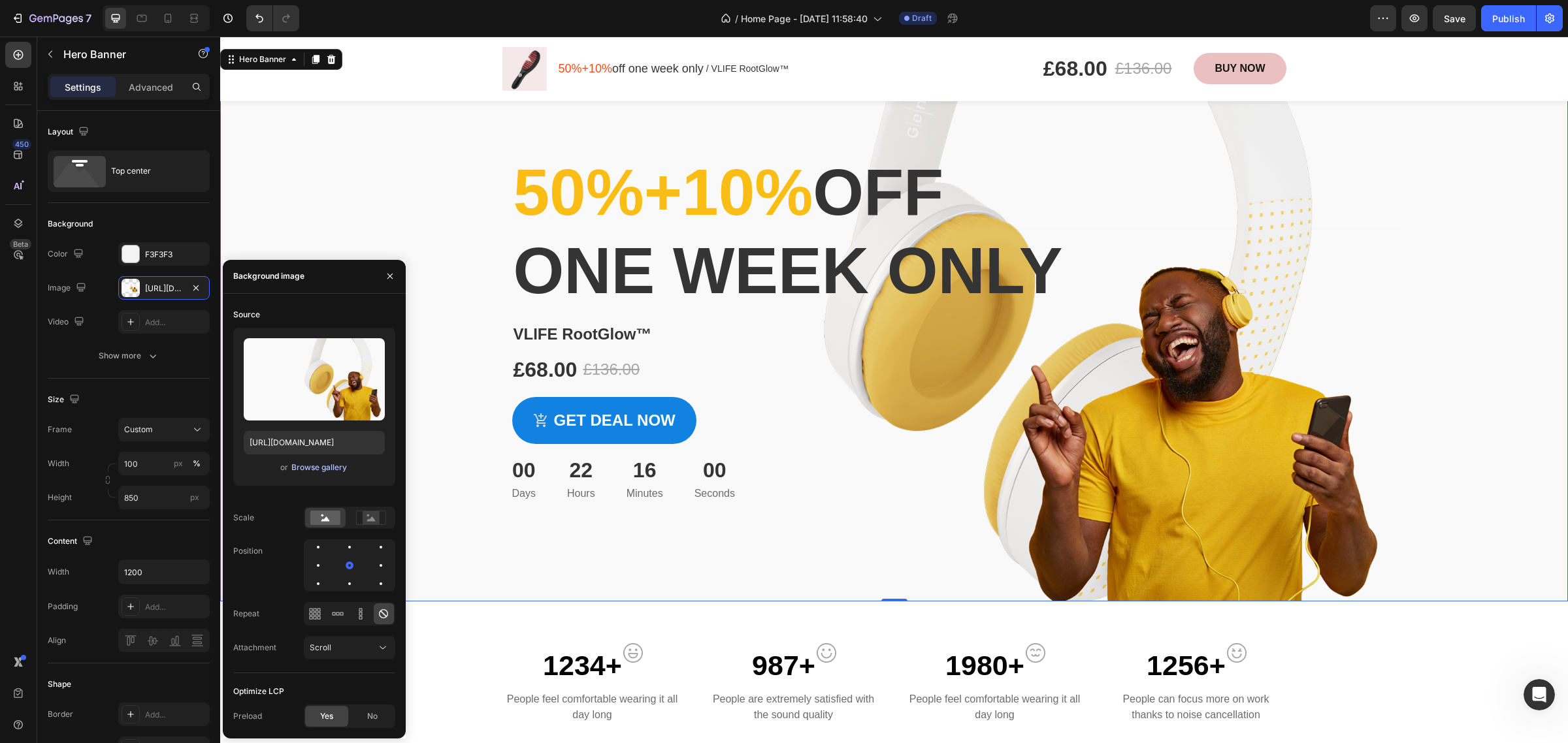
click at [328, 465] on div "Browse gallery" at bounding box center [319, 468] width 56 height 12
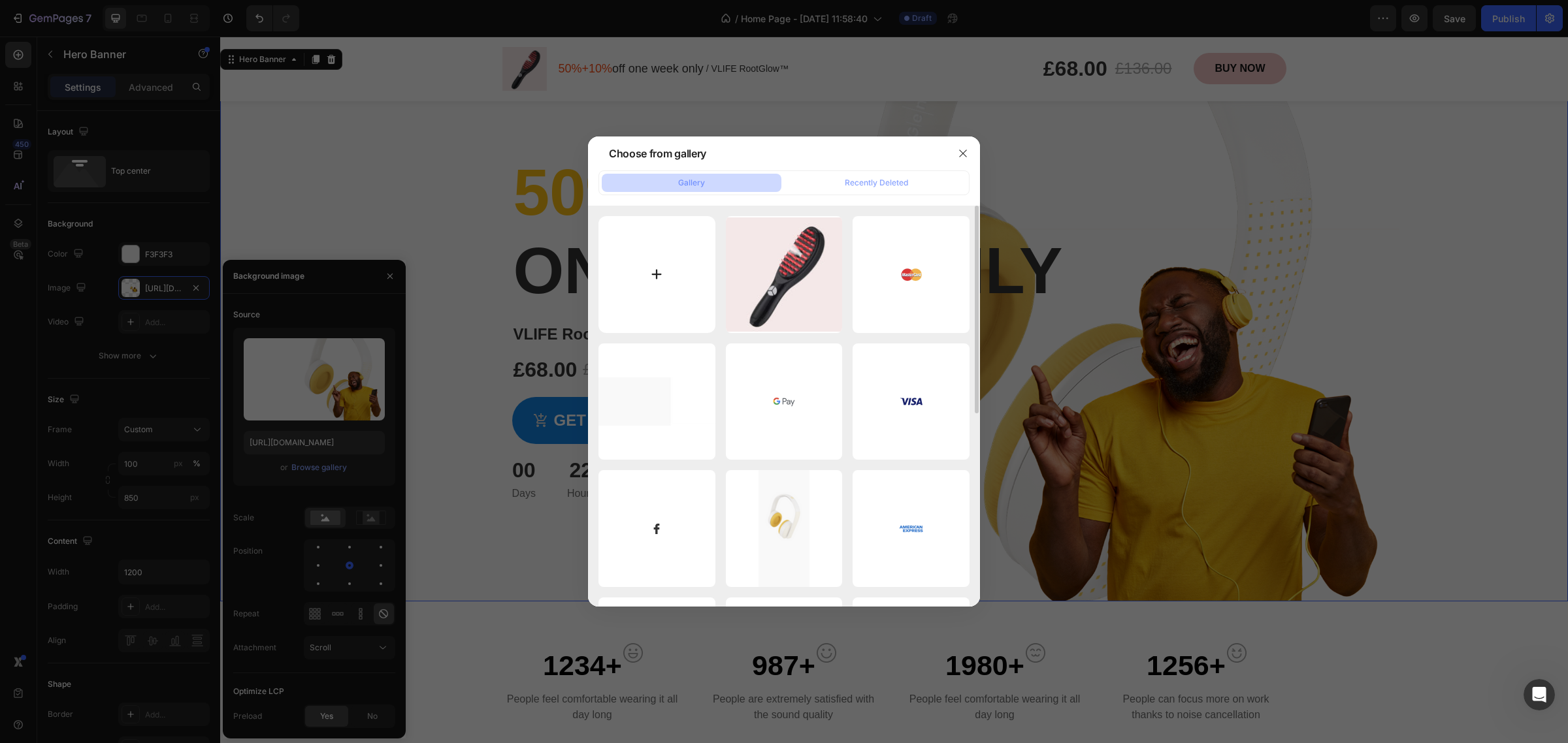
click at [668, 258] on input "file" at bounding box center [657, 274] width 117 height 117
type input "C:\fakepath\Screenshot [DATE] 143127.jpg"
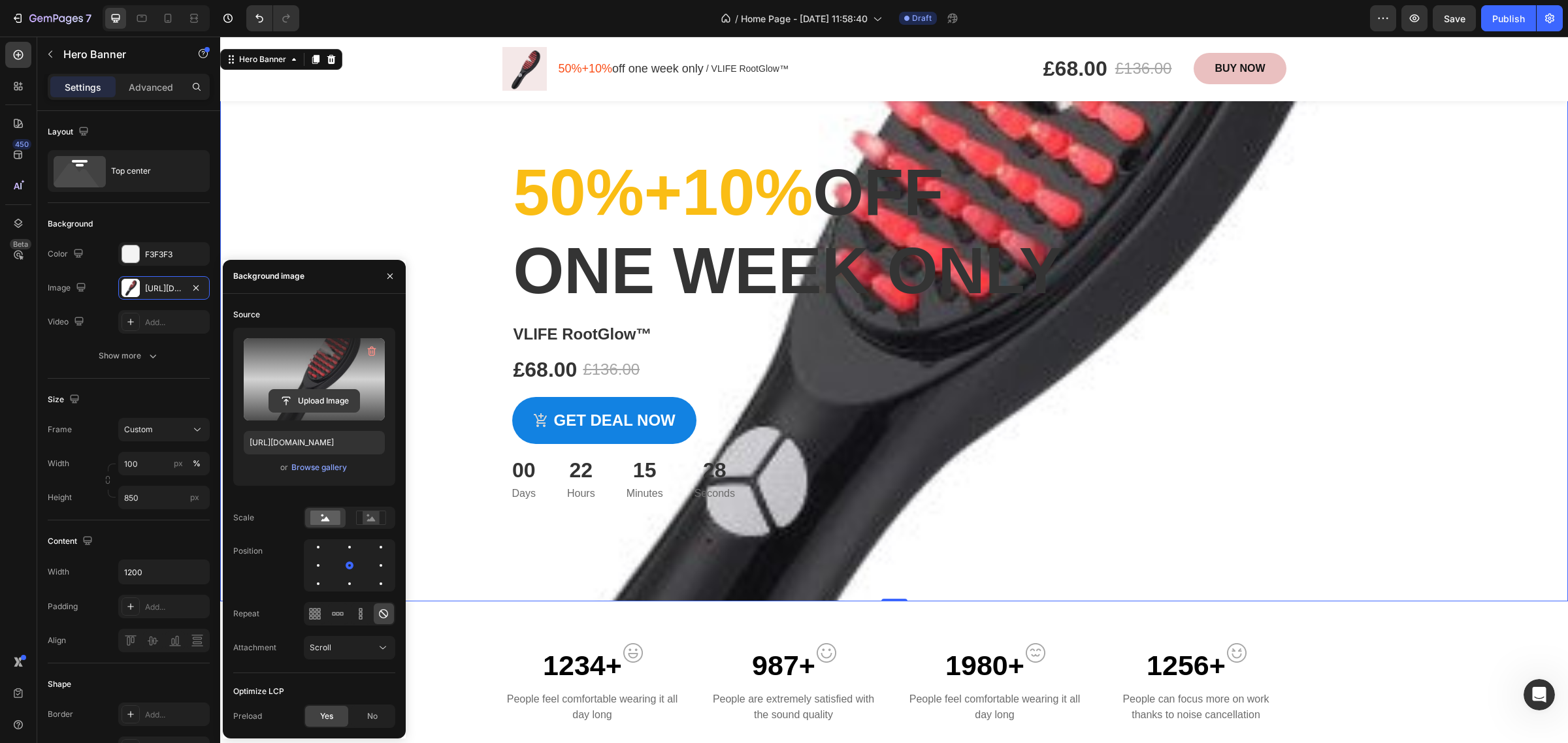
click at [321, 396] on input "file" at bounding box center [314, 401] width 90 height 22
type input "[URL][DOMAIN_NAME]"
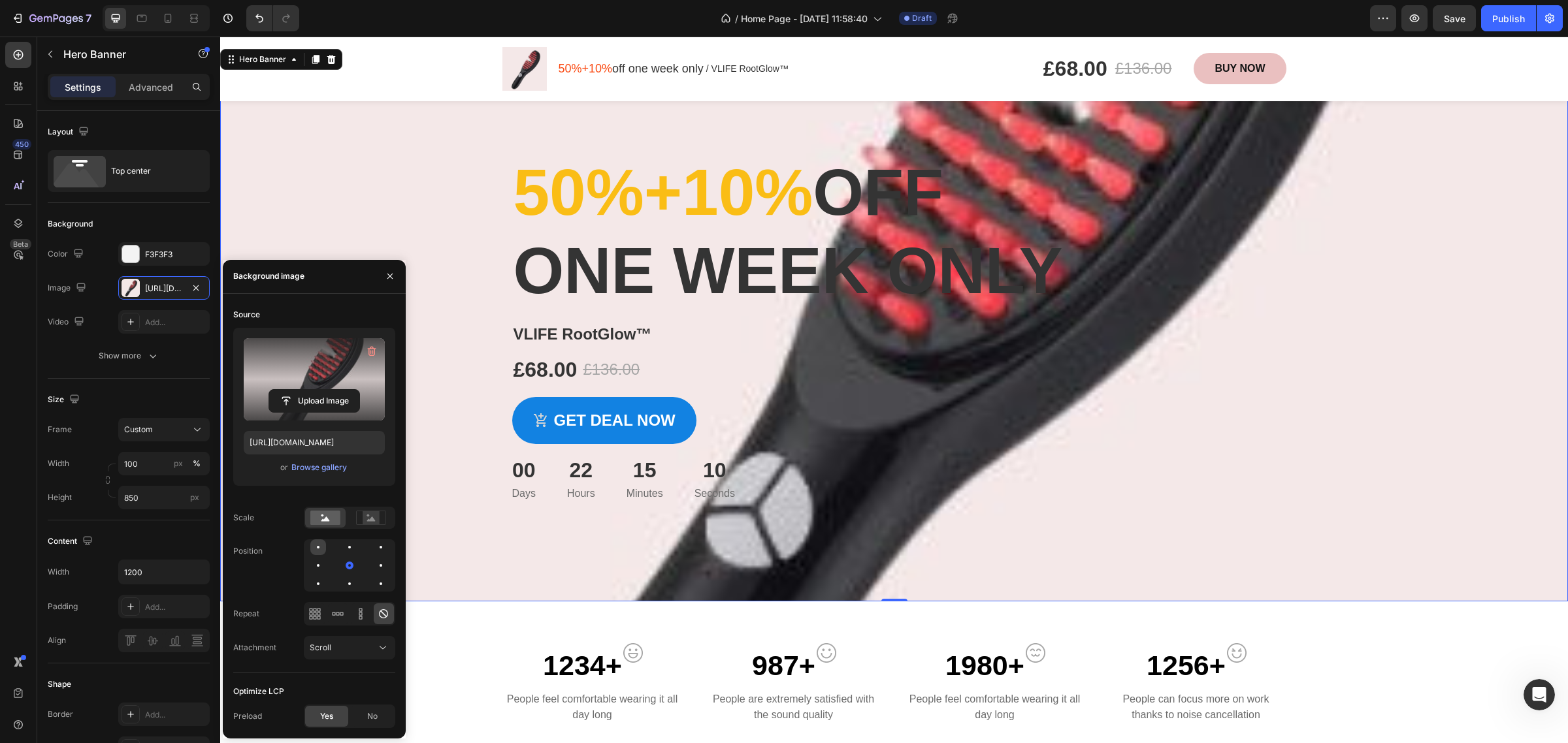
click at [342, 549] on div at bounding box center [349, 547] width 16 height 16
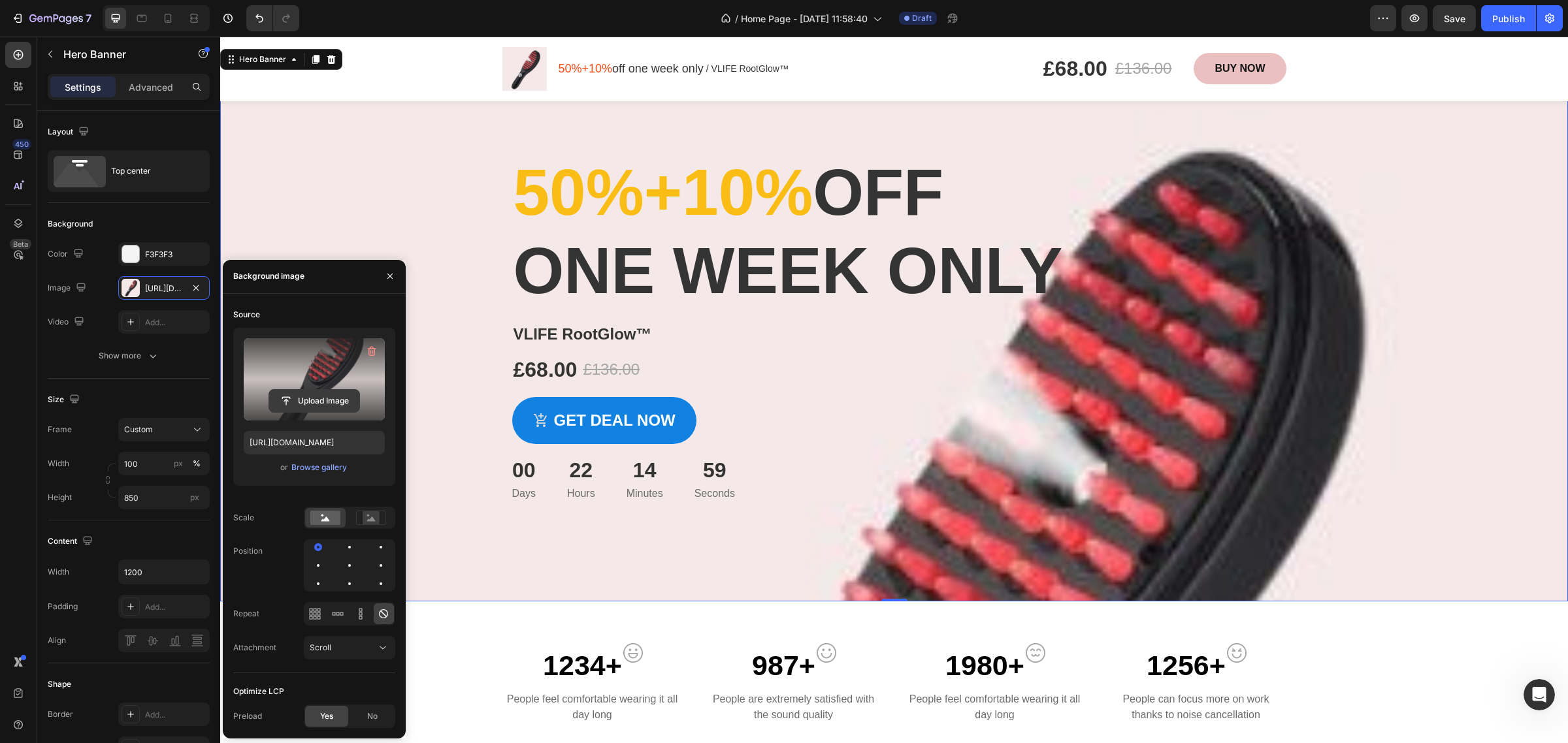
click at [309, 402] on input "file" at bounding box center [314, 401] width 90 height 22
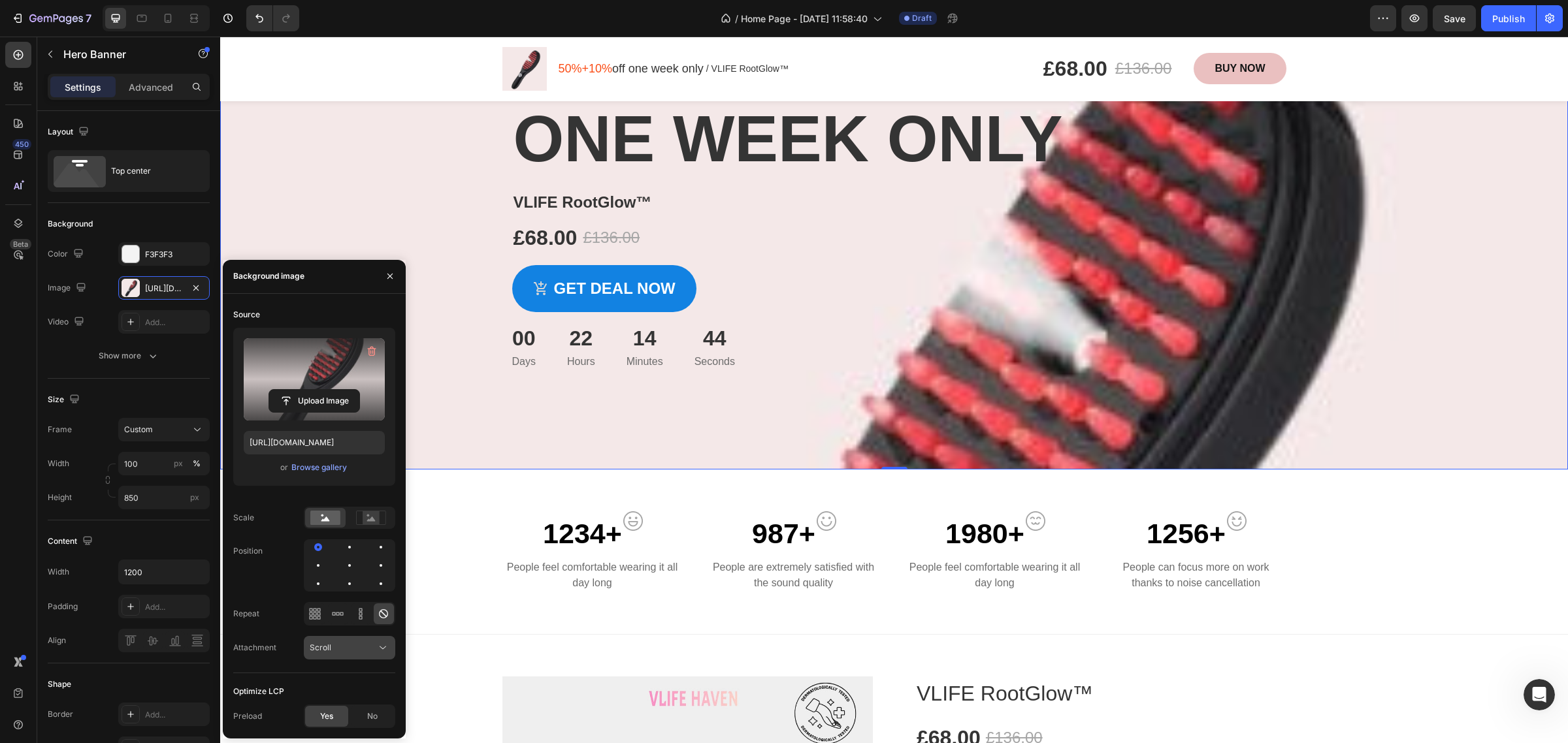
scroll to position [245, 0]
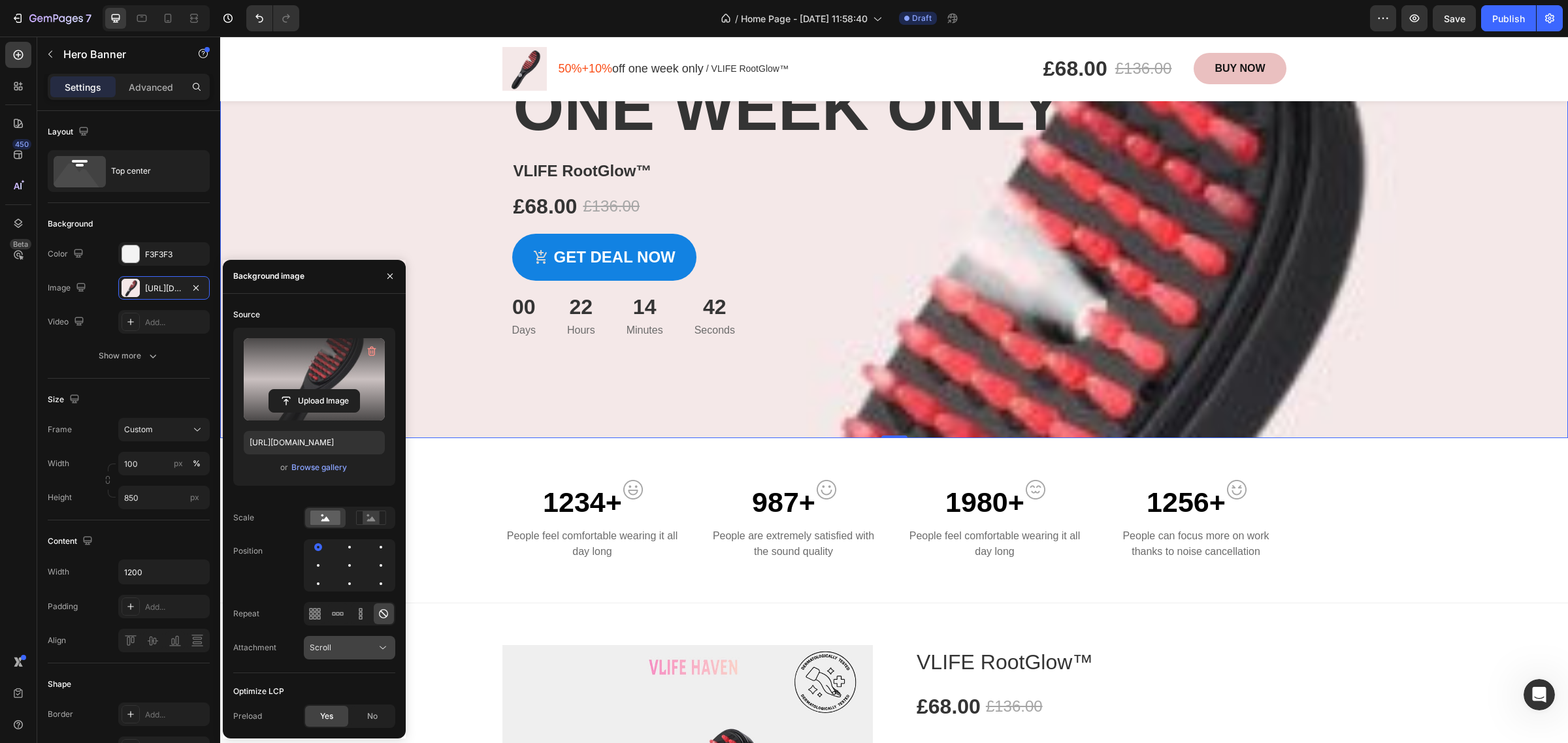
click at [376, 644] on icon at bounding box center [382, 648] width 13 height 13
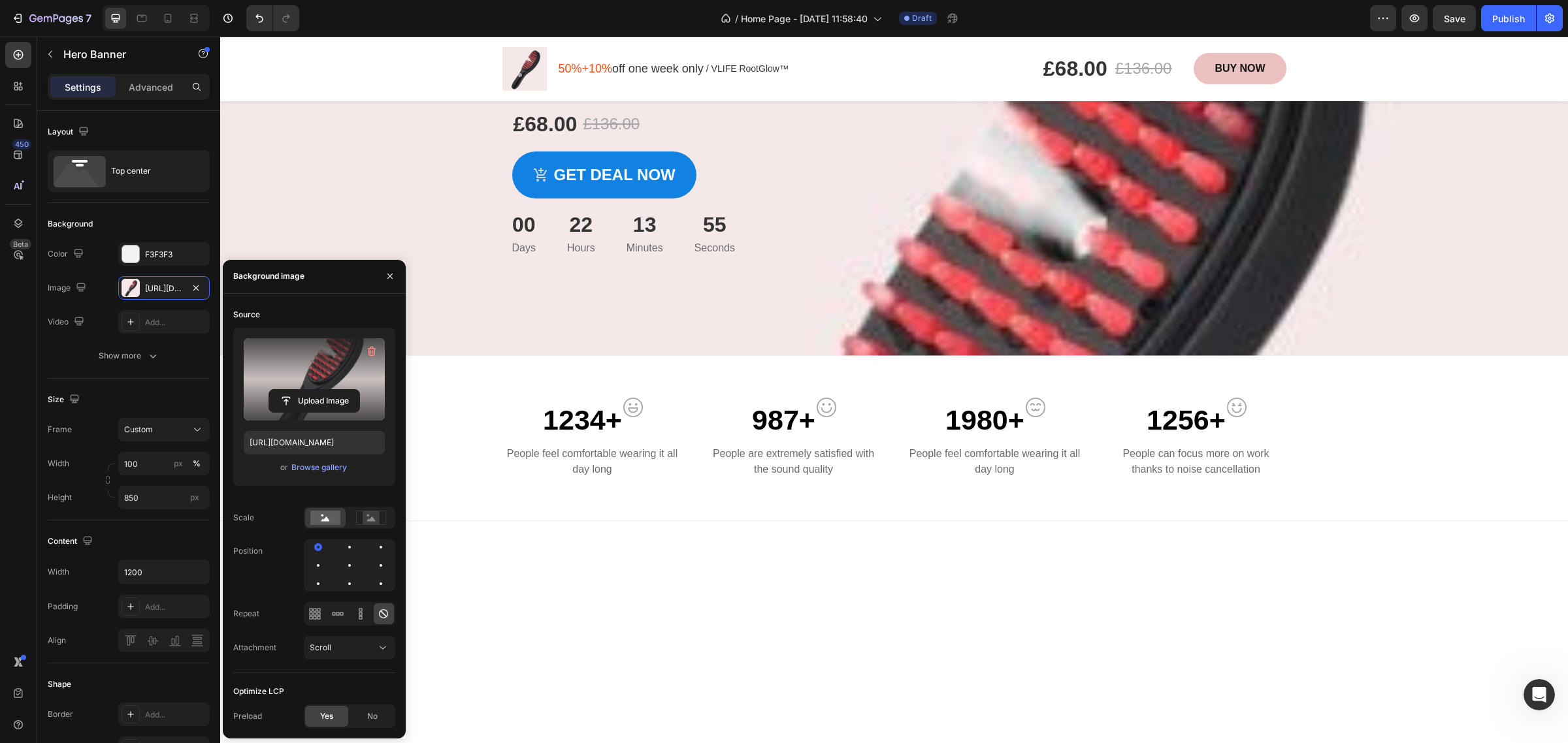
scroll to position [1, 0]
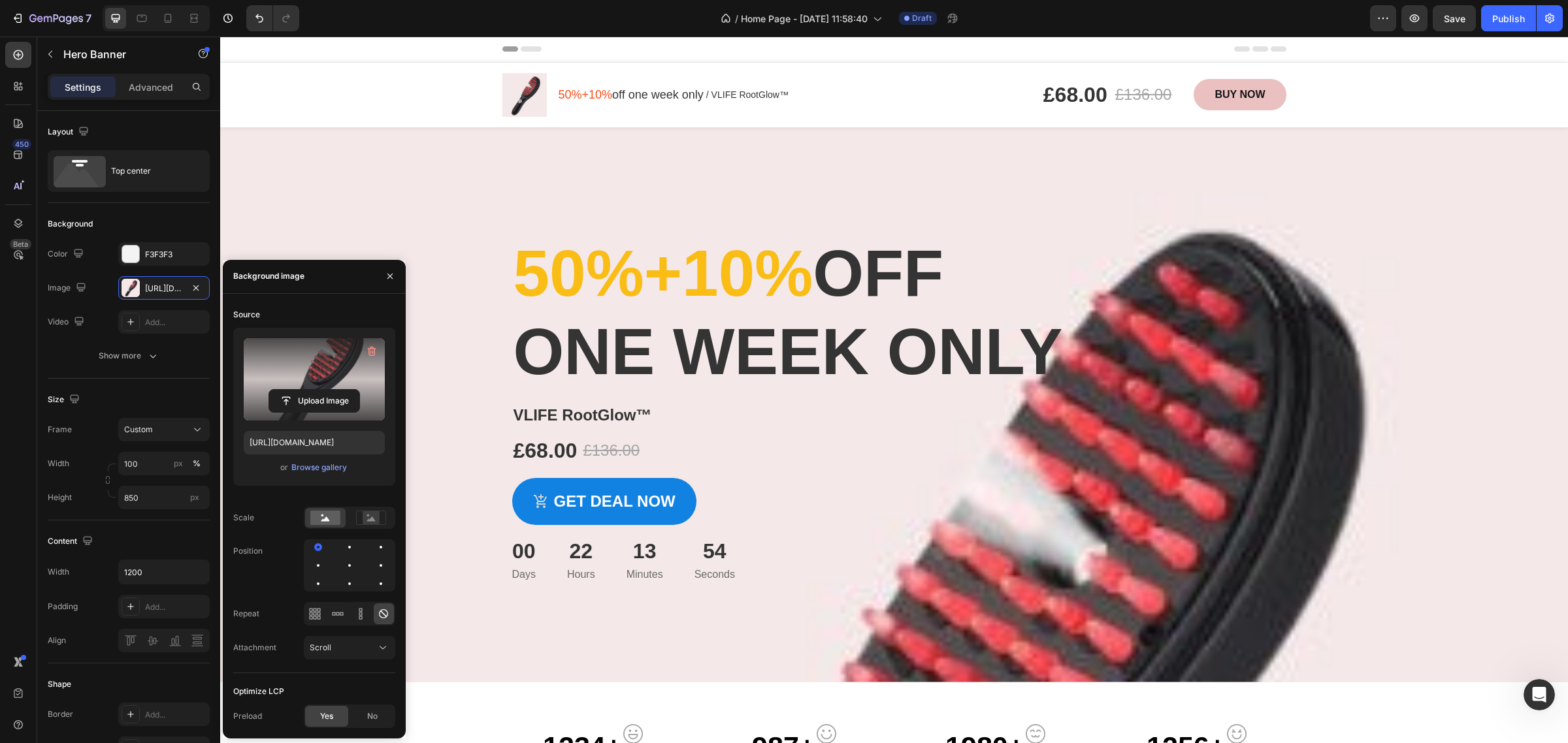
click at [1327, 185] on div "Overlay" at bounding box center [894, 405] width 1348 height 555
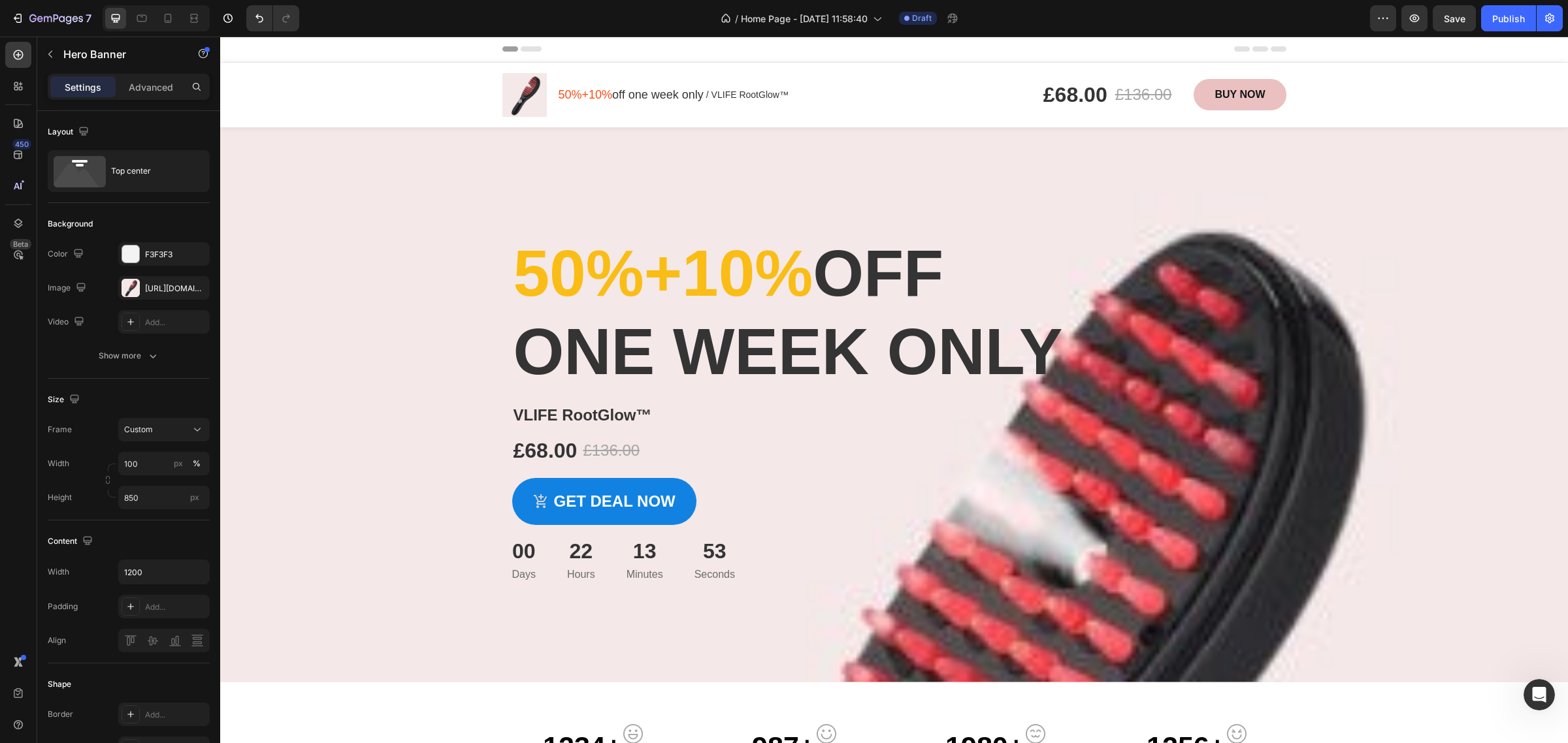
click at [1308, 260] on div "Overlay" at bounding box center [894, 405] width 1348 height 555
click at [1280, 278] on div "Overlay" at bounding box center [894, 405] width 1348 height 555
click at [1131, 448] on div "£68.00 Product Price Product Price £136.00 Product Price Product Price Row" at bounding box center [894, 450] width 764 height 34
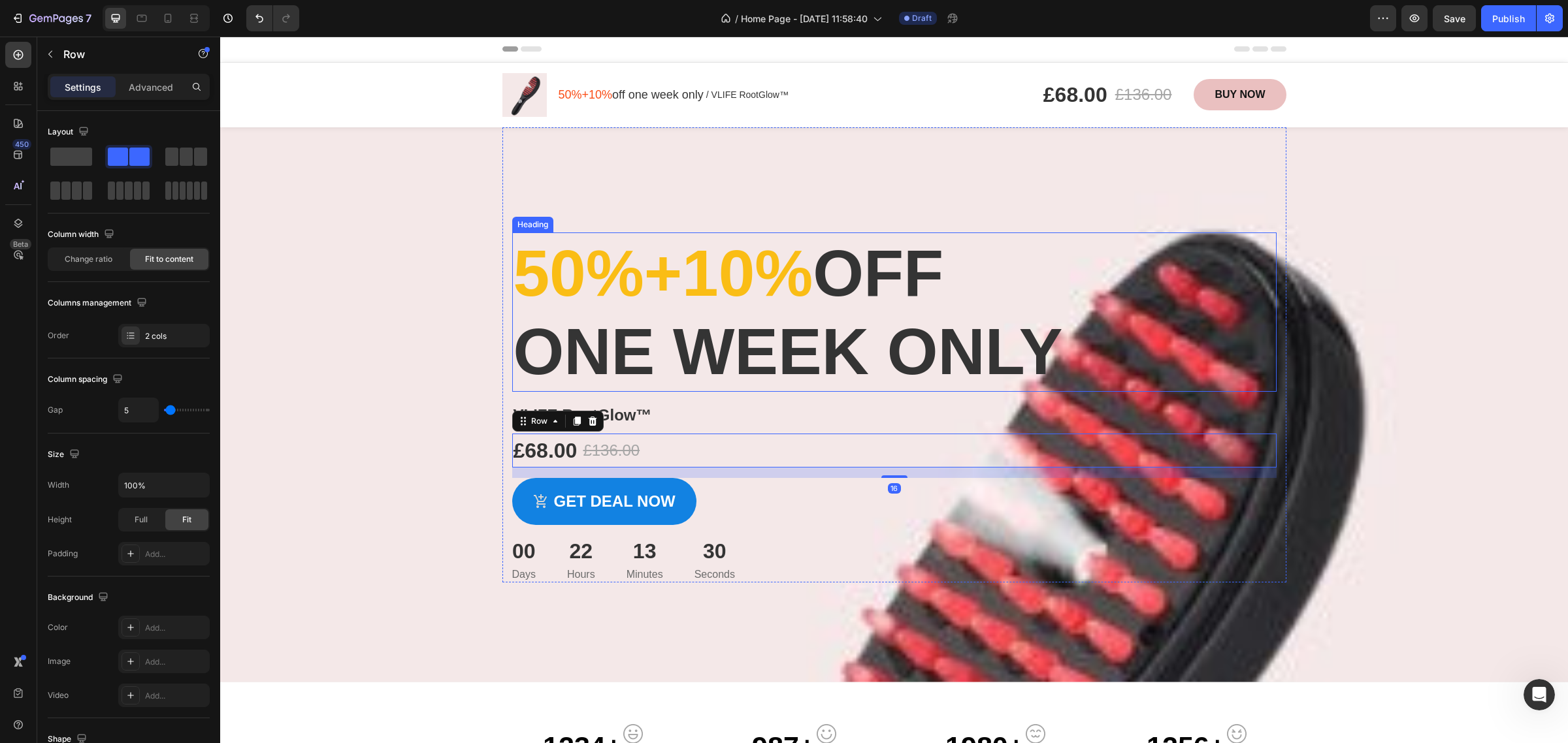
click at [1240, 294] on h2 "50%+10% off one week only" at bounding box center [894, 312] width 764 height 159
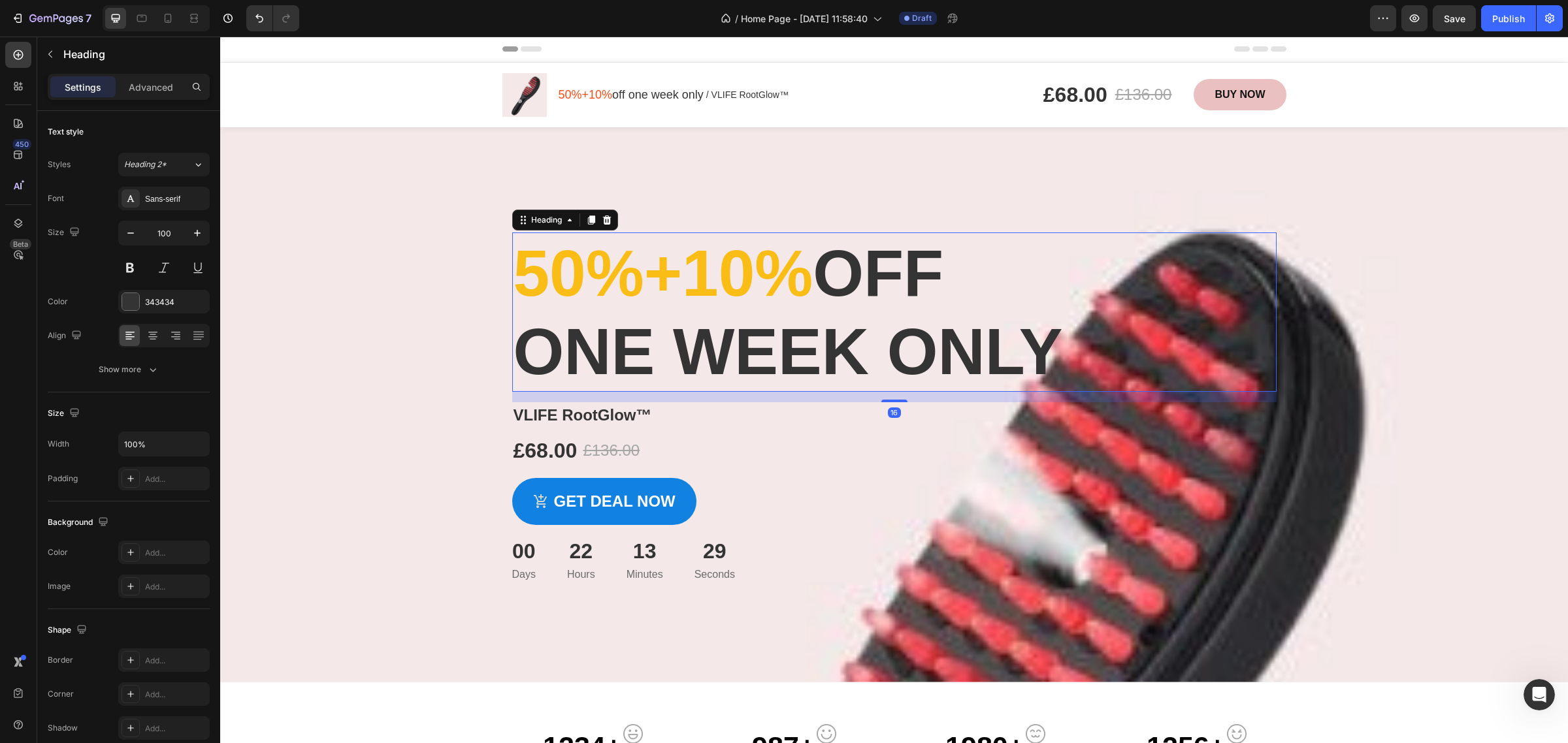
click at [1307, 319] on div "Overlay" at bounding box center [894, 405] width 1348 height 555
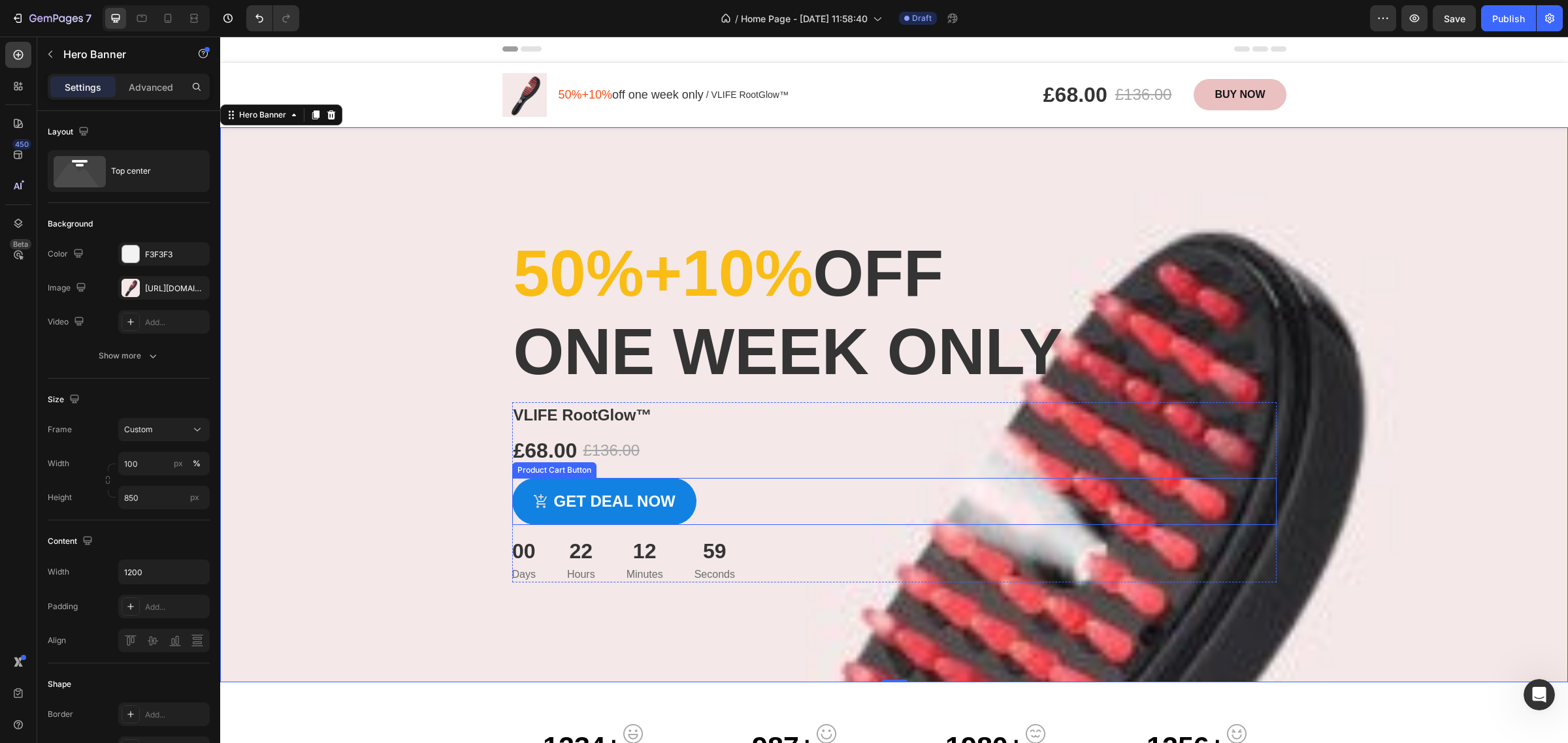
click at [880, 482] on div "Get deal now Product Cart Button" at bounding box center [894, 502] width 764 height 47
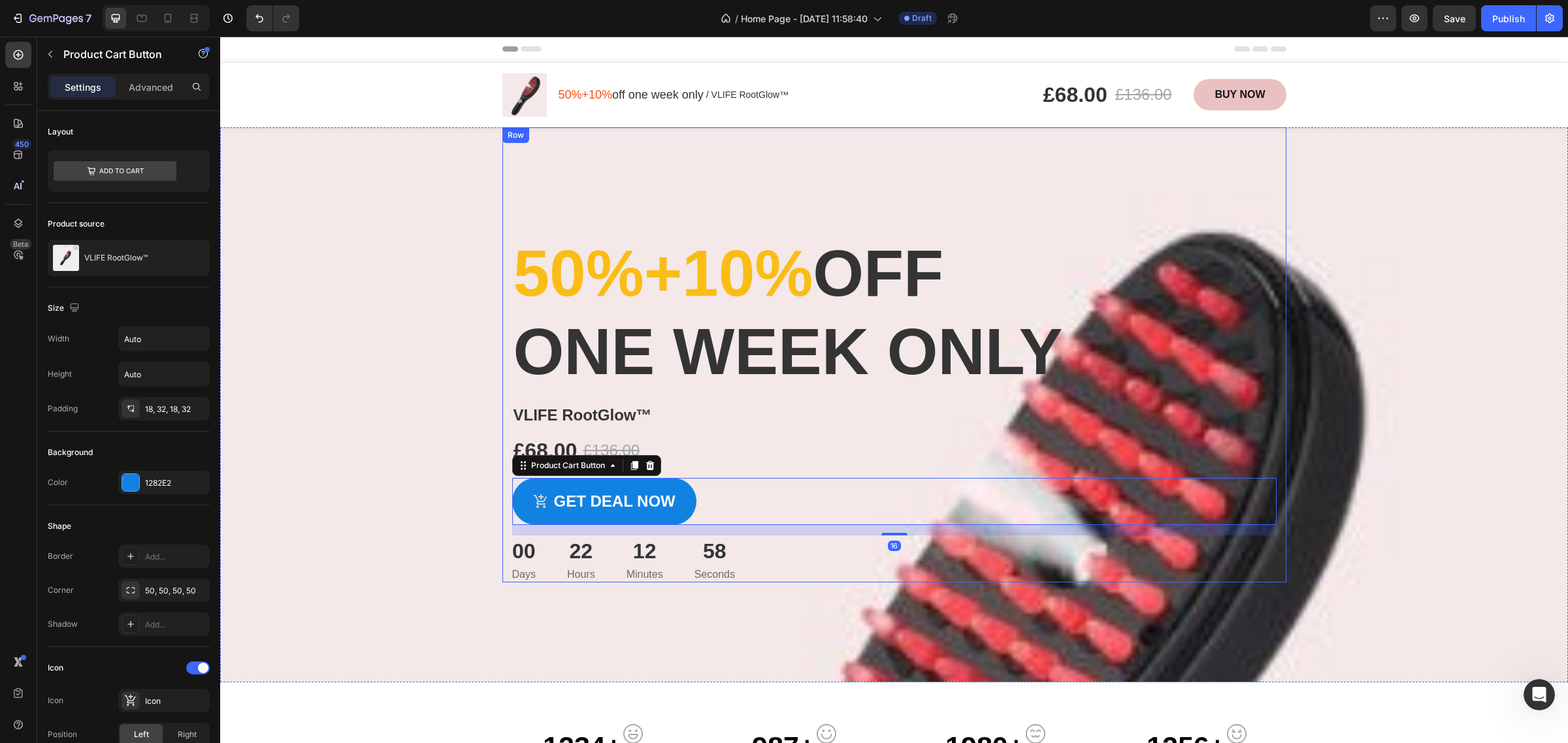
click at [906, 191] on div "50%+10% off one week only Heading VLIFE RootGlow™ Product Title £68.00 Product …" at bounding box center [894, 355] width 784 height 455
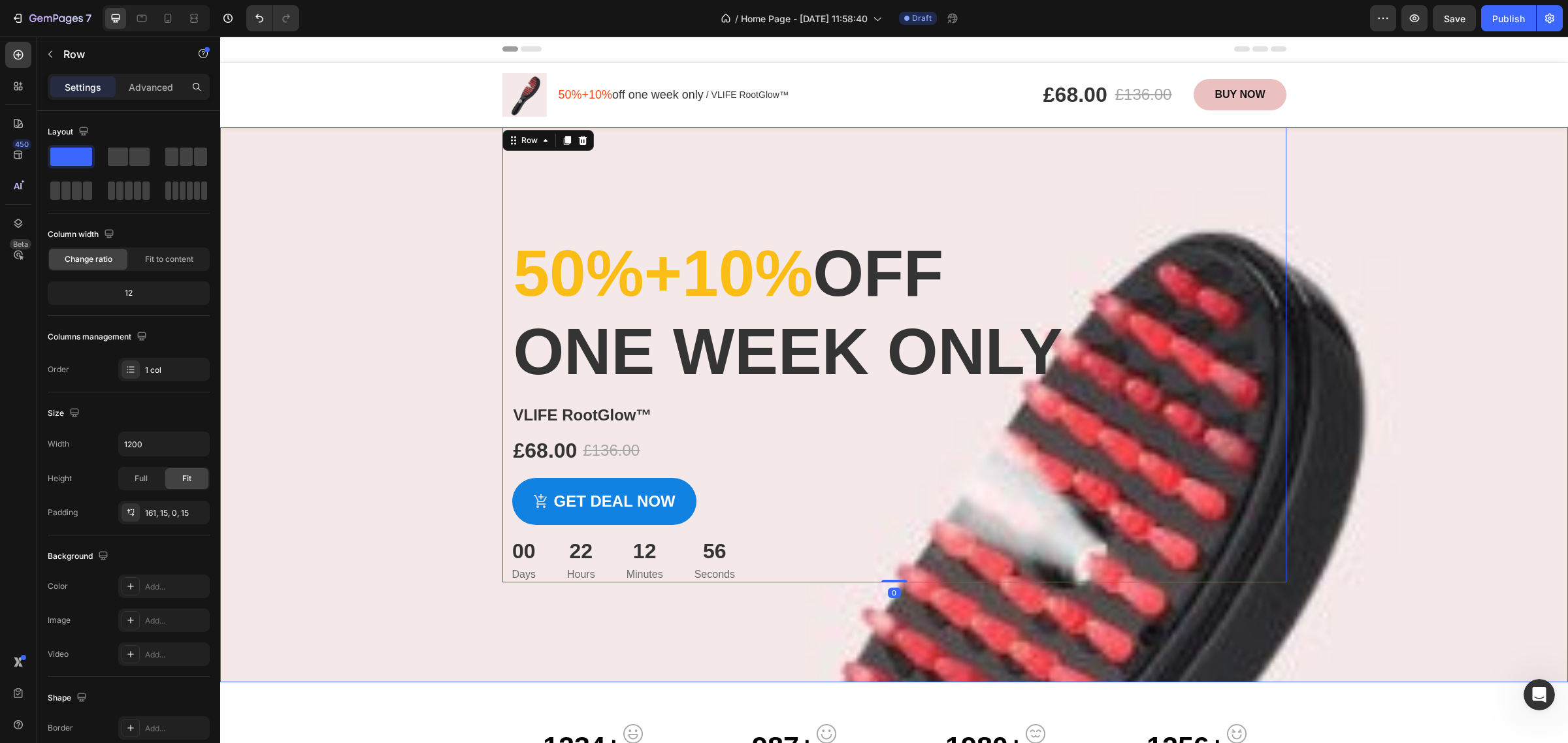
click at [1317, 320] on div "Overlay" at bounding box center [894, 405] width 1348 height 555
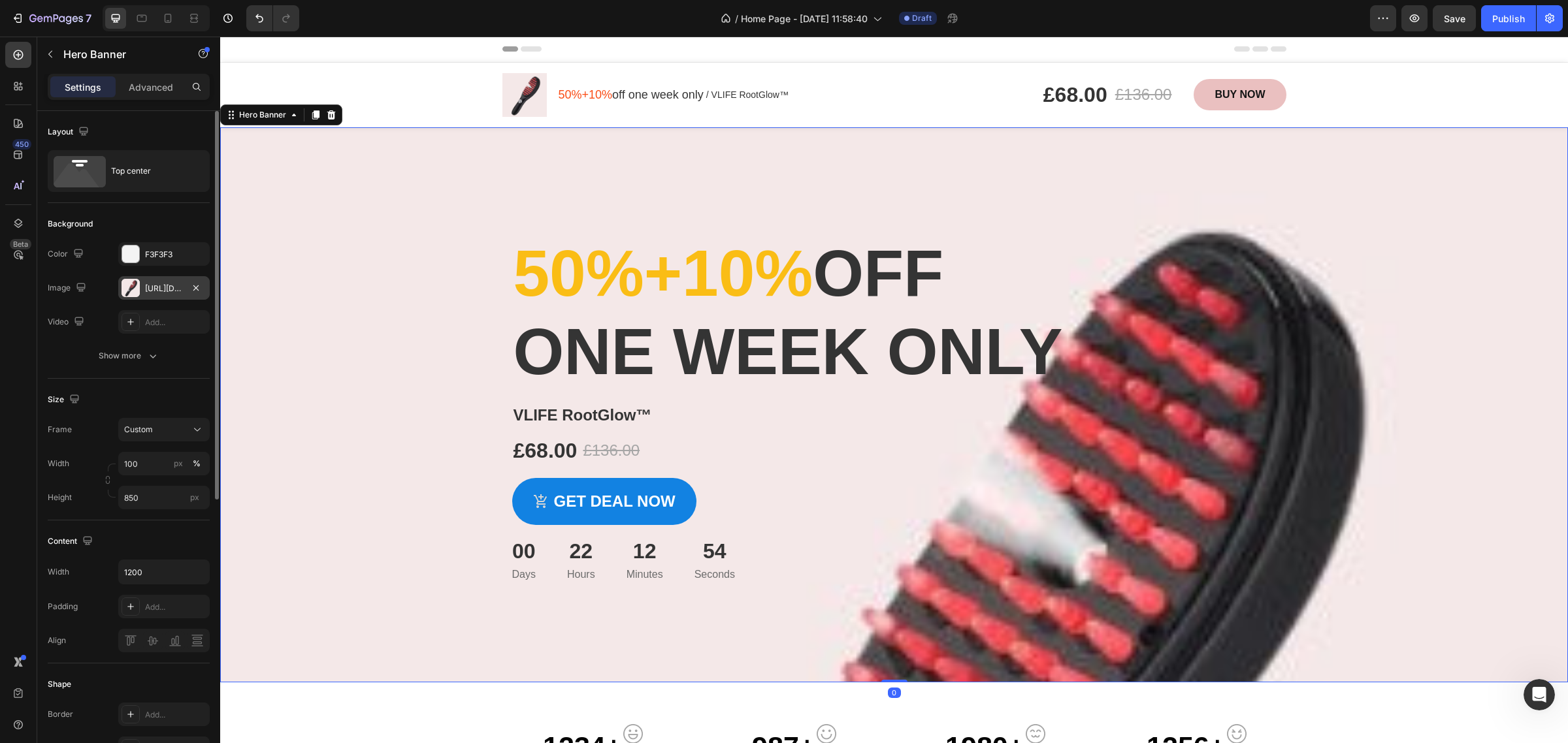
click at [150, 286] on div "[URL][DOMAIN_NAME]" at bounding box center [164, 288] width 38 height 12
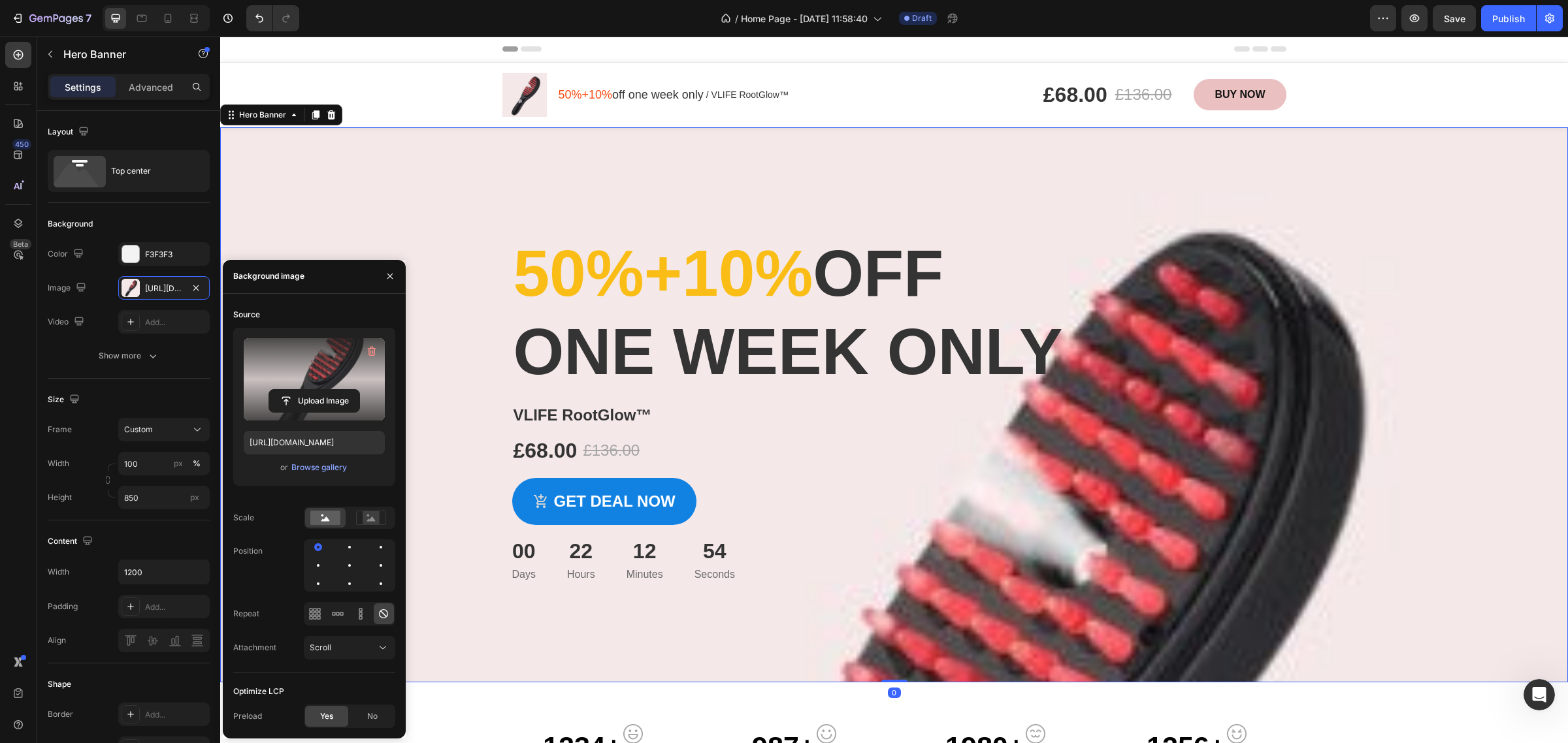
click at [308, 363] on label at bounding box center [314, 380] width 141 height 83
click at [308, 390] on input "file" at bounding box center [314, 401] width 90 height 22
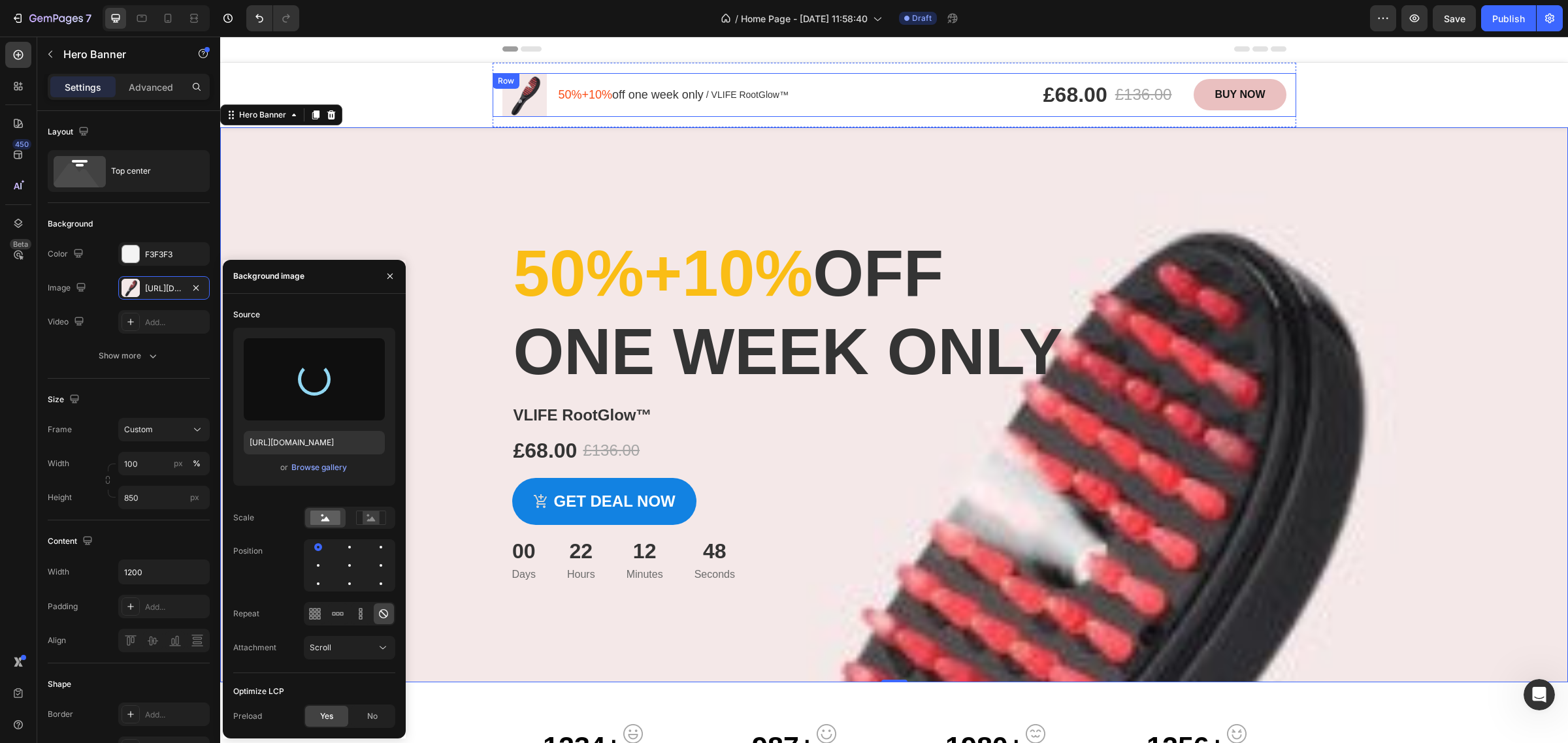
type input "[URL][DOMAIN_NAME]"
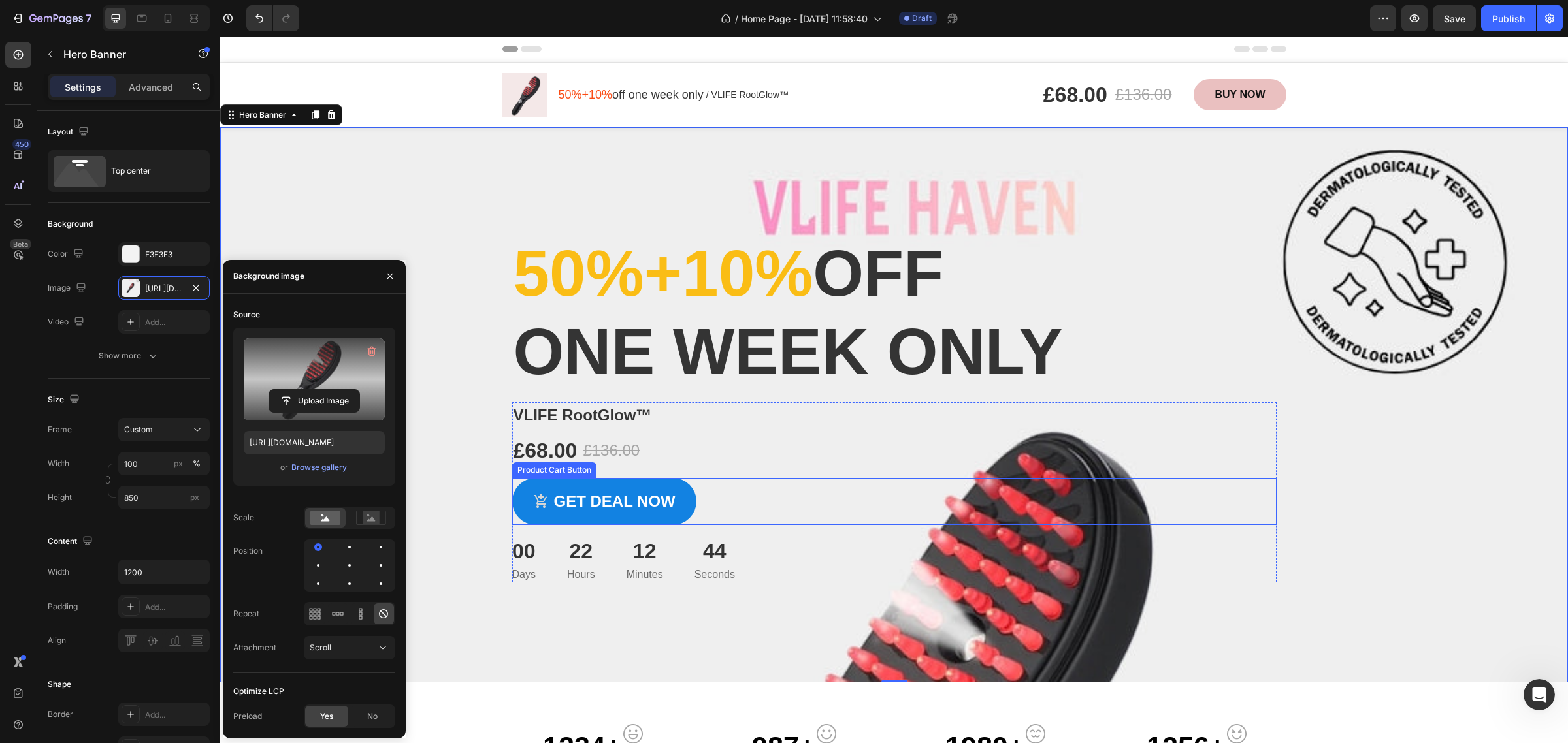
click at [1091, 513] on div "Get deal now Product Cart Button" at bounding box center [894, 502] width 764 height 47
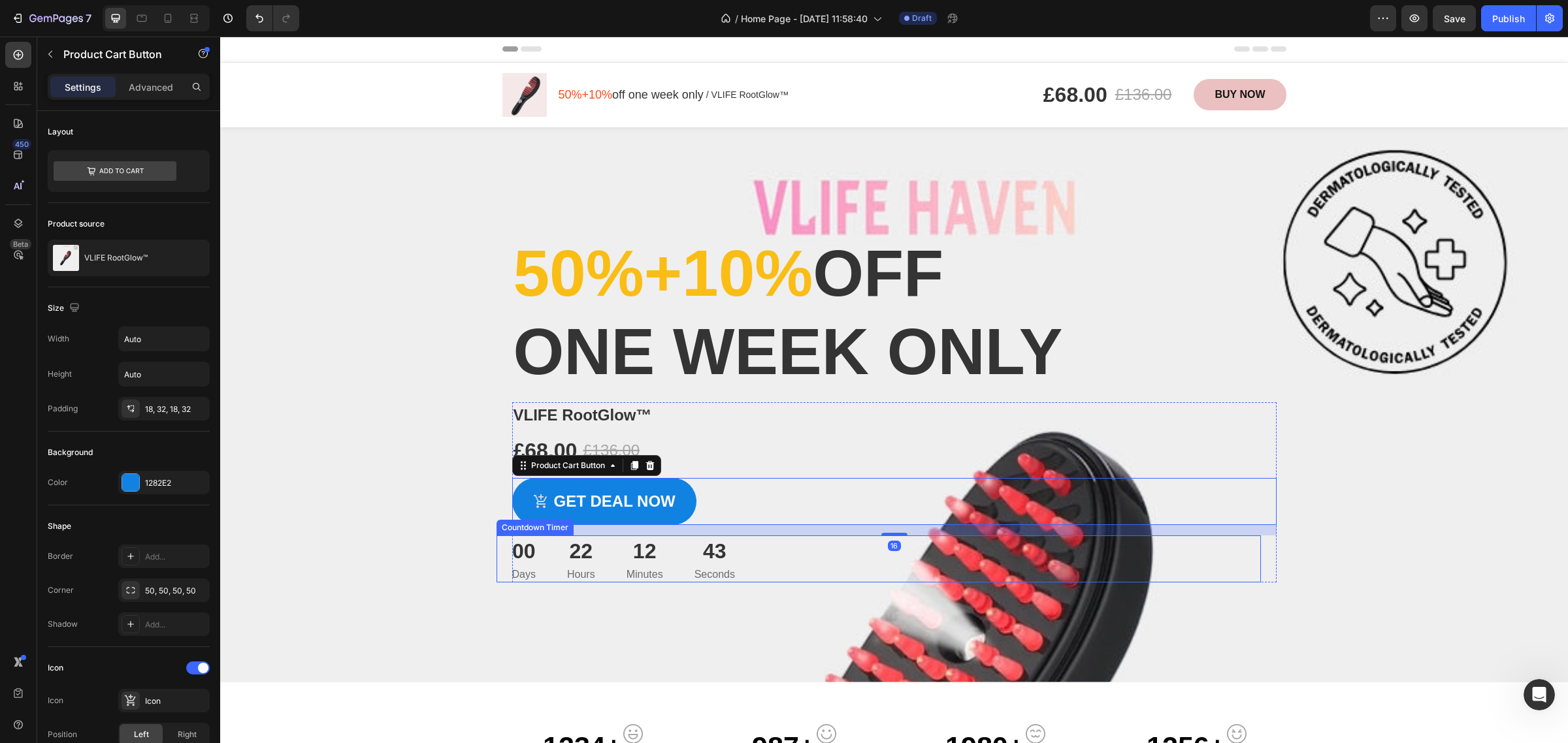
click at [1372, 570] on div "Overlay" at bounding box center [894, 405] width 1348 height 555
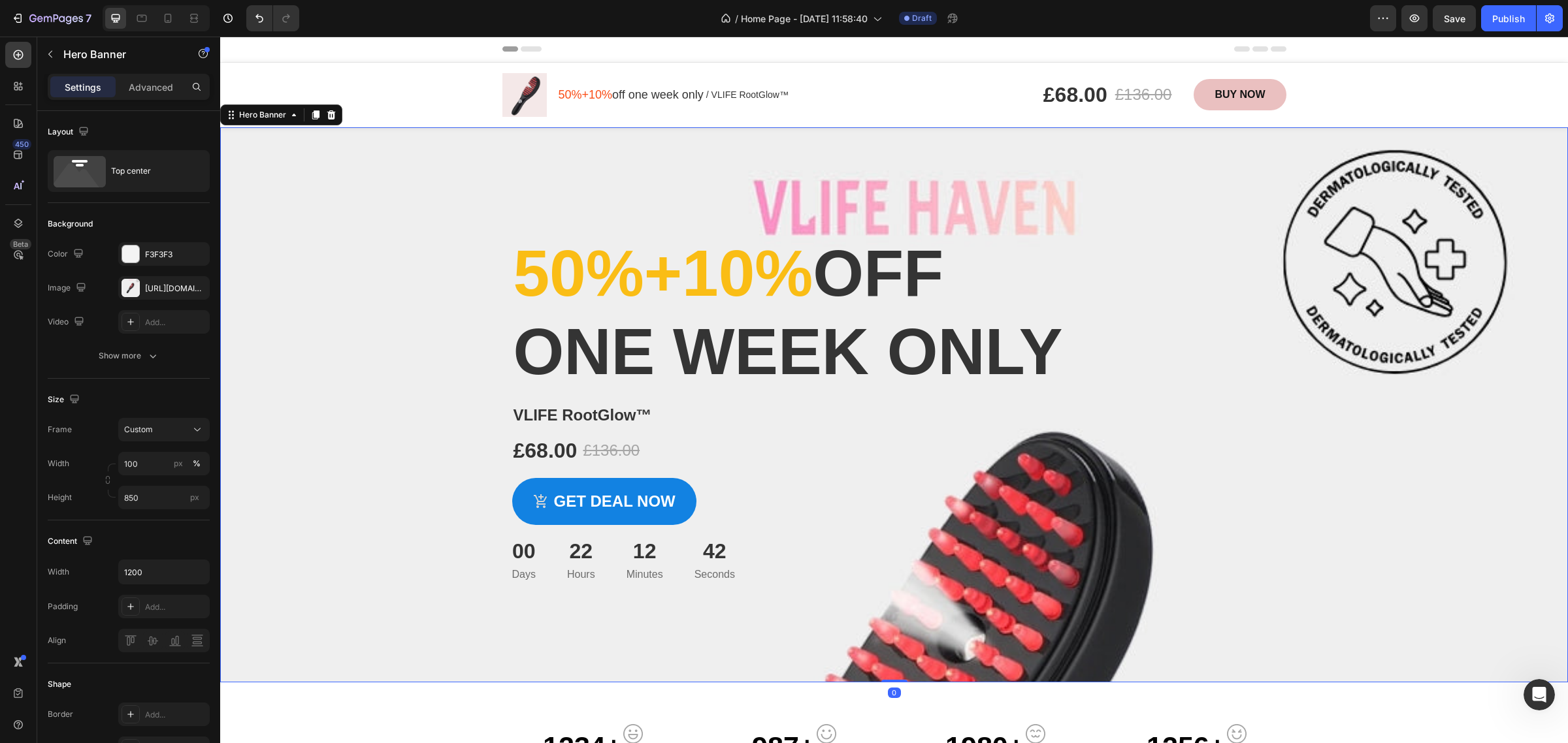
click at [1465, 444] on div "Overlay" at bounding box center [894, 405] width 1348 height 555
click at [1355, 260] on div "Overlay" at bounding box center [894, 405] width 1348 height 555
click at [905, 177] on div "50%+10% off one week only Heading VLIFE RootGlow™ Product Title £68.00 Product …" at bounding box center [894, 355] width 784 height 455
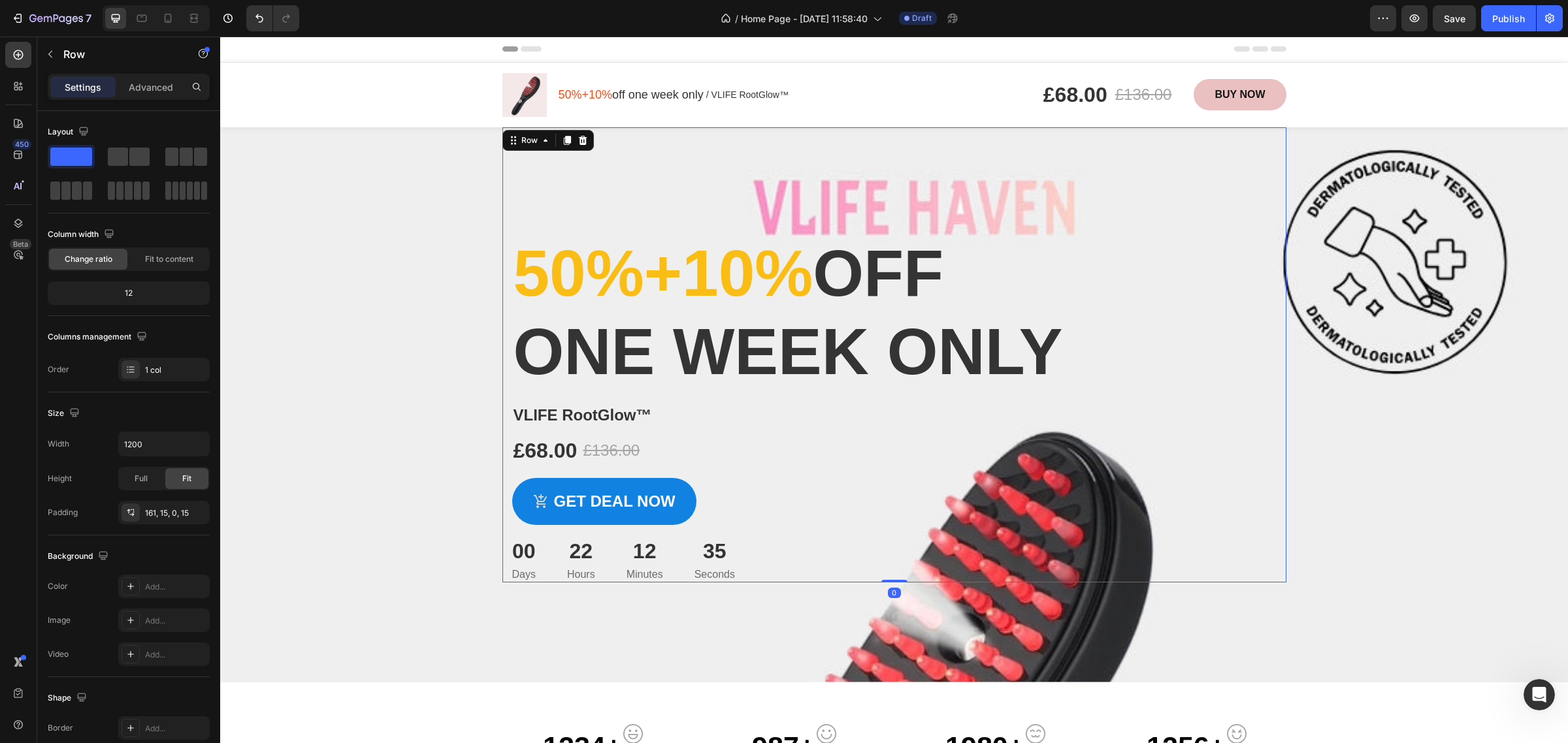
click at [905, 198] on div "50%+10% off one week only Heading VLIFE RootGlow™ Product Title £68.00 Product …" at bounding box center [894, 355] width 784 height 455
click at [390, 586] on div "Overlay" at bounding box center [894, 405] width 1348 height 555
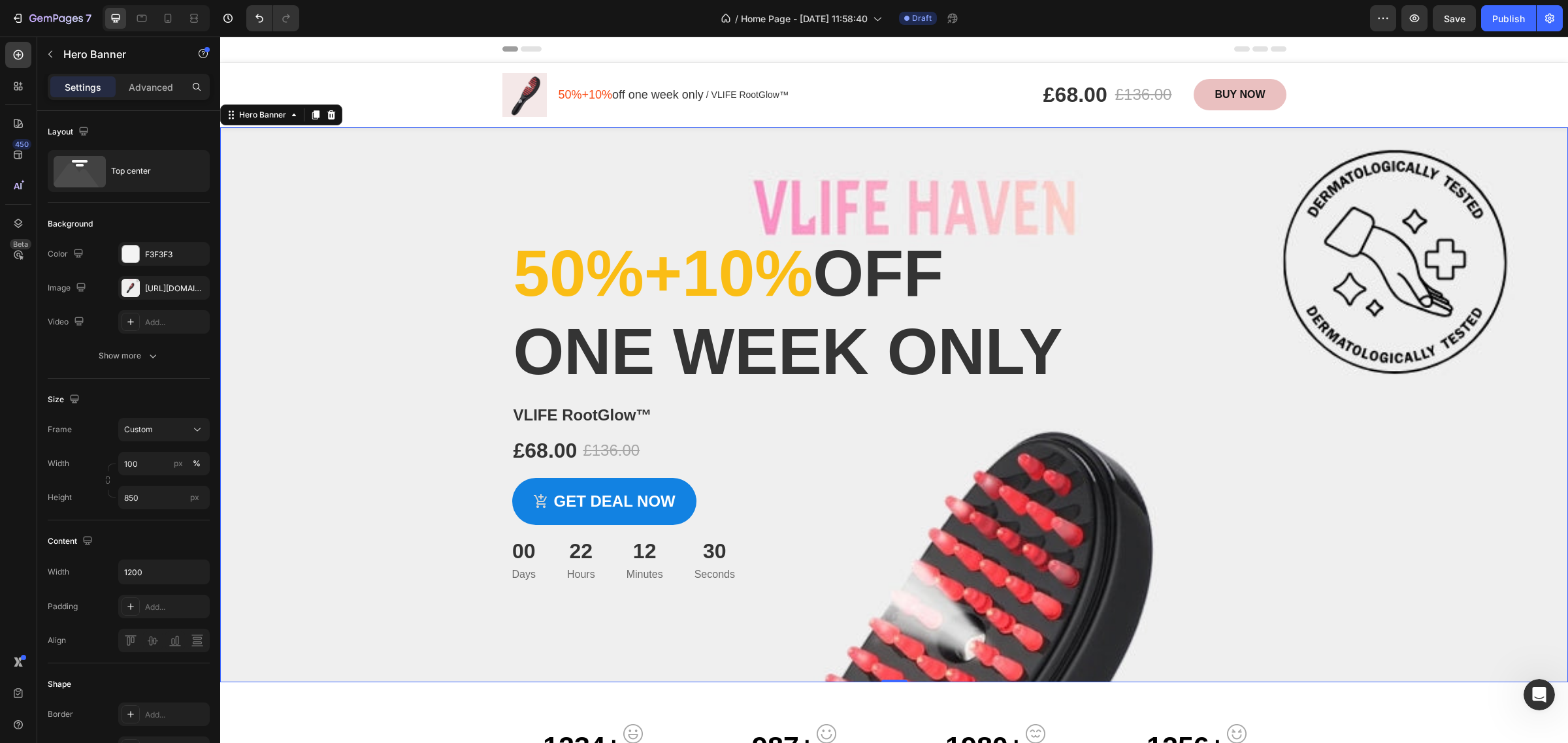
click at [410, 461] on div "Overlay" at bounding box center [894, 405] width 1348 height 555
click at [1088, 551] on div "00 Days 22 Hours 12 Minutes 29 Seconds" at bounding box center [879, 559] width 764 height 47
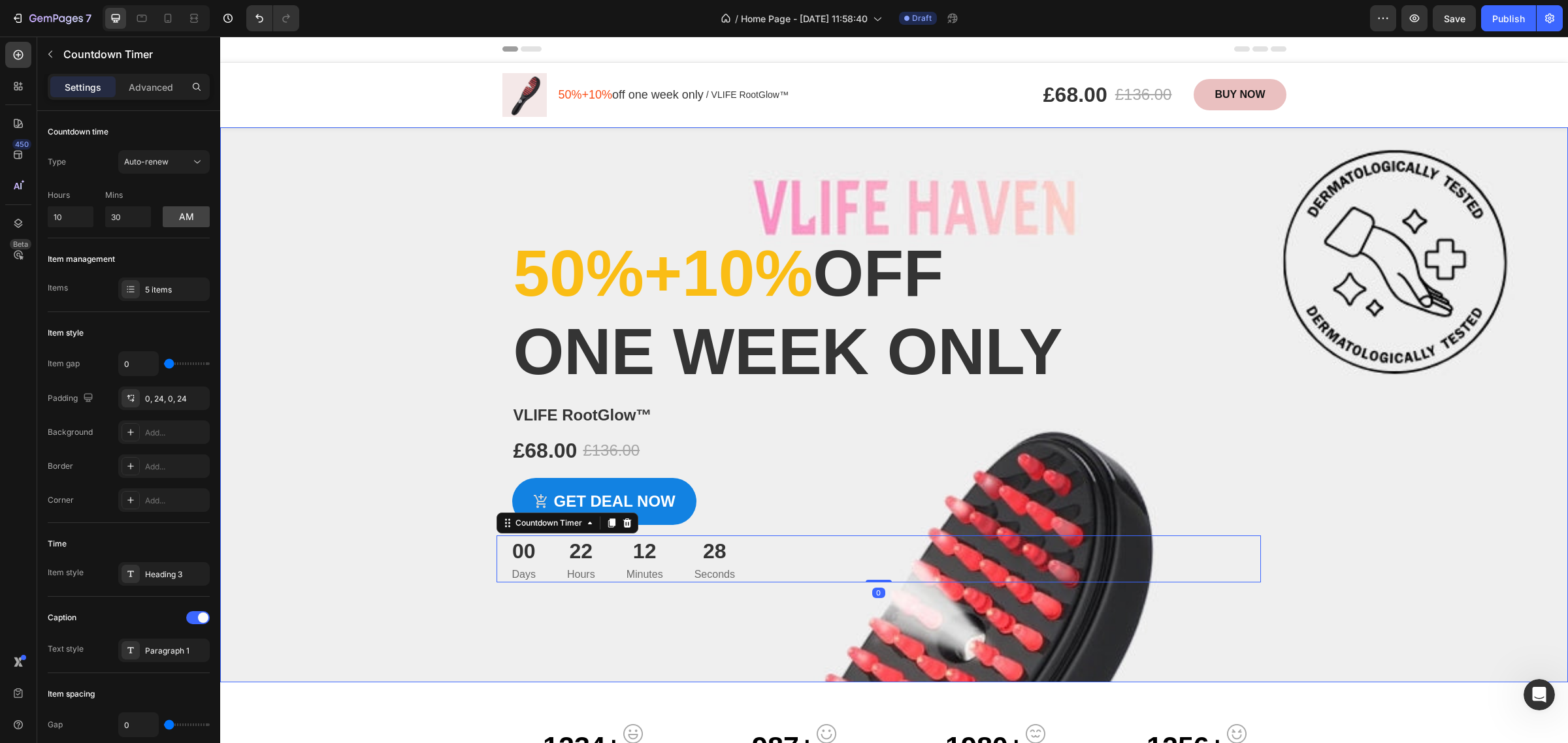
click at [1059, 602] on div "Overlay" at bounding box center [894, 405] width 1348 height 555
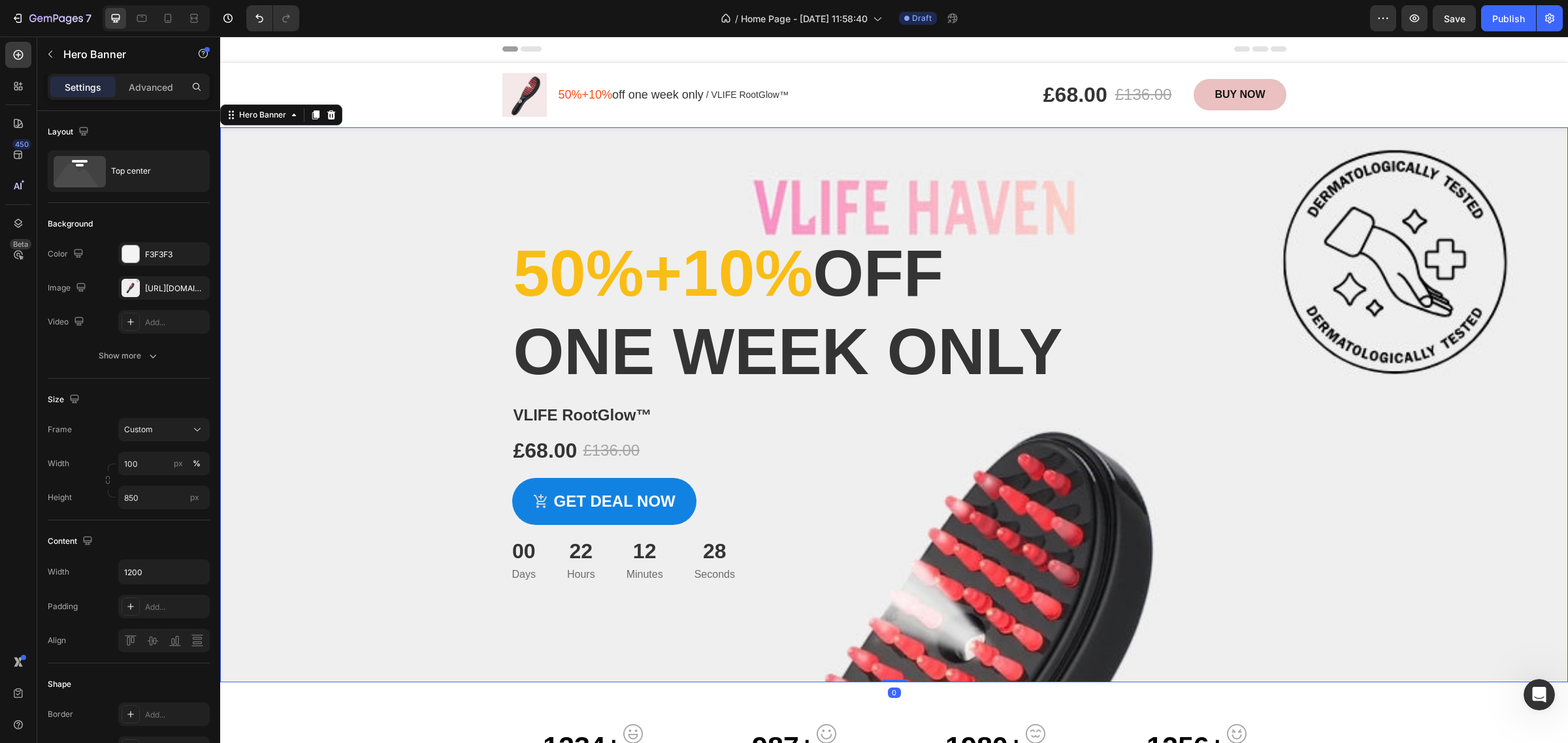
click at [1062, 624] on div "Overlay" at bounding box center [894, 405] width 1348 height 555
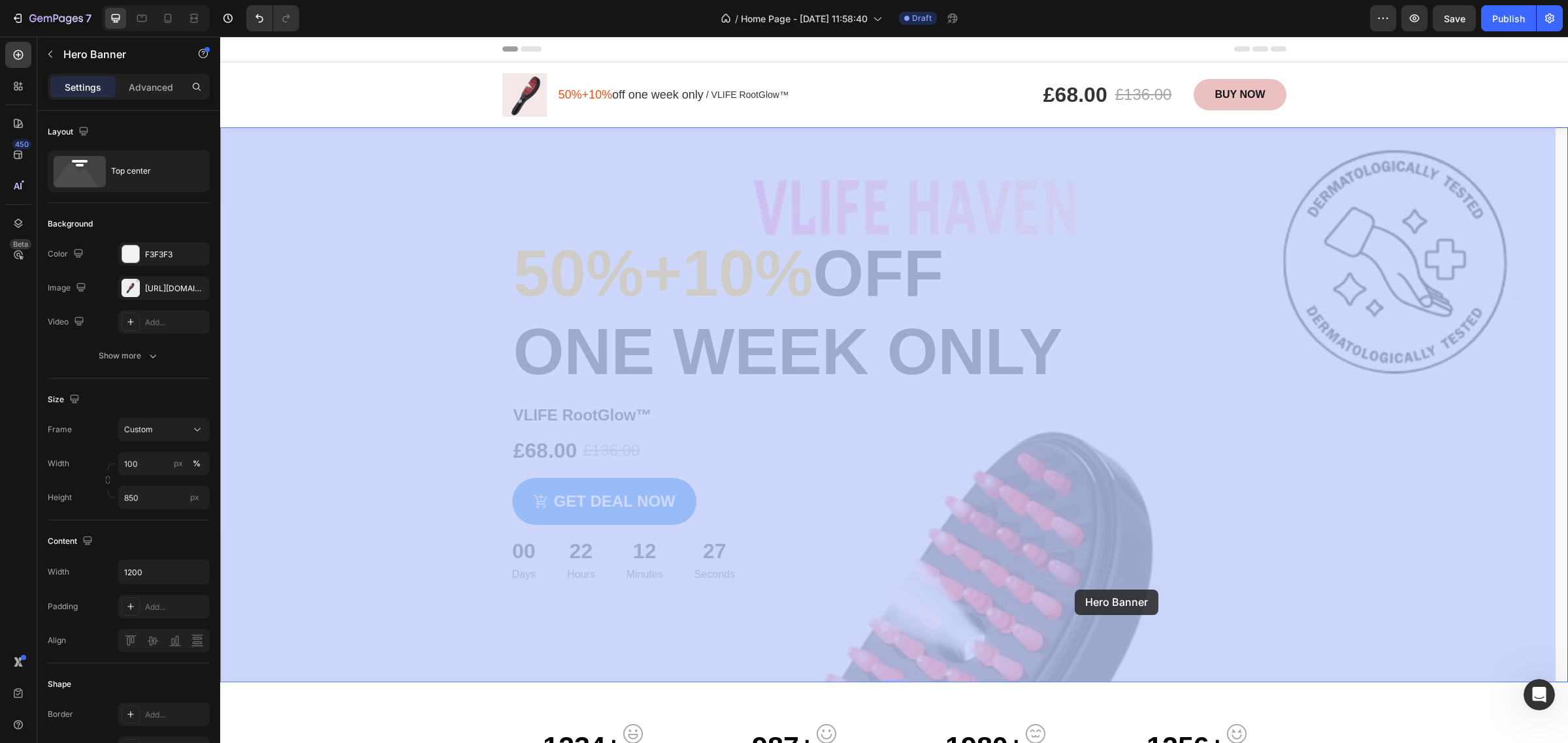
drag, startPoint x: 1063, startPoint y: 633, endPoint x: 1064, endPoint y: 627, distance: 6.1
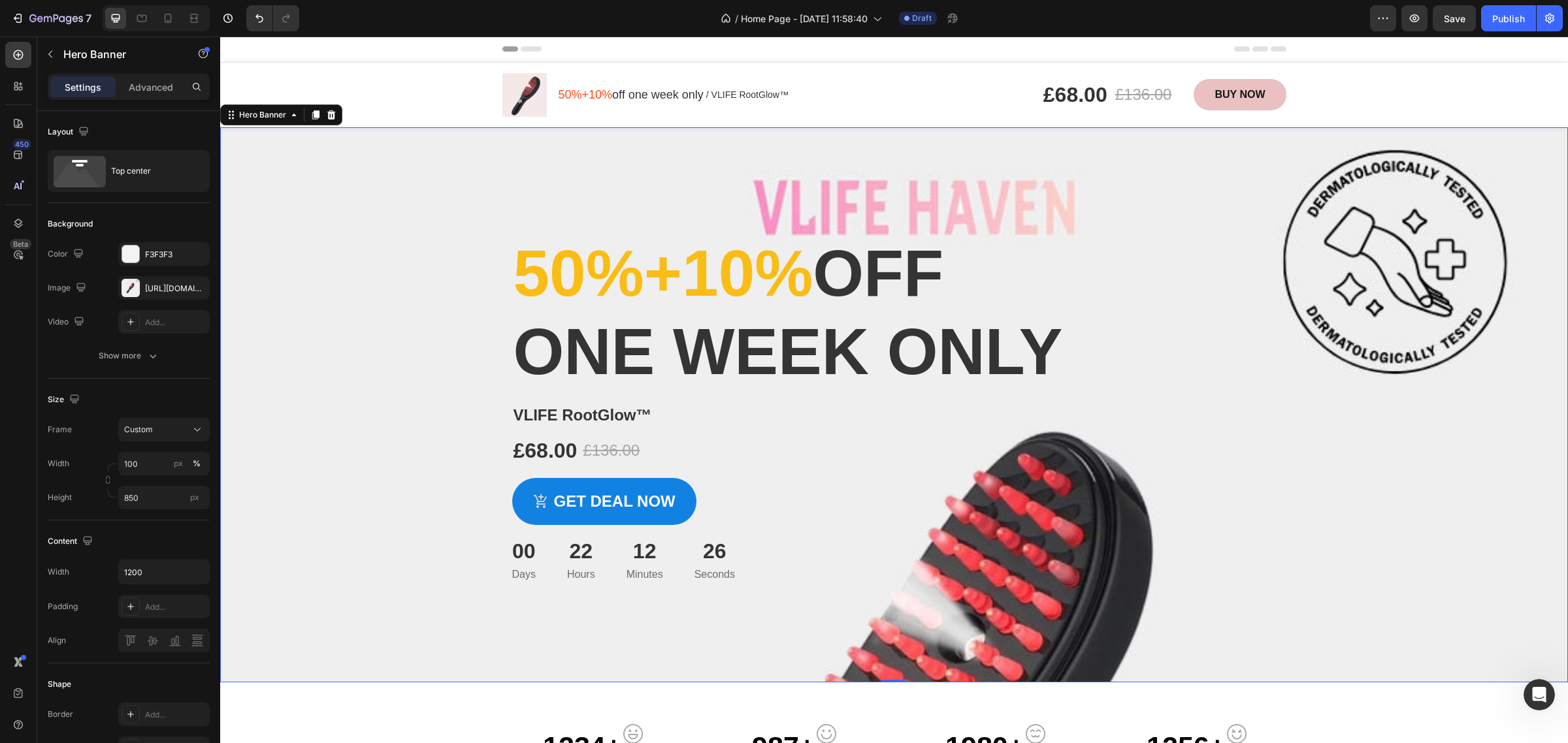
click at [1050, 615] on div "Overlay" at bounding box center [894, 405] width 1348 height 555
click at [1016, 593] on div "Overlay" at bounding box center [894, 405] width 1348 height 555
click at [160, 354] on button "Show more" at bounding box center [129, 356] width 162 height 24
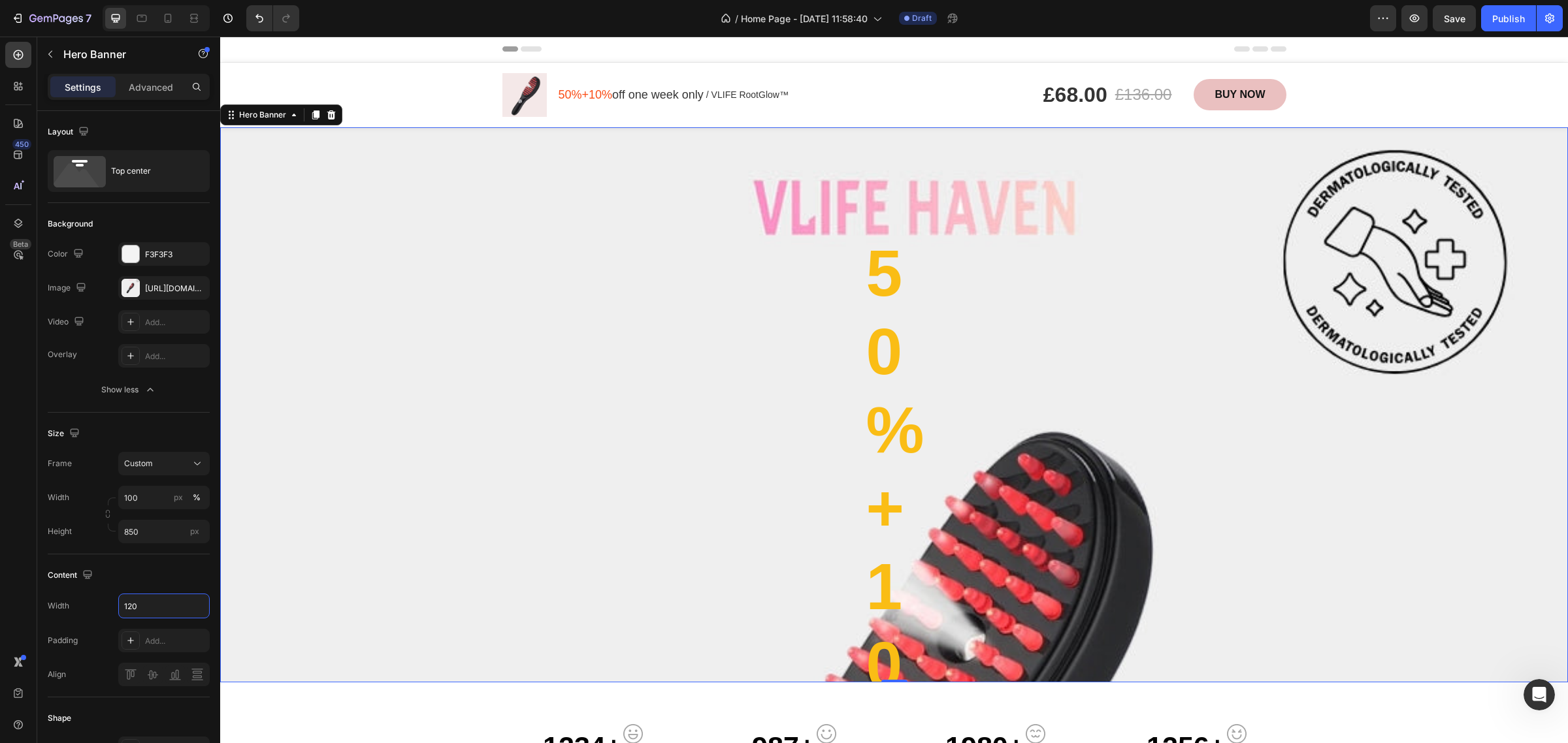
type input "1200"
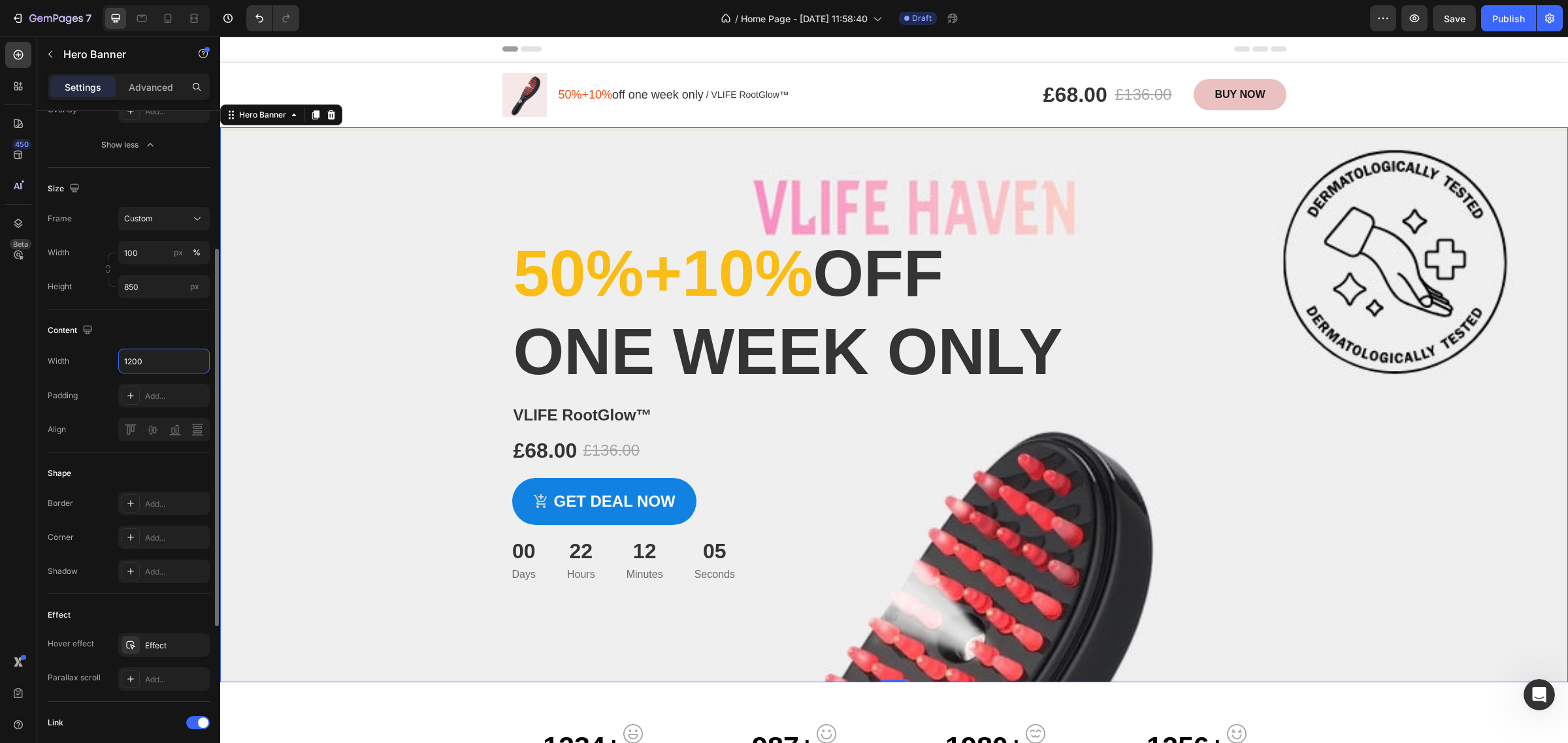
scroll to position [326, 0]
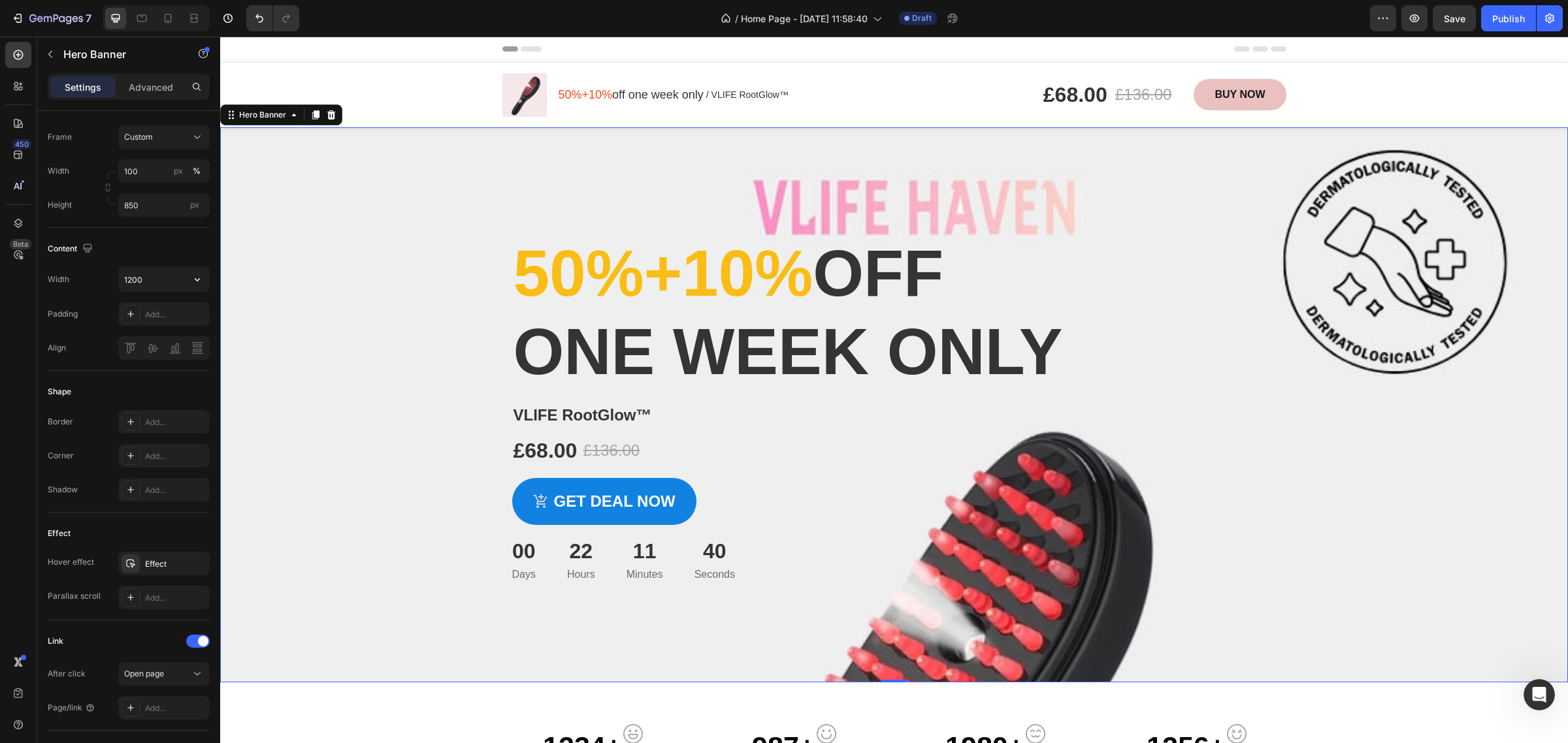
click at [1334, 396] on div "Overlay" at bounding box center [894, 405] width 1348 height 555
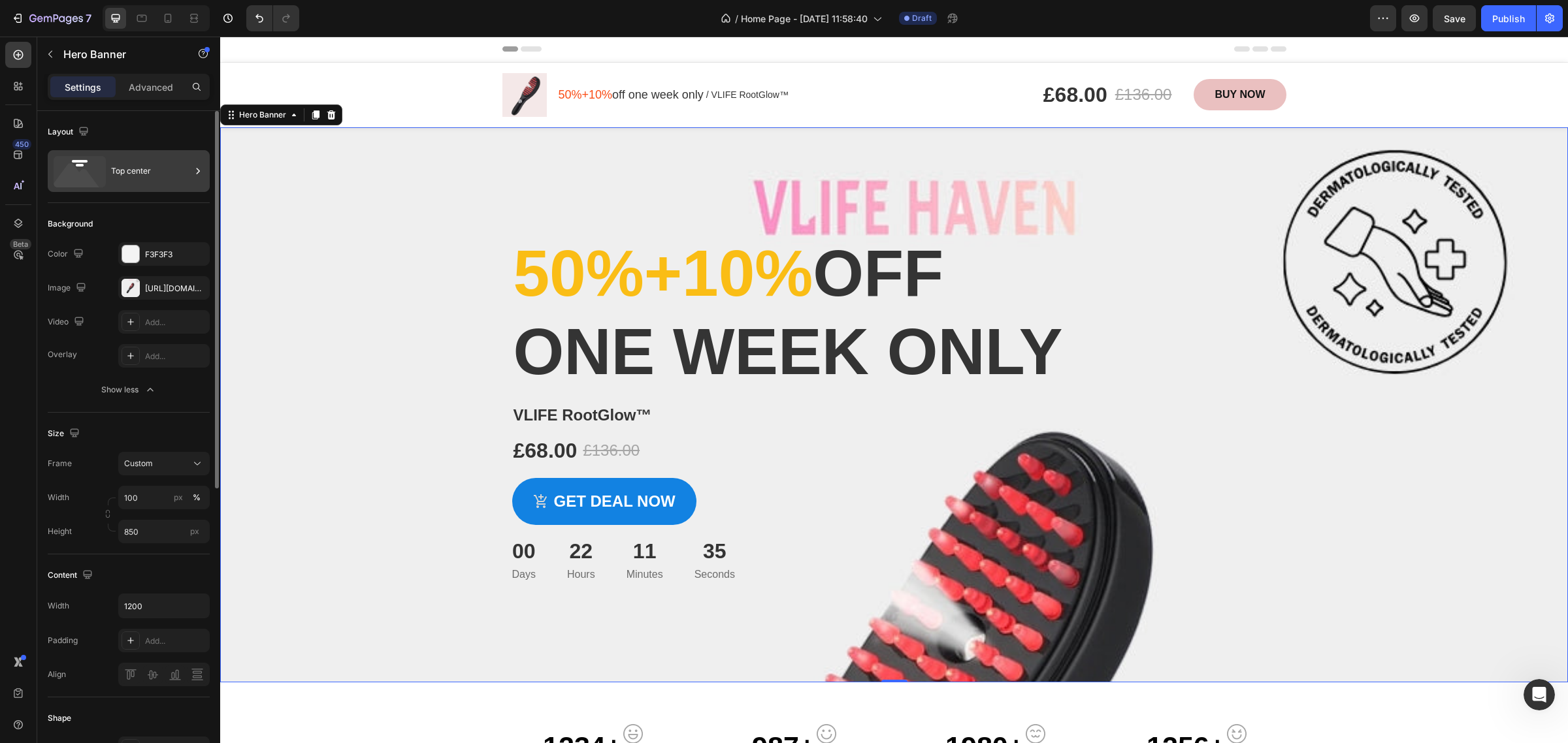
click at [143, 173] on div "Top center" at bounding box center [151, 171] width 79 height 30
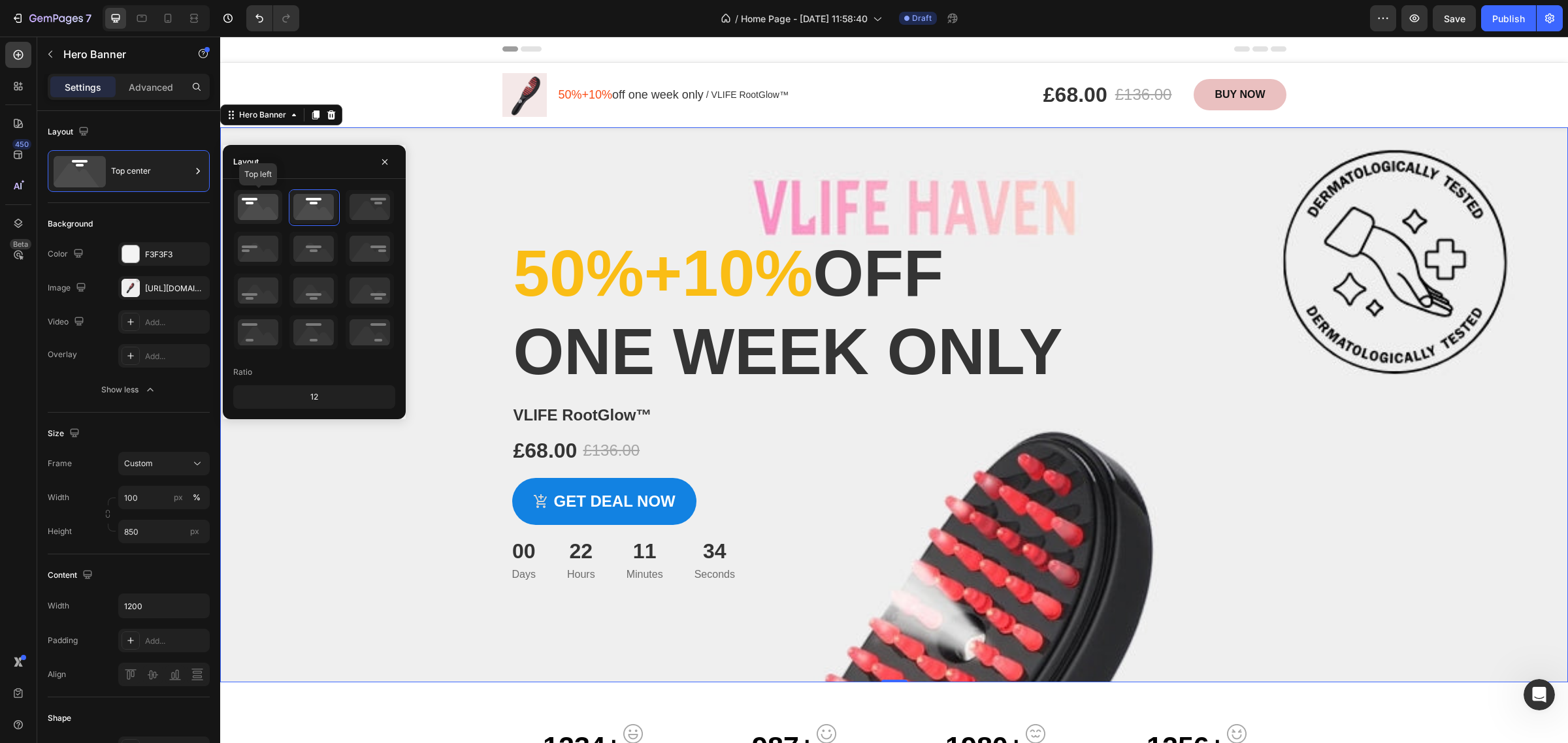
click at [268, 207] on icon at bounding box center [257, 207] width 48 height 34
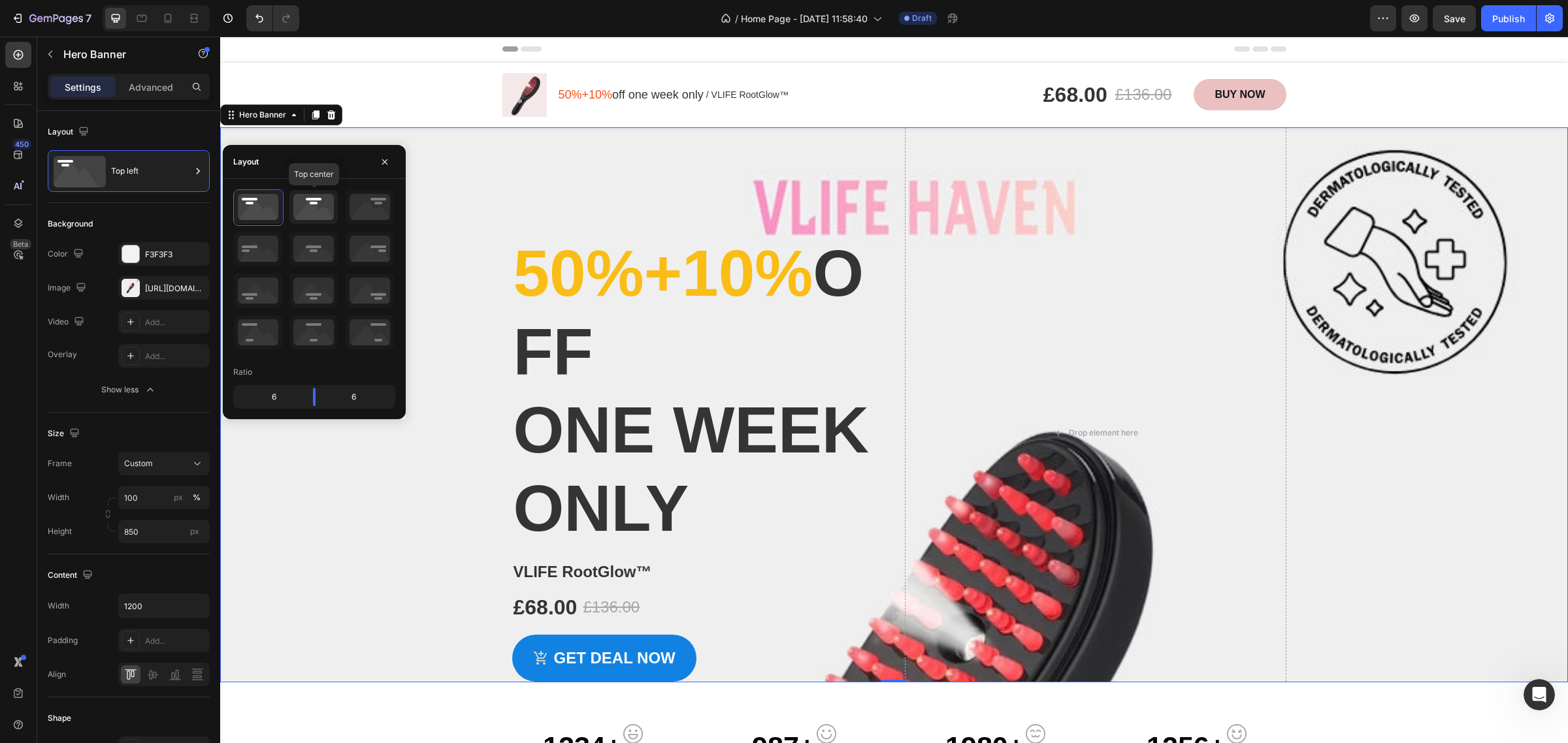
click at [304, 207] on icon at bounding box center [313, 207] width 48 height 34
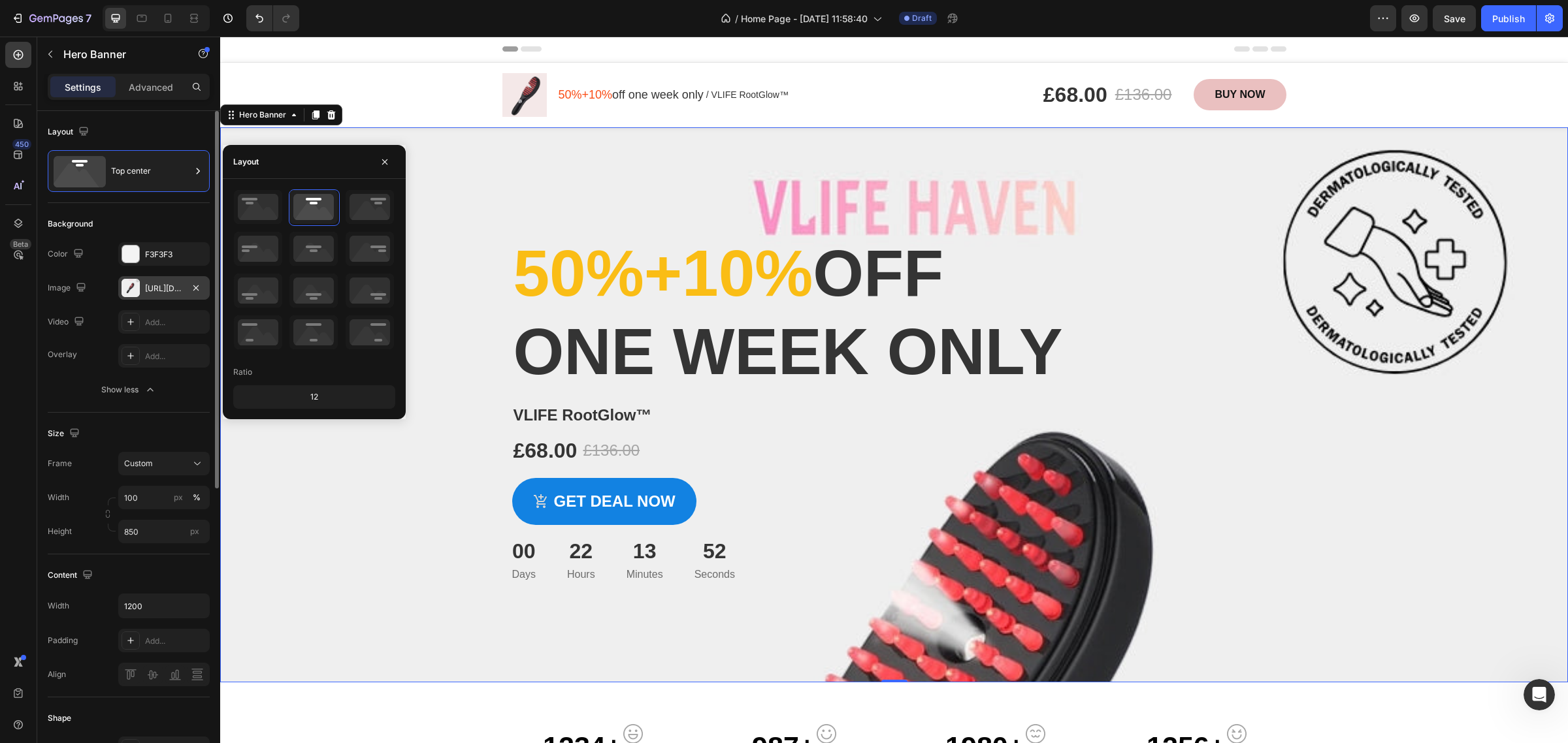
click at [164, 283] on div "[URL][DOMAIN_NAME]" at bounding box center [164, 288] width 38 height 12
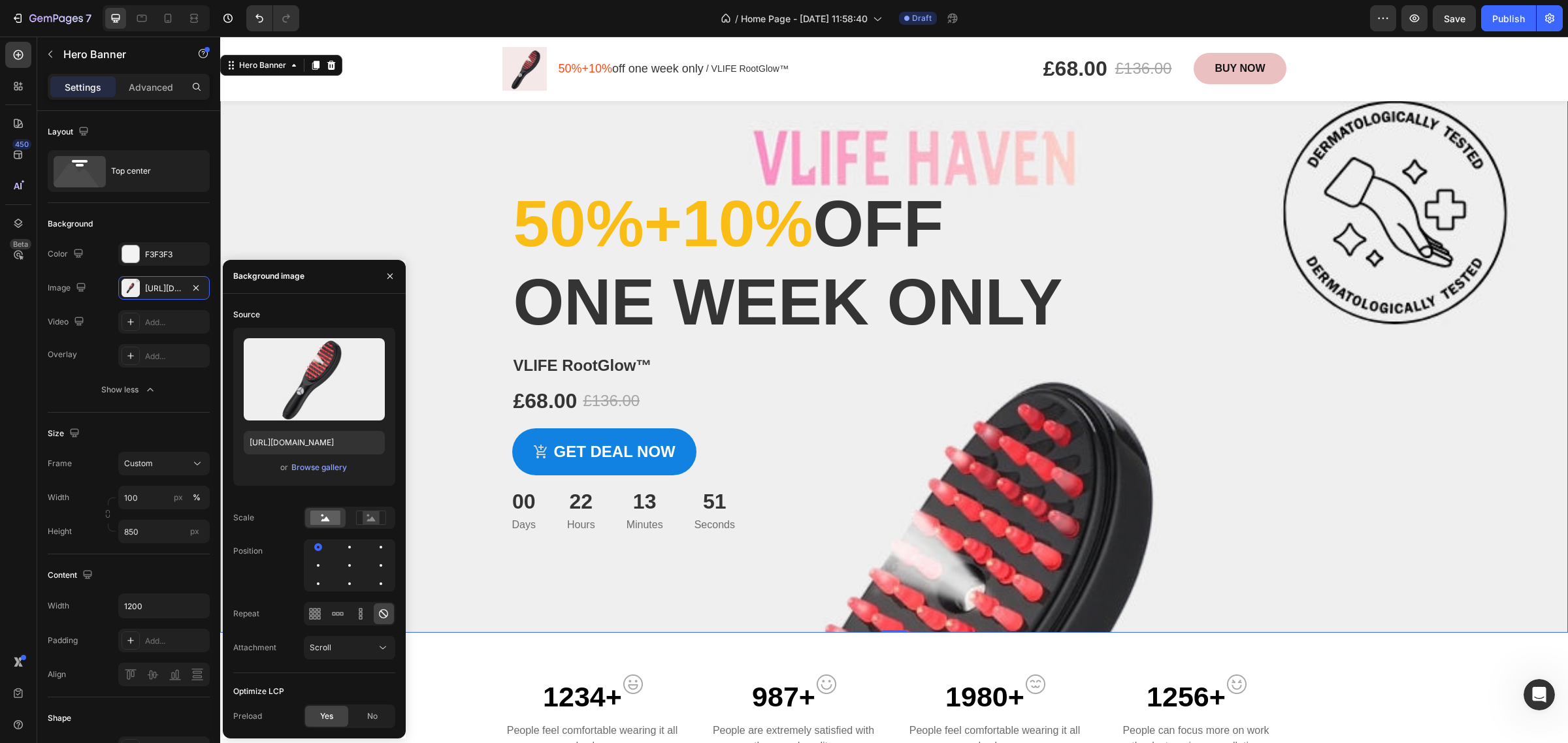
scroll to position [83, 0]
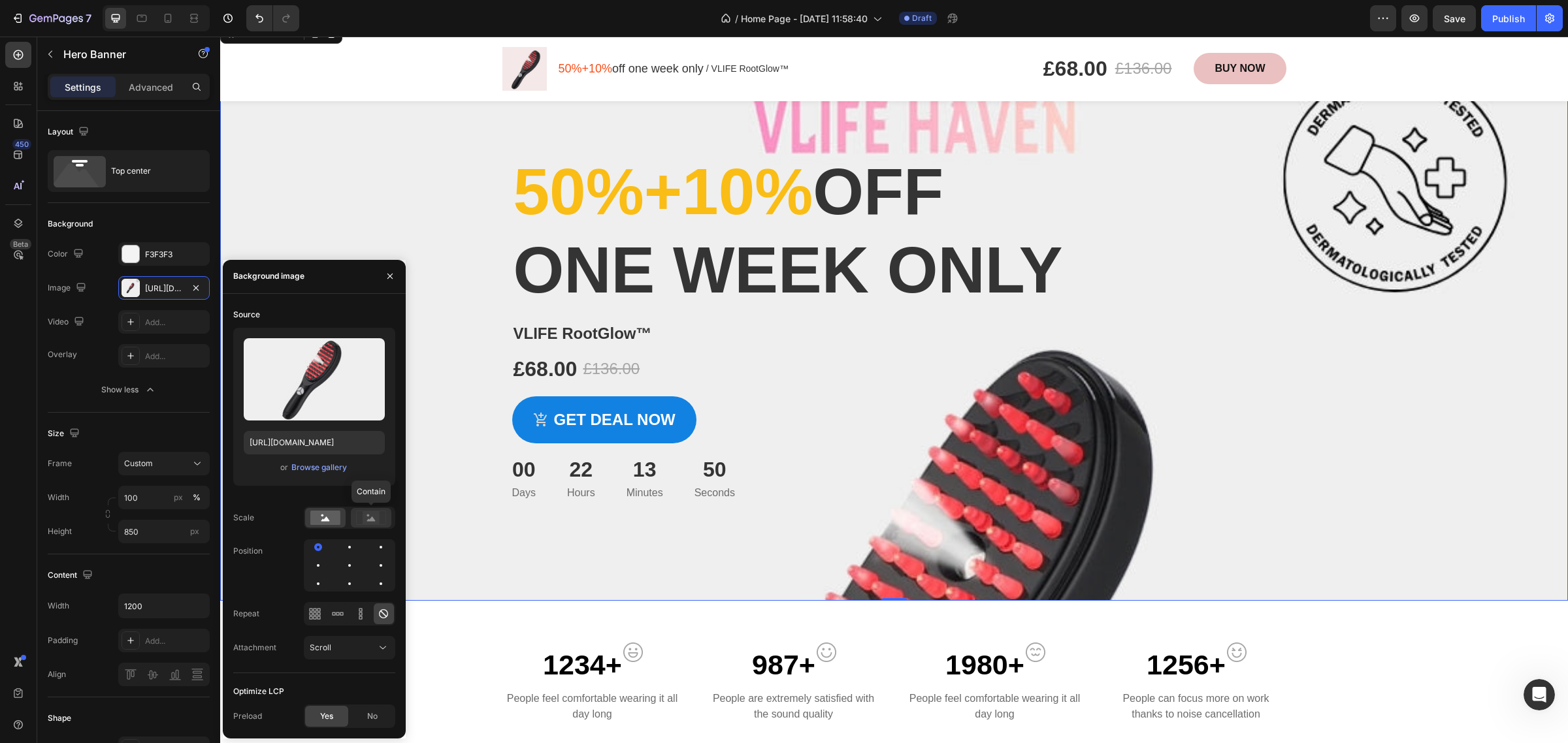
click at [364, 520] on rect at bounding box center [371, 517] width 17 height 13
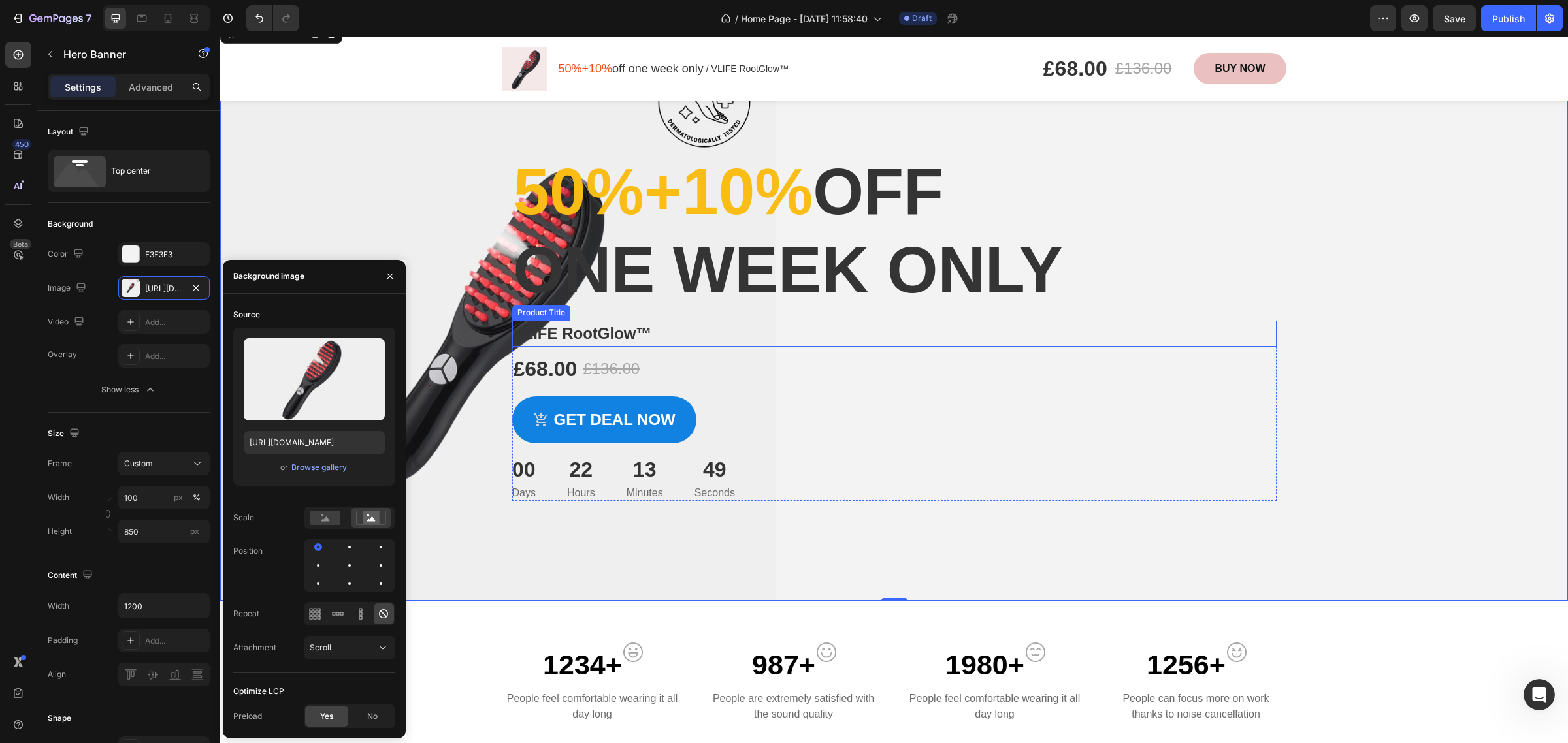
scroll to position [0, 0]
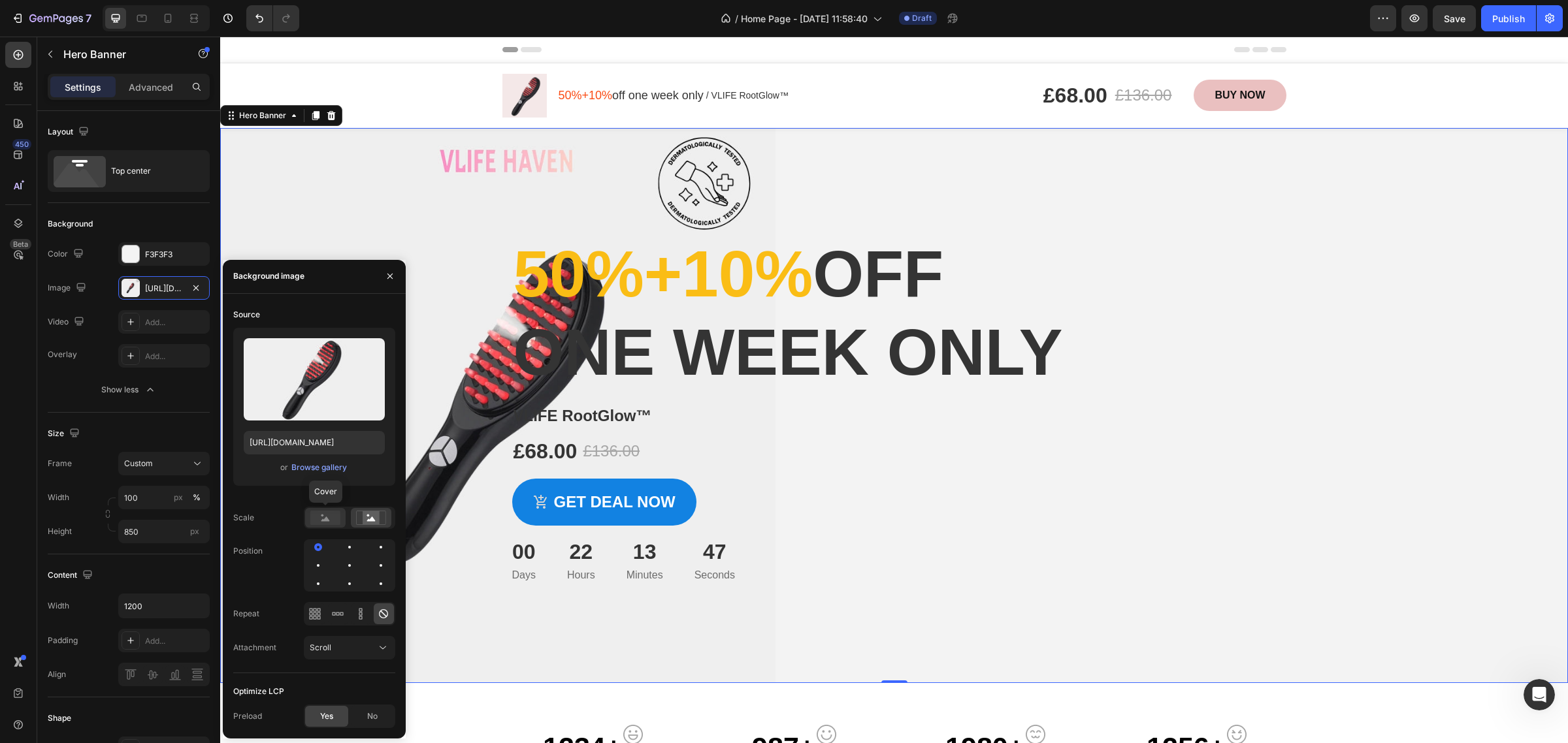
click at [325, 514] on rect at bounding box center [326, 518] width 30 height 14
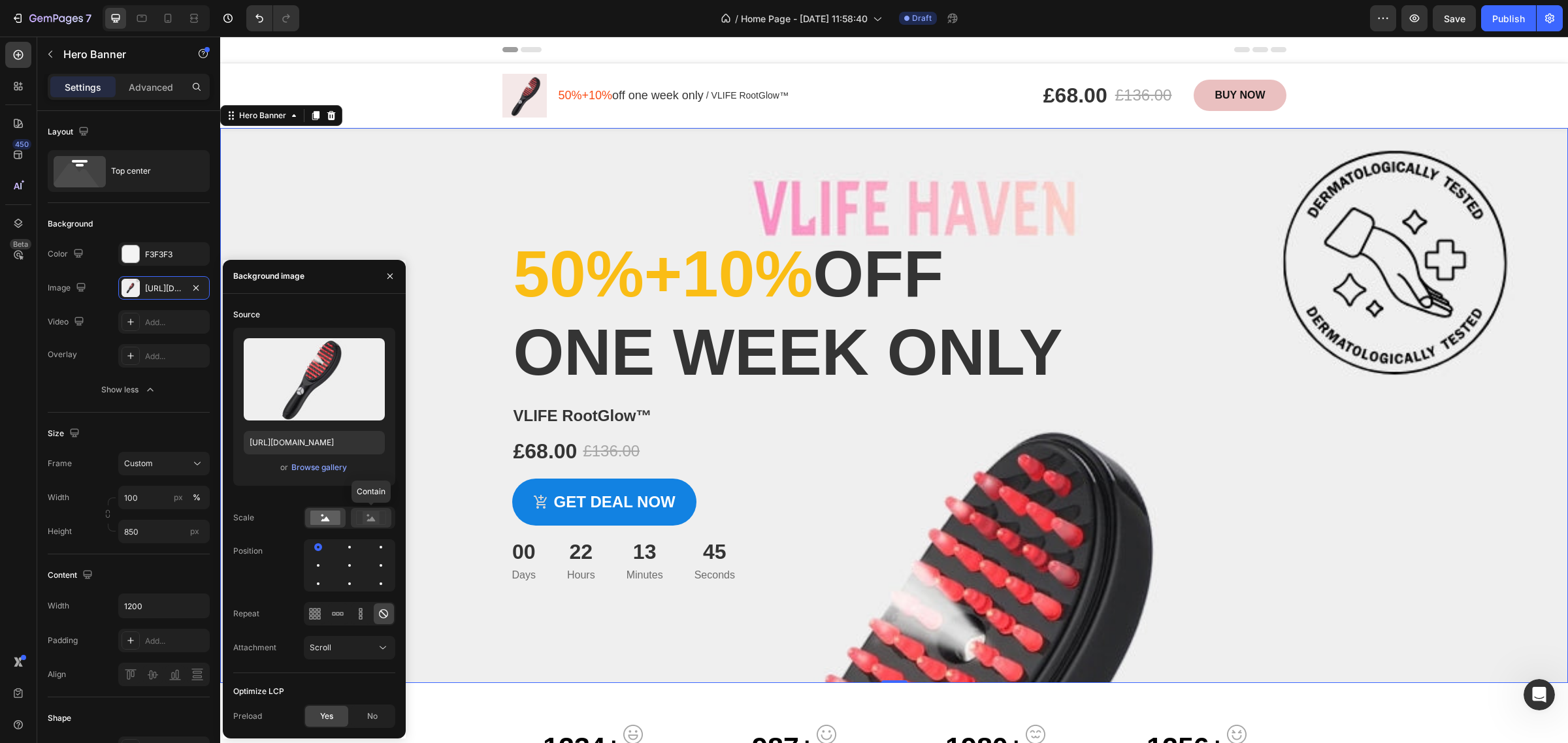
click at [359, 520] on icon at bounding box center [371, 518] width 30 height 14
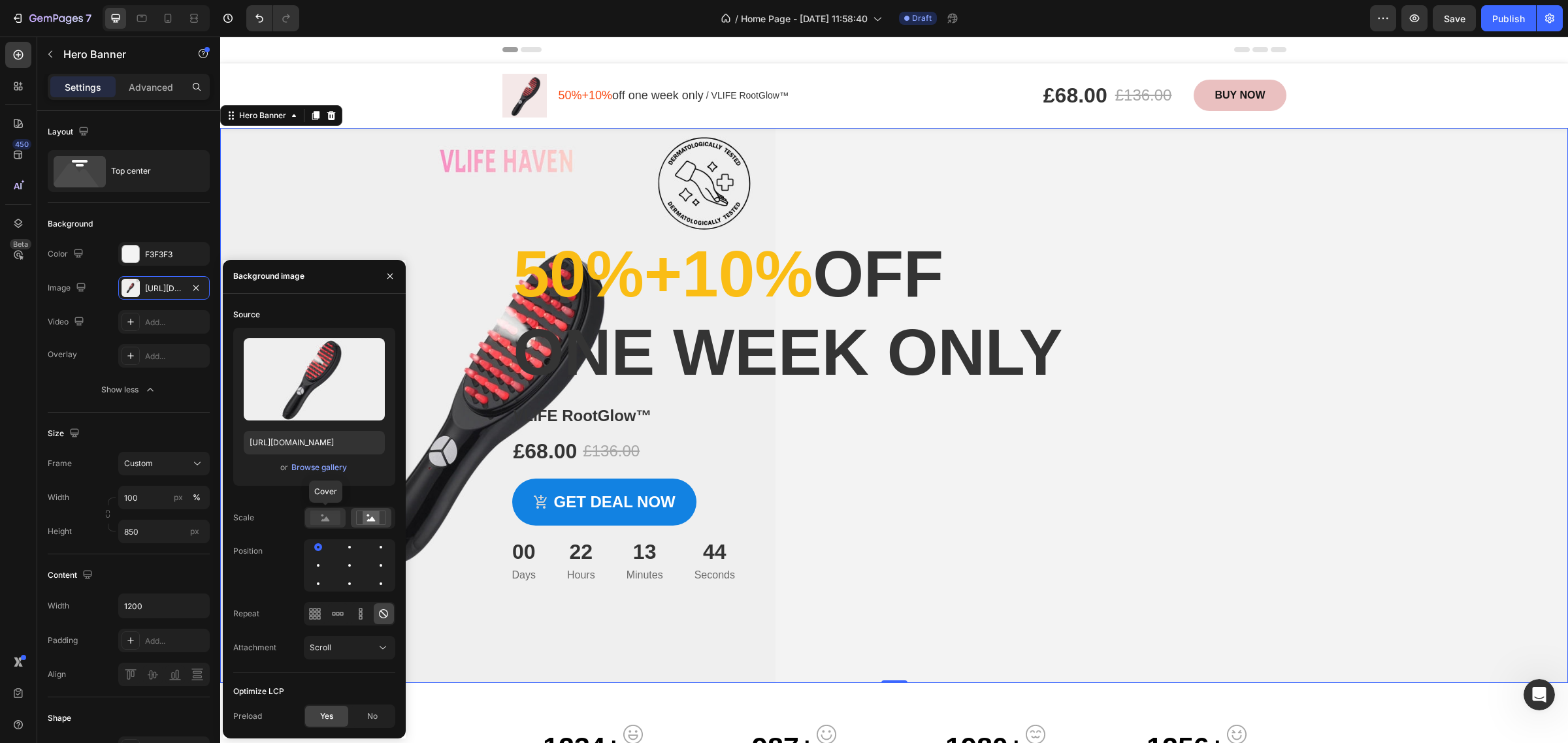
click at [333, 520] on rect at bounding box center [326, 518] width 30 height 14
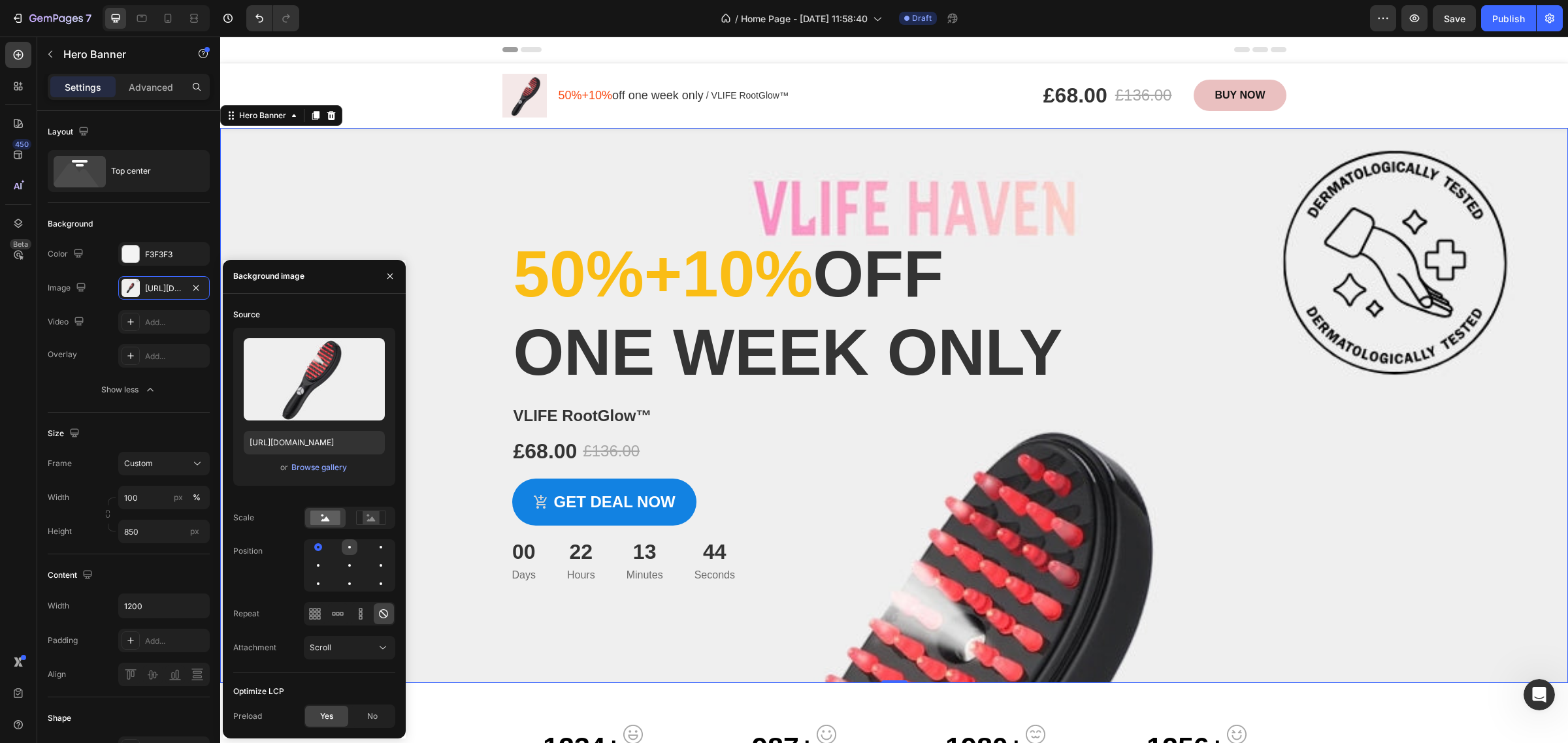
click at [373, 546] on div at bounding box center [380, 547] width 16 height 16
click at [350, 566] on div at bounding box center [349, 565] width 3 height 3
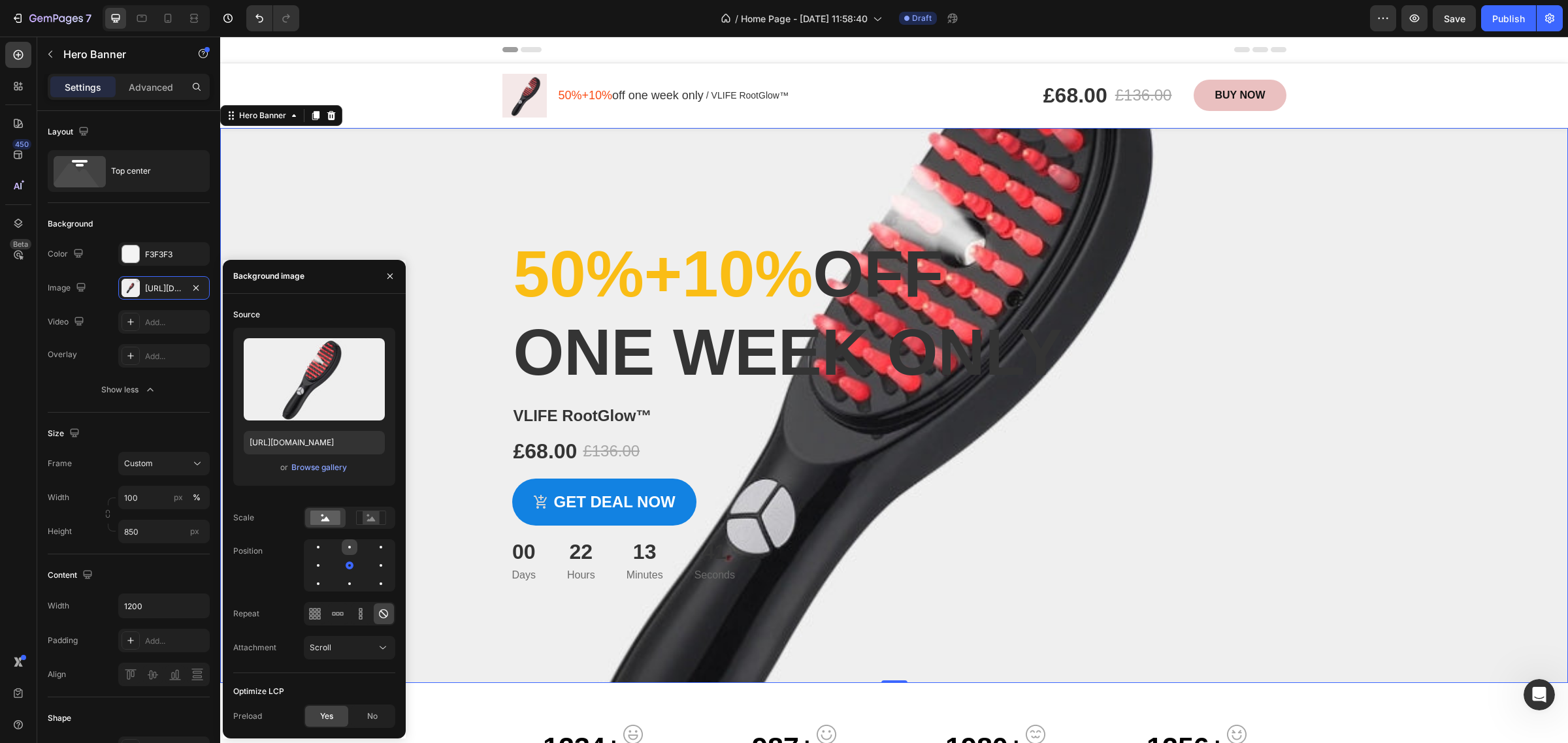
click at [373, 553] on div at bounding box center [380, 547] width 16 height 16
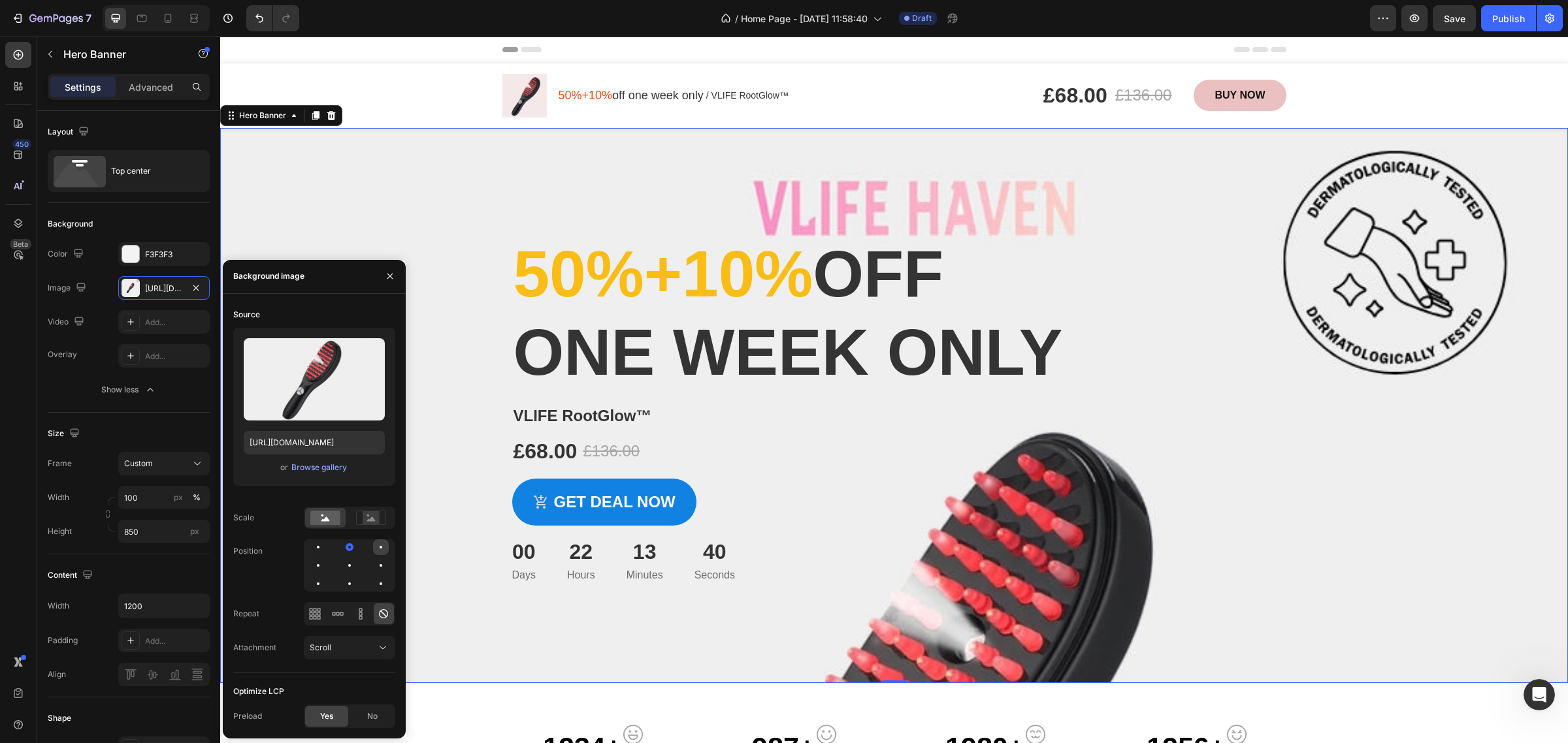
click at [326, 557] on div at bounding box center [318, 565] width 16 height 16
click at [326, 576] on div at bounding box center [318, 584] width 16 height 16
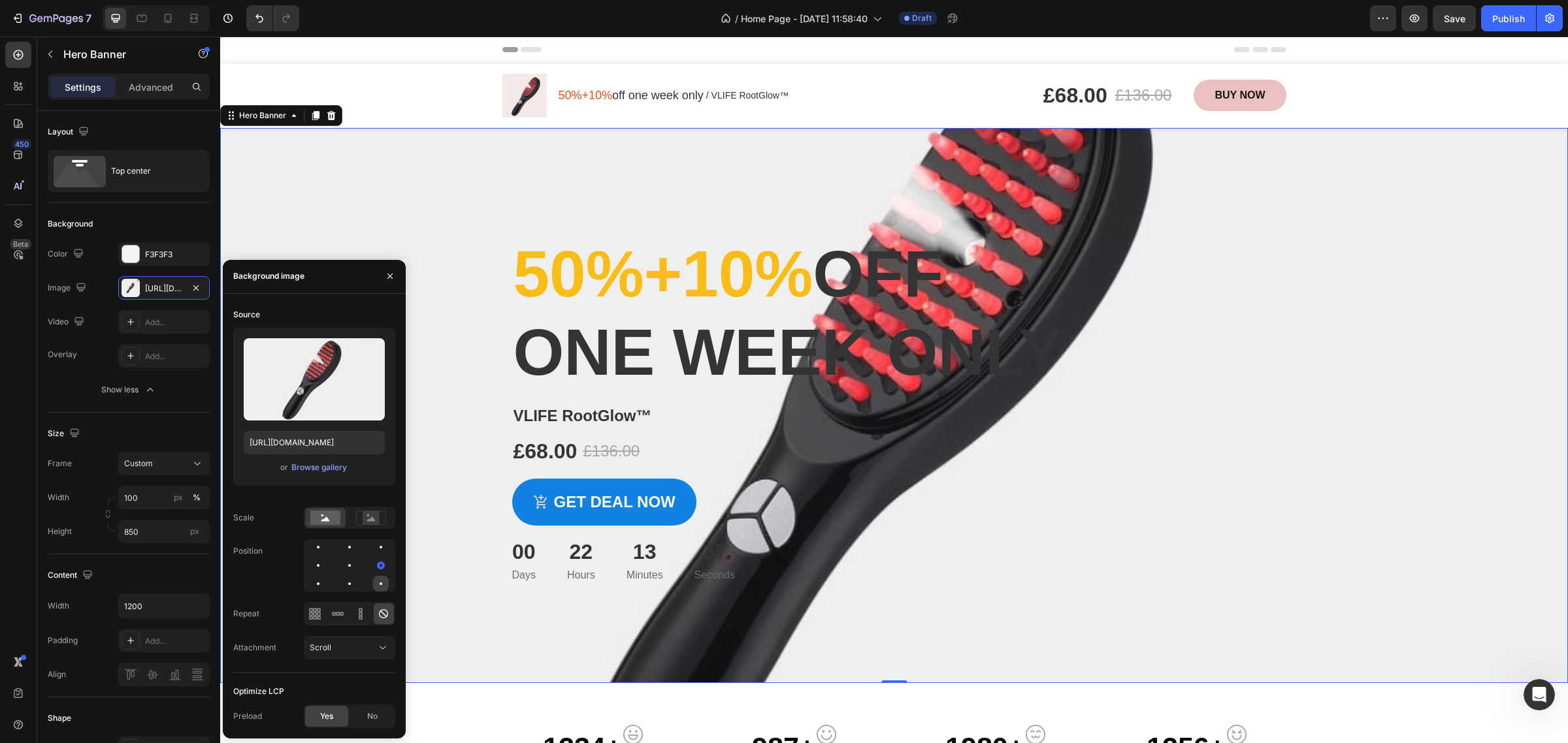
click at [383, 578] on div at bounding box center [380, 584] width 16 height 16
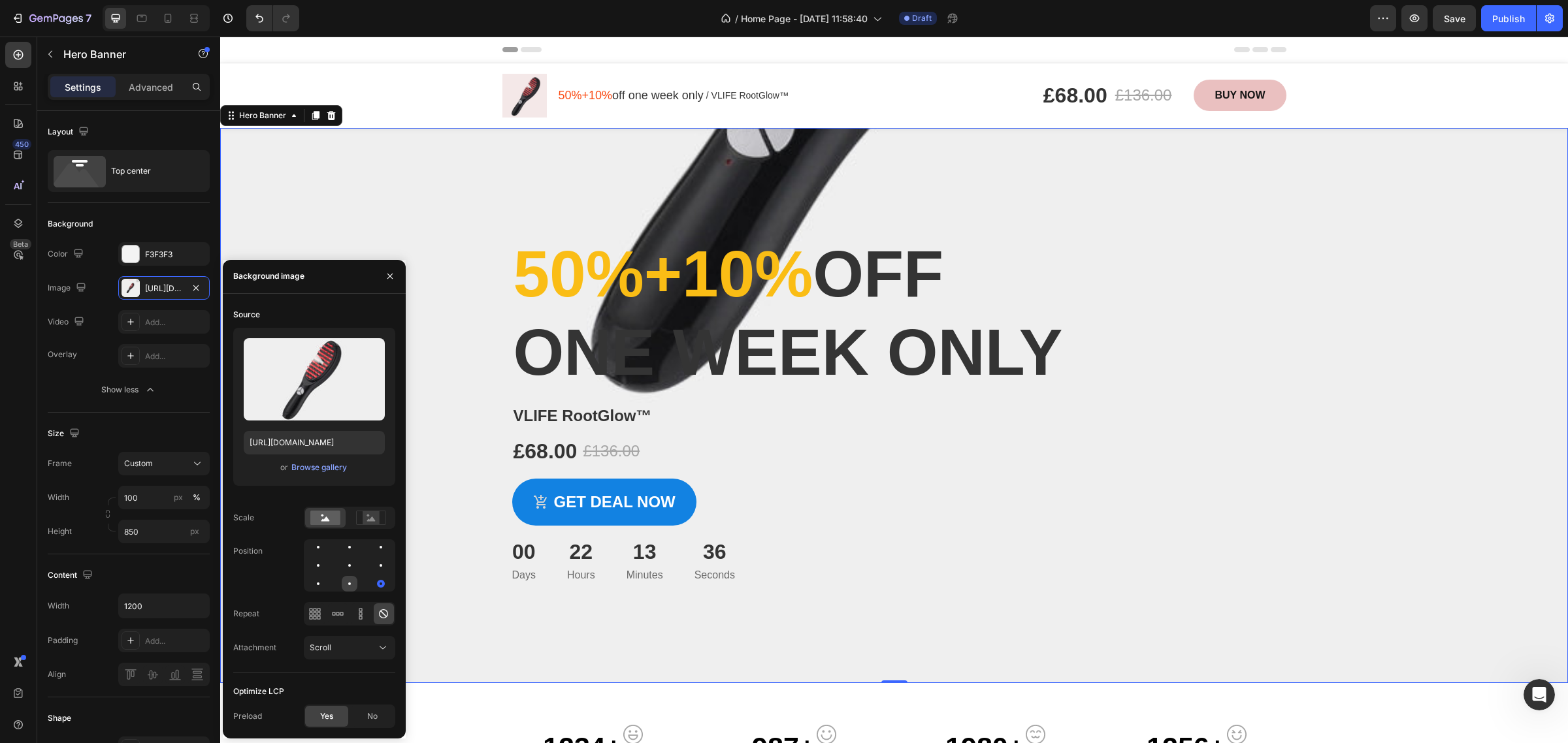
click at [373, 578] on div at bounding box center [380, 584] width 16 height 16
click at [330, 586] on div at bounding box center [349, 566] width 91 height 52
click at [342, 585] on div at bounding box center [349, 584] width 16 height 16
click at [342, 567] on div at bounding box center [349, 565] width 16 height 16
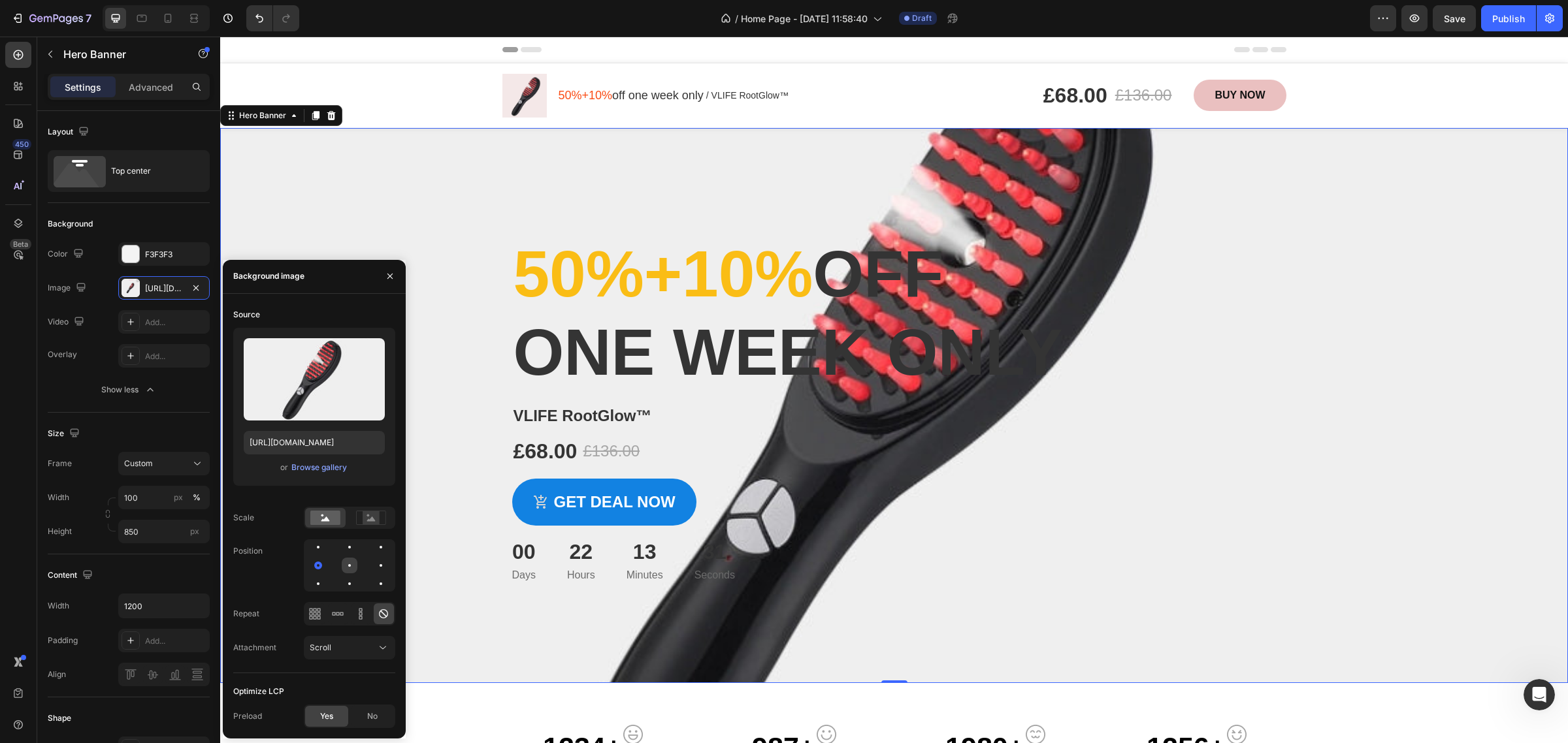
click at [373, 563] on div at bounding box center [380, 565] width 16 height 16
click at [326, 576] on div at bounding box center [318, 584] width 16 height 16
click at [380, 546] on div at bounding box center [380, 547] width 3 height 3
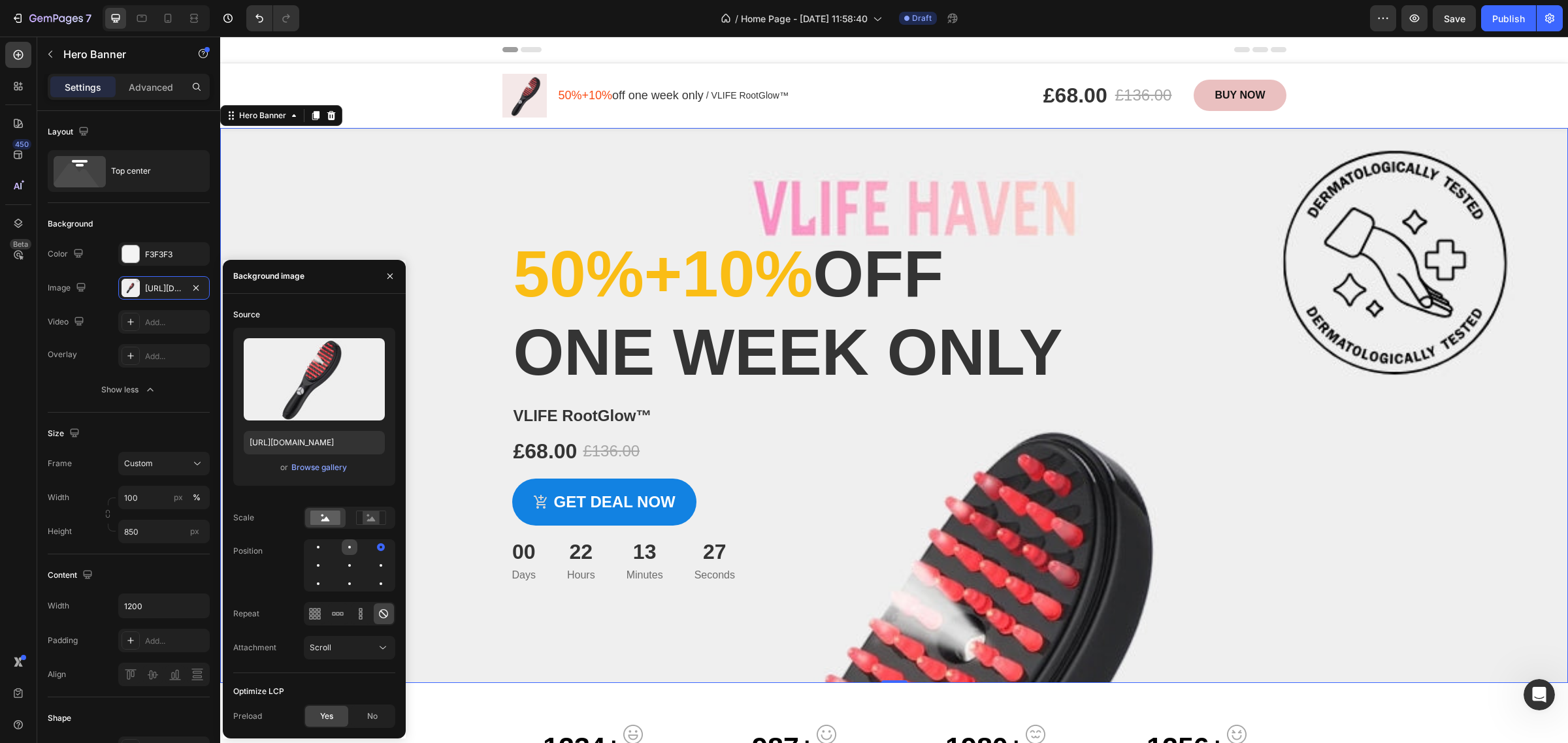
click at [373, 549] on div at bounding box center [380, 547] width 16 height 16
click at [342, 543] on div at bounding box center [349, 547] width 16 height 16
click at [374, 524] on rect at bounding box center [371, 517] width 17 height 13
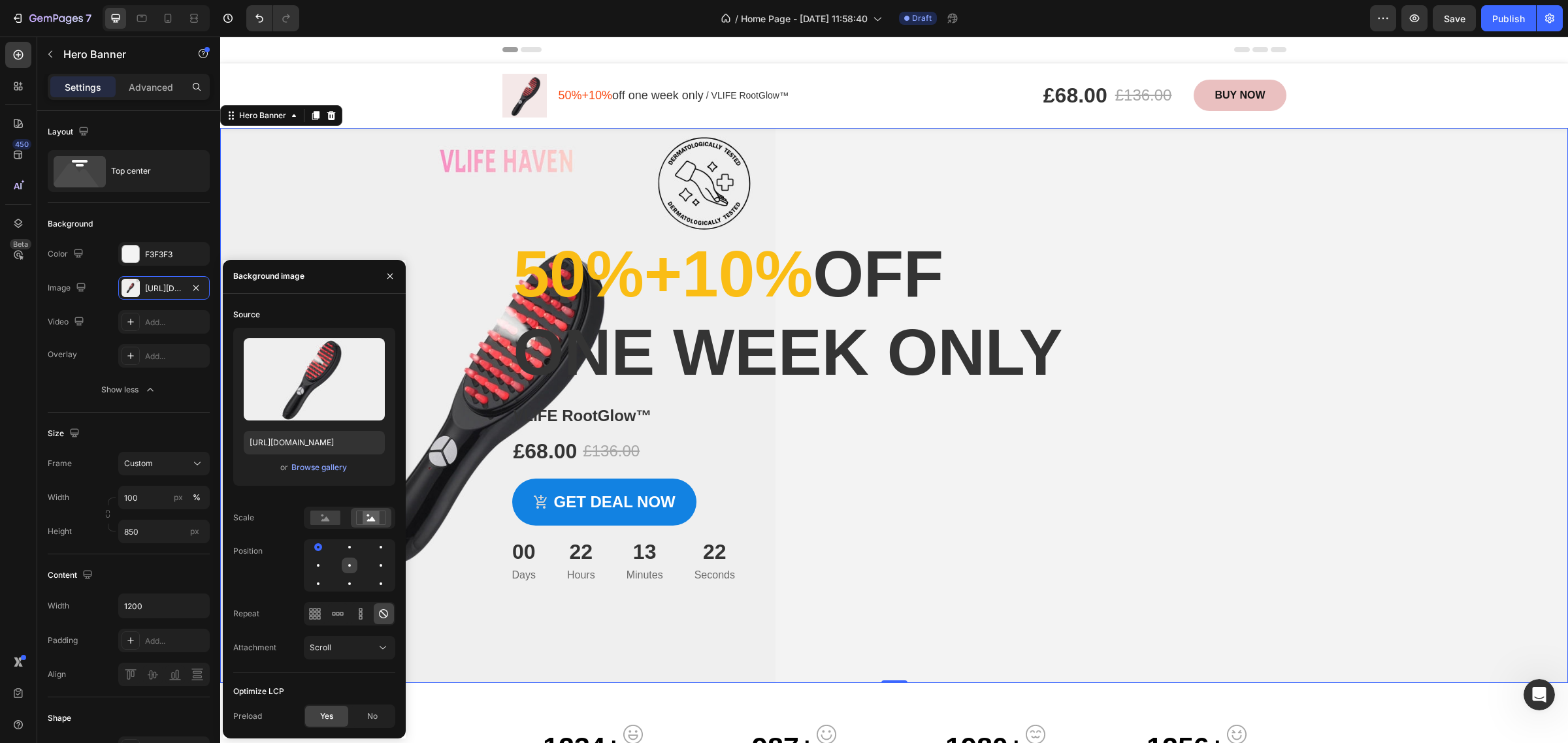
click at [373, 563] on div at bounding box center [380, 565] width 16 height 16
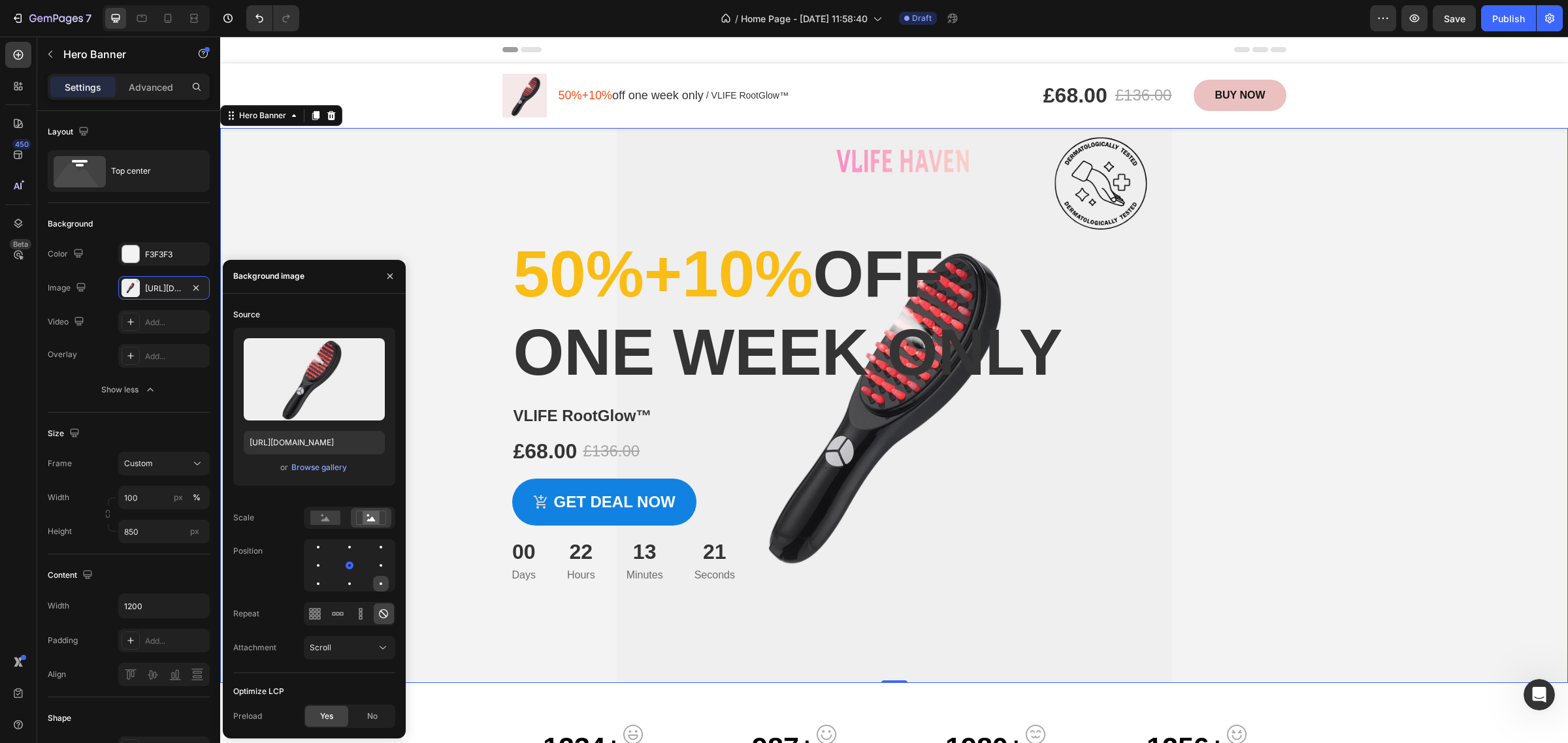
click at [387, 585] on div at bounding box center [380, 584] width 16 height 16
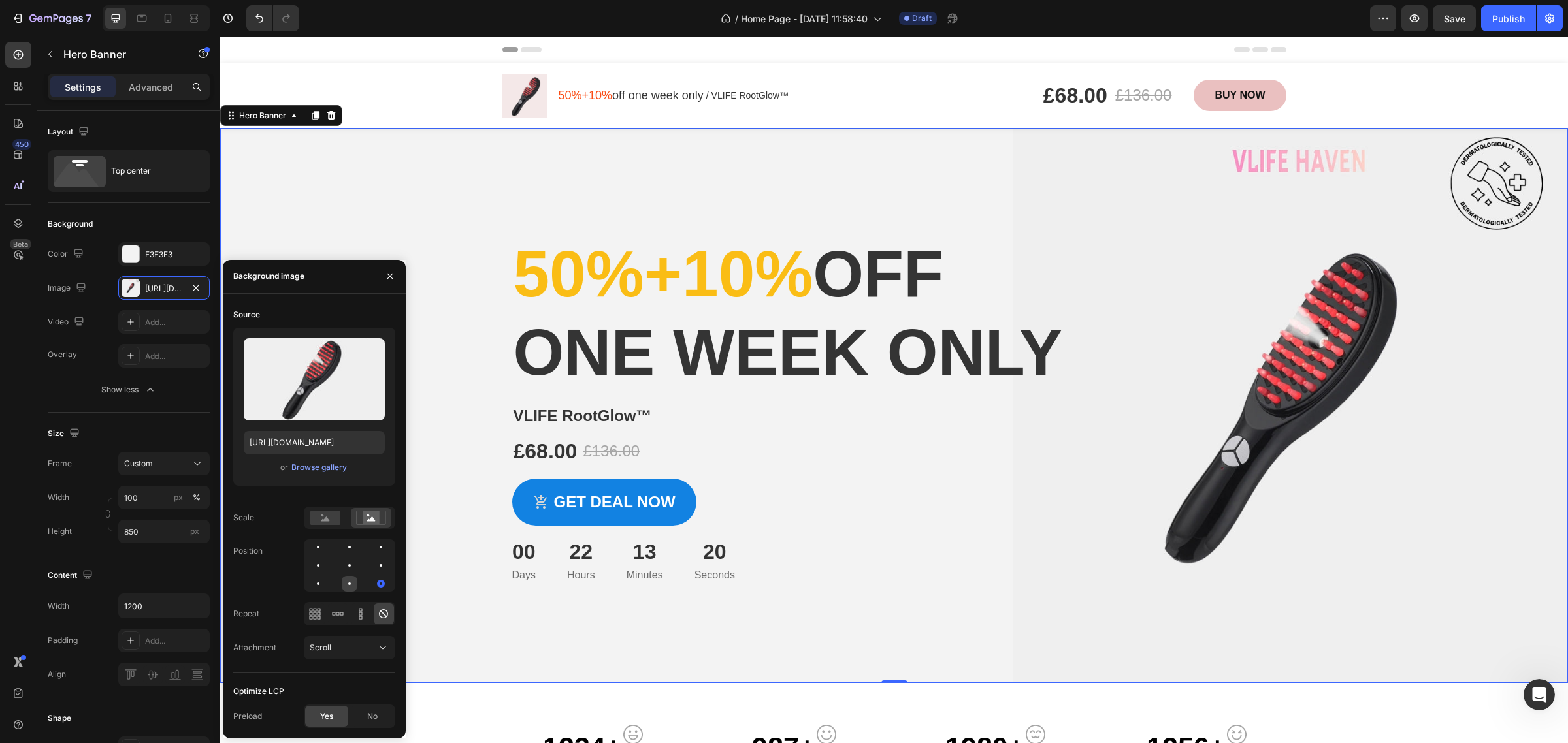
click at [373, 585] on div at bounding box center [380, 584] width 16 height 16
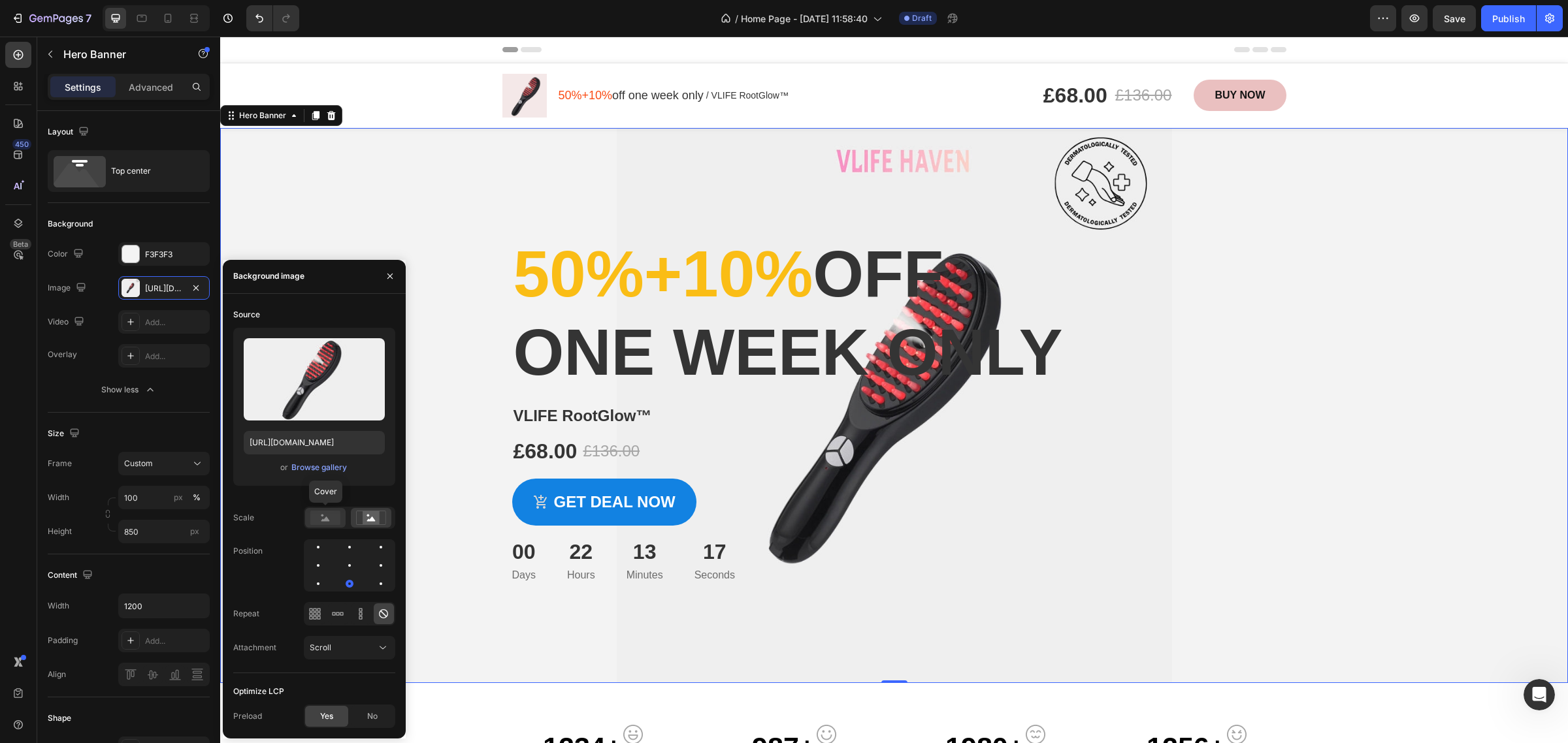
click at [331, 520] on rect at bounding box center [326, 518] width 30 height 14
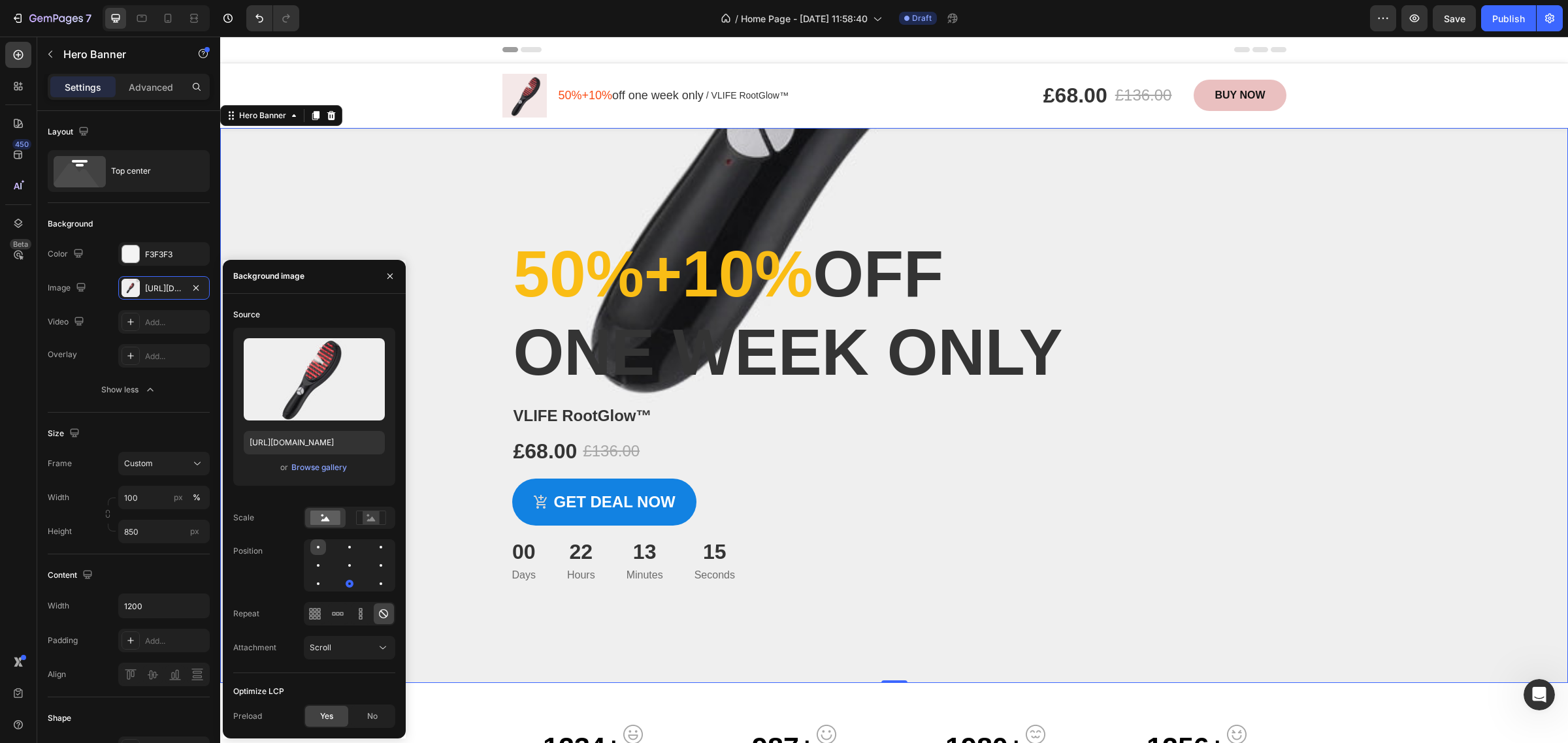
click at [342, 553] on div at bounding box center [349, 547] width 16 height 16
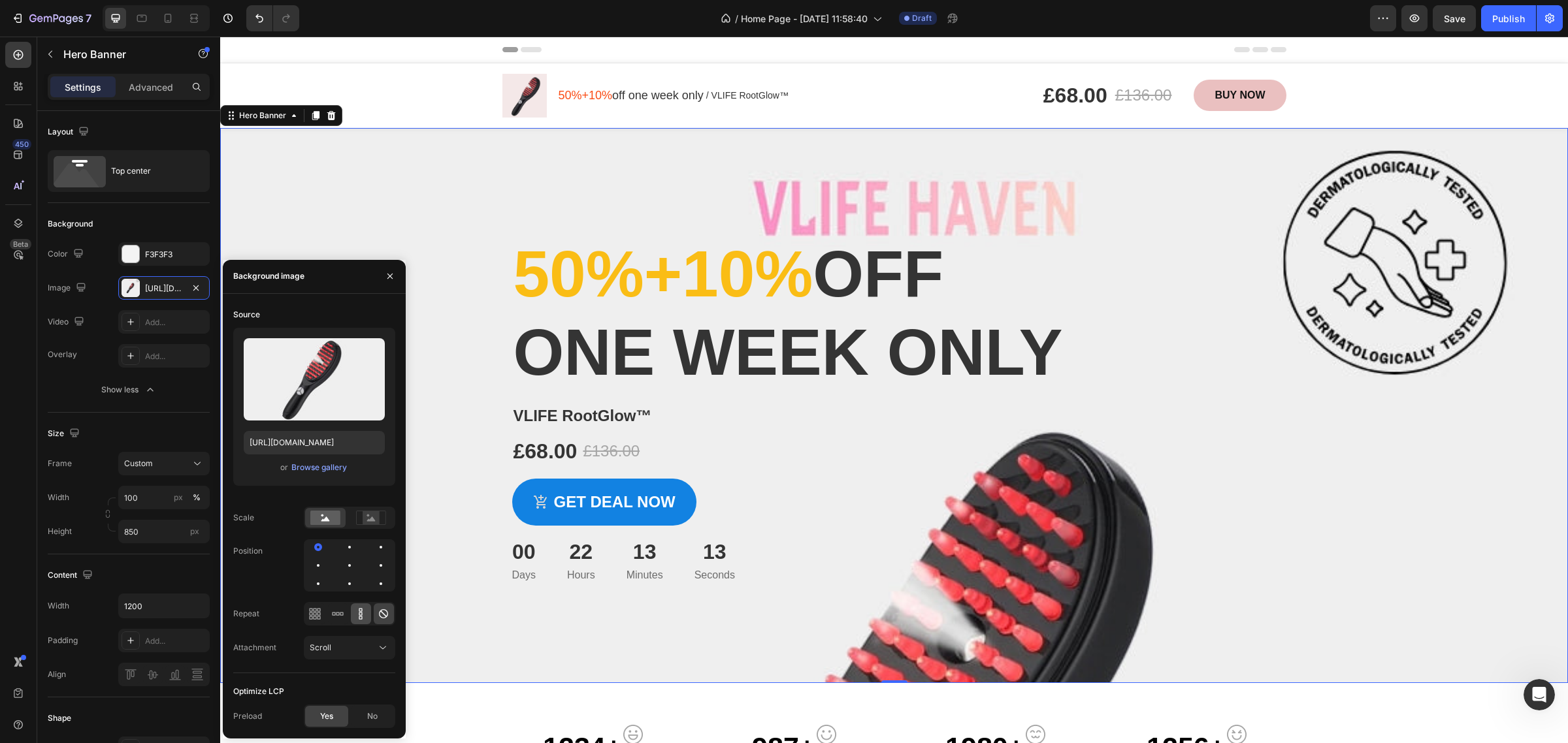
click at [358, 614] on icon at bounding box center [360, 613] width 13 height 13
click at [380, 611] on icon at bounding box center [383, 614] width 9 height 9
click at [384, 644] on icon at bounding box center [382, 648] width 13 height 13
click at [343, 591] on p "Fixed" at bounding box center [347, 590] width 74 height 12
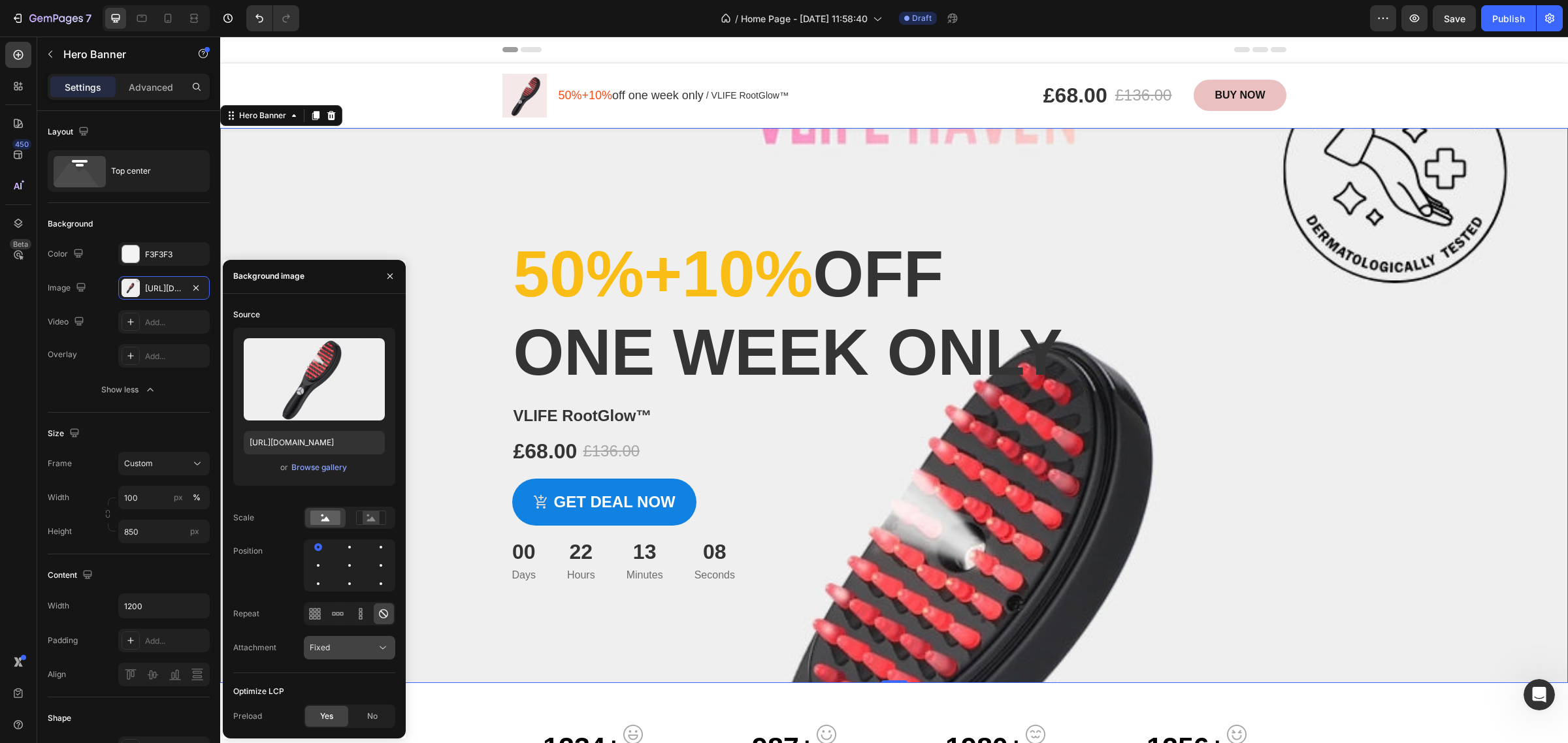
click at [384, 643] on icon at bounding box center [382, 648] width 13 height 13
click at [355, 567] on p "Scroll" at bounding box center [347, 565] width 74 height 12
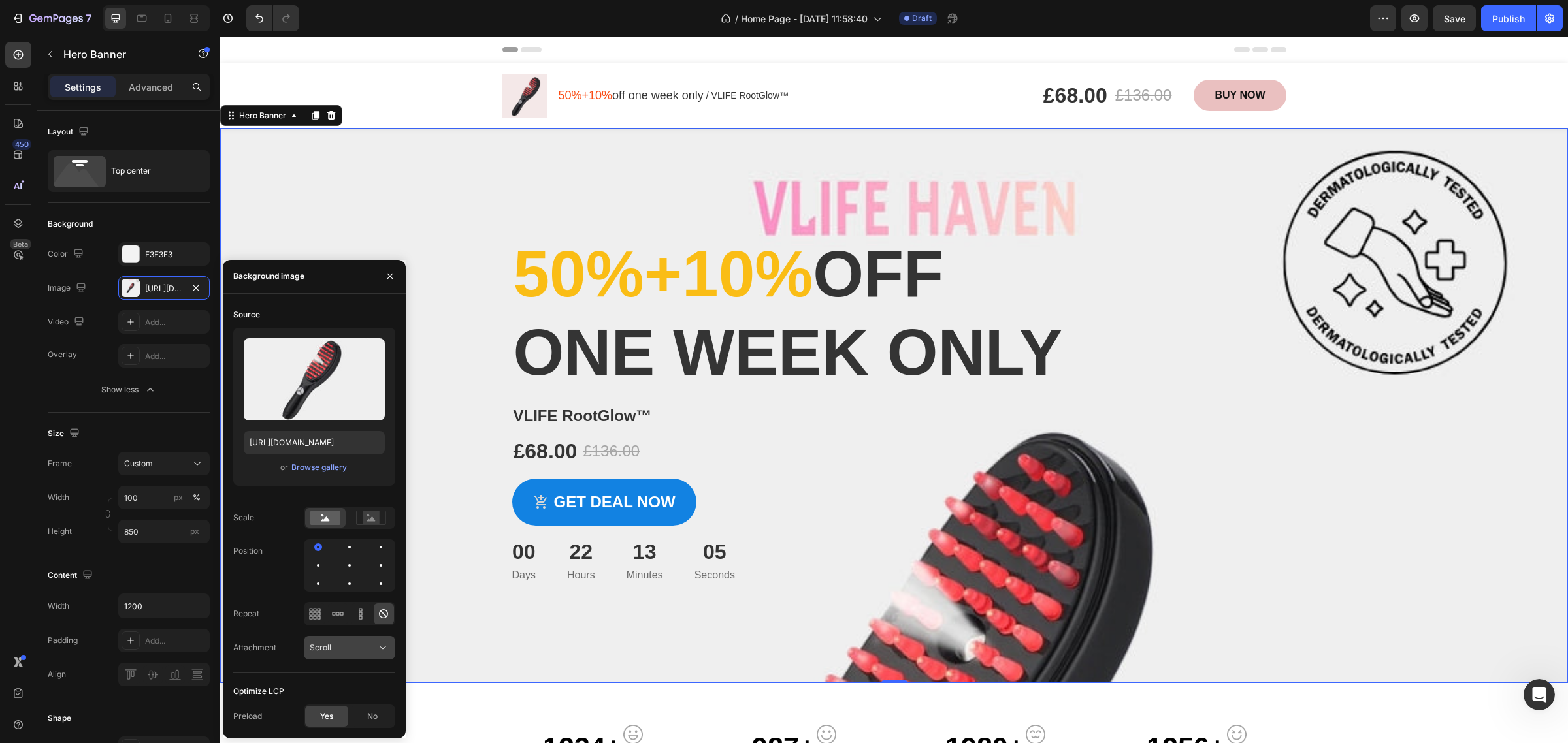
click at [380, 648] on icon at bounding box center [382, 648] width 13 height 13
click at [252, 622] on div "Repeat" at bounding box center [246, 614] width 26 height 21
click at [317, 466] on div "Browse gallery" at bounding box center [319, 468] width 56 height 12
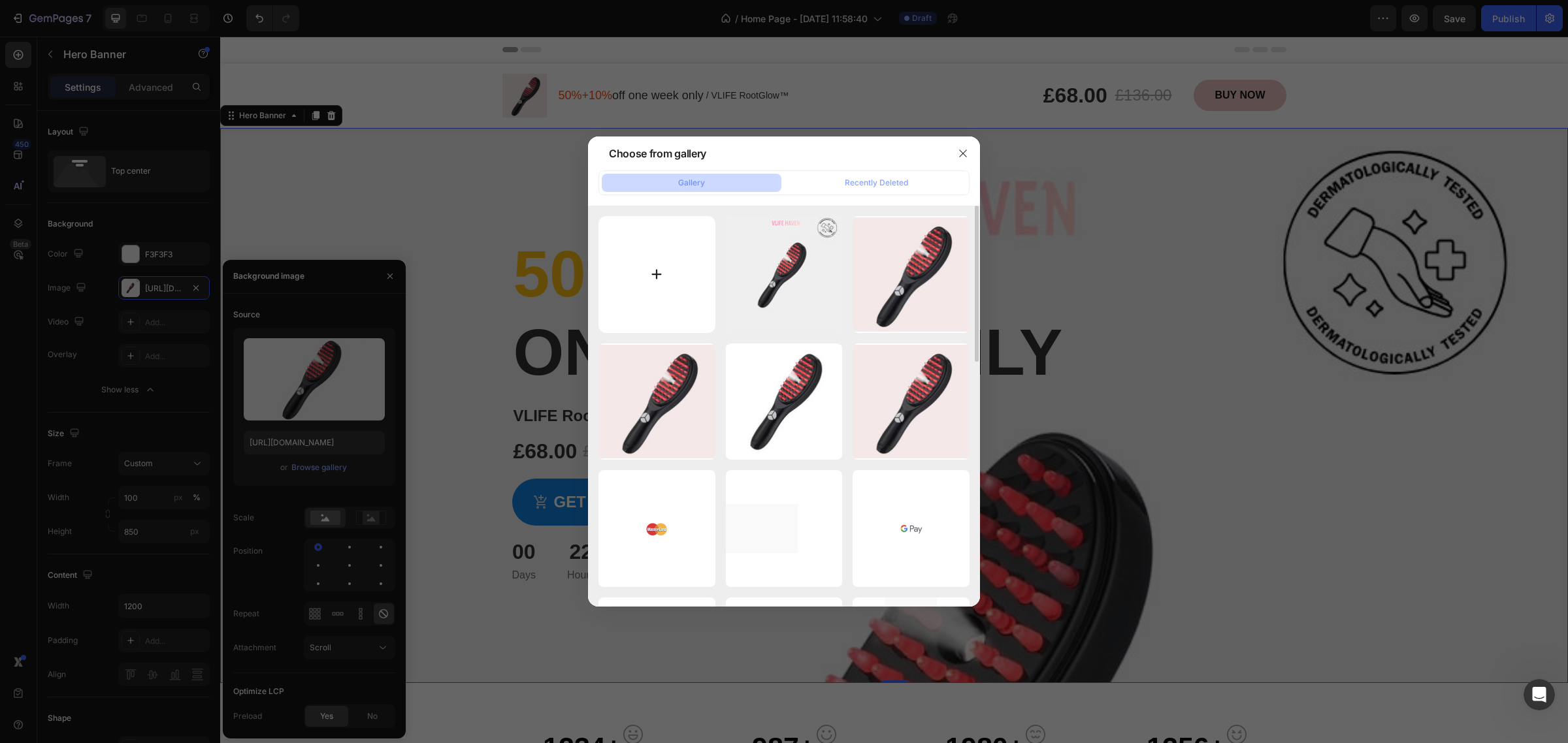
click at [661, 266] on input "file" at bounding box center [657, 274] width 117 height 117
type input "C:\fakepath\rootglow original pics.jpg"
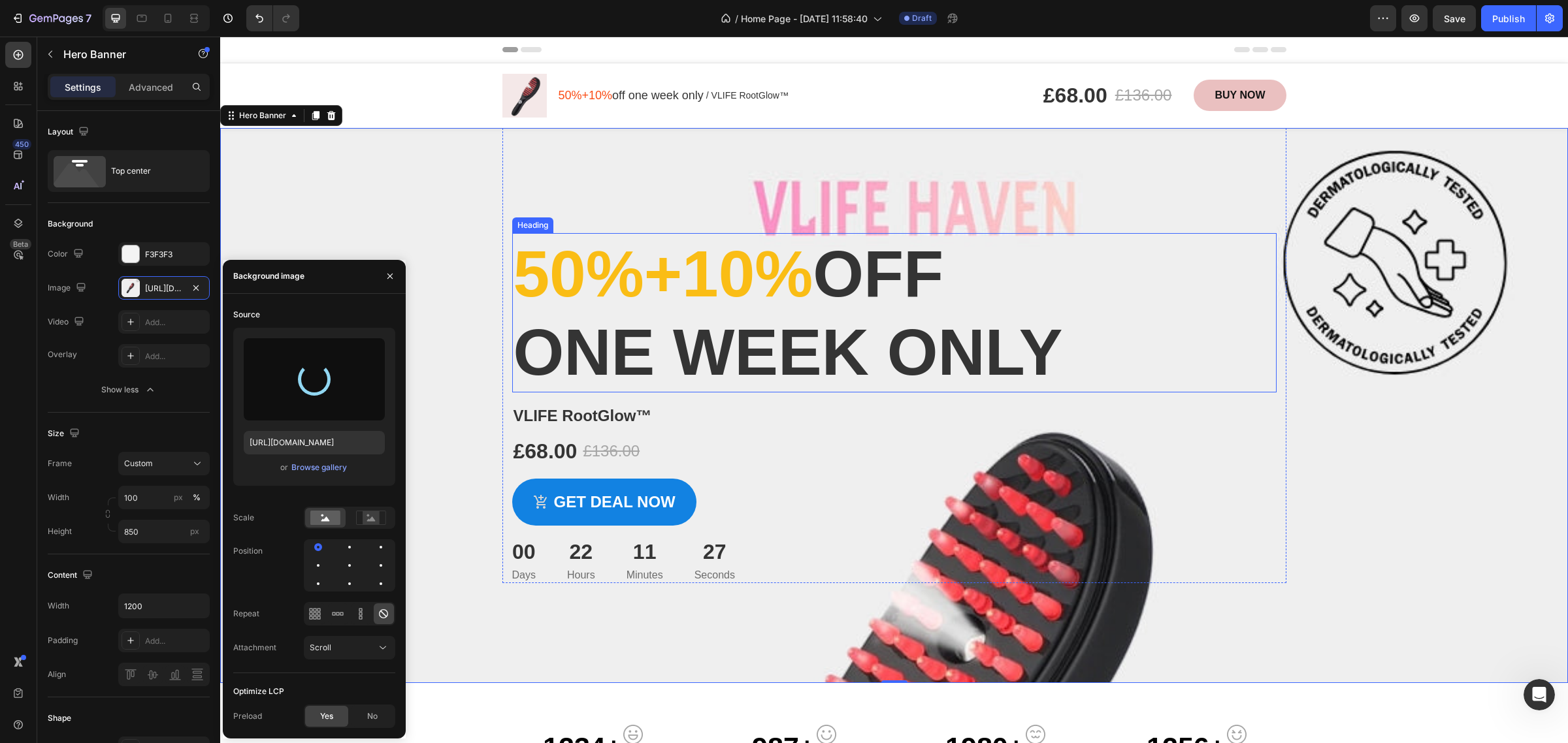
type input "[URL][DOMAIN_NAME]"
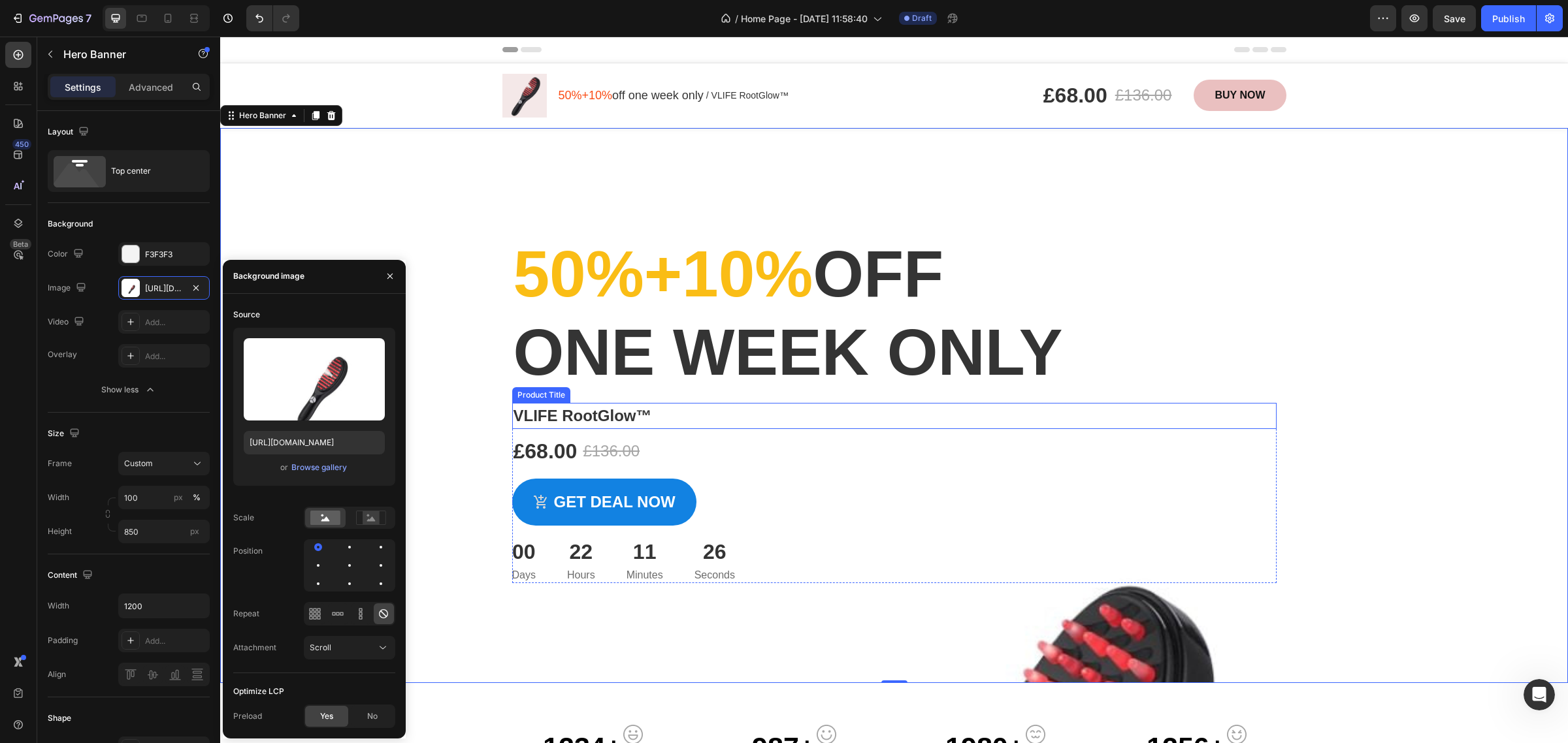
scroll to position [82, 0]
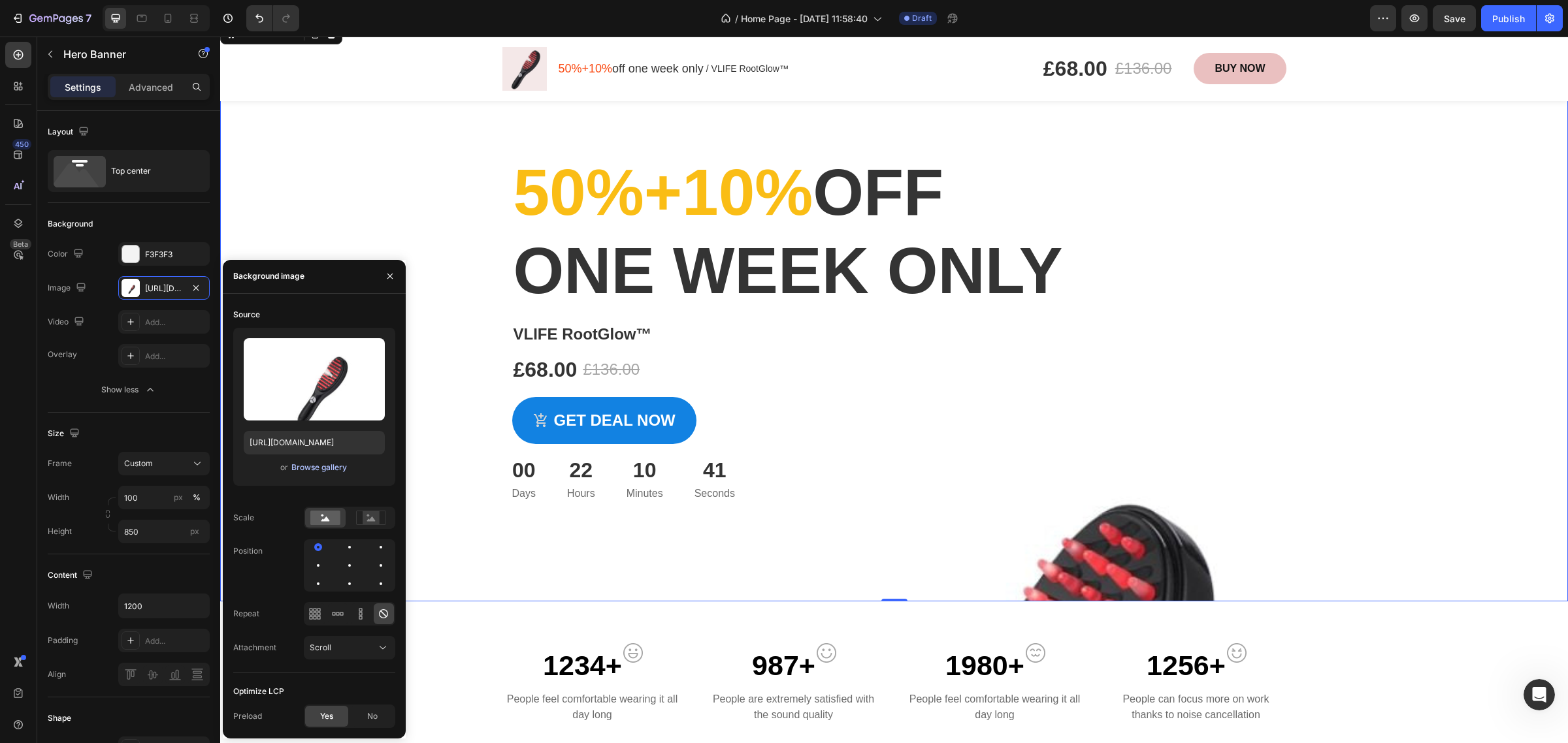
click at [321, 465] on div "Browse gallery" at bounding box center [319, 468] width 56 height 12
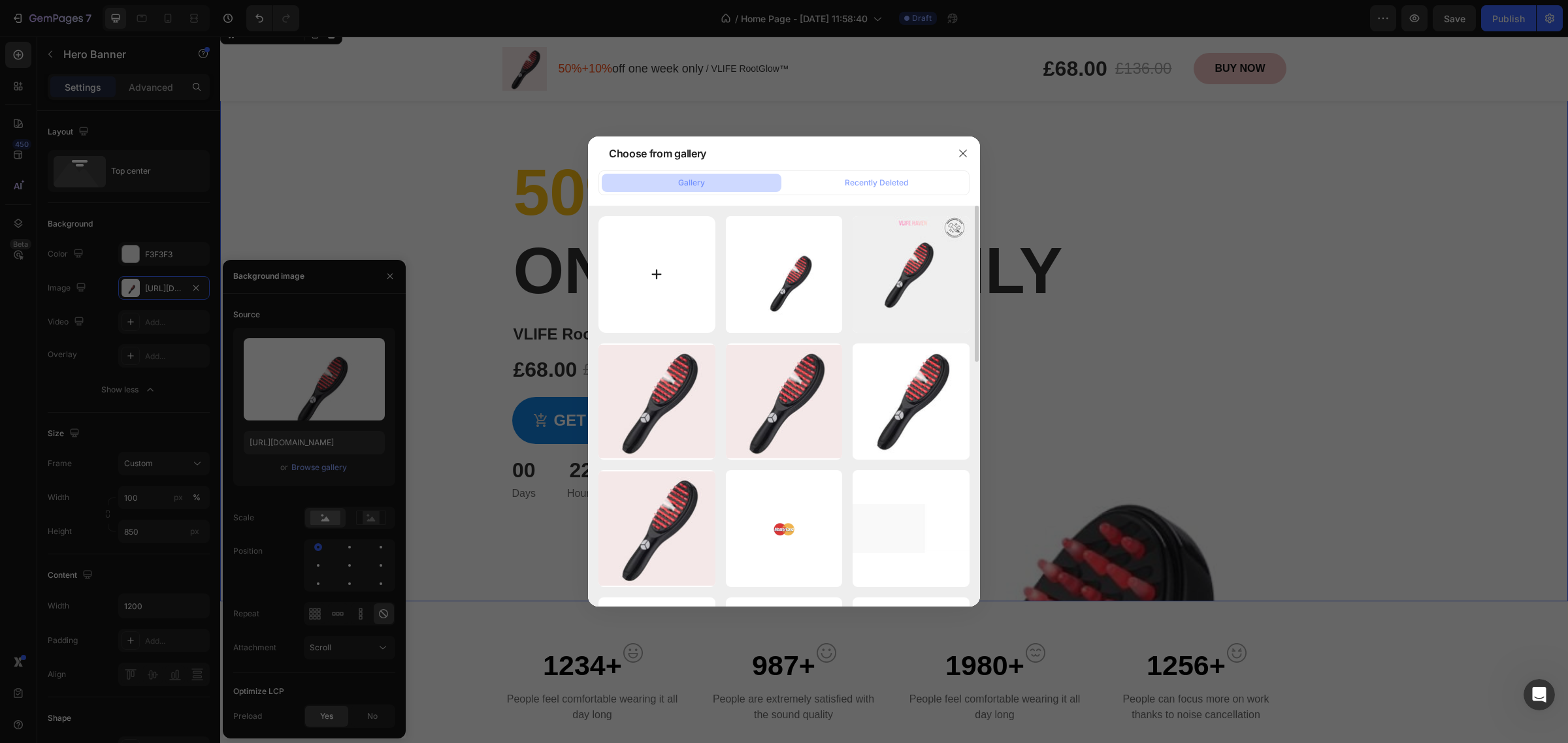
click at [676, 268] on input "file" at bounding box center [657, 274] width 117 height 117
type input "C:\fakepath\original.jpg"
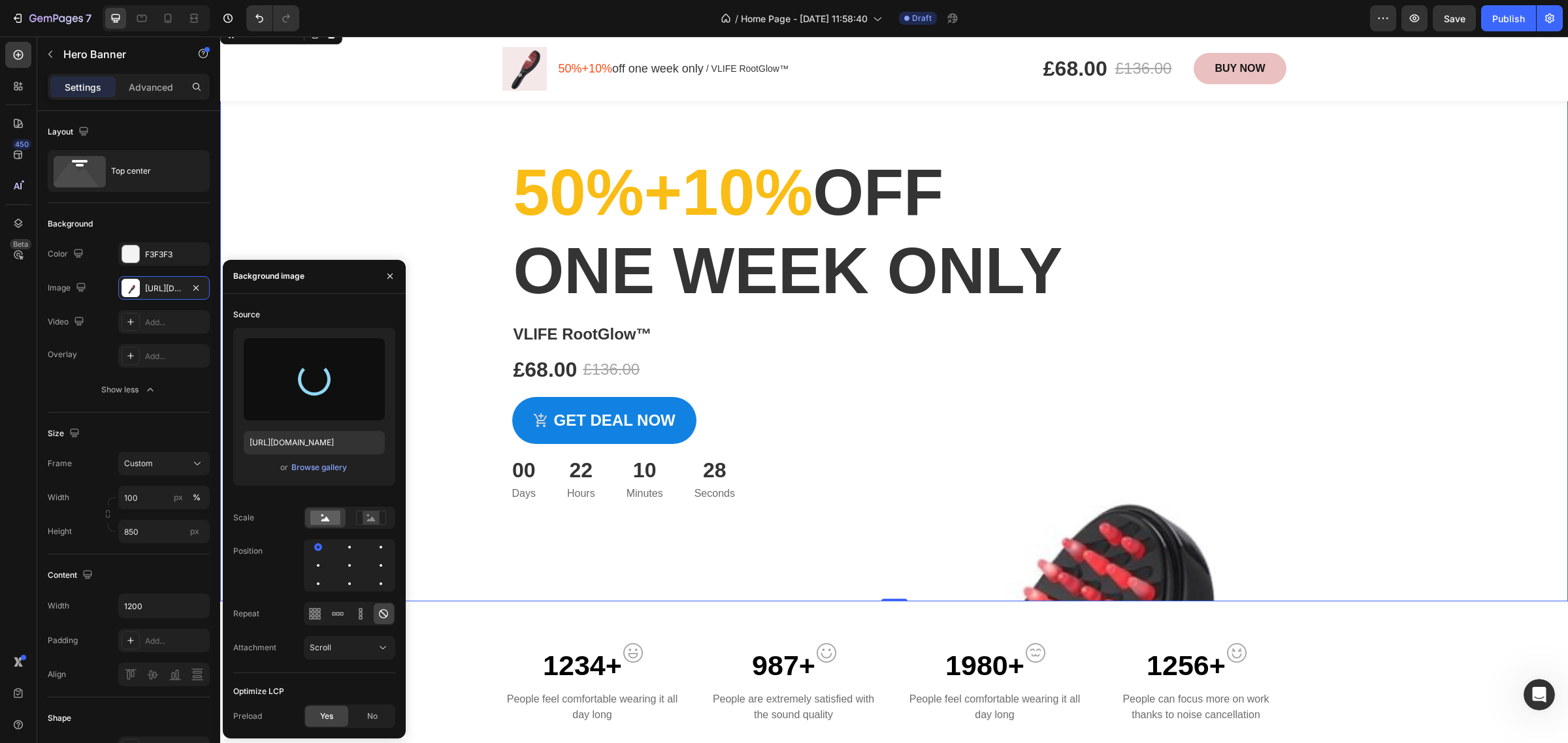
type input "[URL][DOMAIN_NAME]"
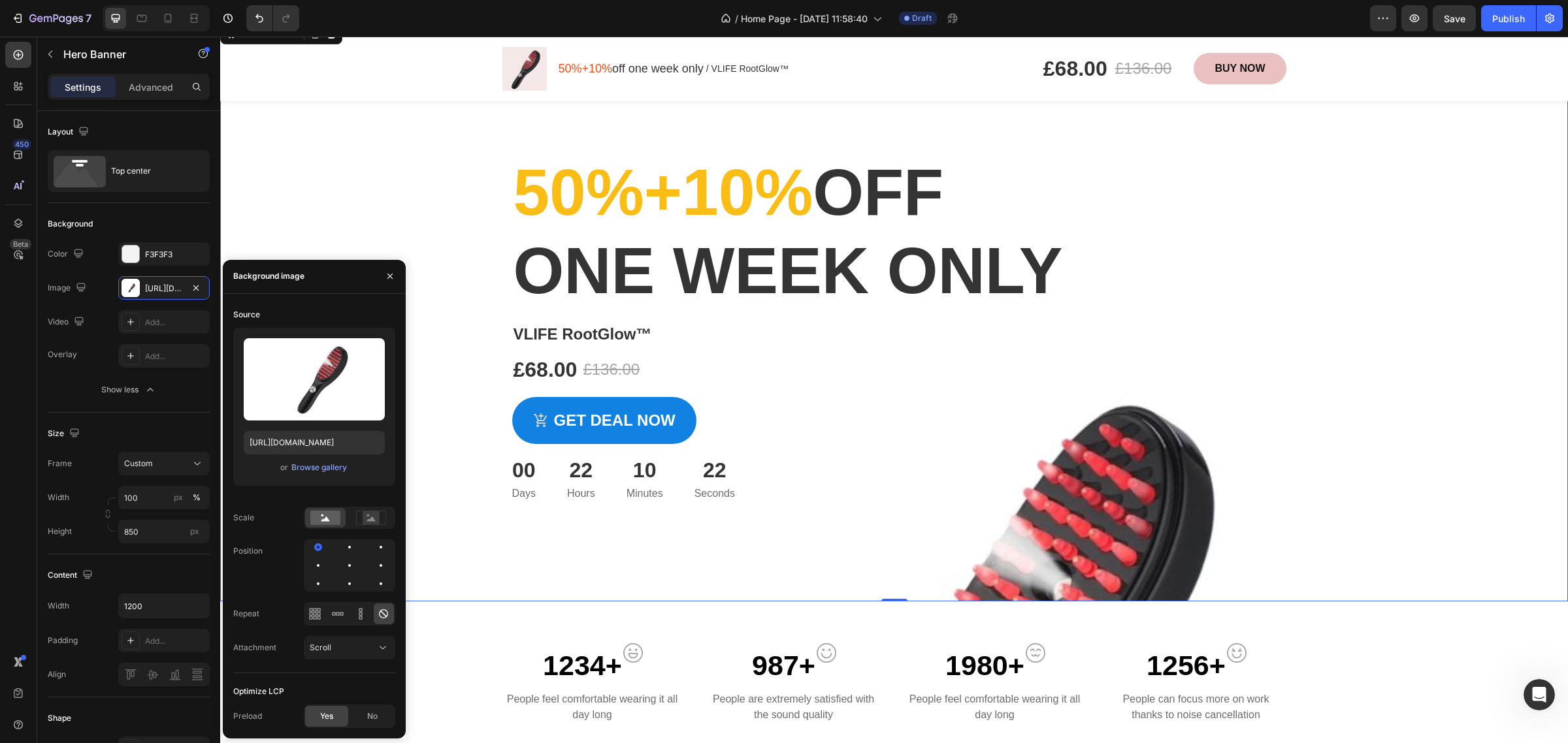
scroll to position [0, 0]
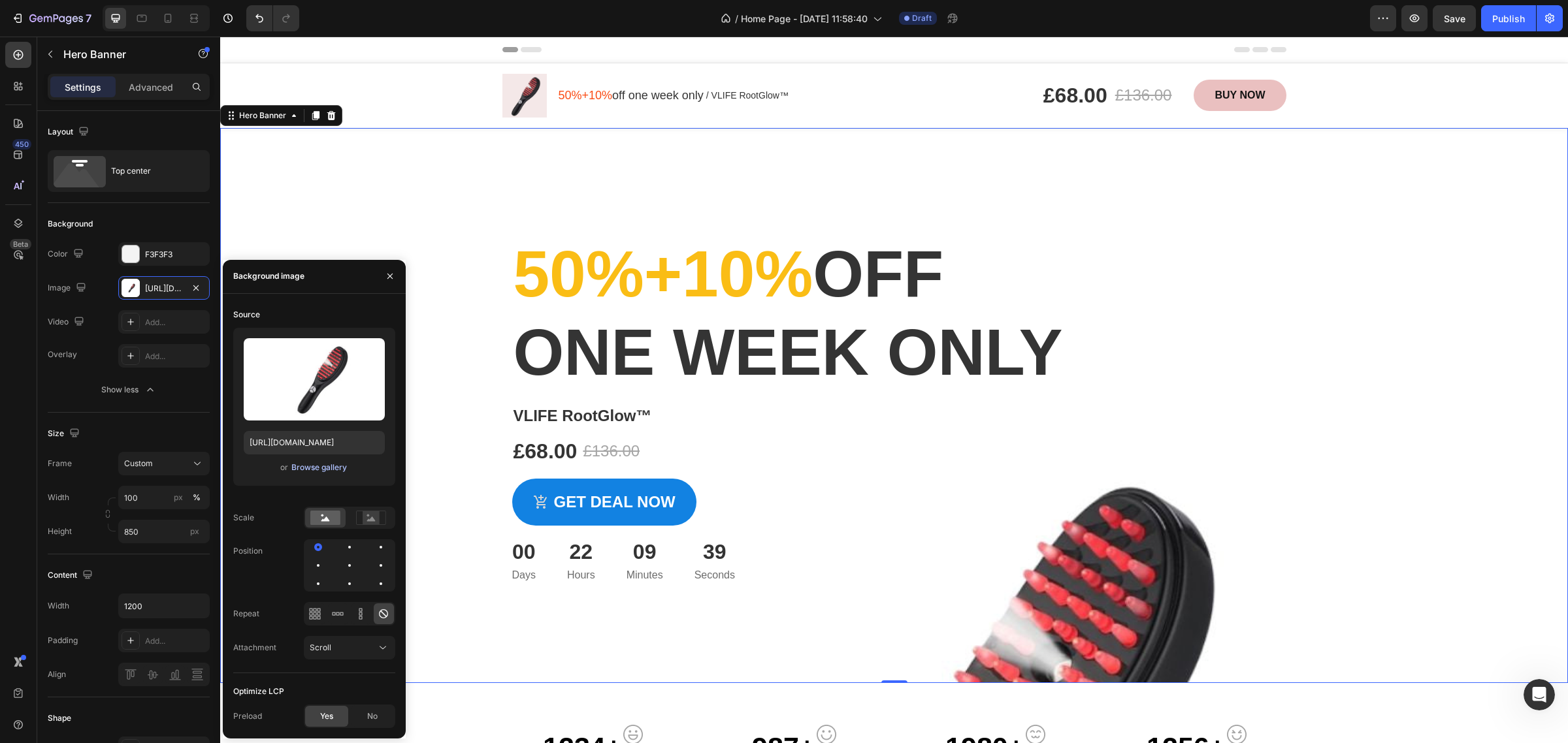
click at [315, 469] on div "Browse gallery" at bounding box center [319, 468] width 56 height 12
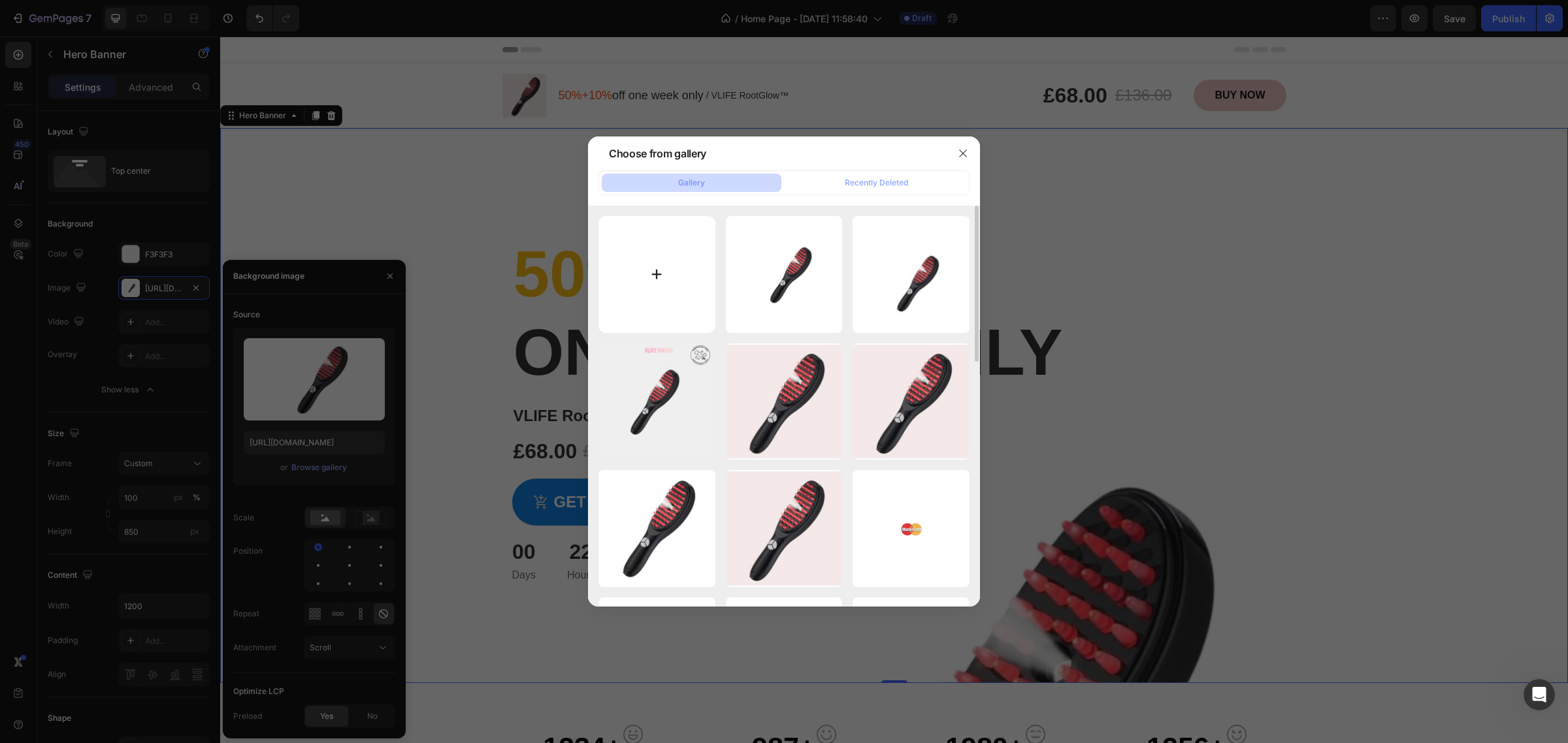
click at [676, 277] on input "file" at bounding box center [657, 274] width 117 height 117
type input "C:\fakepath\Ori.jpg"
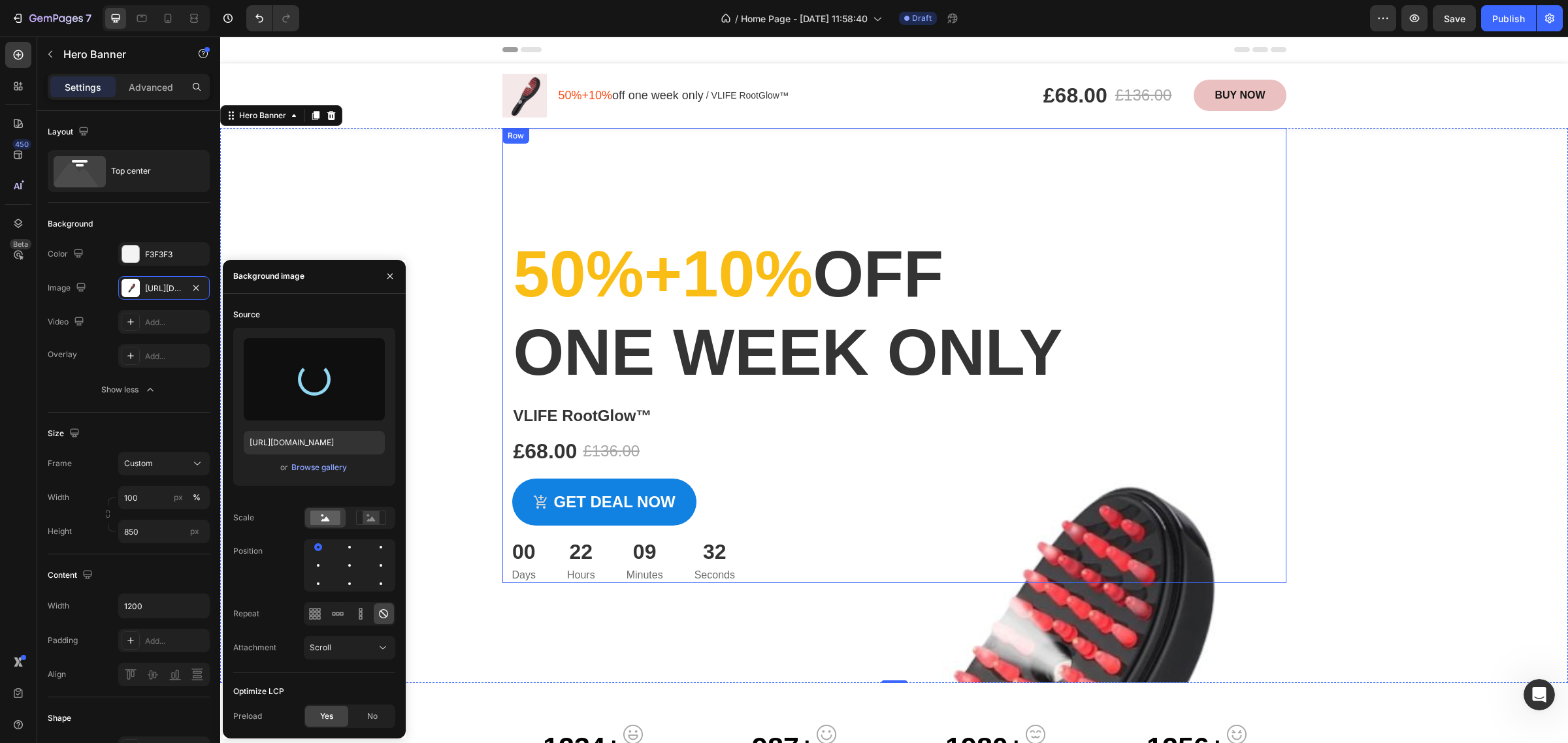
type input "[URL][DOMAIN_NAME]"
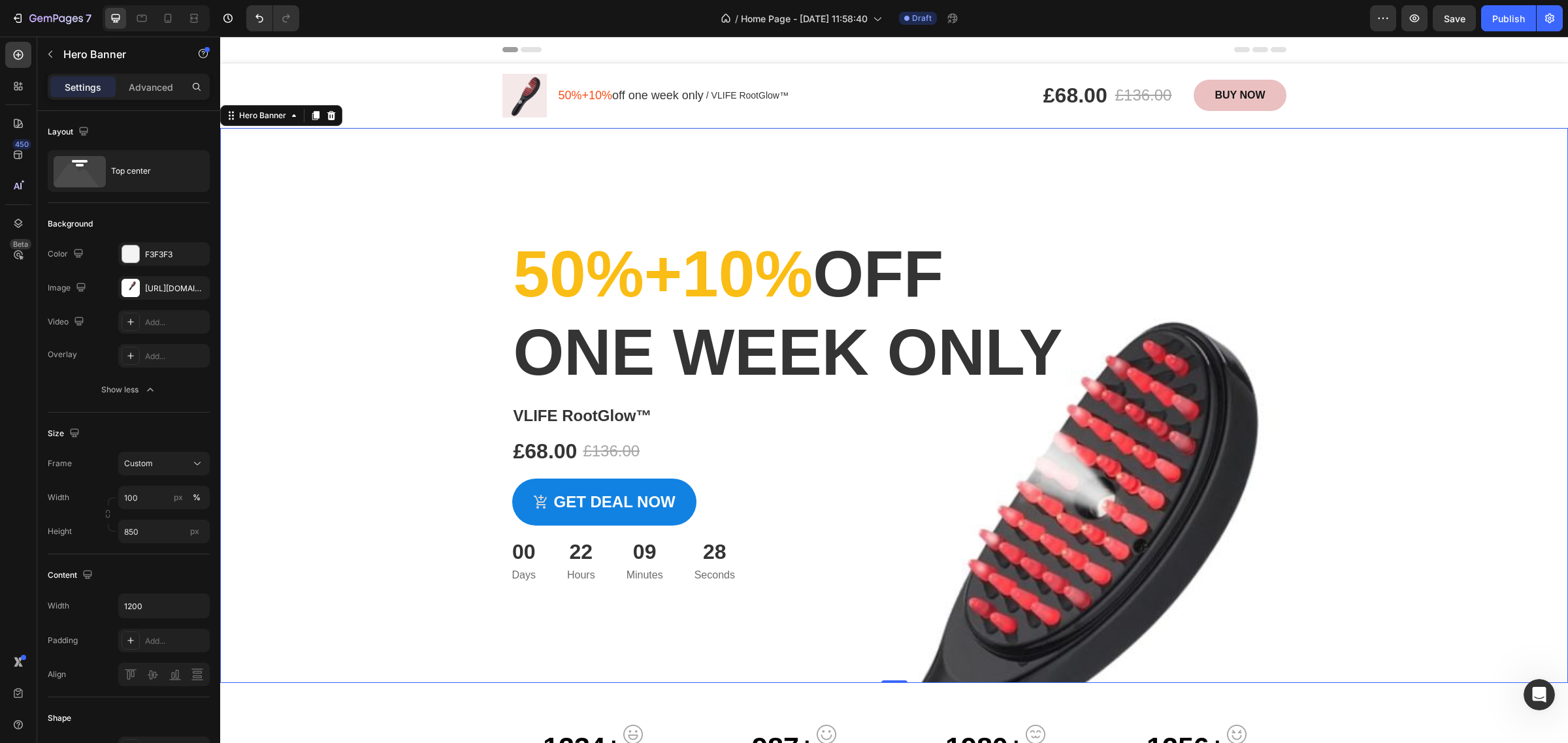
click at [265, 178] on div "Overlay" at bounding box center [894, 406] width 1348 height 555
click at [1229, 401] on div "50%+10% off one week only Heading VLIFE RootGlow™ Product Title £68.00 Product …" at bounding box center [894, 408] width 764 height 350
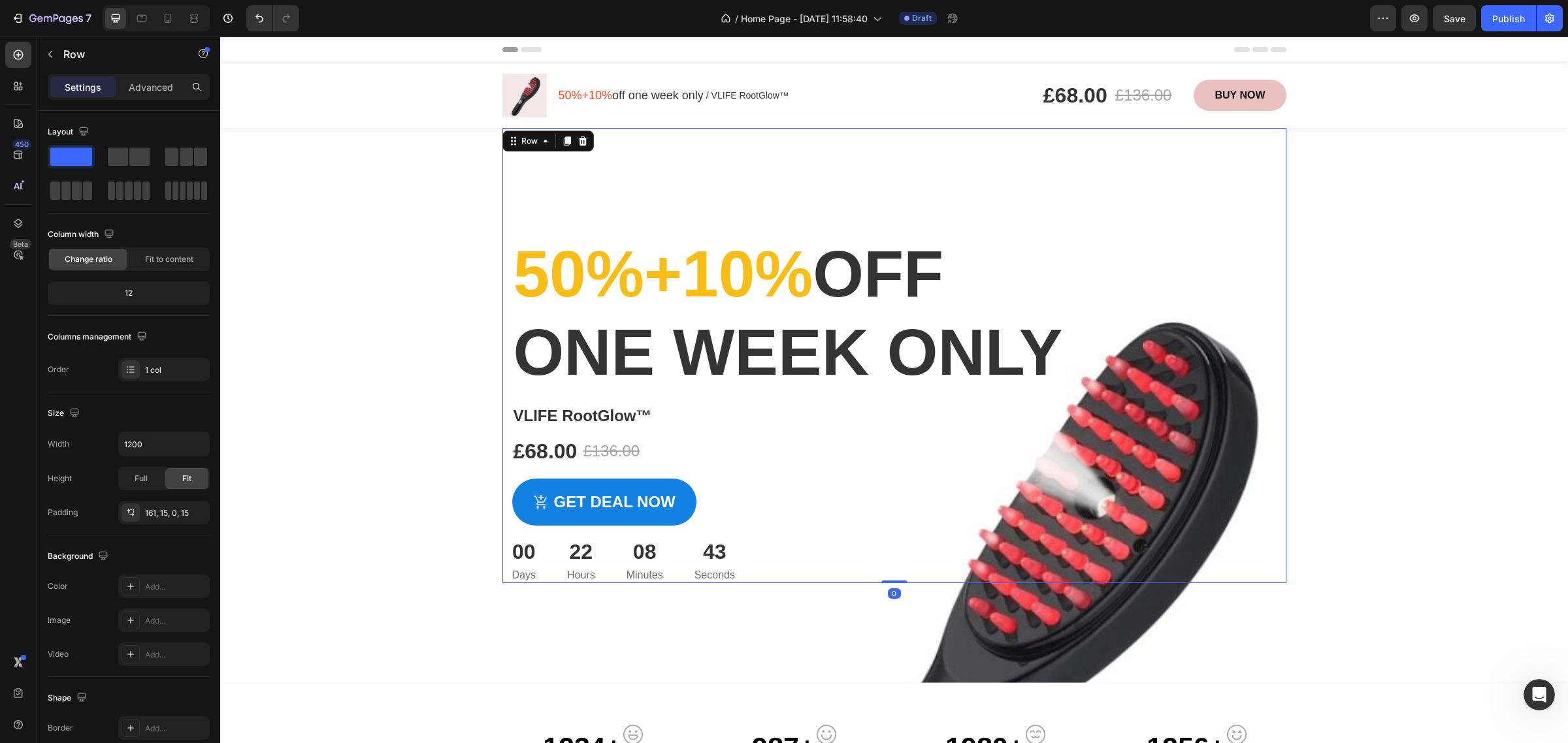
click at [1348, 397] on div "Overlay" at bounding box center [894, 406] width 1348 height 555
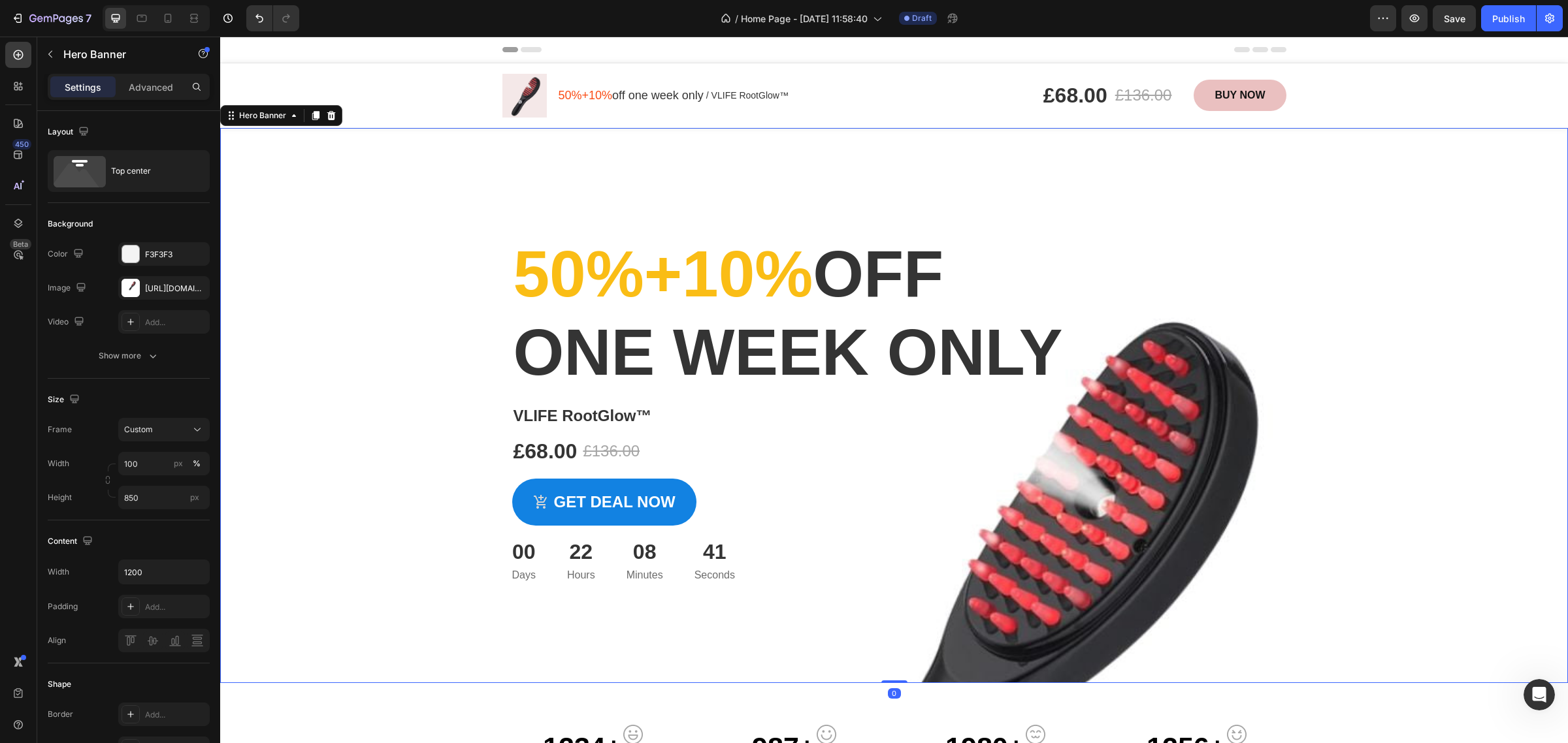
click at [1111, 610] on div "Overlay" at bounding box center [894, 406] width 1348 height 555
click at [1126, 471] on div "VLIFE RootGlow™ Product Title £68.00 Product Price Product Price £136.00 Produc…" at bounding box center [894, 493] width 764 height 180
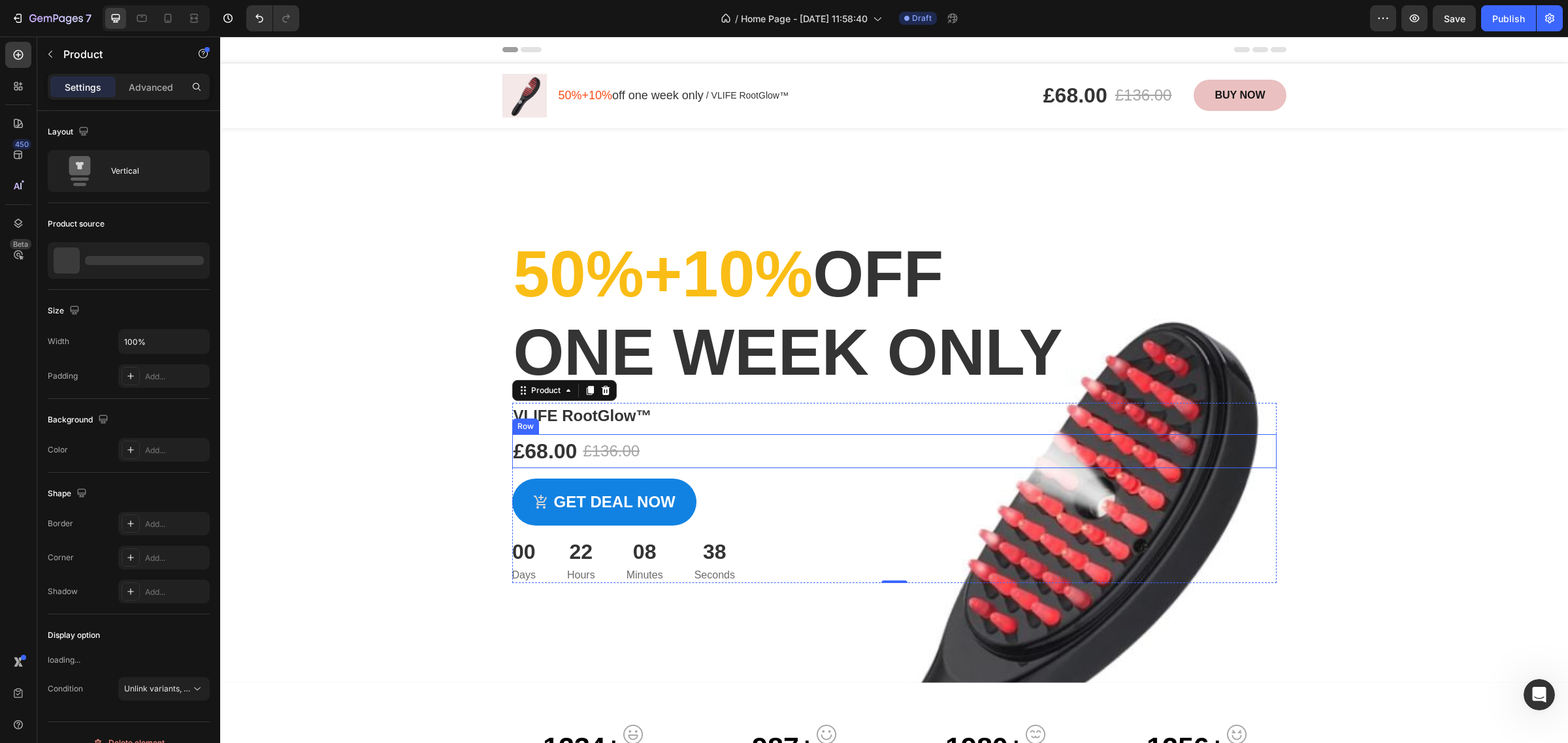
click at [1307, 430] on div "Overlay" at bounding box center [894, 406] width 1348 height 555
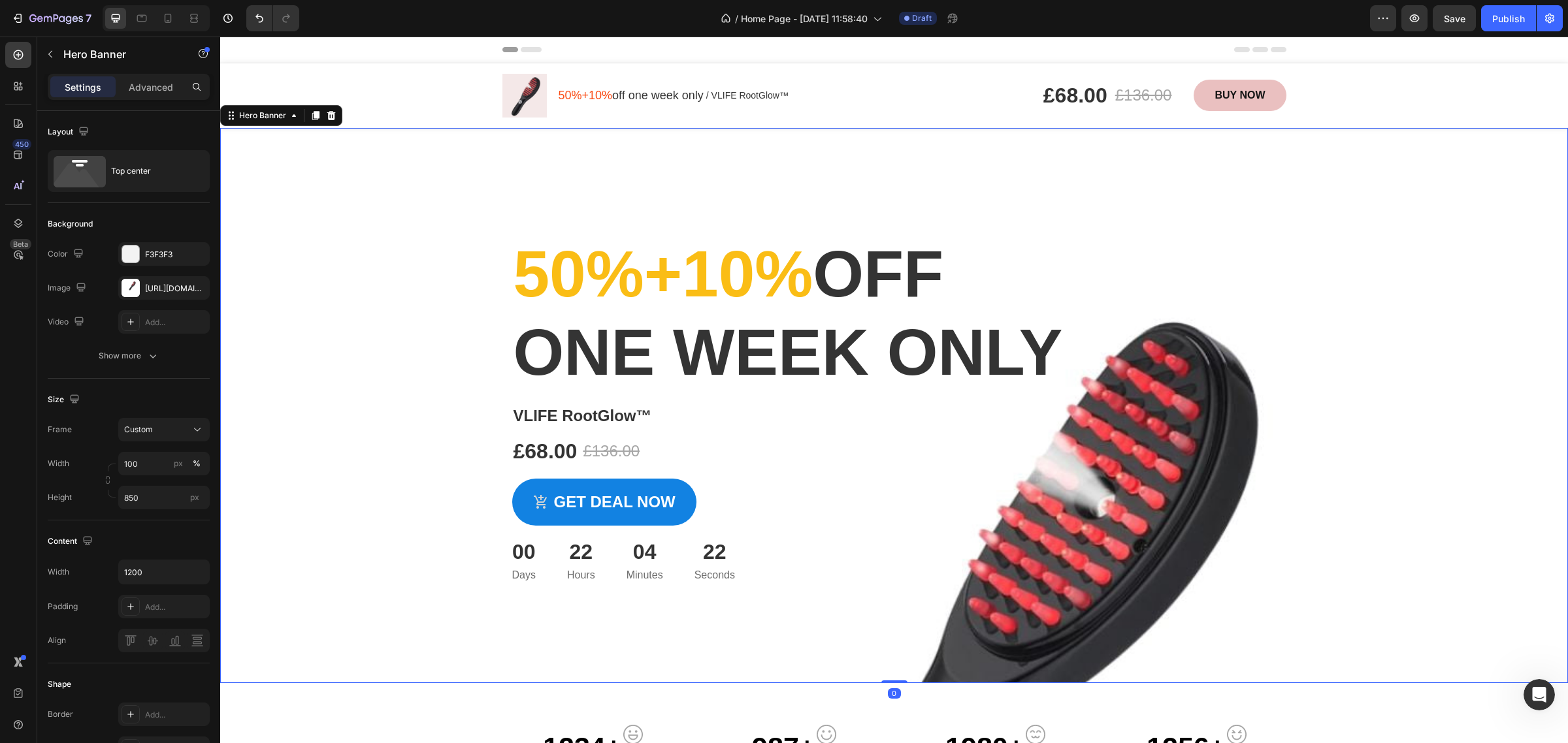
click at [1056, 613] on div "Overlay" at bounding box center [894, 406] width 1348 height 555
click at [147, 297] on div "[URL][DOMAIN_NAME]" at bounding box center [164, 288] width 91 height 24
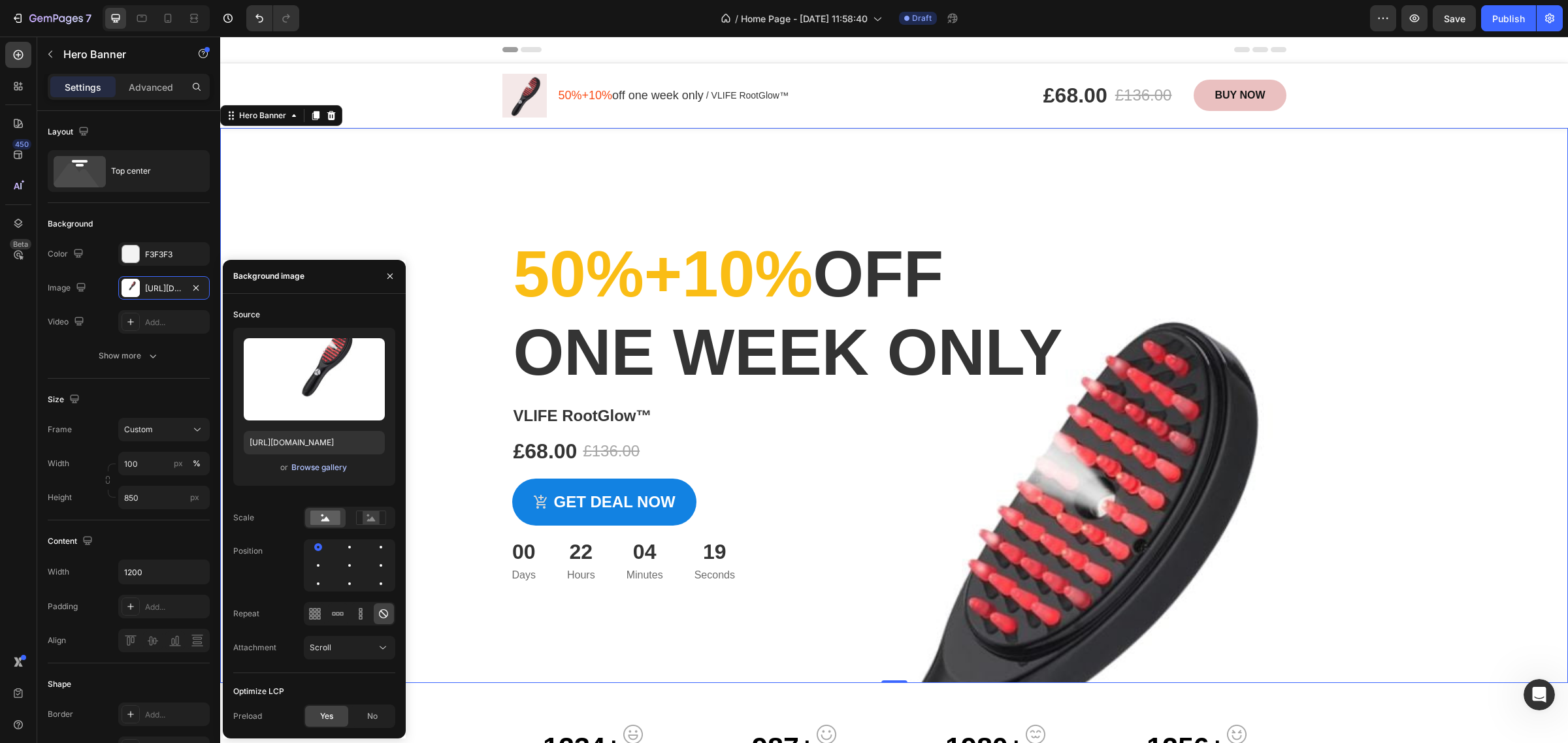
click at [327, 467] on div "Browse gallery" at bounding box center [319, 468] width 56 height 12
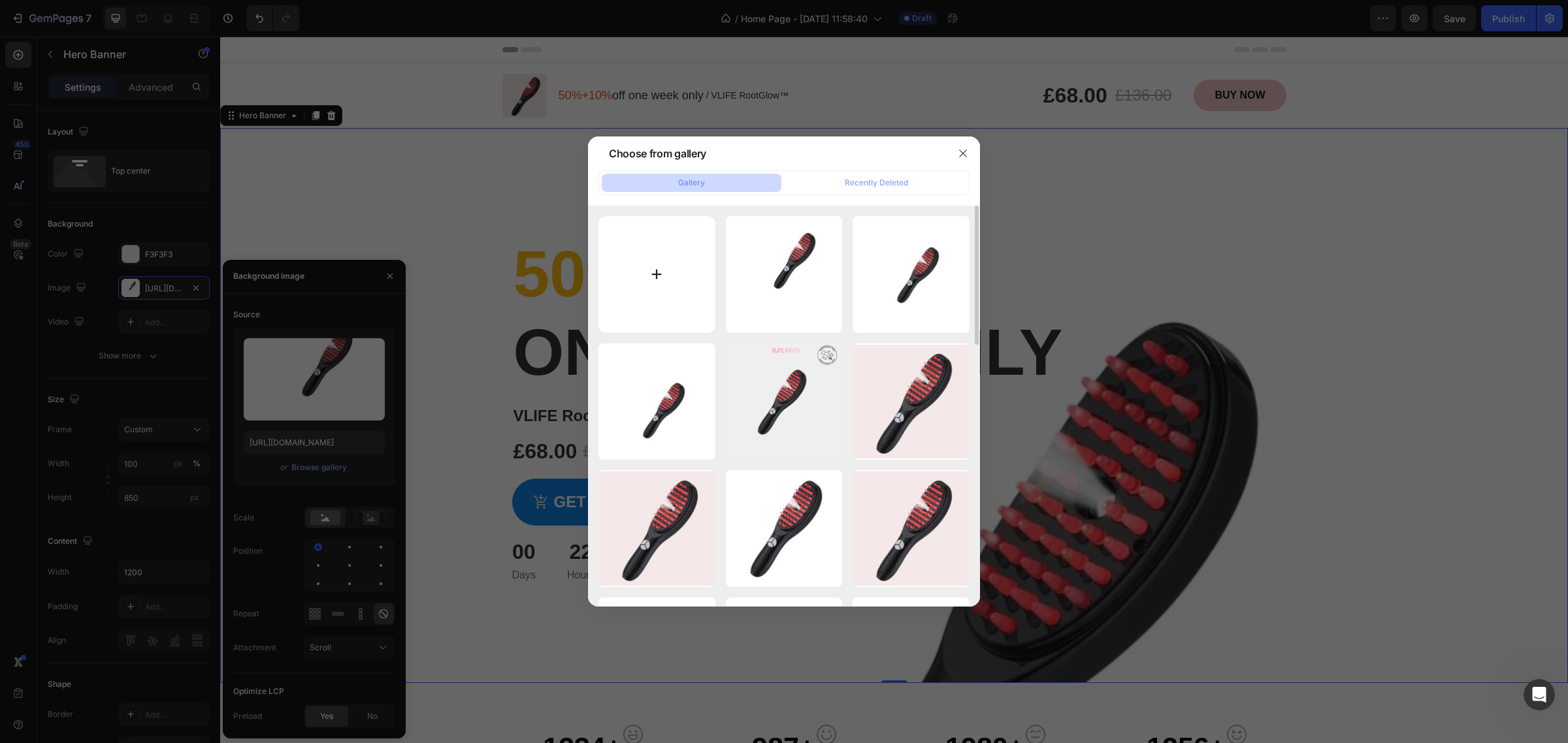
click at [654, 240] on input "file" at bounding box center [657, 274] width 117 height 117
type input "C:\fakepath\or.jpg"
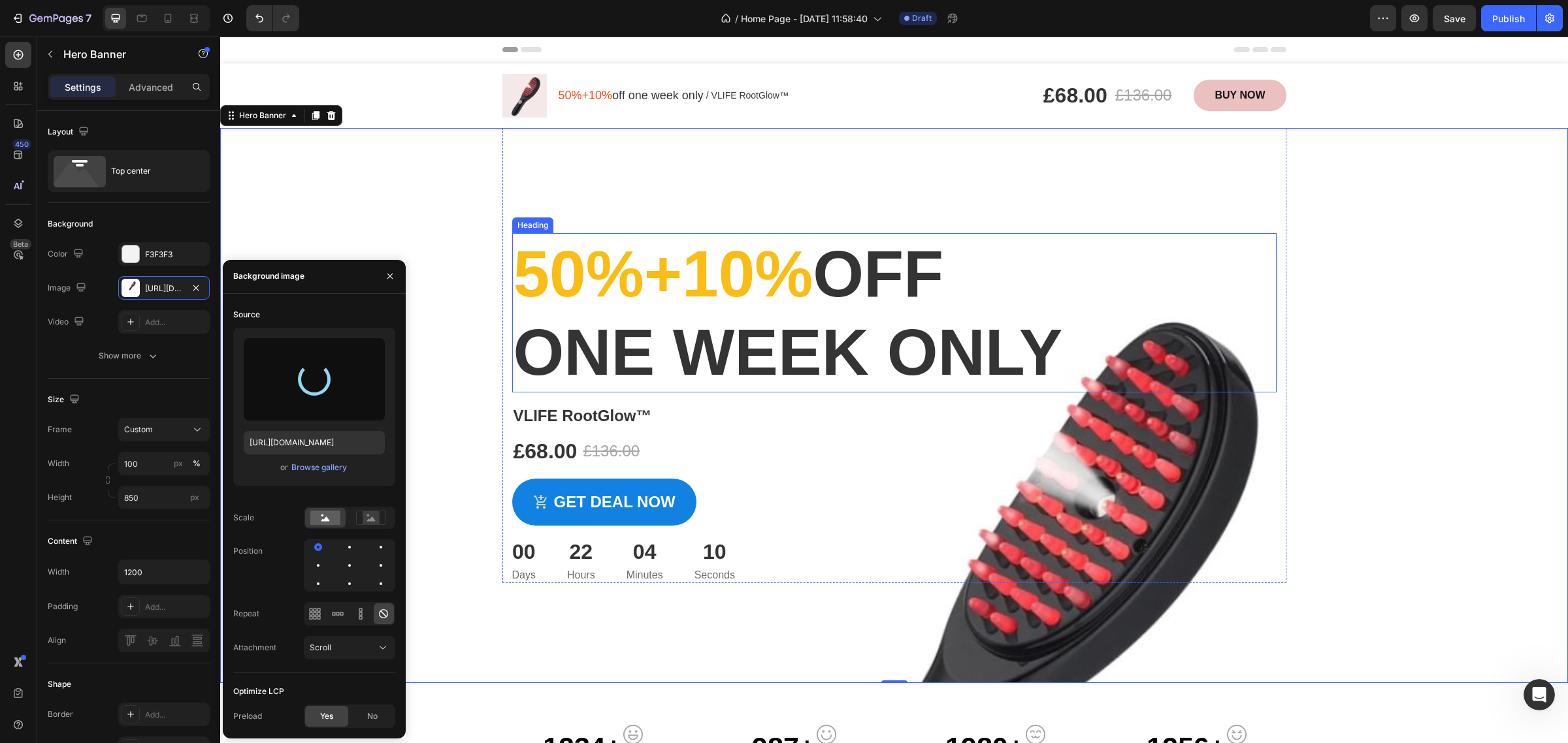
type input "[URL][DOMAIN_NAME]"
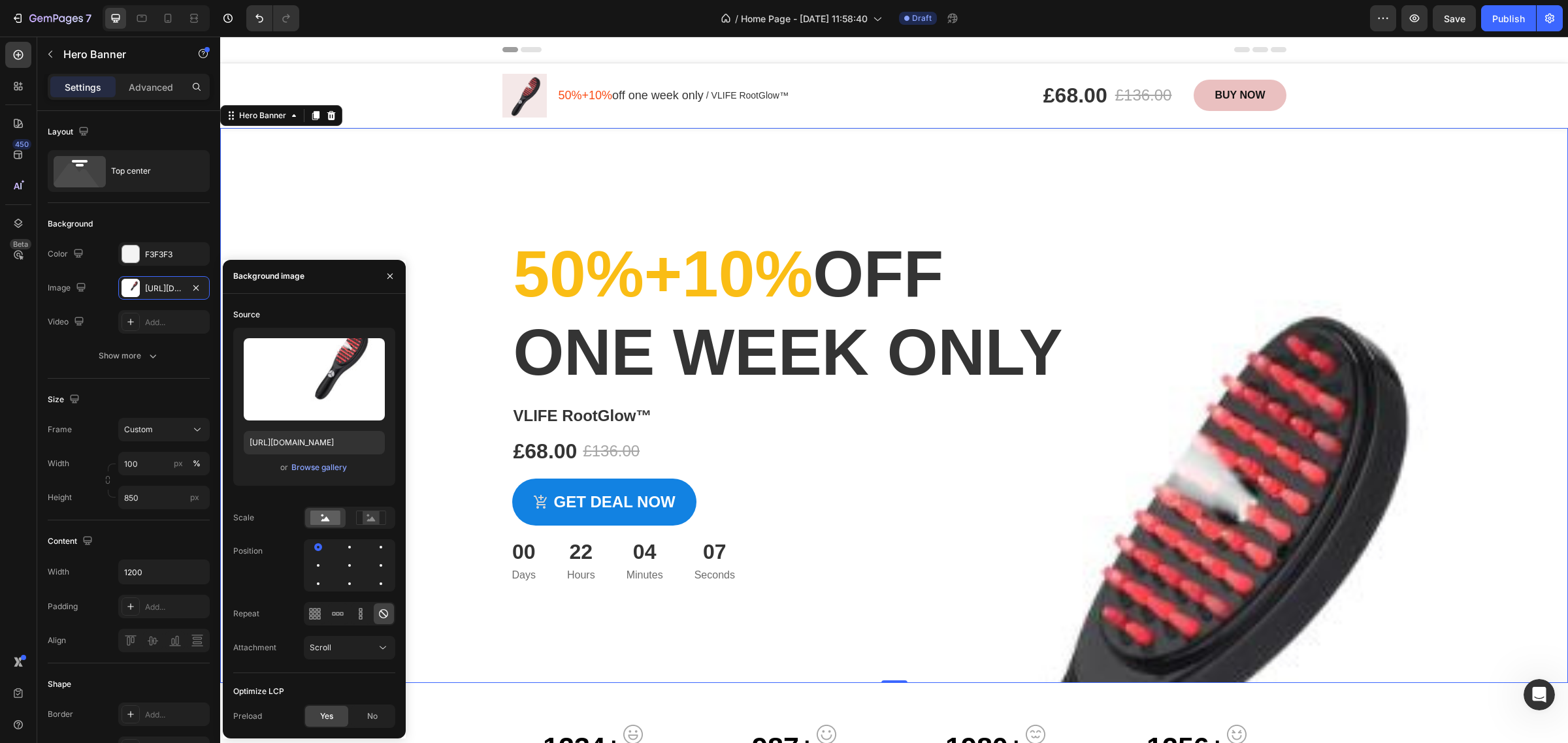
click at [1407, 450] on div "Overlay" at bounding box center [894, 406] width 1348 height 555
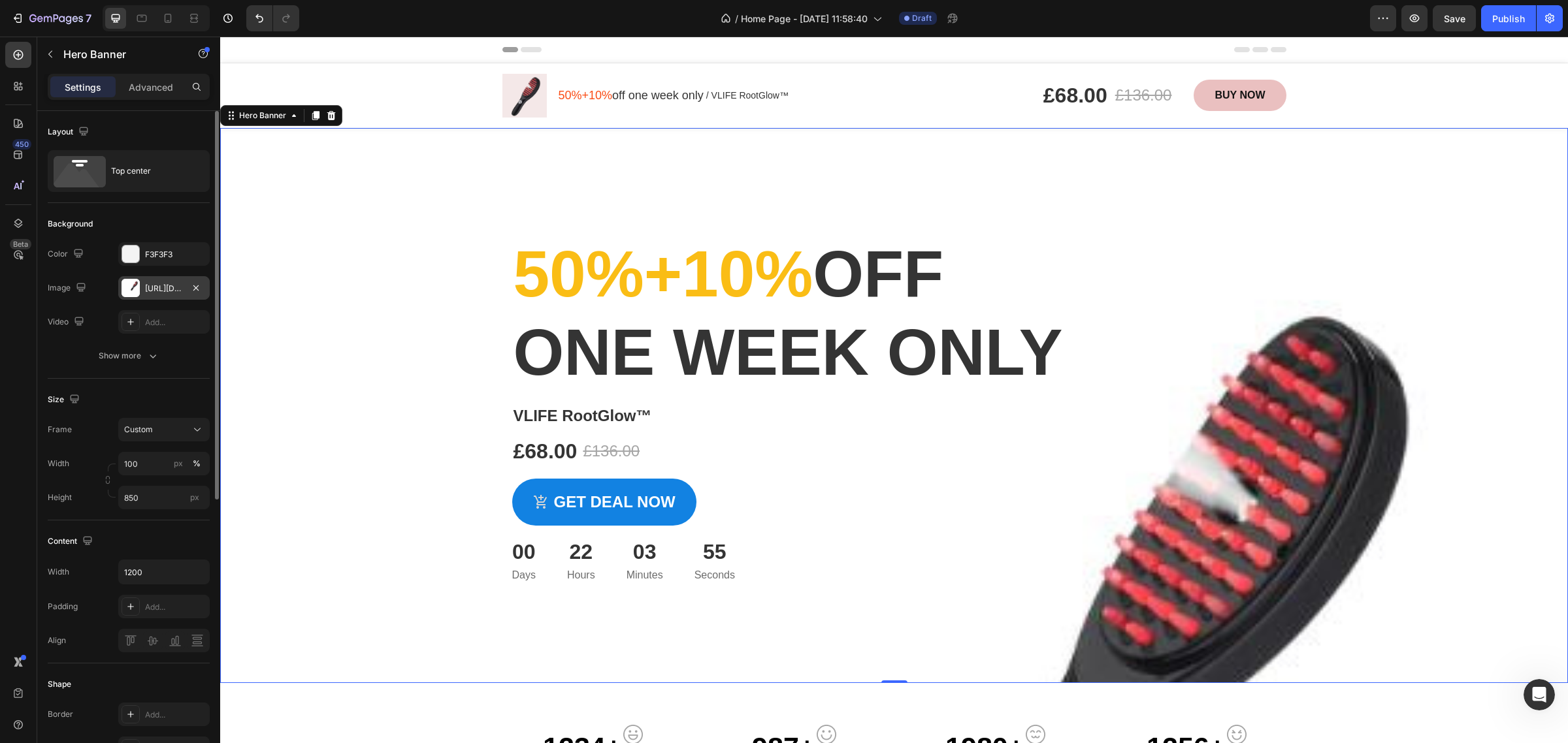
click at [152, 286] on div "[URL][DOMAIN_NAME]" at bounding box center [164, 288] width 38 height 12
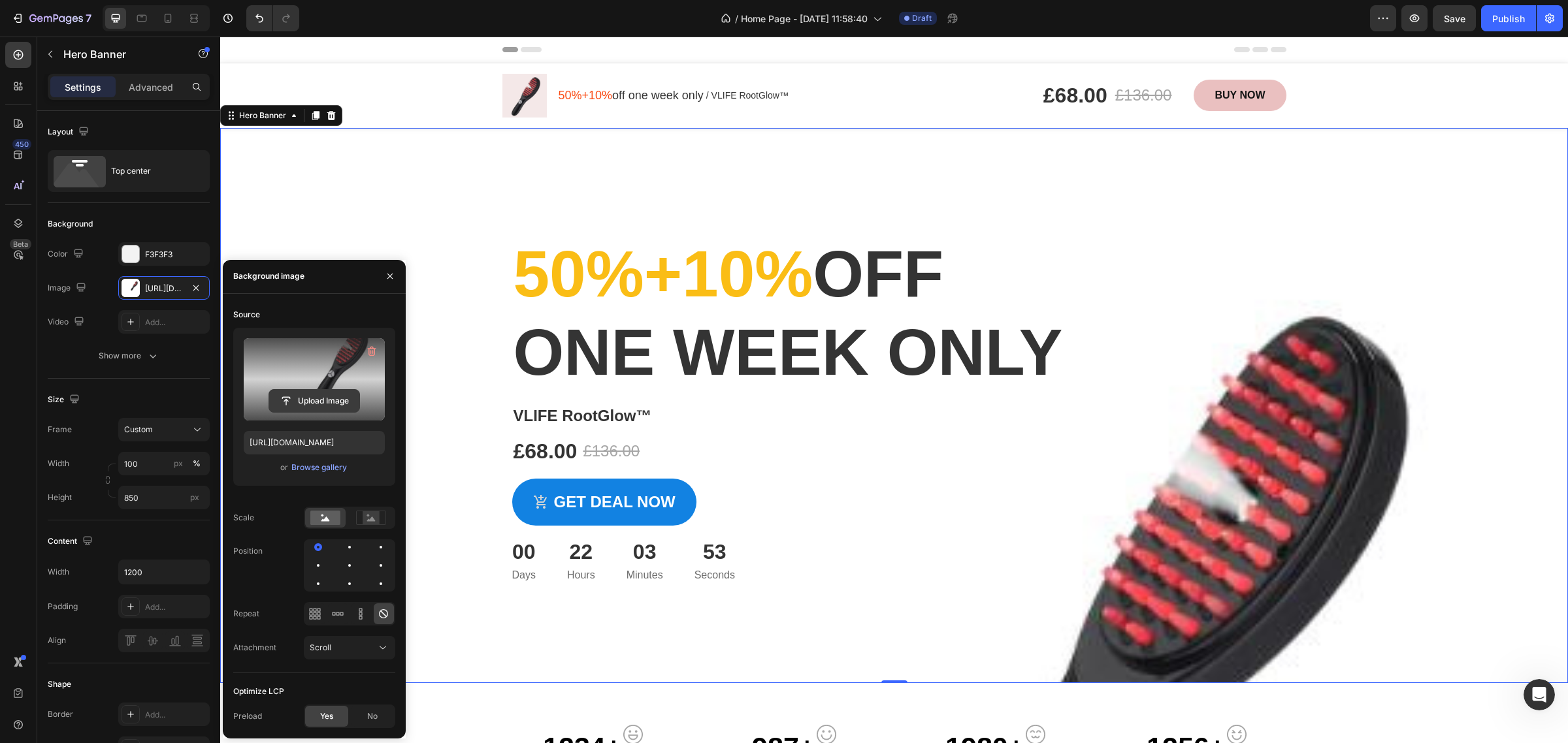
click at [315, 396] on input "file" at bounding box center [314, 401] width 90 height 22
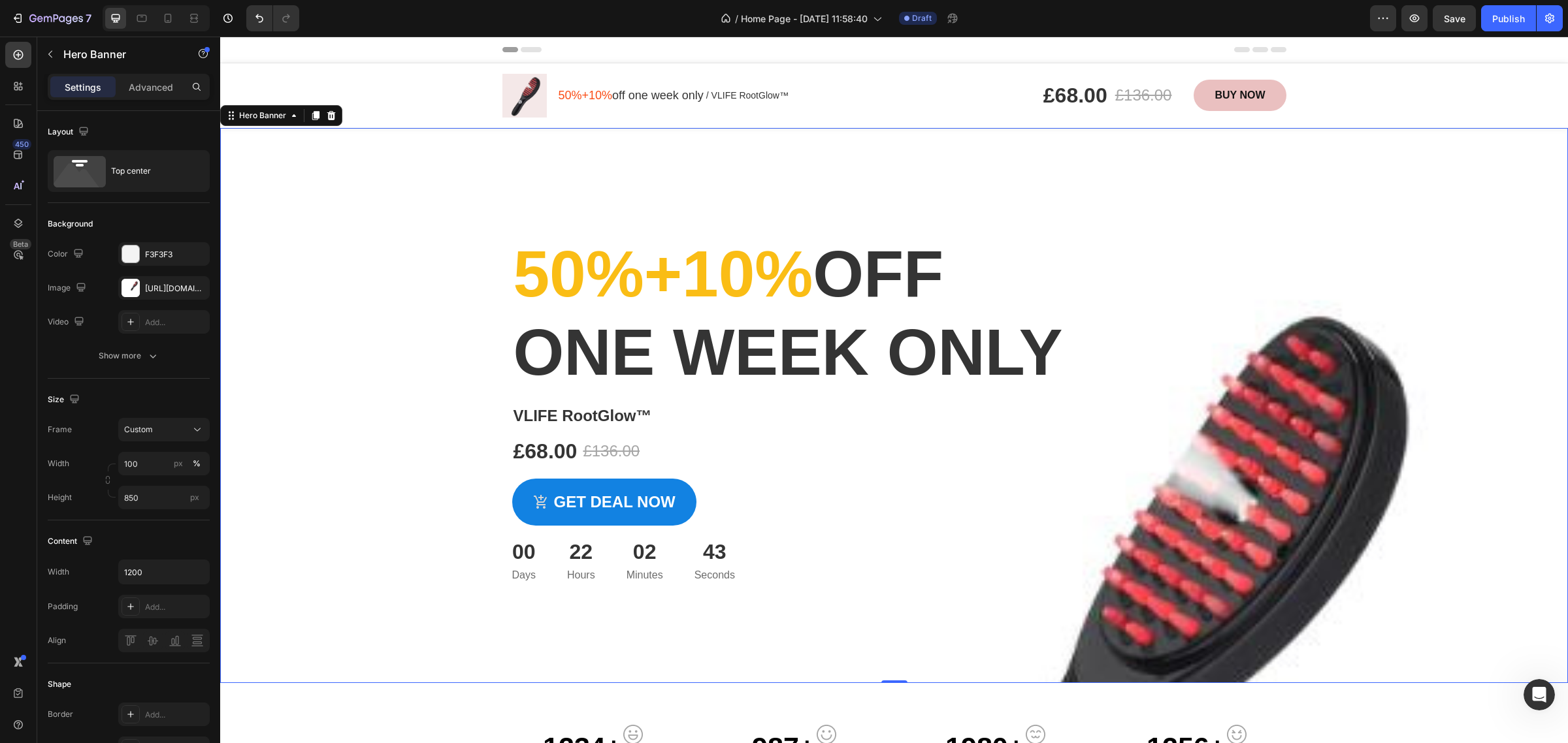
click at [1388, 299] on div "Overlay" at bounding box center [894, 406] width 1348 height 555
click at [431, 327] on div "Overlay" at bounding box center [894, 406] width 1348 height 555
click at [146, 291] on div "[URL][DOMAIN_NAME]" at bounding box center [164, 288] width 38 height 12
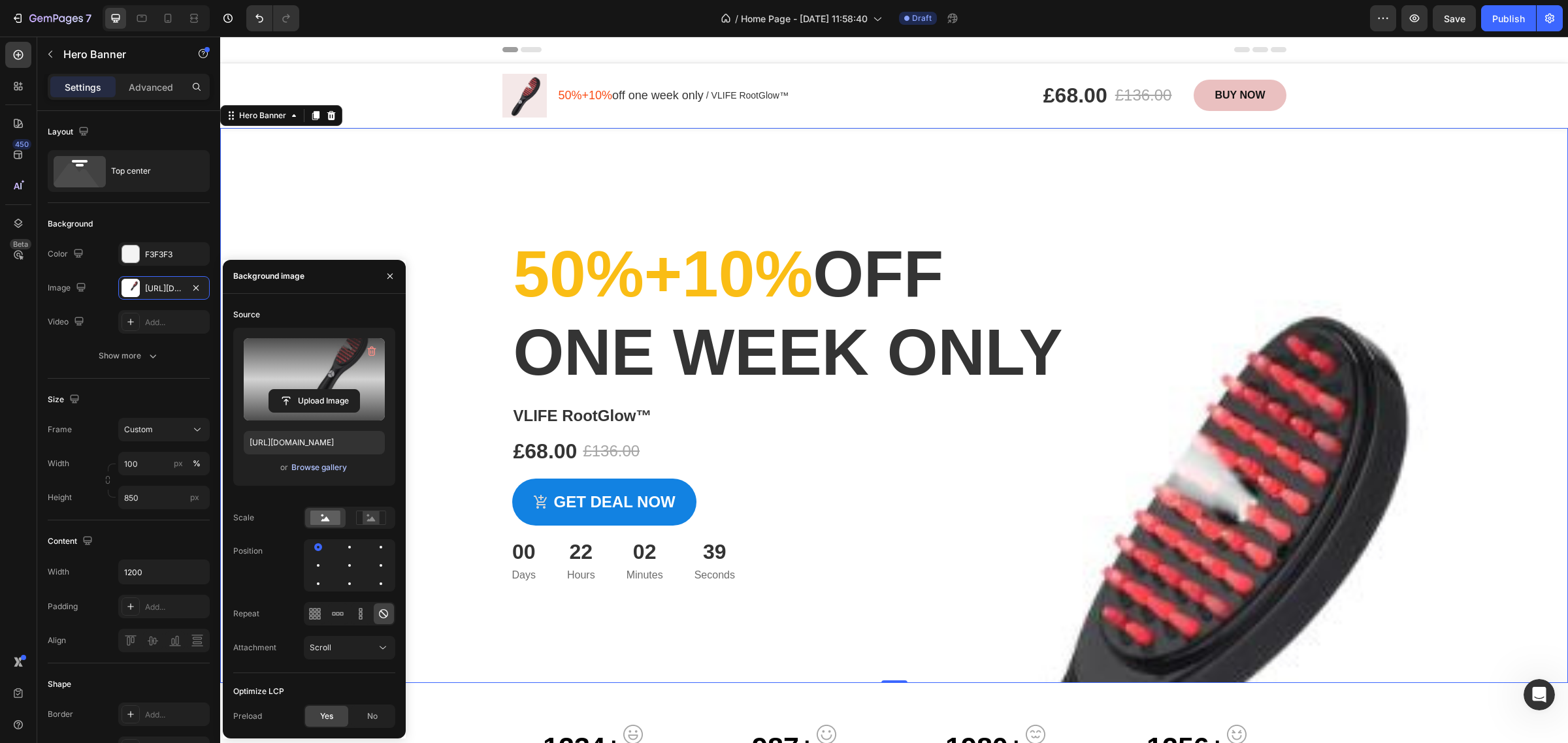
click at [325, 465] on div "Browse gallery" at bounding box center [319, 468] width 56 height 12
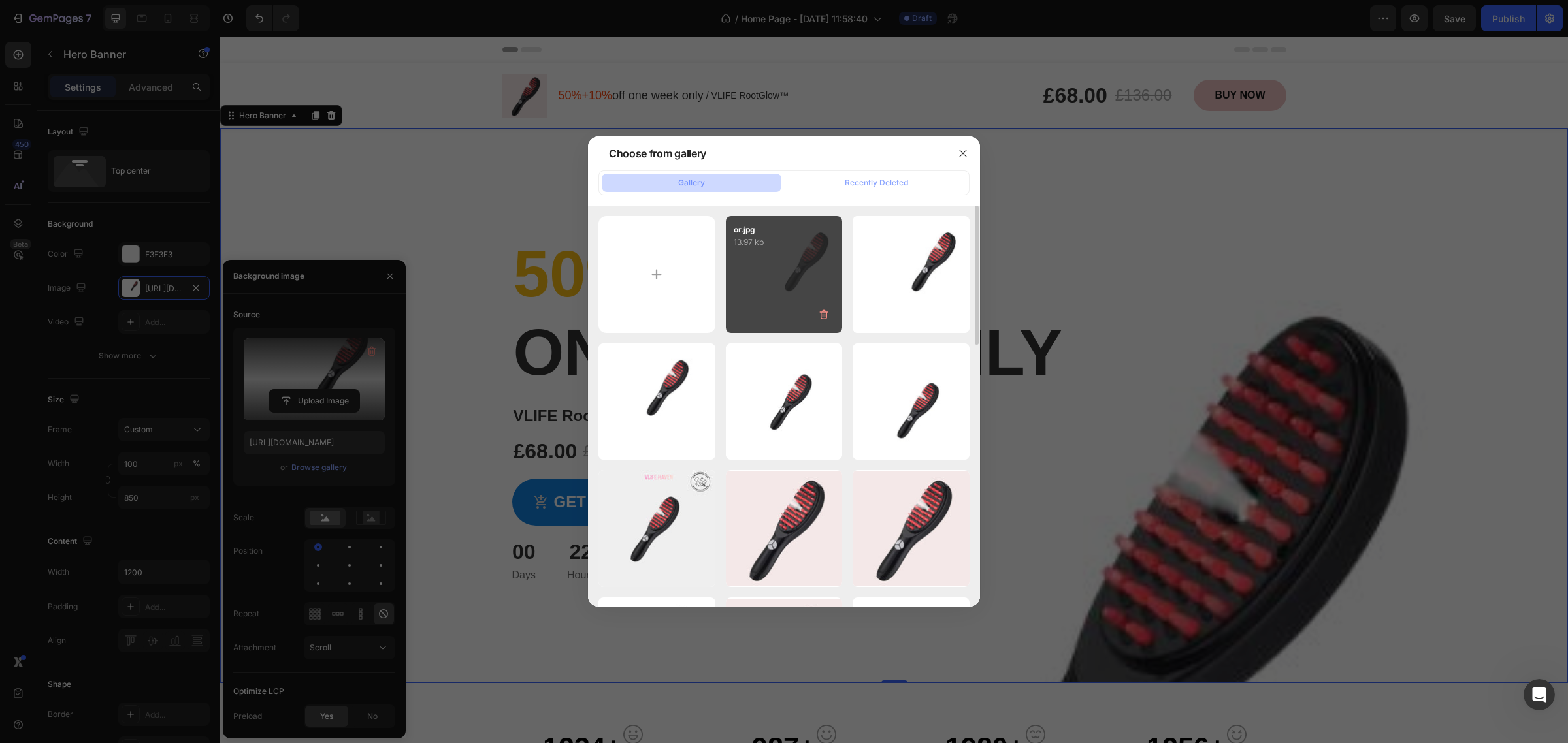
click at [789, 282] on div "or.jpg 13.97 kb" at bounding box center [784, 274] width 117 height 117
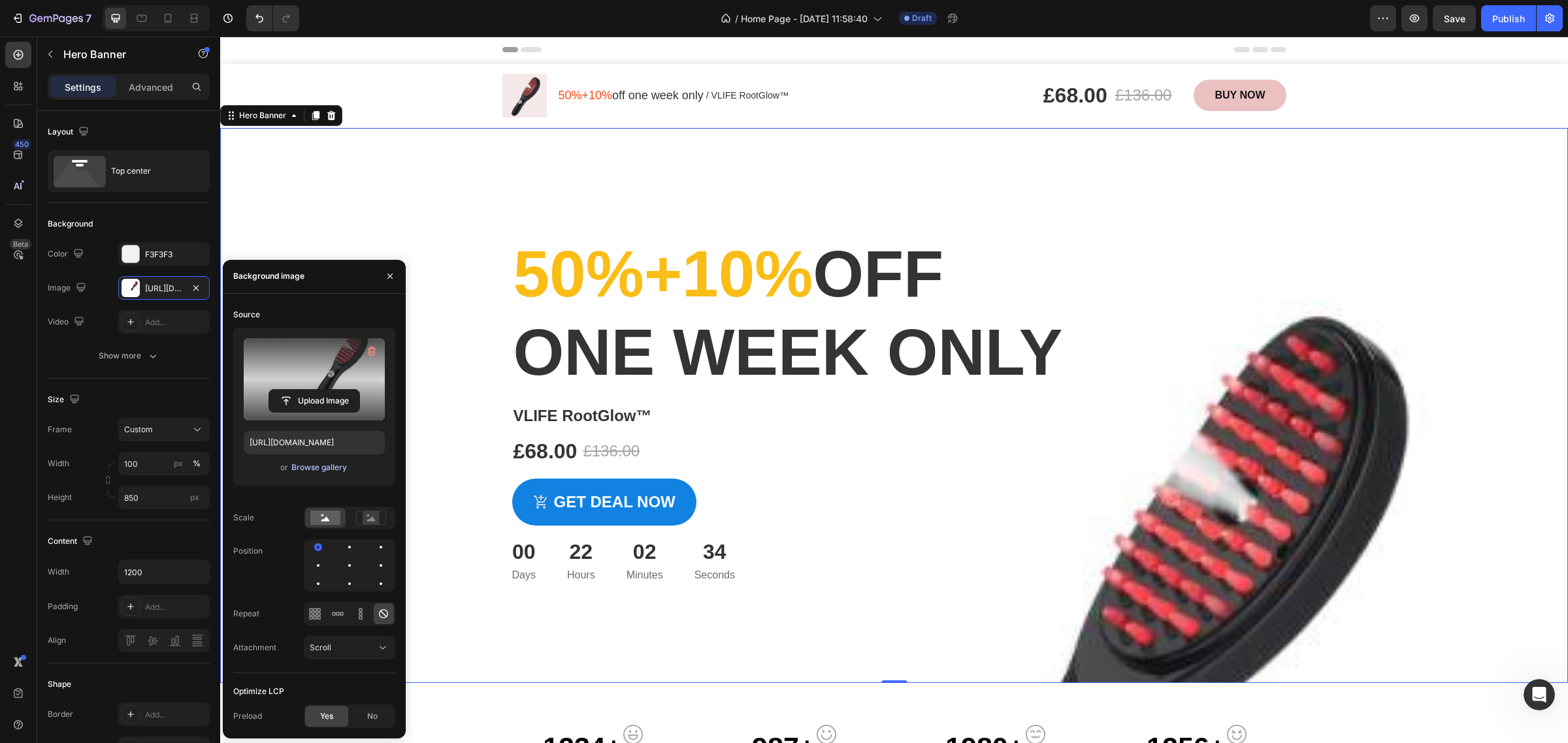
click at [309, 472] on div "Browse gallery" at bounding box center [319, 468] width 56 height 12
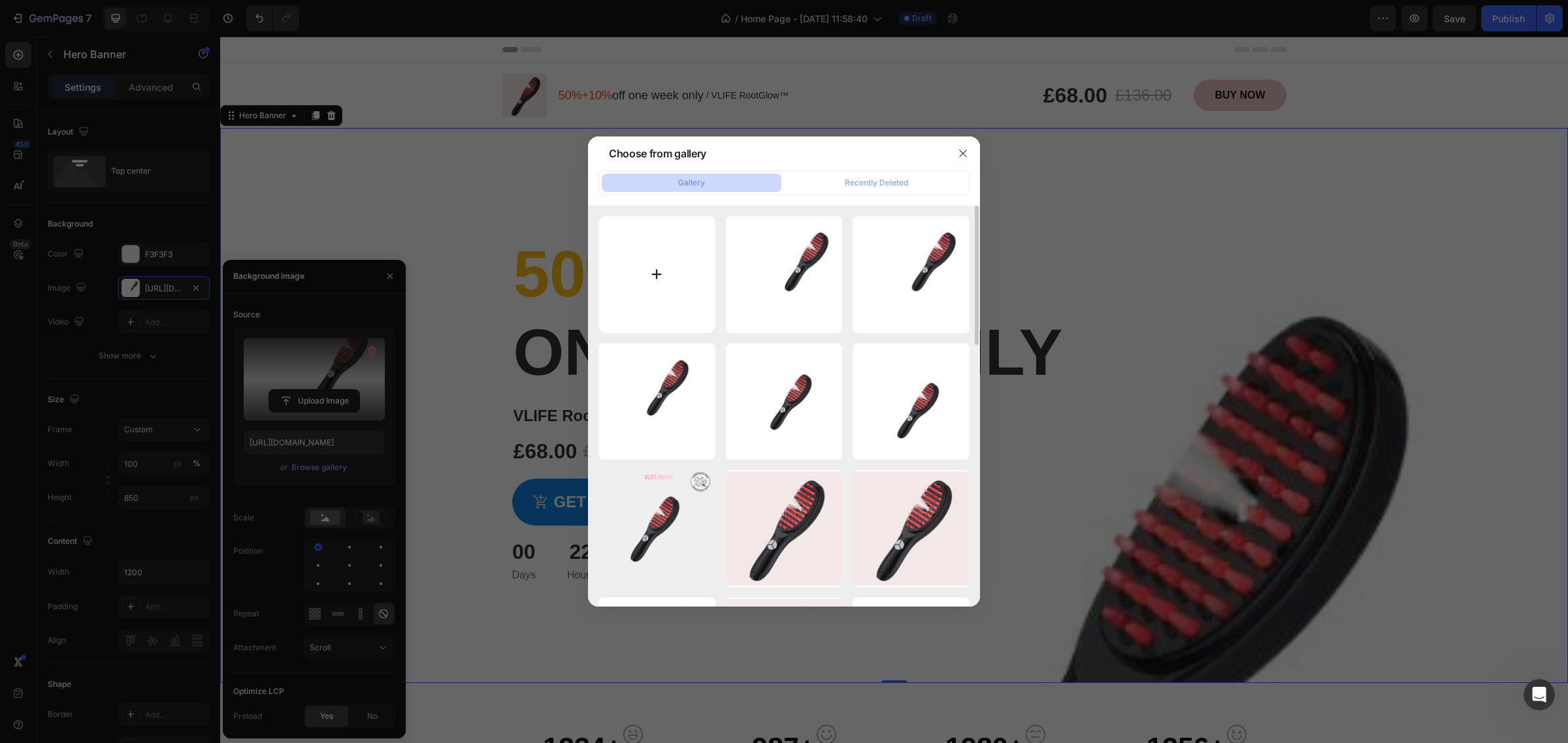
click at [680, 244] on input "file" at bounding box center [657, 274] width 117 height 117
type input "C:\fakepath\O.jpg"
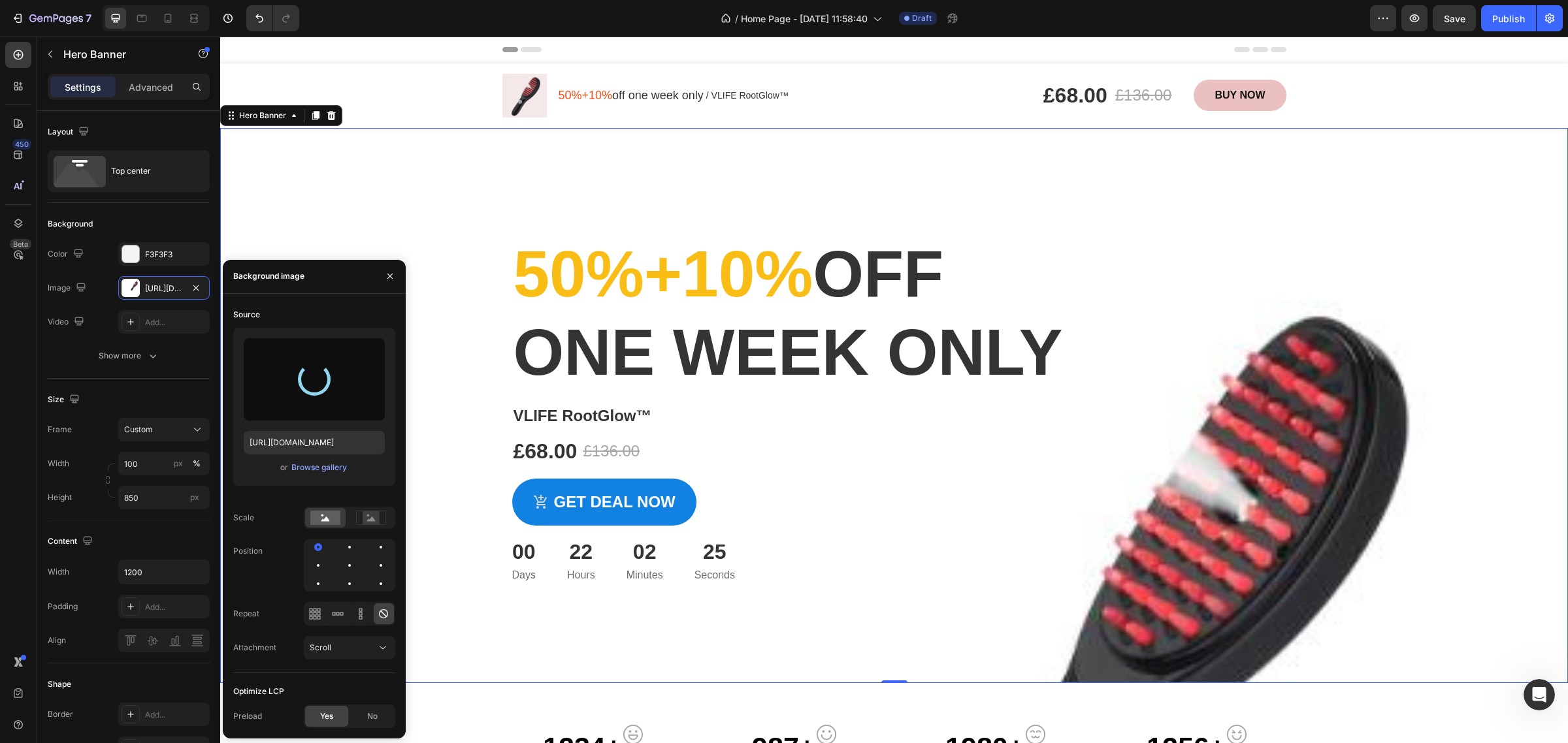
type input "[URL][DOMAIN_NAME]"
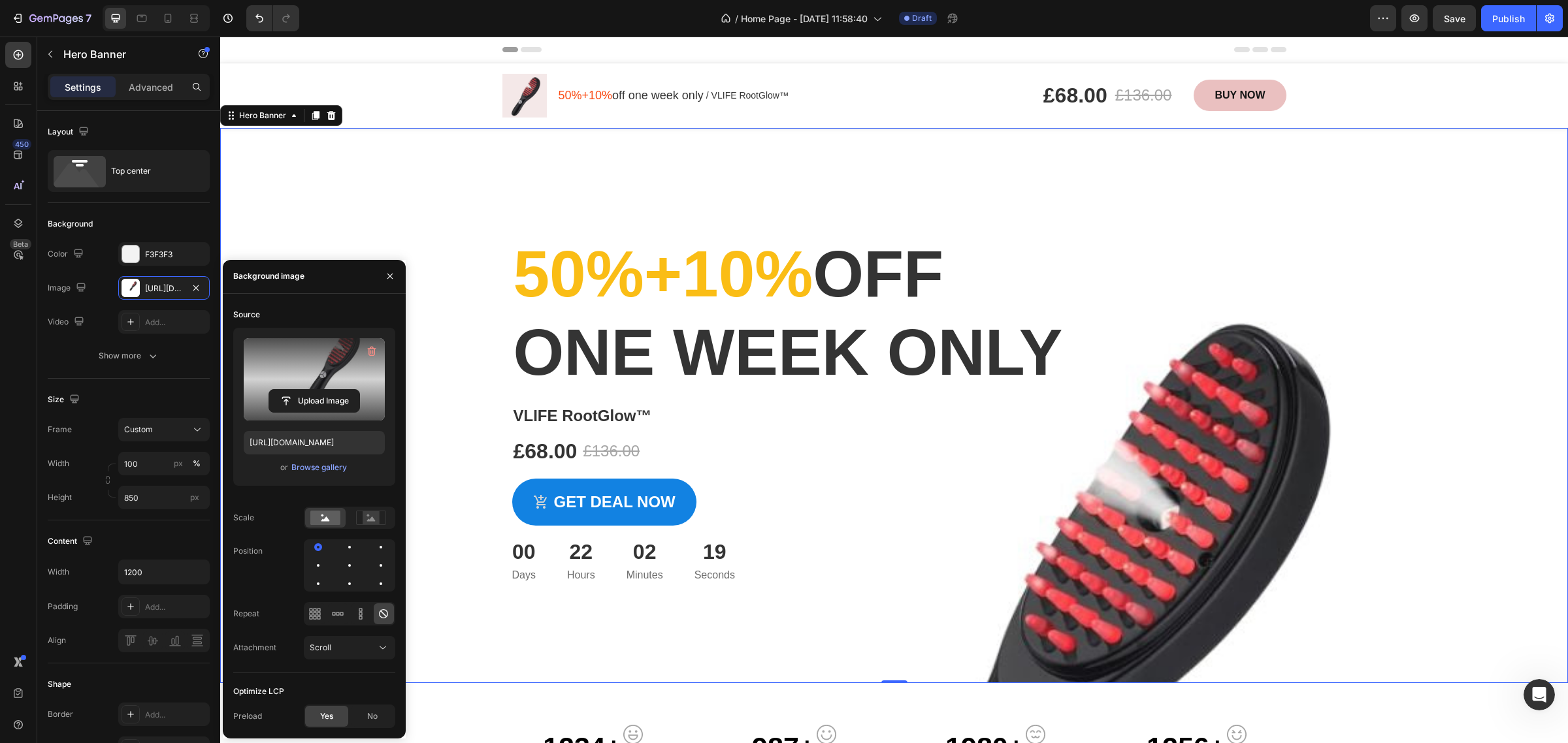
click at [1478, 390] on div "Overlay" at bounding box center [894, 406] width 1348 height 555
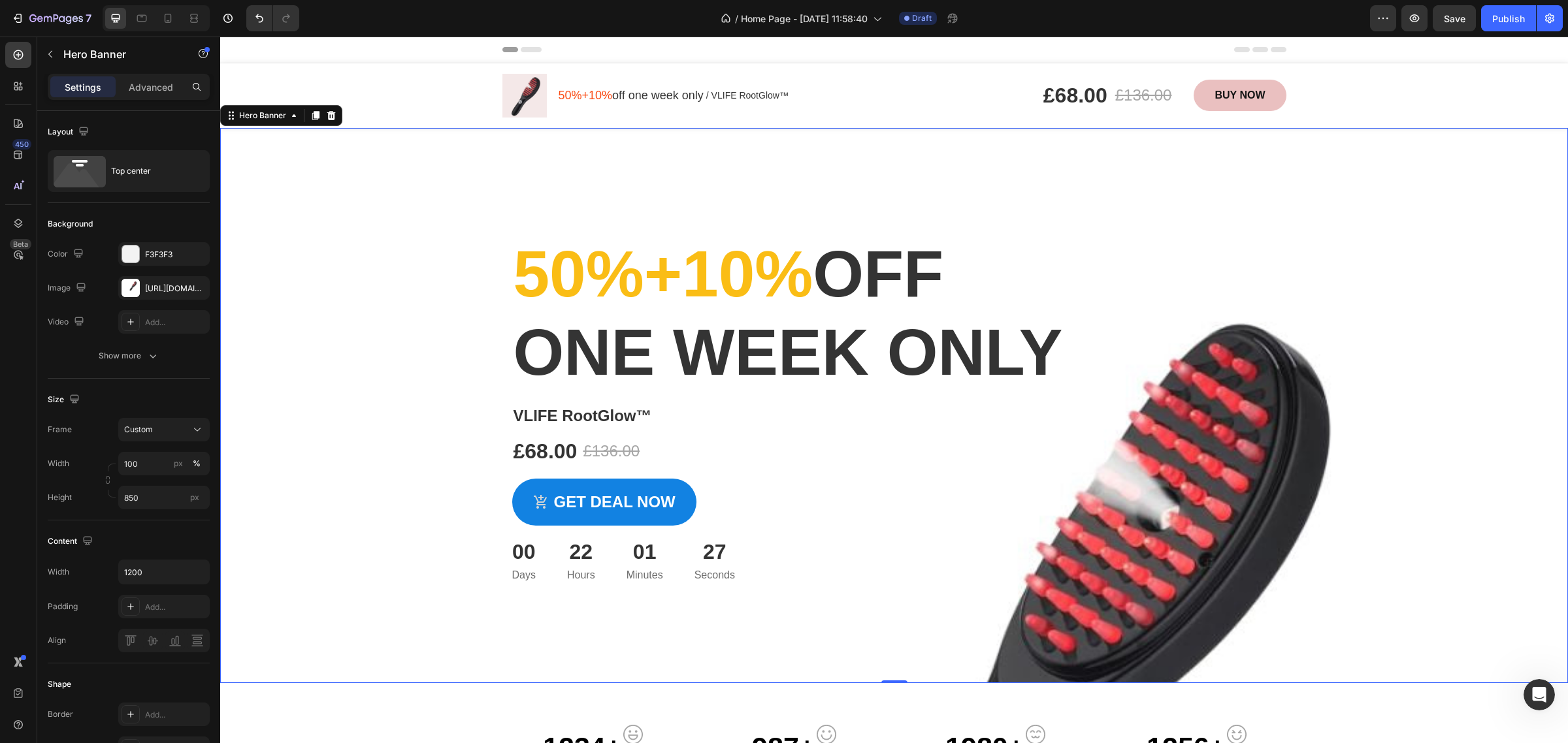
click at [1294, 460] on div "Overlay" at bounding box center [894, 406] width 1348 height 555
click at [1219, 449] on div "£68.00 Product Price Product Price £136.00 Product Price Product Price Row" at bounding box center [894, 451] width 764 height 34
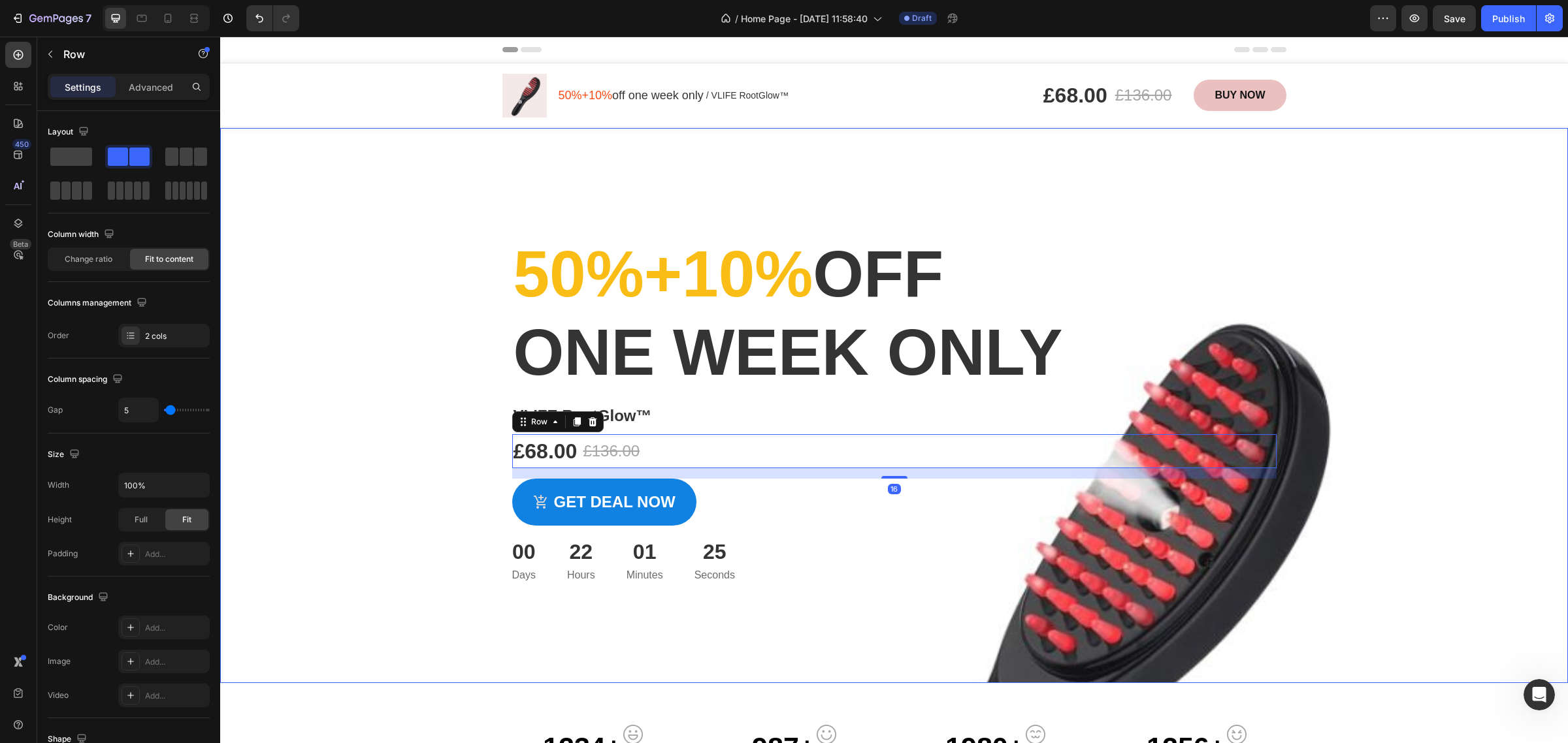
click at [1135, 647] on div "Overlay" at bounding box center [894, 406] width 1348 height 555
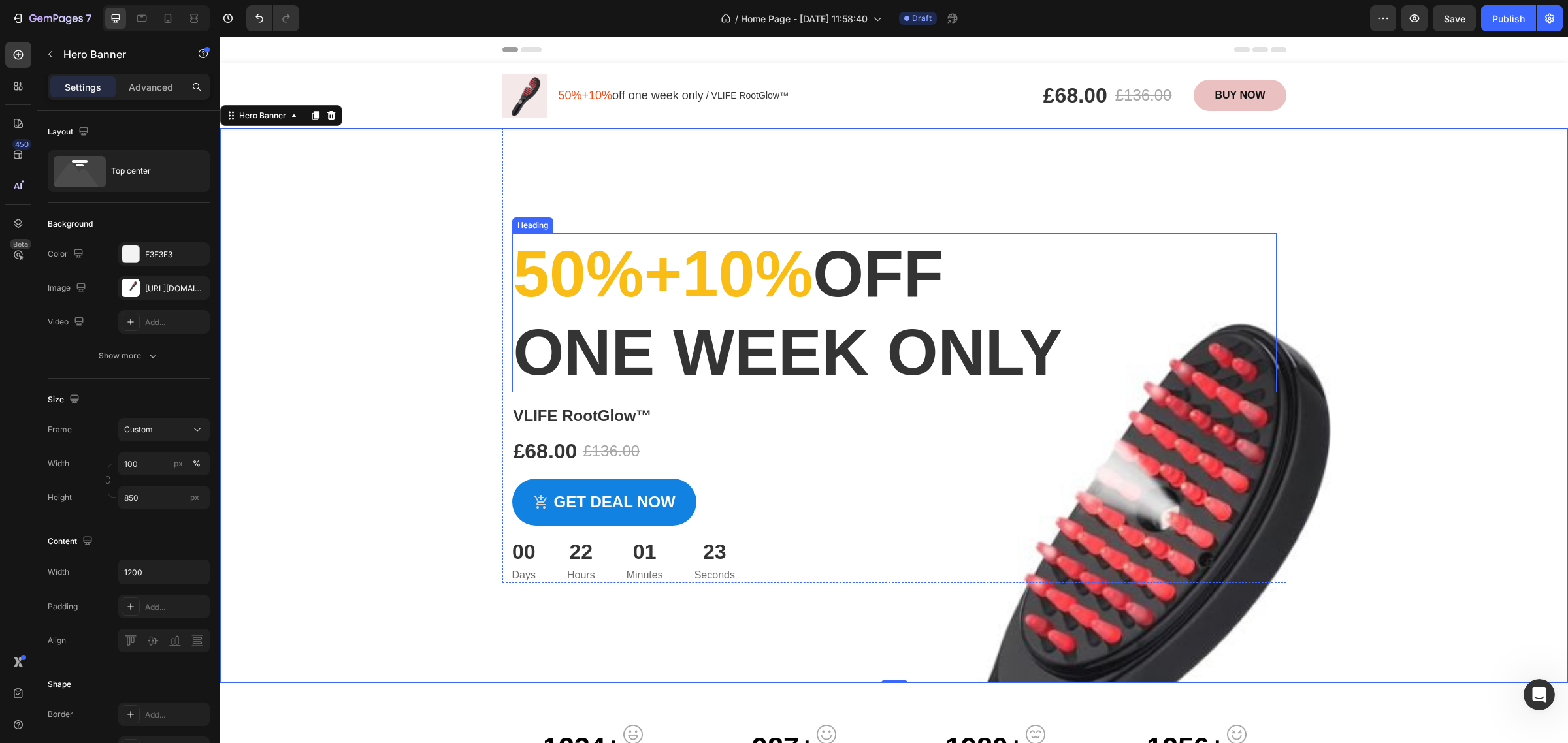
click at [1247, 330] on h2 "50%+10% off one week only" at bounding box center [894, 313] width 764 height 159
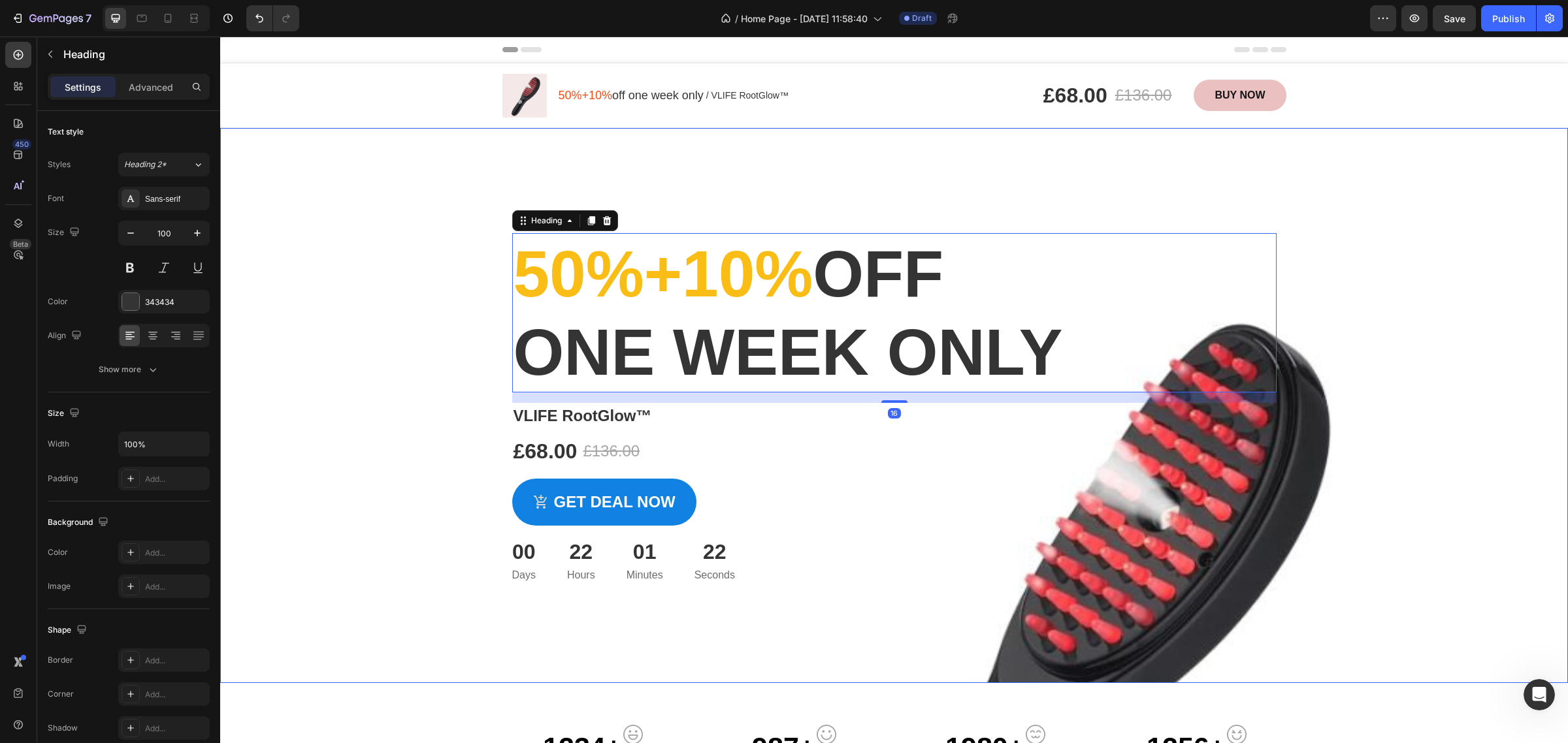
click at [1214, 622] on div "Overlay" at bounding box center [894, 406] width 1348 height 555
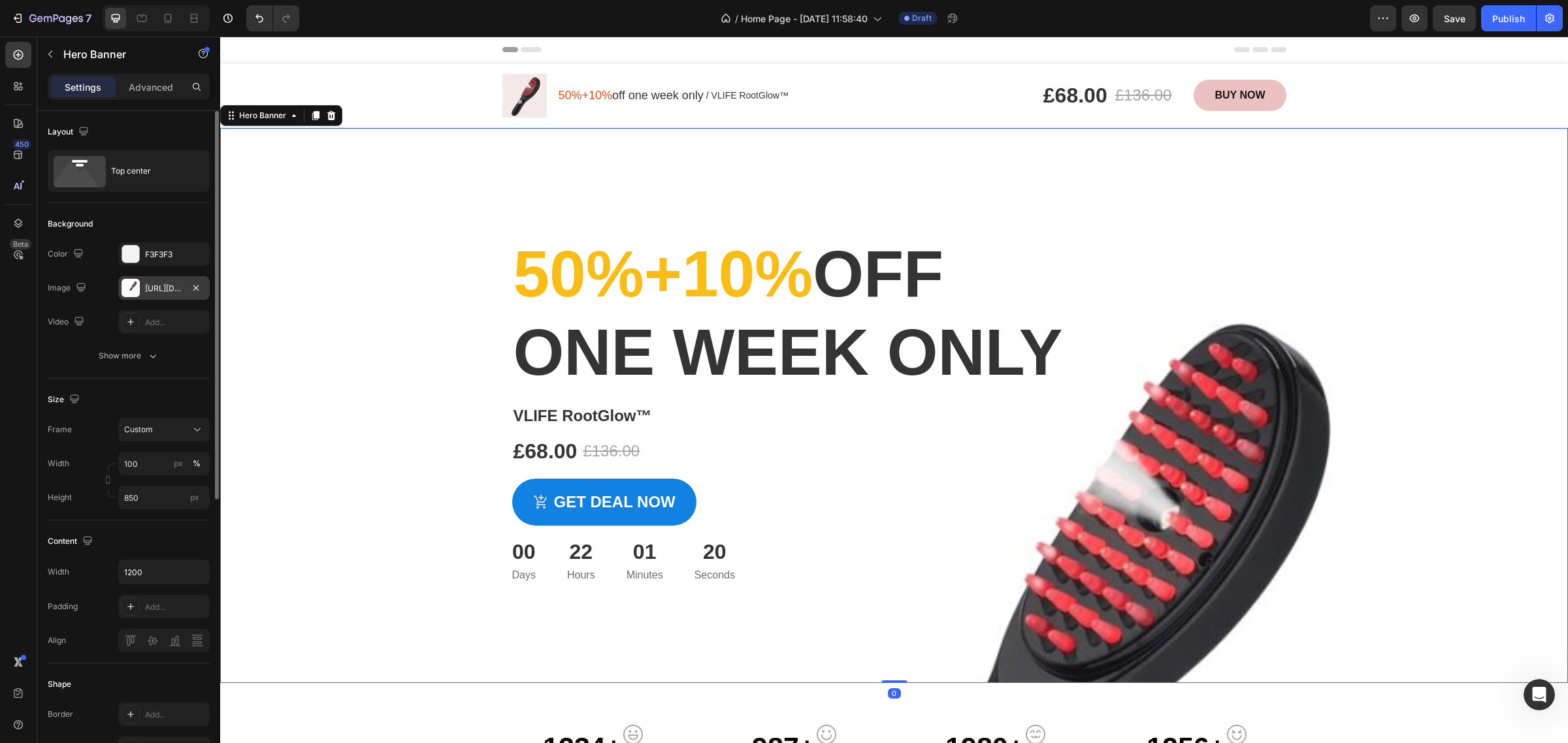
click at [160, 291] on div "[URL][DOMAIN_NAME]" at bounding box center [164, 288] width 38 height 12
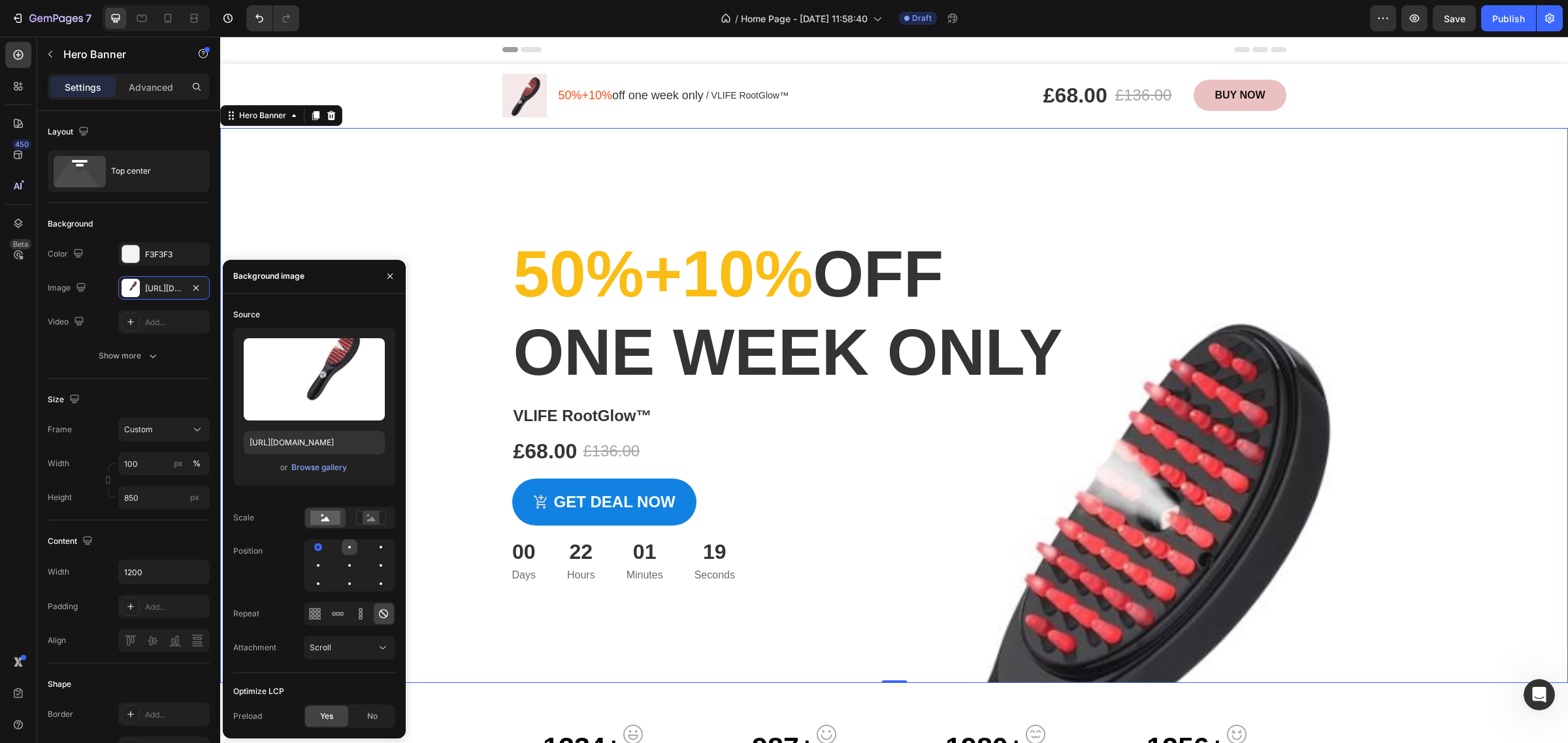
click at [373, 542] on div at bounding box center [380, 547] width 16 height 16
click at [326, 557] on div at bounding box center [318, 565] width 16 height 16
click at [326, 576] on div at bounding box center [318, 584] width 16 height 16
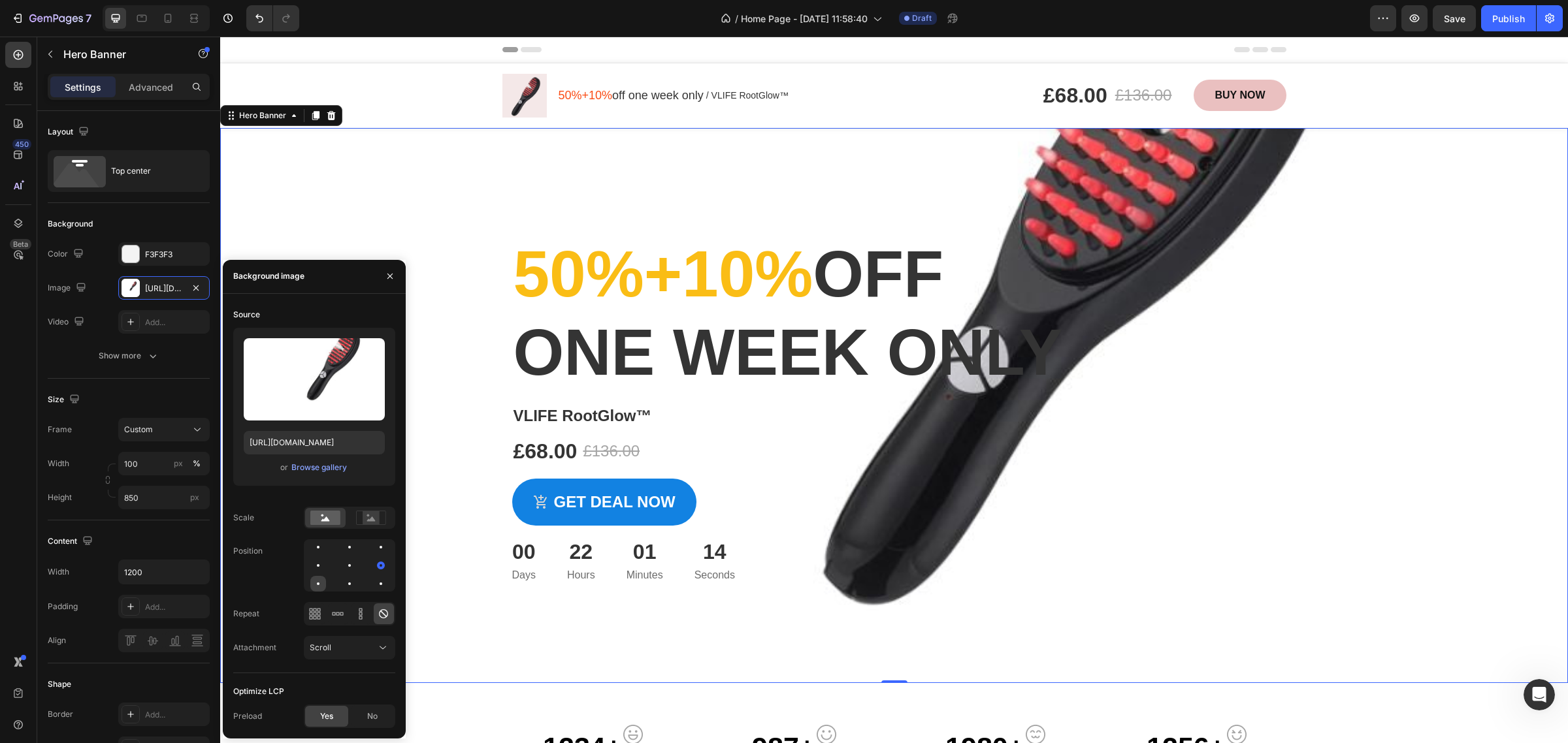
click at [342, 576] on div at bounding box center [349, 584] width 16 height 16
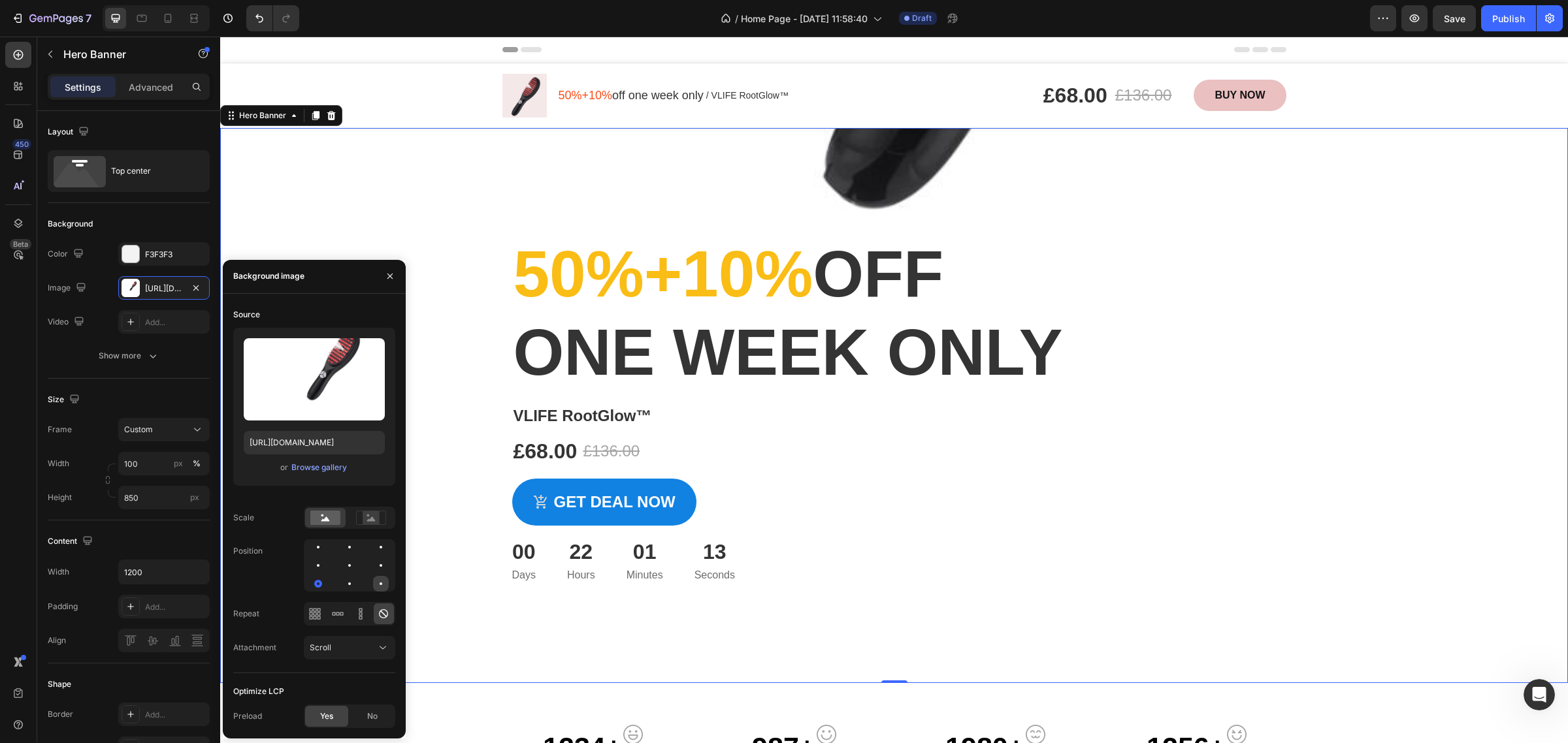
click at [384, 578] on div at bounding box center [380, 584] width 16 height 16
click at [342, 543] on div at bounding box center [349, 547] width 16 height 16
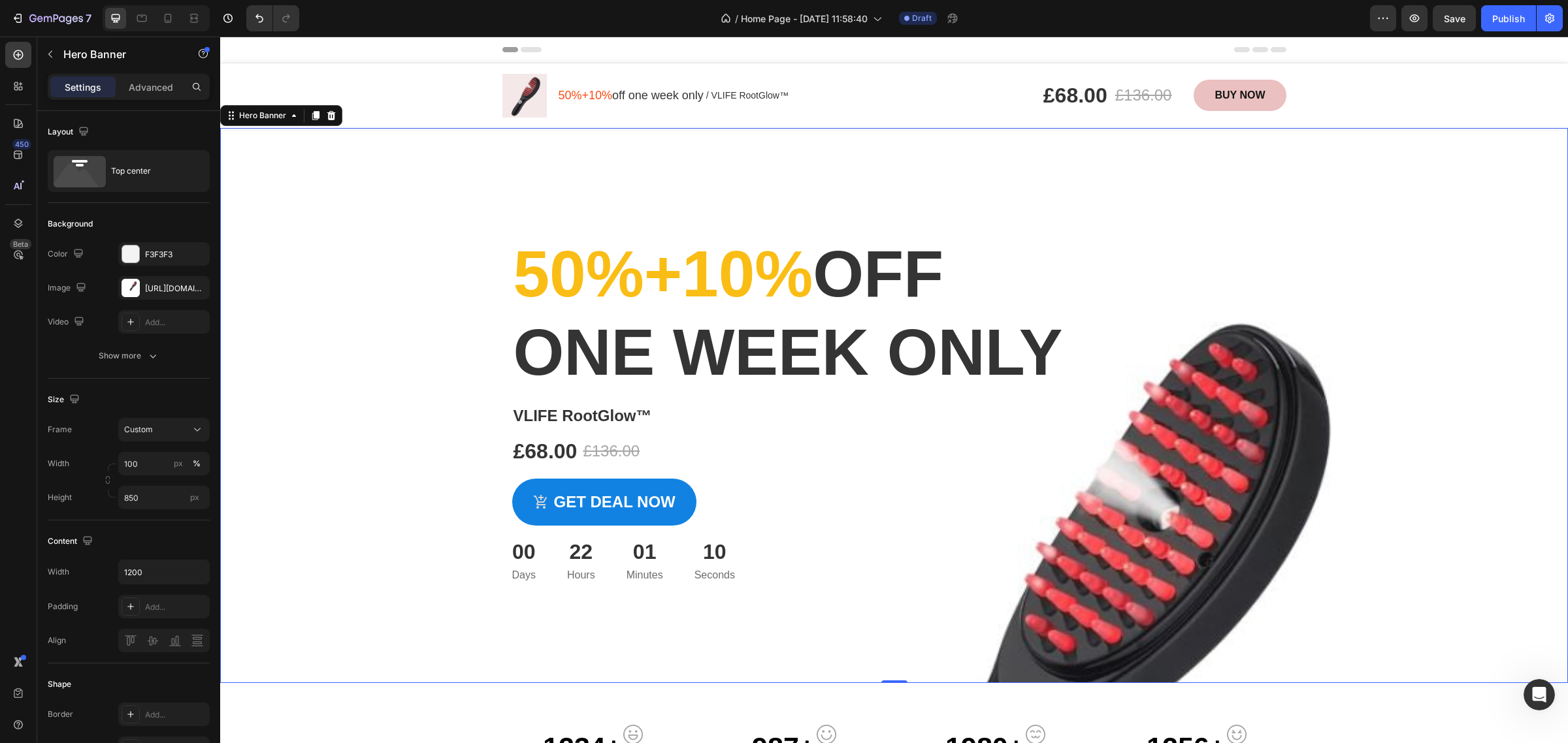
click at [1382, 236] on div "Overlay" at bounding box center [894, 406] width 1348 height 555
click at [503, 183] on div "50%+10% off one week only Heading VLIFE RootGlow™ Product Title £68.00 Product …" at bounding box center [894, 356] width 784 height 455
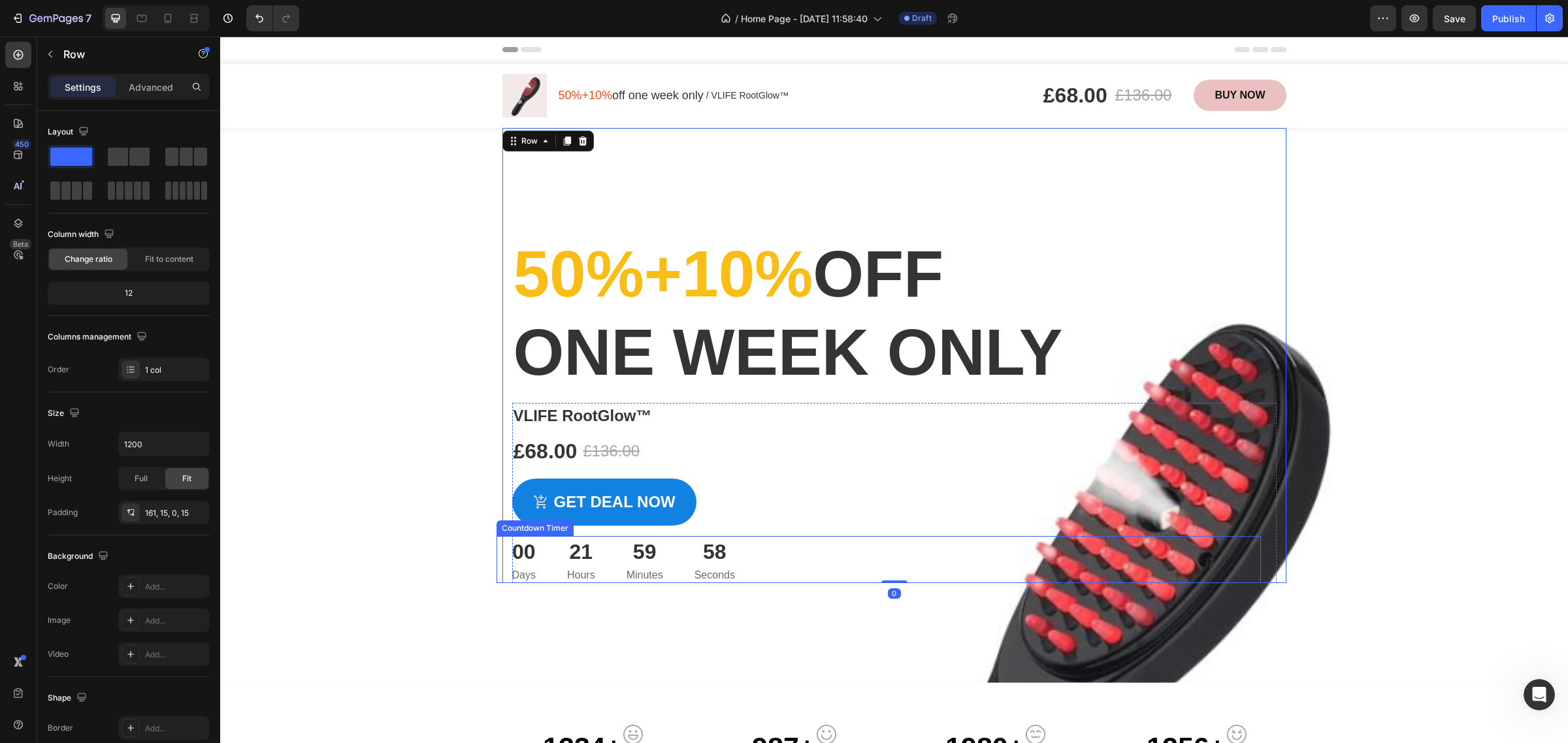
click at [1018, 606] on div "Overlay" at bounding box center [894, 406] width 1348 height 555
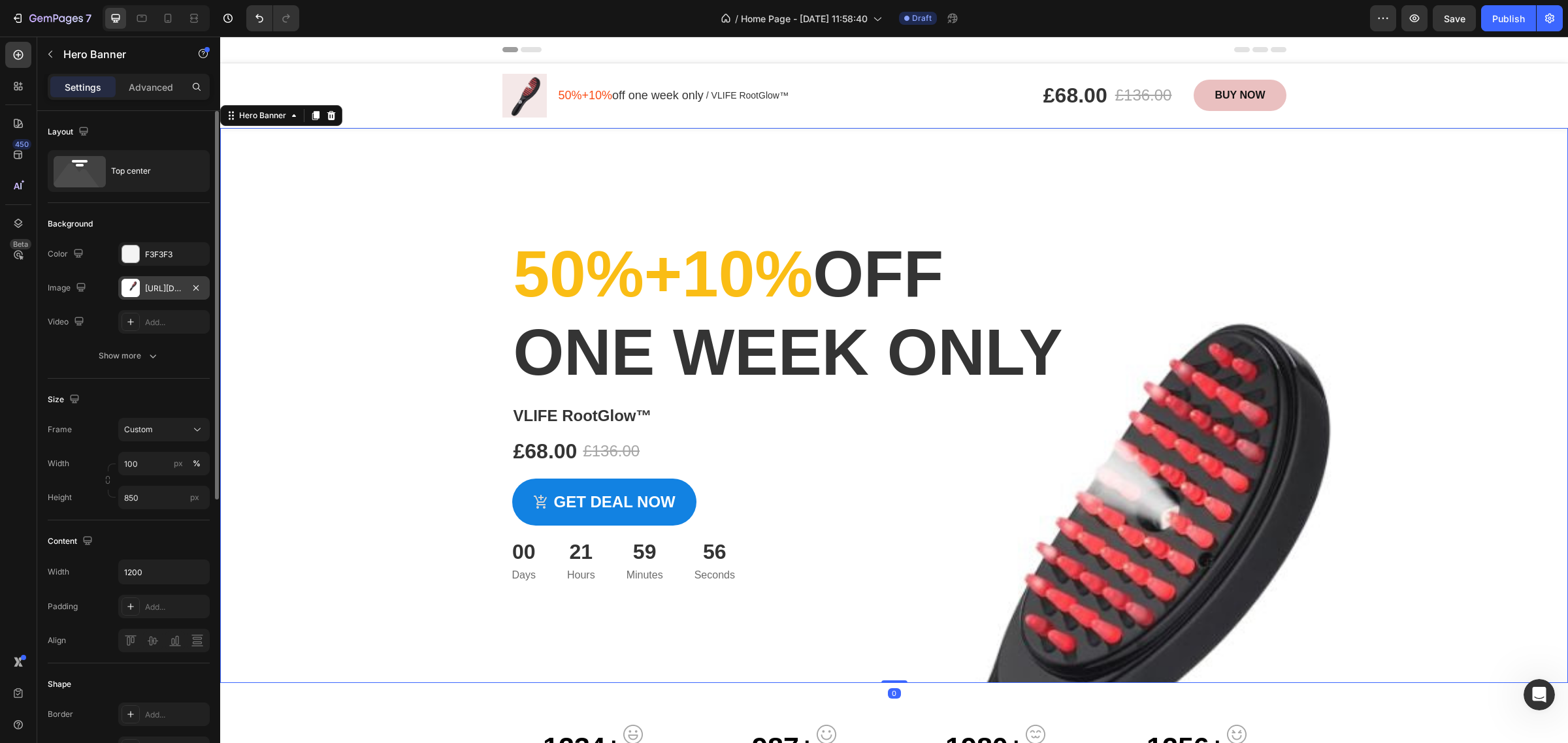
click at [161, 289] on div "[URL][DOMAIN_NAME]" at bounding box center [164, 288] width 38 height 12
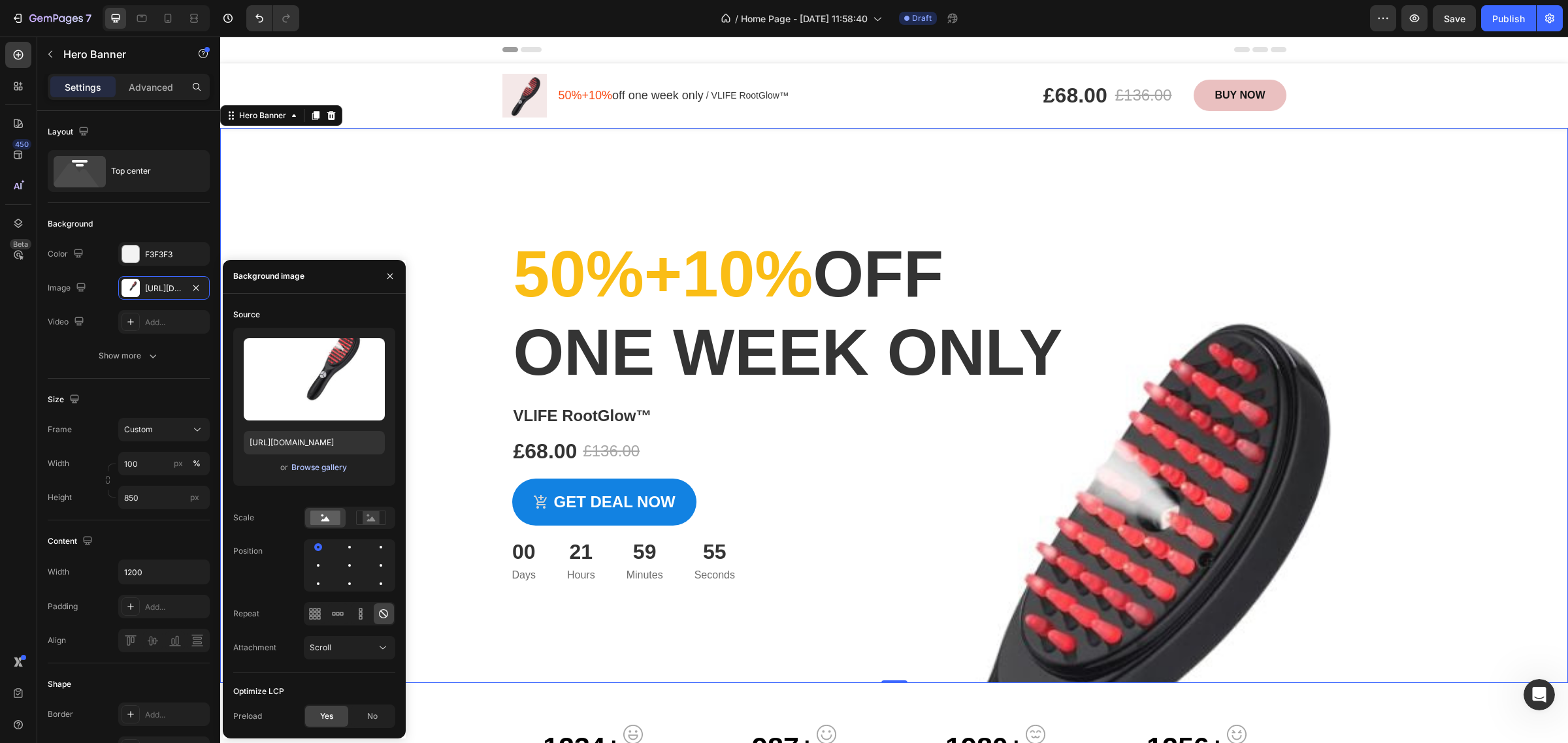
click at [304, 467] on div "Browse gallery" at bounding box center [319, 468] width 56 height 12
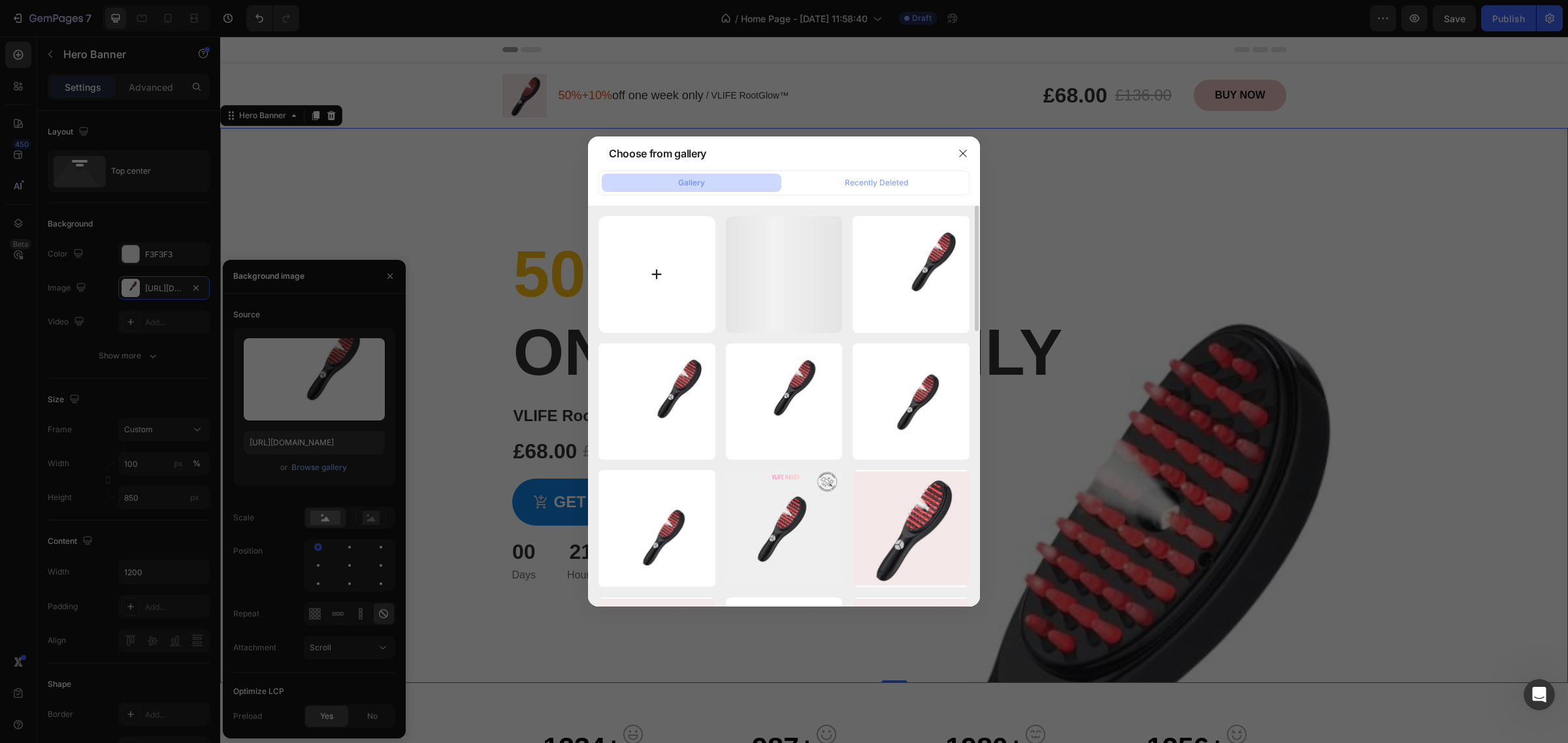
click at [668, 252] on input "file" at bounding box center [657, 274] width 117 height 117
type input "C:\fakepath\ooo.jpg"
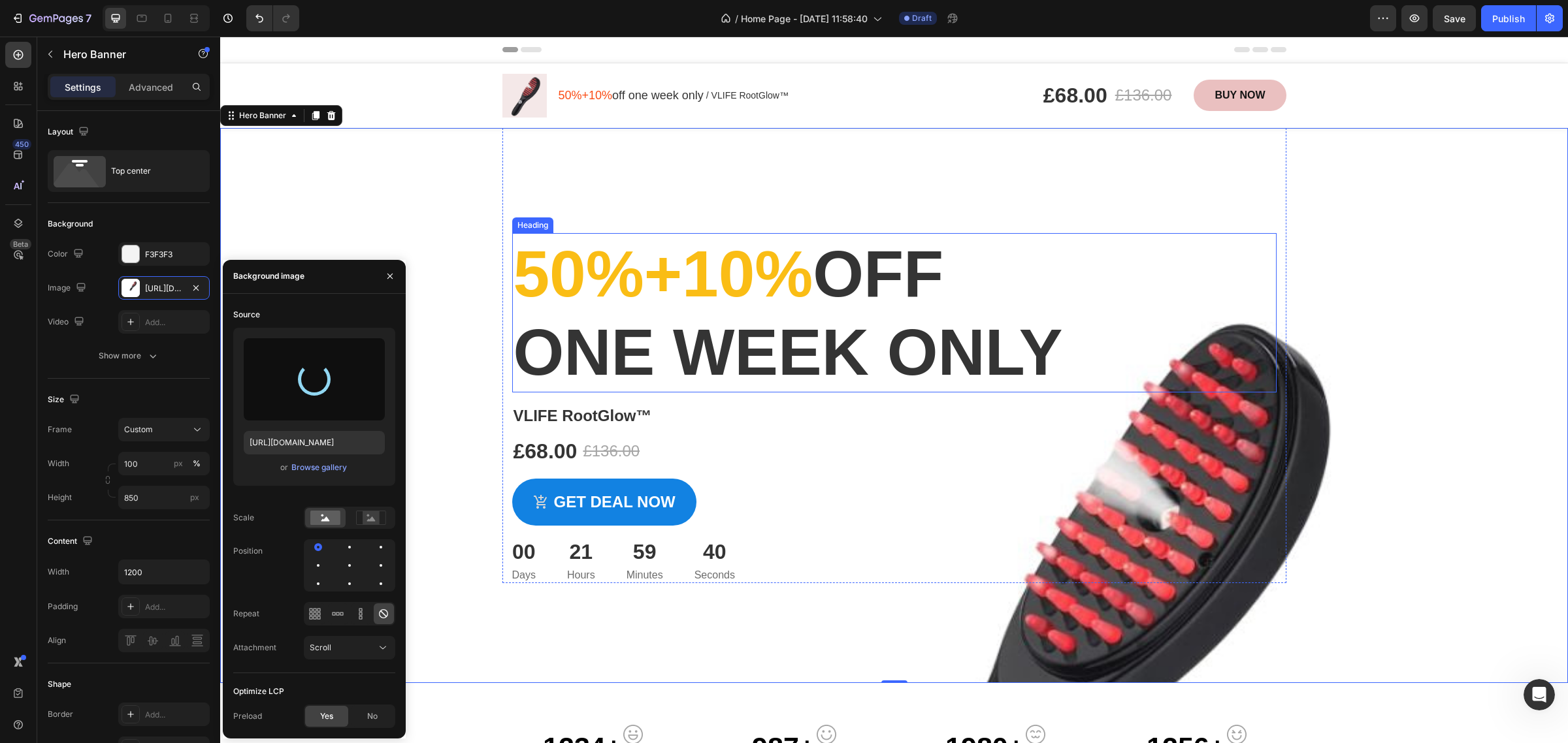
type input "[URL][DOMAIN_NAME]"
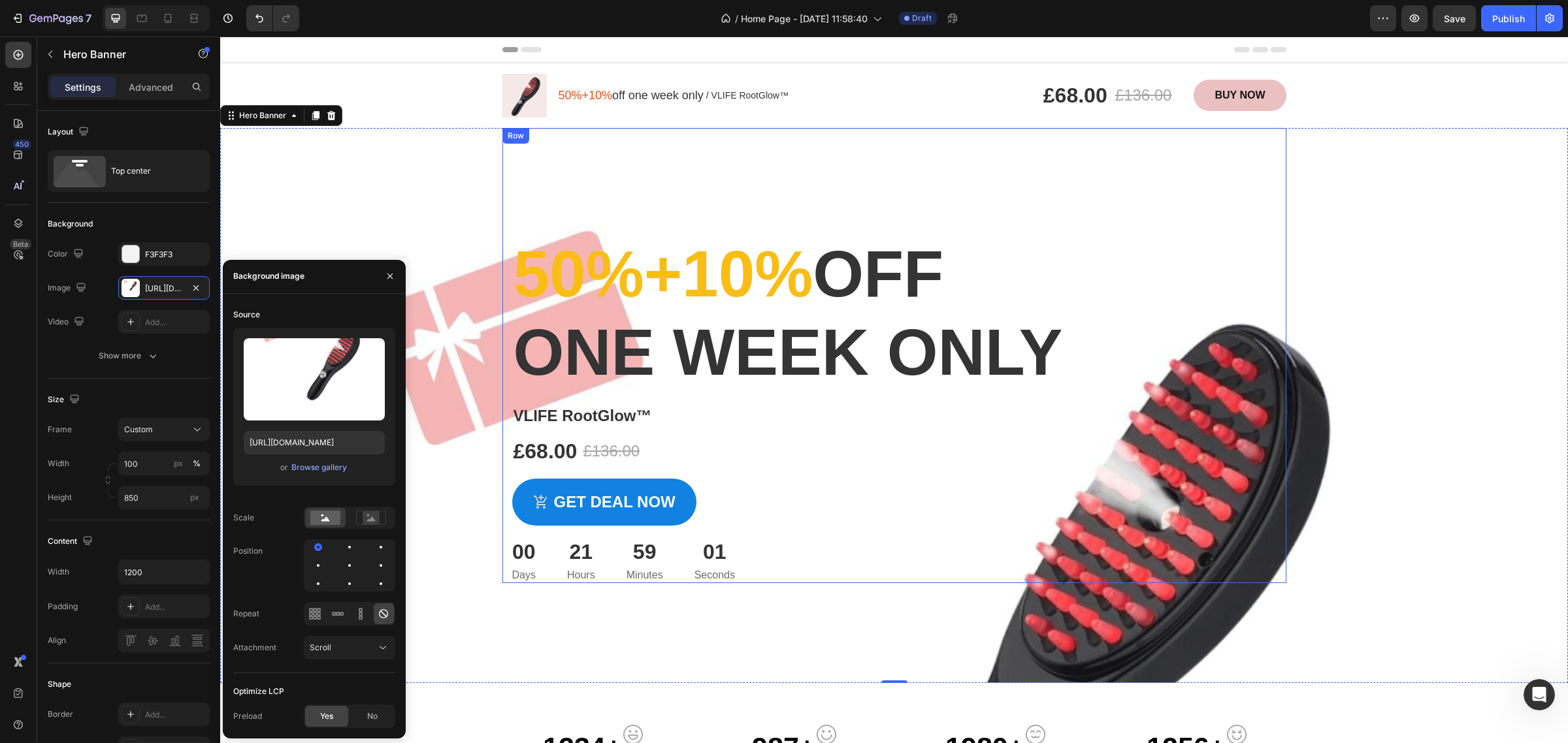
click at [1151, 203] on div "50%+10% off one week only Heading VLIFE RootGlow™ Product Title £68.00 Product …" at bounding box center [894, 356] width 784 height 455
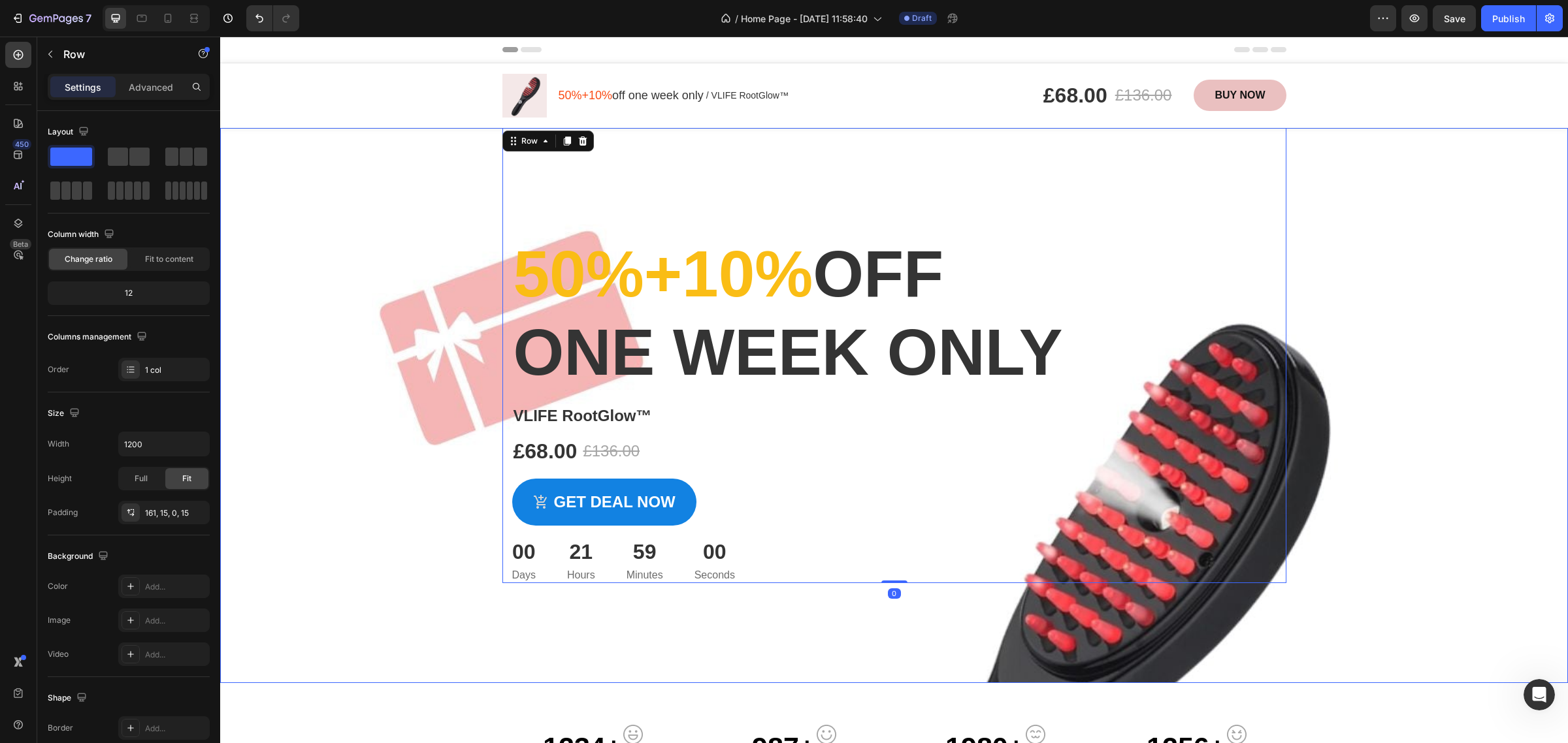
click at [1065, 647] on div "Overlay" at bounding box center [894, 406] width 1348 height 555
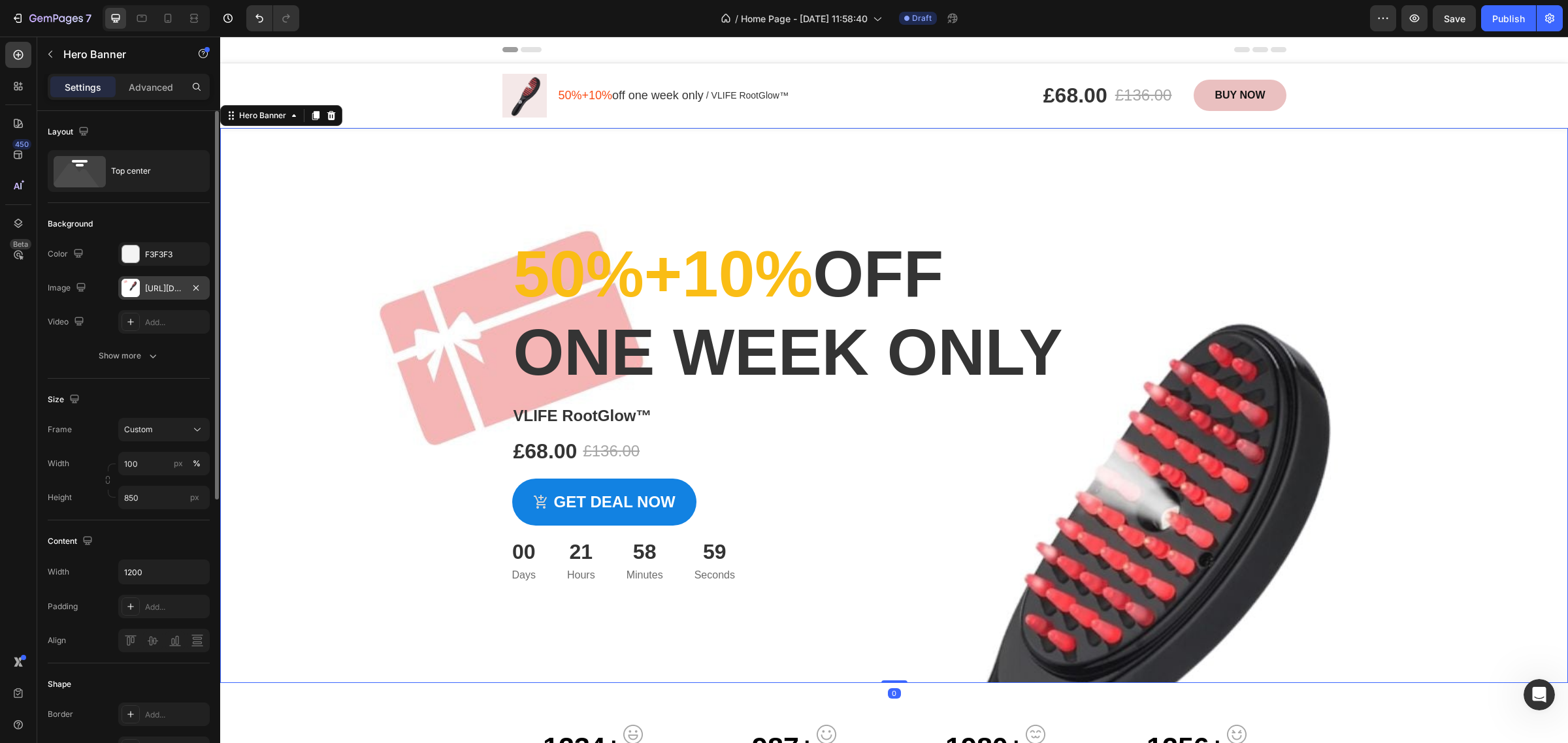
click at [152, 292] on div "[URL][DOMAIN_NAME]" at bounding box center [164, 288] width 38 height 12
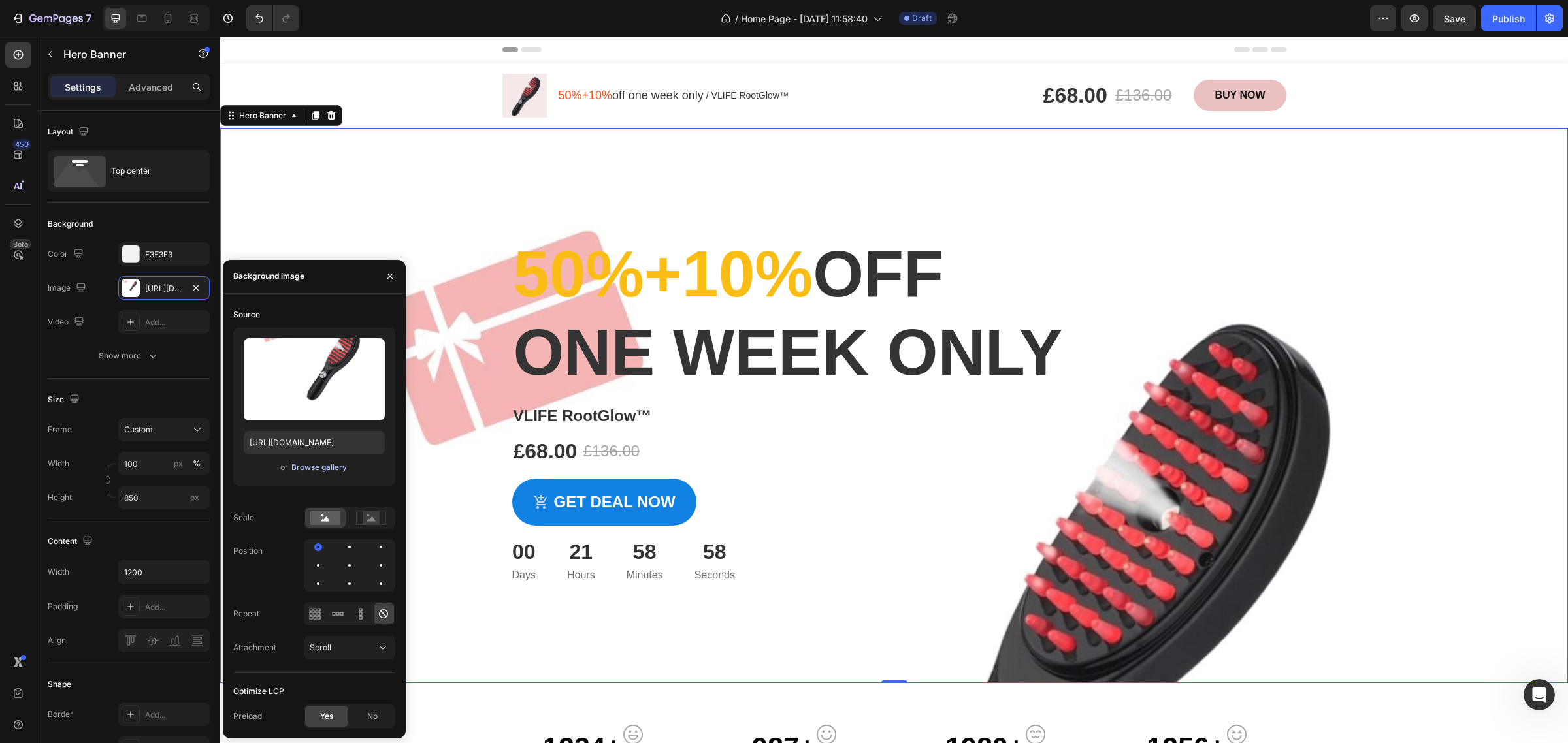
click at [324, 465] on div "Browse gallery" at bounding box center [319, 468] width 56 height 12
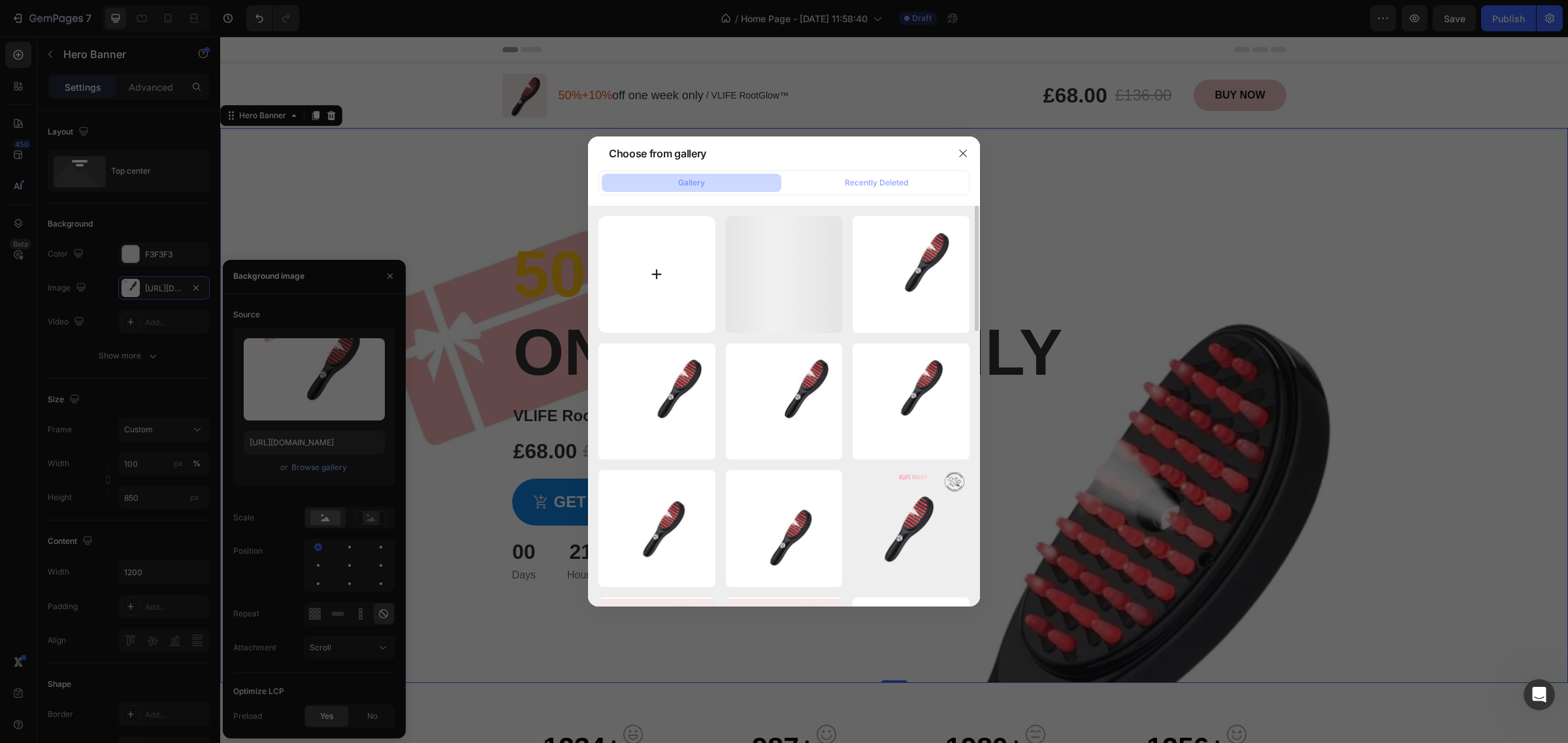
click at [659, 269] on input "file" at bounding box center [657, 274] width 117 height 117
type input "C:\fakepath\0000.jpg"
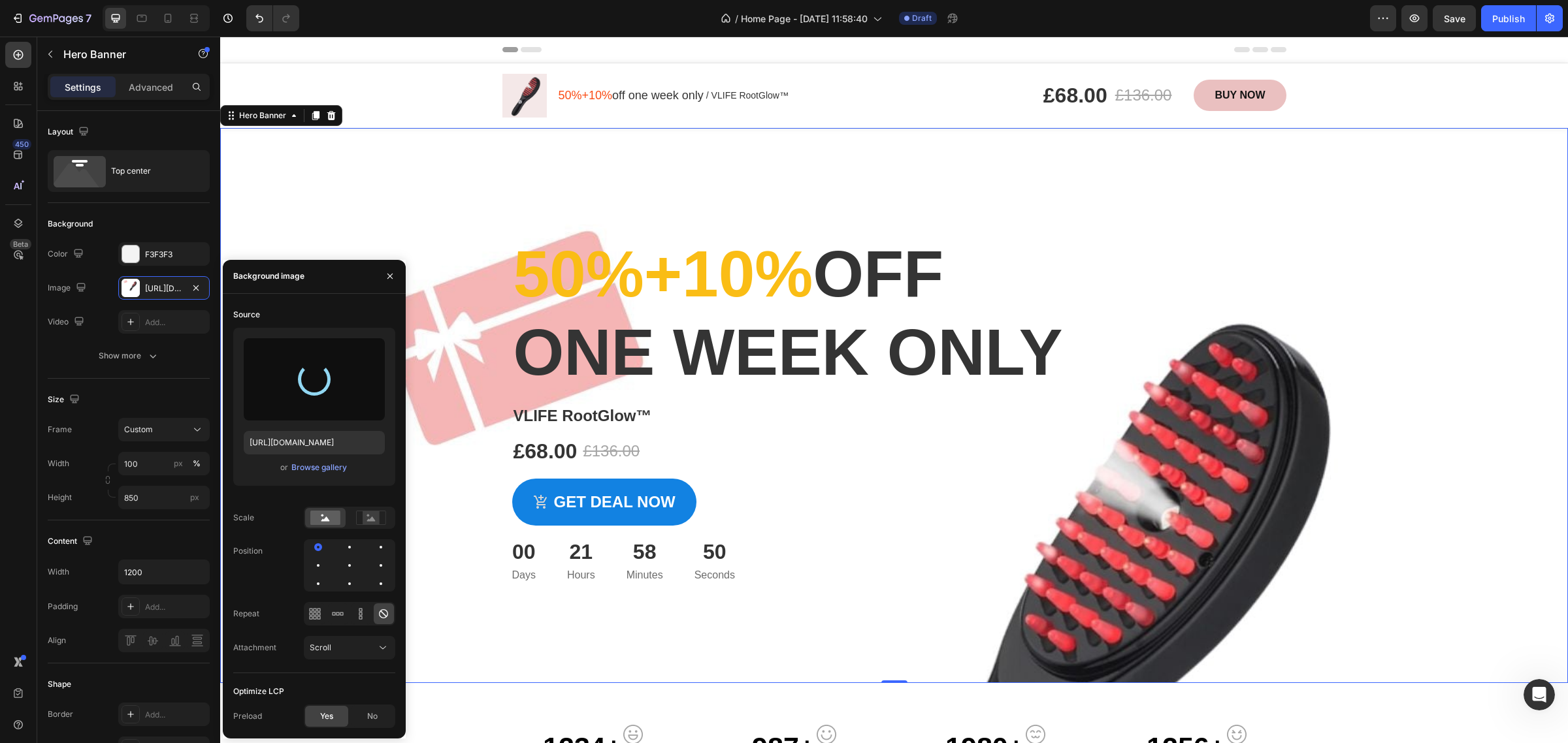
type input "[URL][DOMAIN_NAME]"
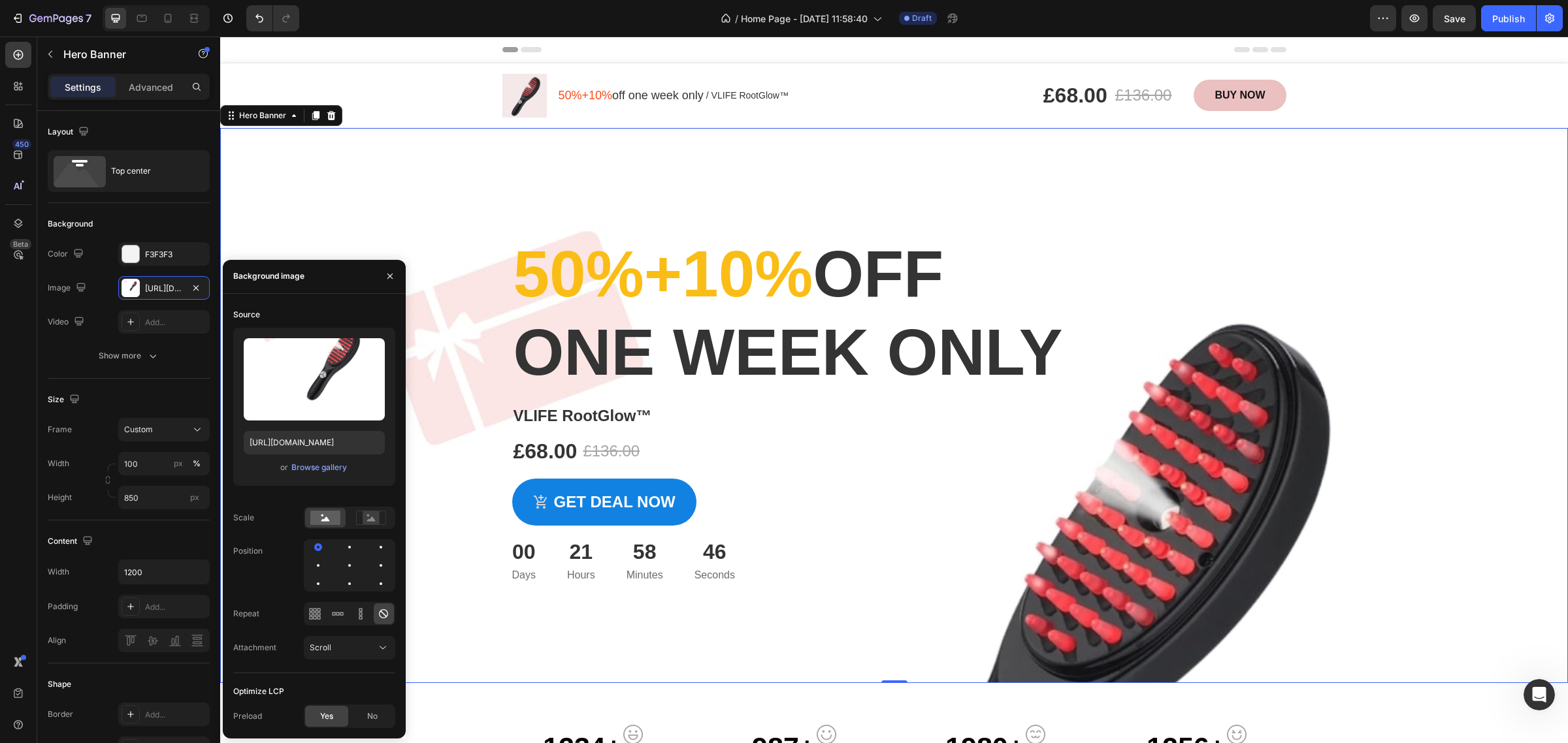
click at [1338, 242] on div "Overlay" at bounding box center [894, 406] width 1348 height 555
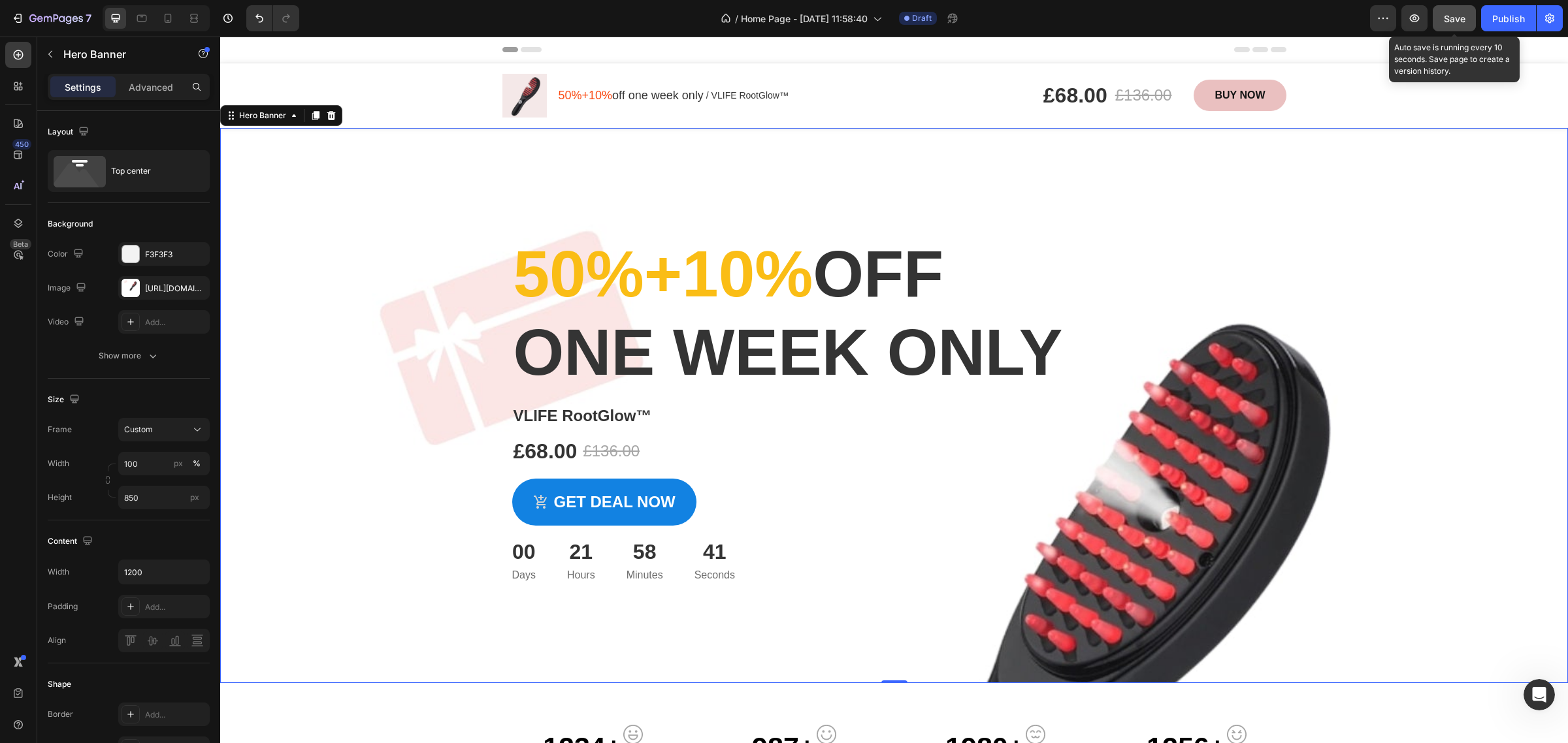
click at [1455, 17] on span "Save" at bounding box center [1455, 18] width 22 height 11
click at [1458, 24] on button "Save" at bounding box center [1454, 18] width 43 height 26
